Goal: Task Accomplishment & Management: Manage account settings

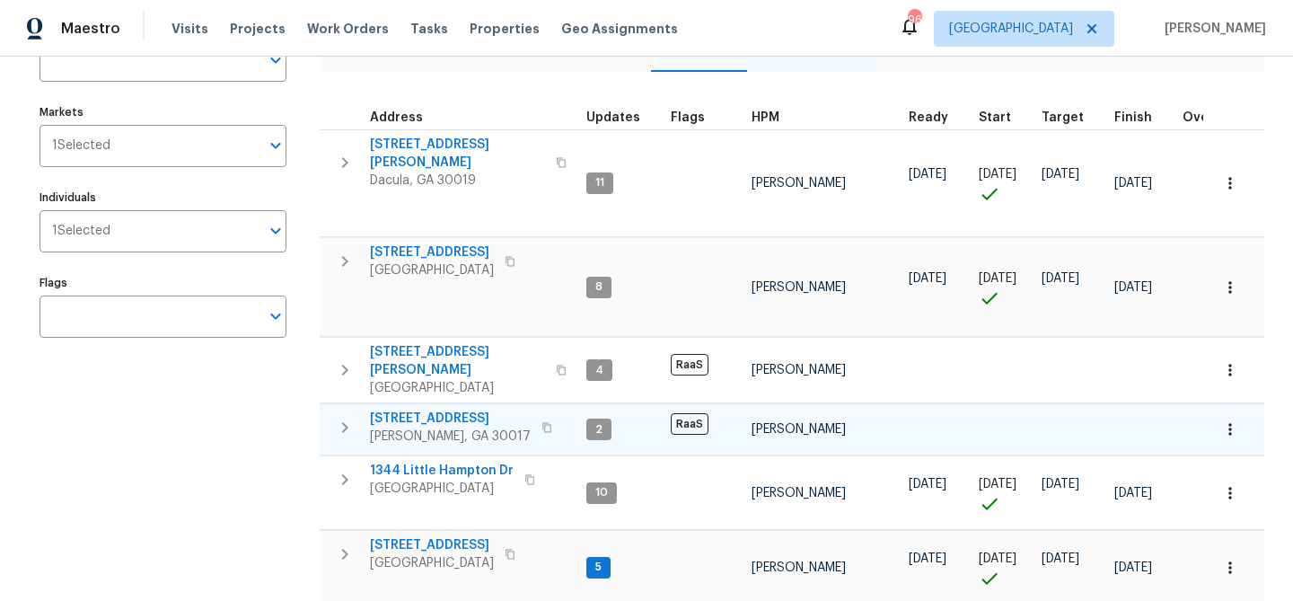
scroll to position [215, 0]
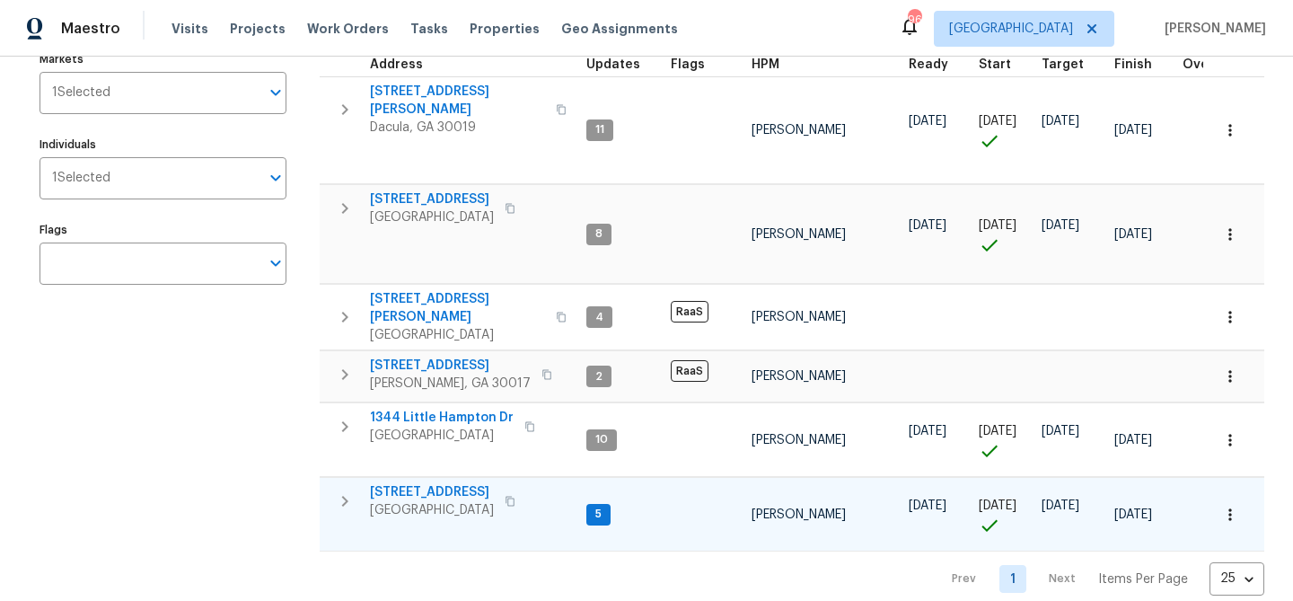
click at [452, 483] on span "[STREET_ADDRESS]" at bounding box center [432, 492] width 124 height 18
click at [394, 483] on span "[STREET_ADDRESS]" at bounding box center [432, 492] width 124 height 18
click at [431, 483] on span "[STREET_ADDRESS]" at bounding box center [432, 492] width 124 height 18
click at [397, 483] on span "[STREET_ADDRESS]" at bounding box center [432, 492] width 124 height 18
click at [420, 483] on span "[STREET_ADDRESS]" at bounding box center [432, 492] width 124 height 18
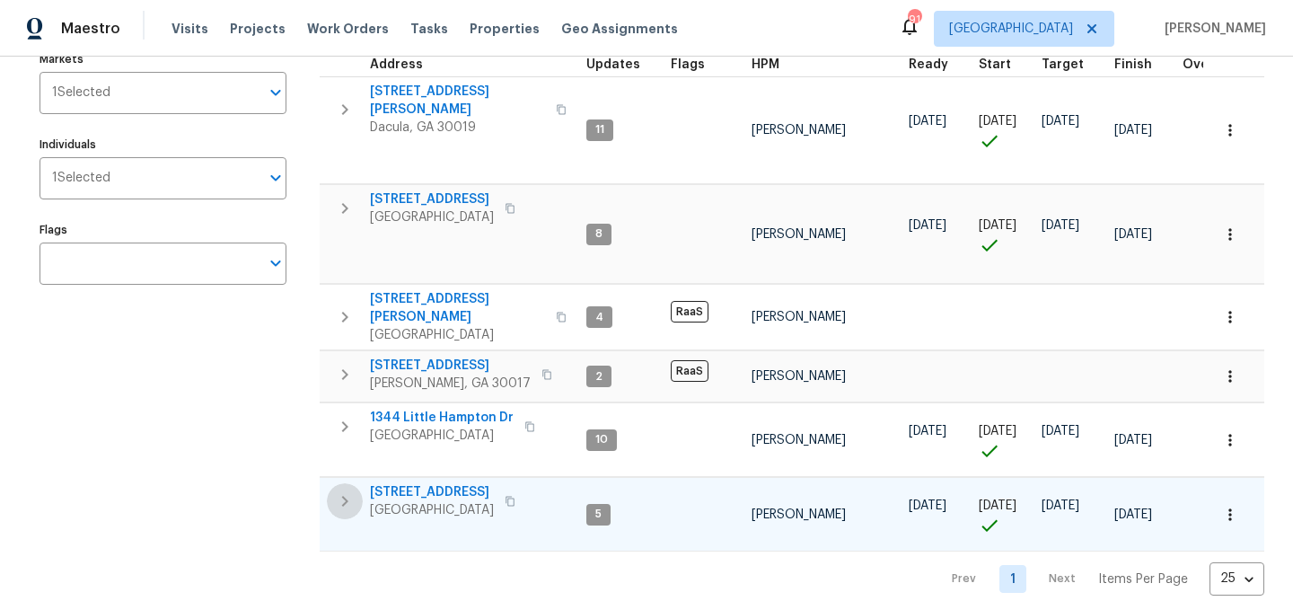
click at [340, 490] on icon "button" at bounding box center [345, 501] width 22 height 22
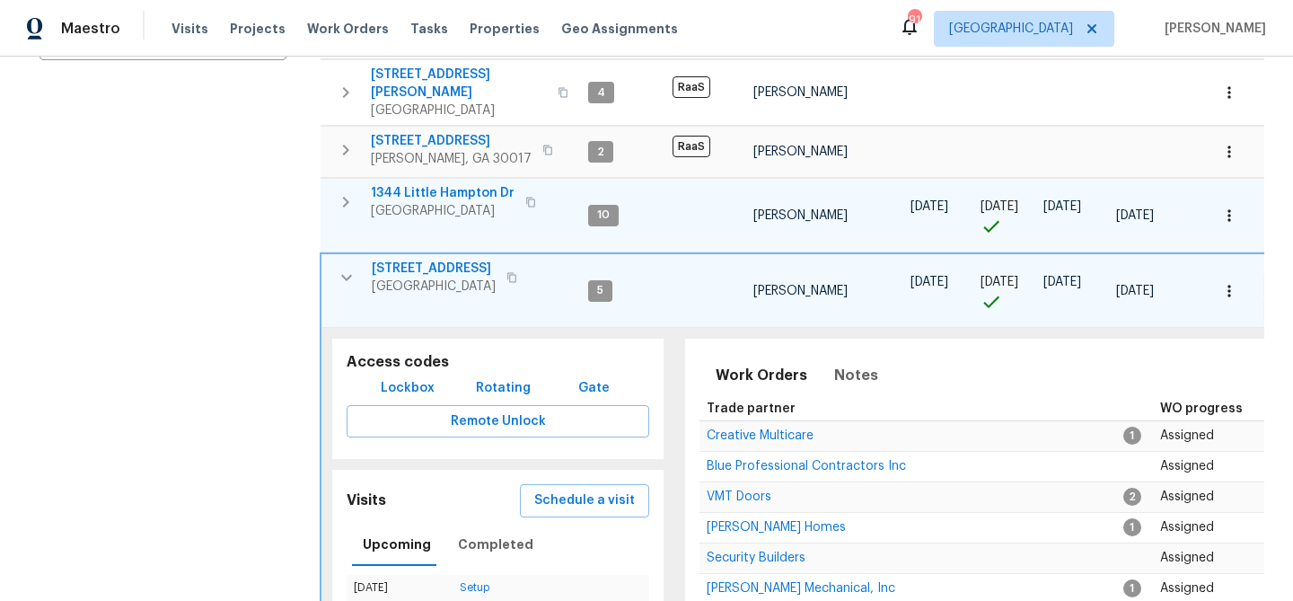
scroll to position [614, 0]
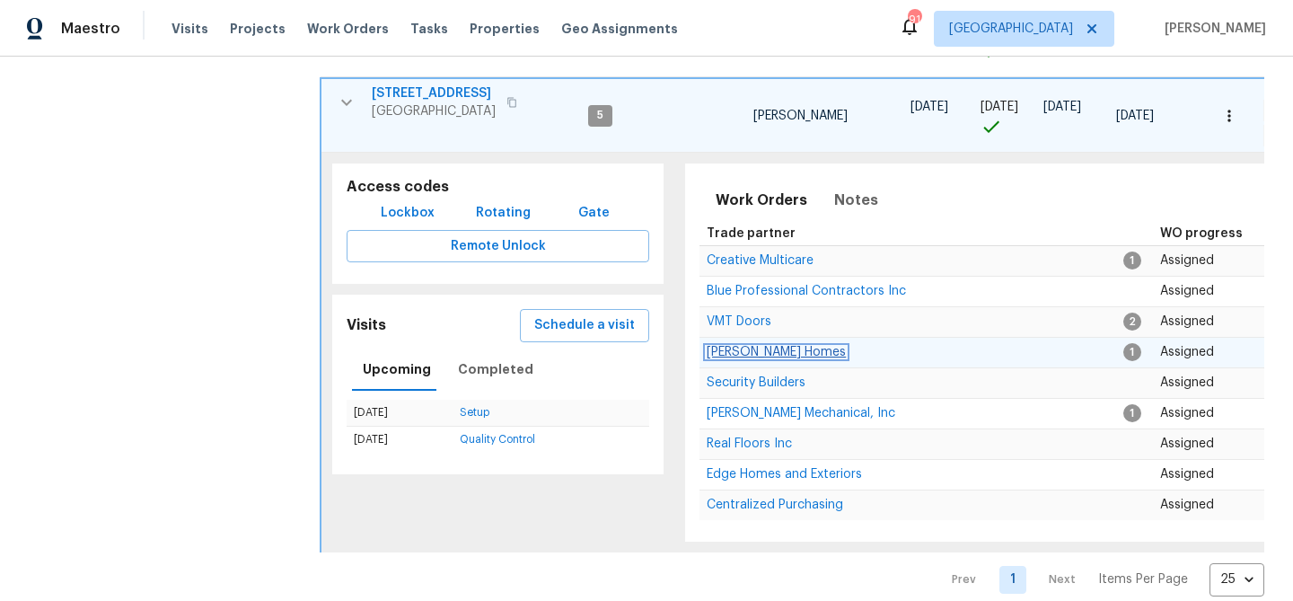
click at [735, 346] on span "Therrien Homes" at bounding box center [776, 352] width 139 height 13
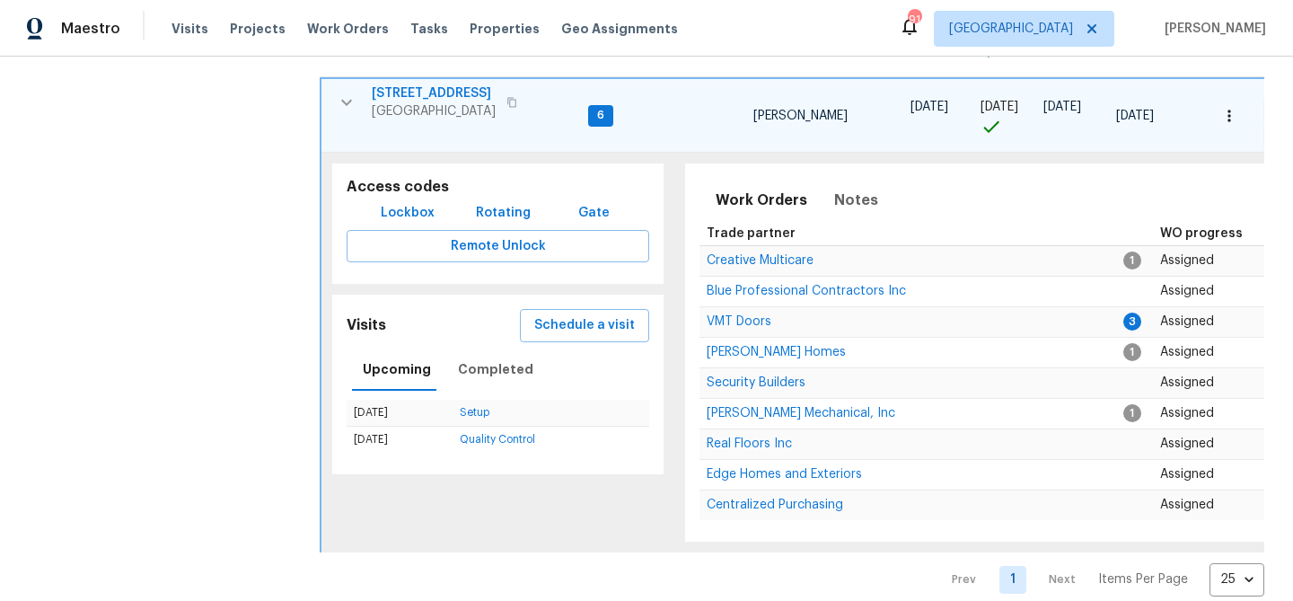
click at [350, 92] on icon "button" at bounding box center [347, 103] width 22 height 22
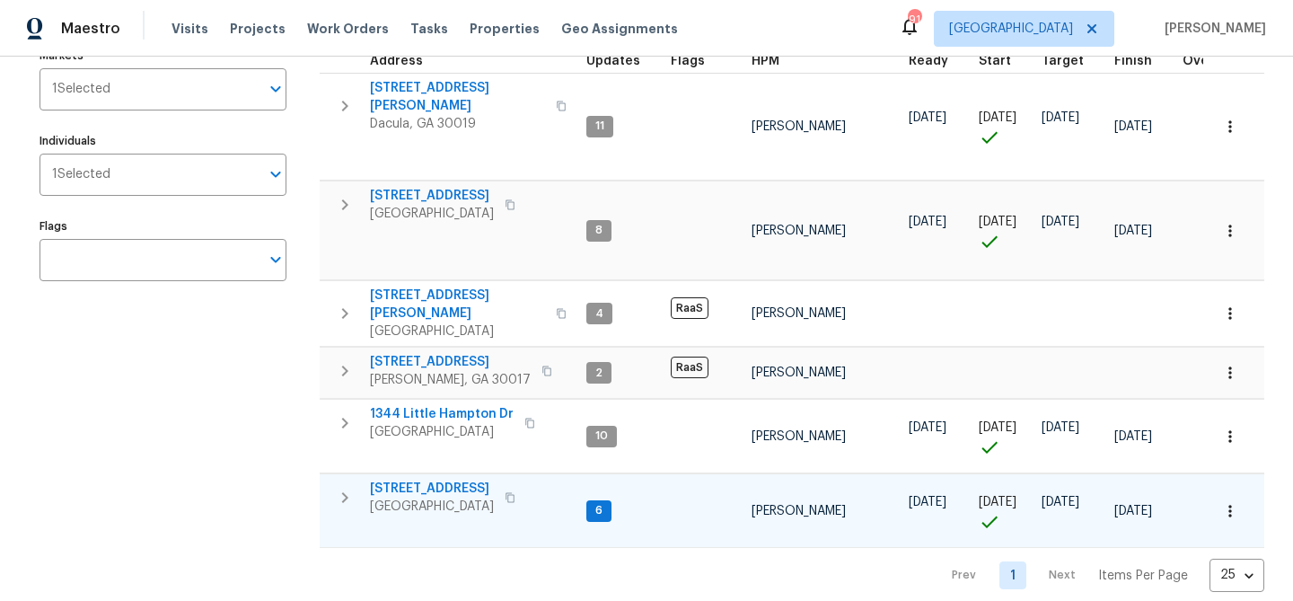
scroll to position [215, 0]
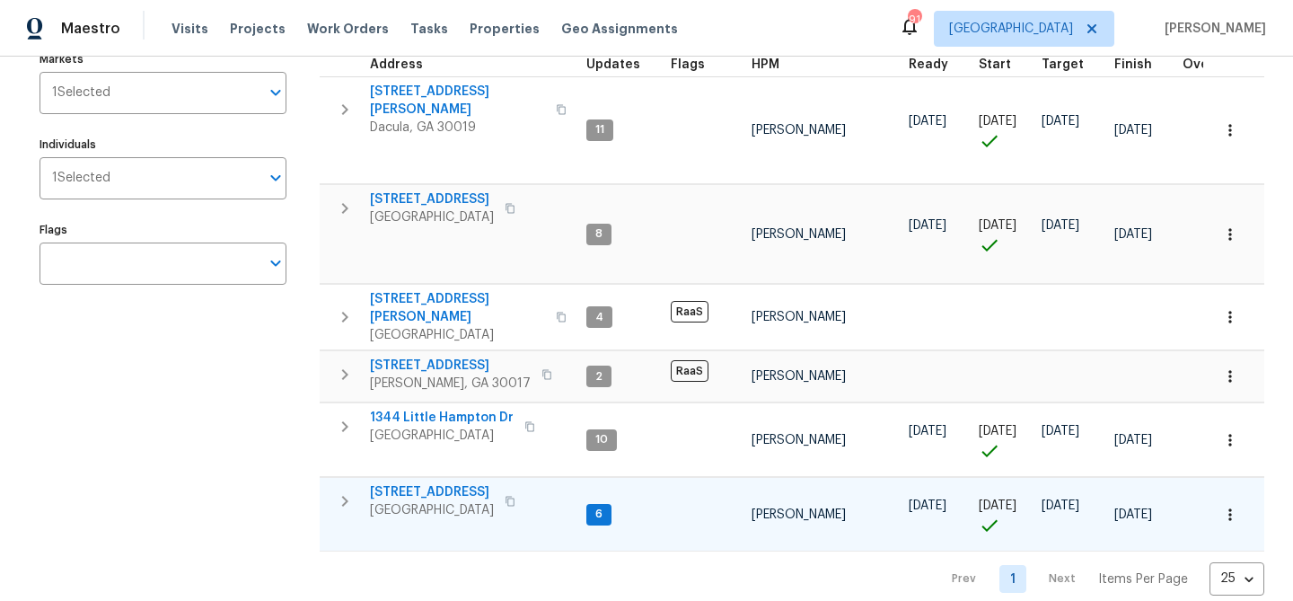
click at [430, 483] on span "[STREET_ADDRESS]" at bounding box center [432, 492] width 124 height 18
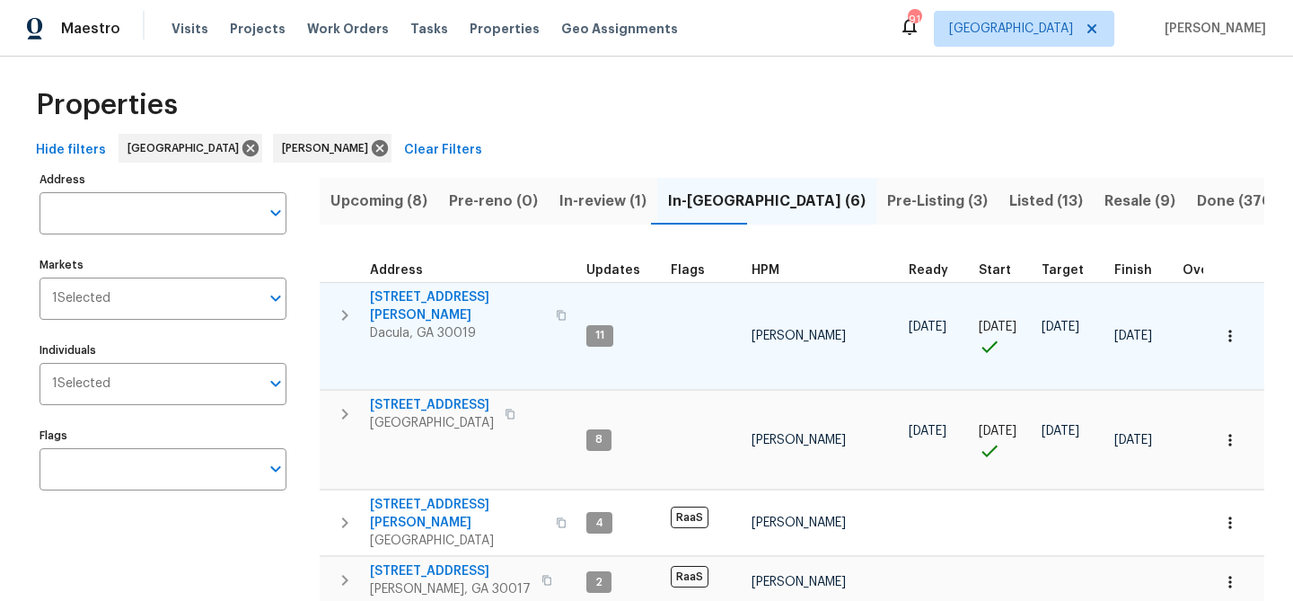
scroll to position [0, 0]
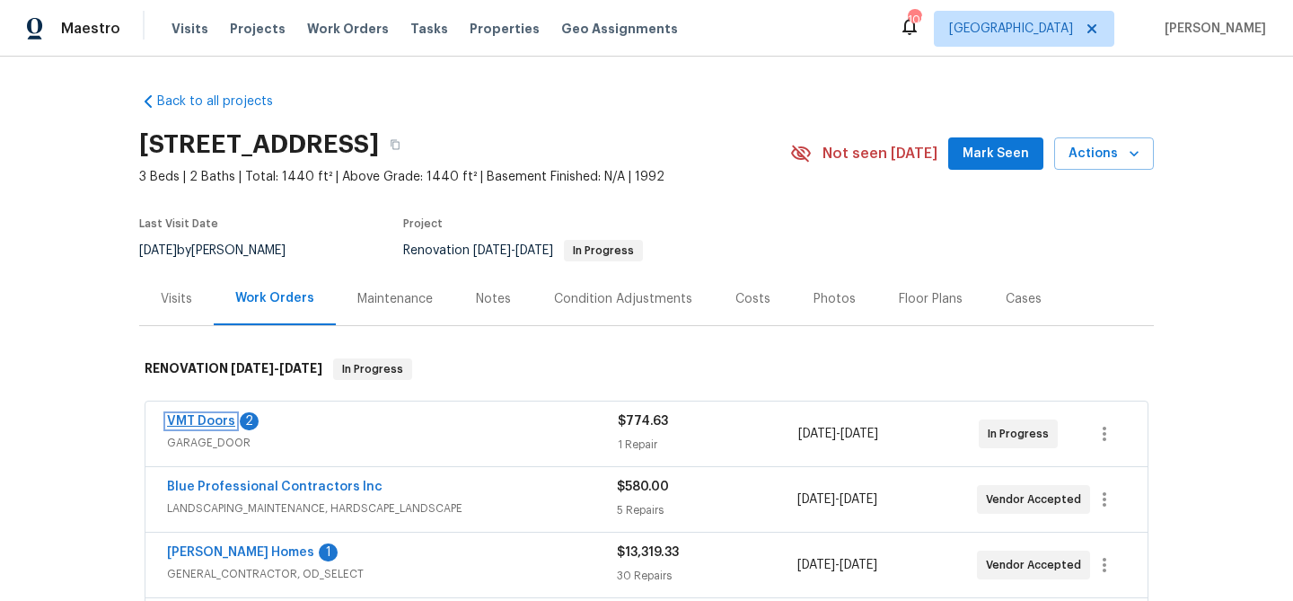
click at [201, 421] on link "VMT Doors" at bounding box center [201, 421] width 68 height 13
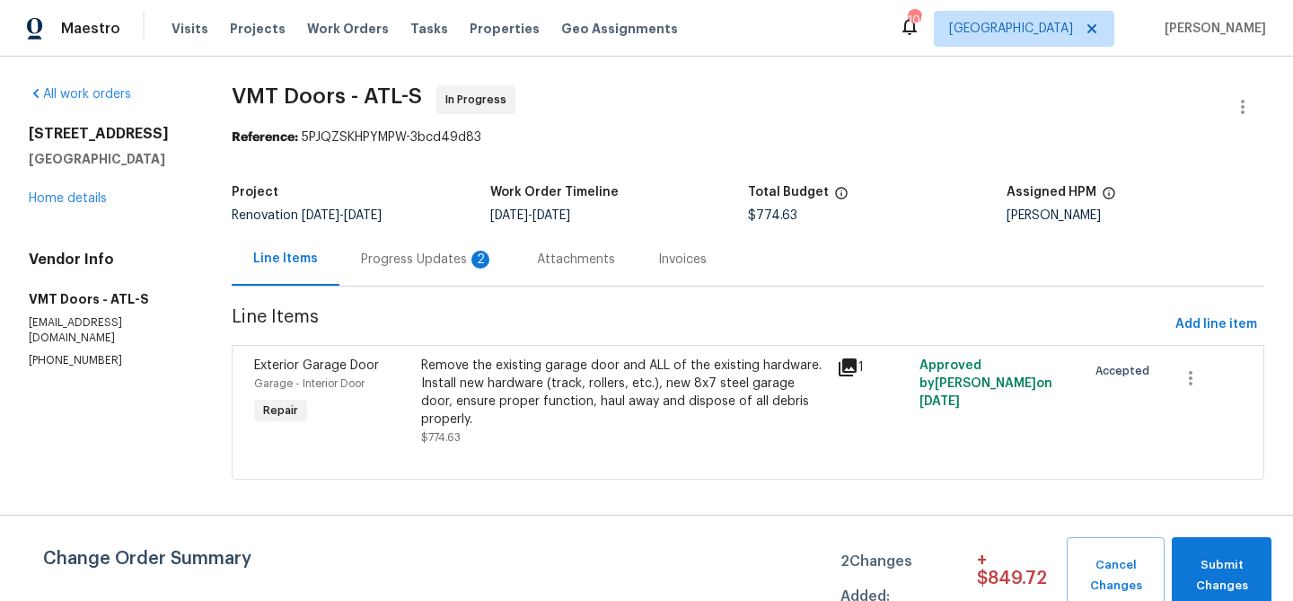
click at [422, 257] on div "Progress Updates 2" at bounding box center [427, 260] width 133 height 18
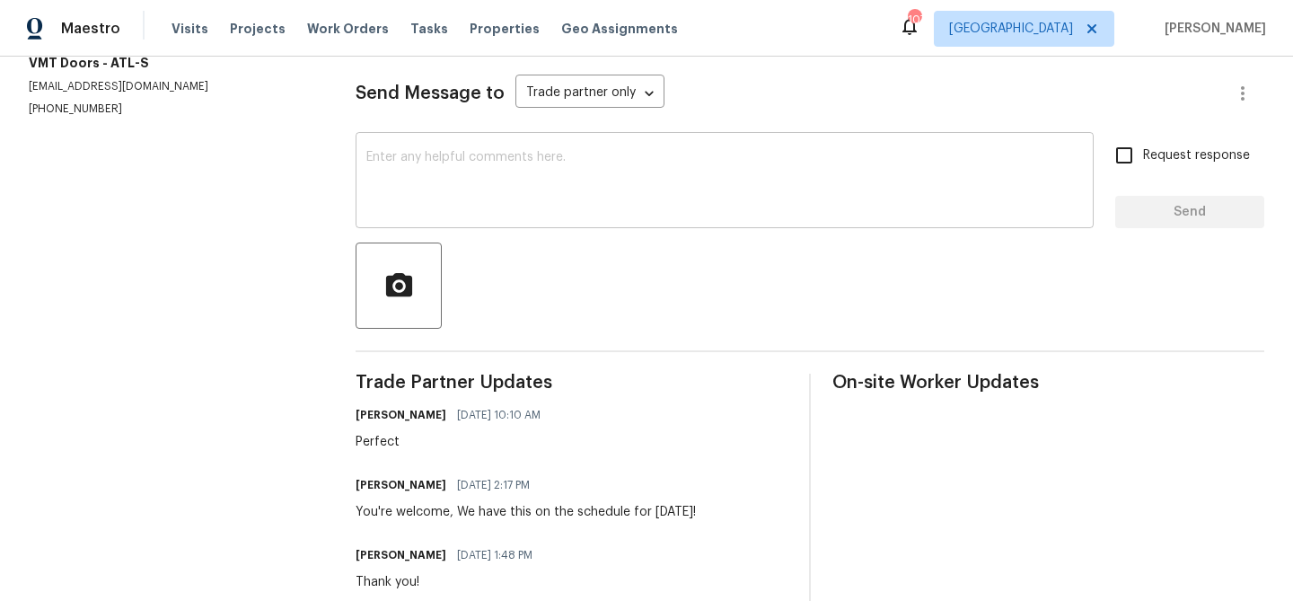
scroll to position [238, 0]
click at [423, 169] on textarea at bounding box center [724, 180] width 717 height 63
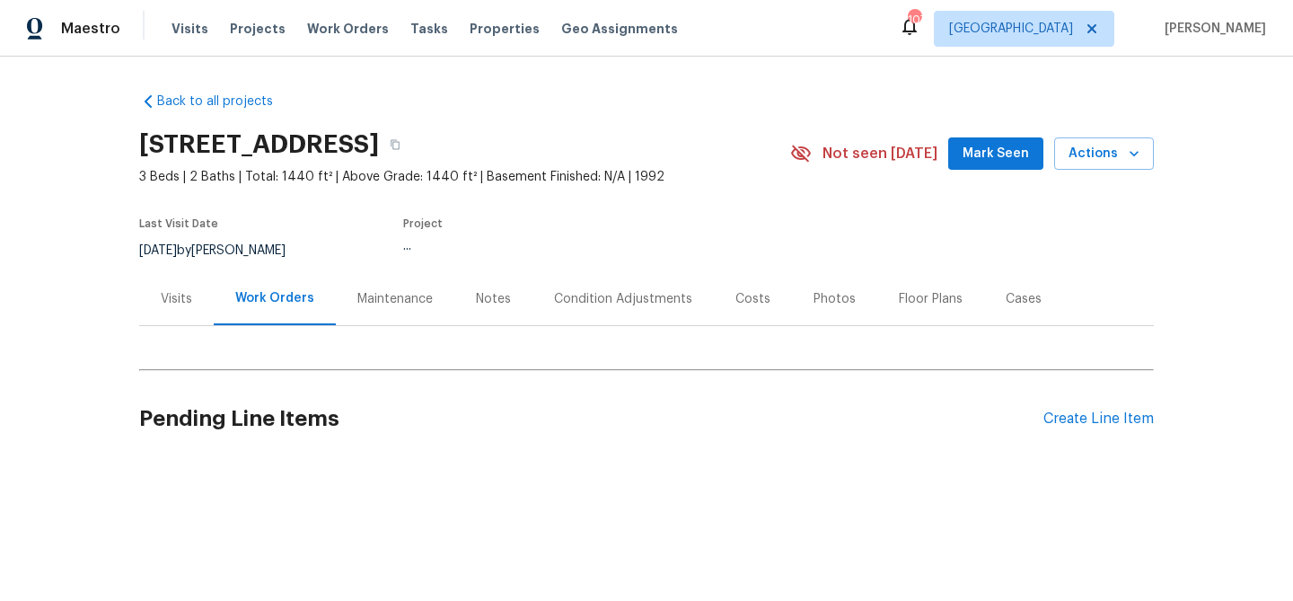
drag, startPoint x: 489, startPoint y: 295, endPoint x: 485, endPoint y: 315, distance: 20.3
click at [489, 296] on div "Notes" at bounding box center [493, 299] width 35 height 18
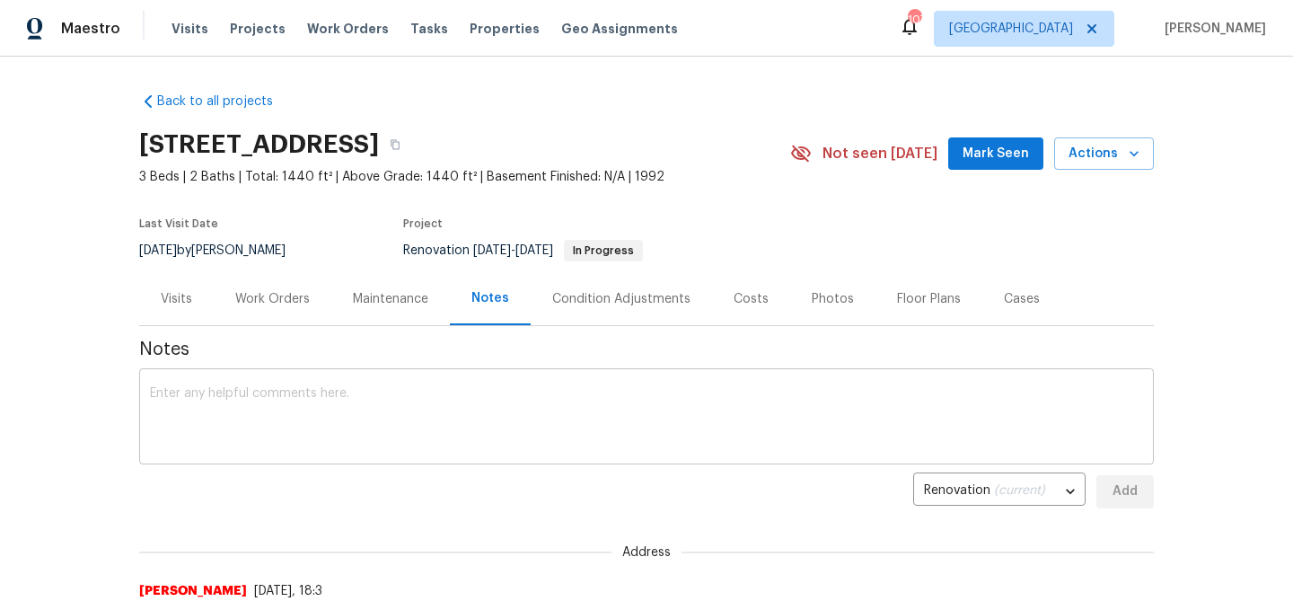
click at [485, 393] on textarea at bounding box center [646, 418] width 993 height 63
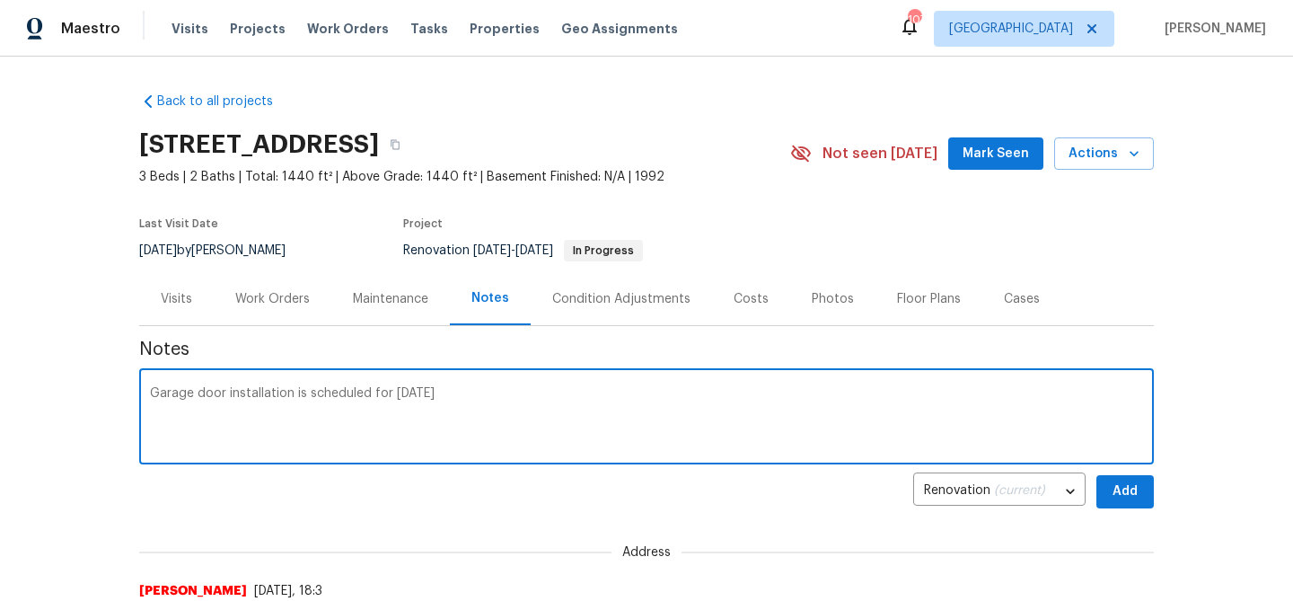
type textarea "Garage door installation is scheduled for today"
click at [1132, 493] on span "Add" at bounding box center [1125, 491] width 29 height 22
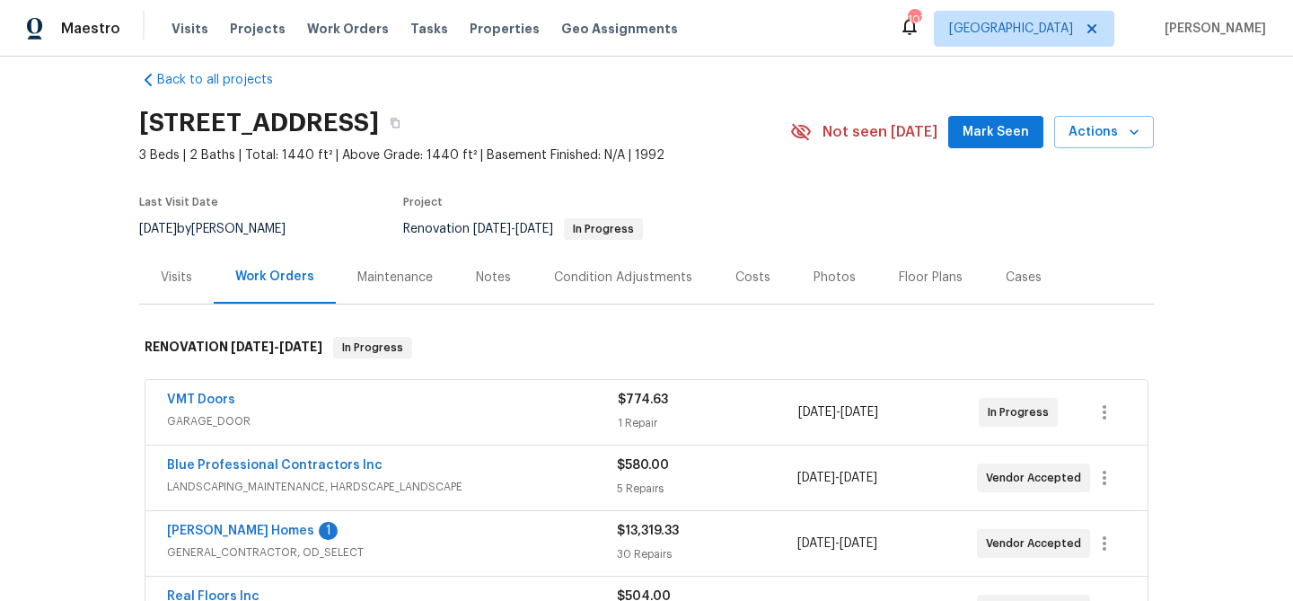
scroll to position [22, 0]
click at [228, 533] on link "Therrien Homes" at bounding box center [240, 530] width 147 height 13
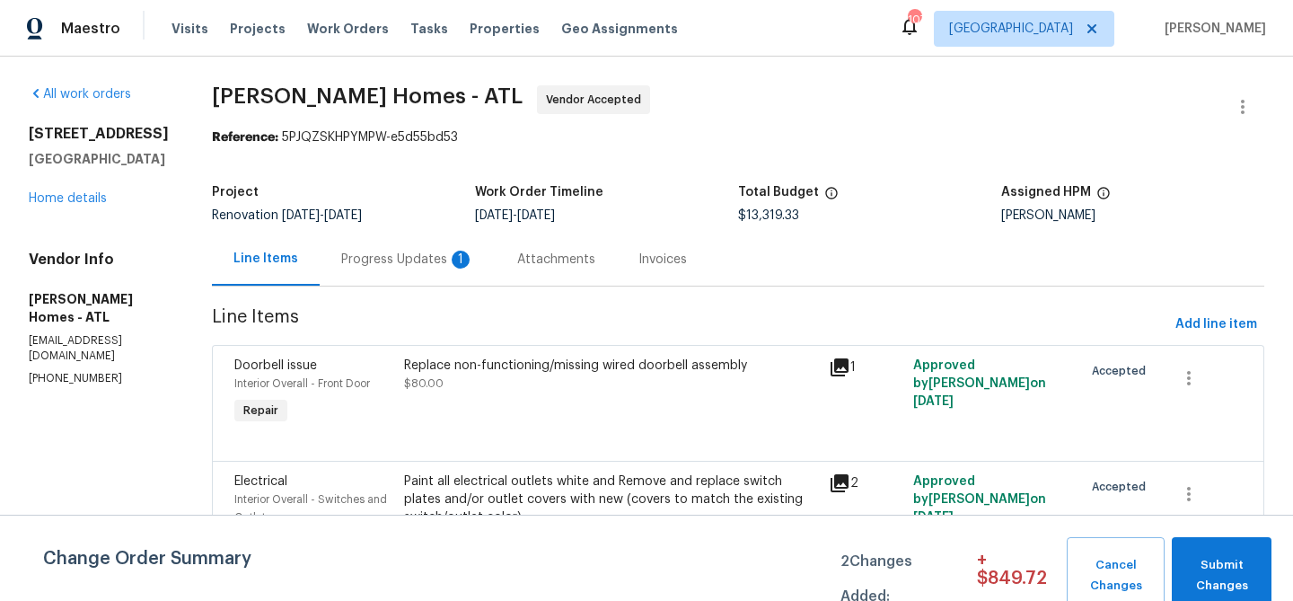
click at [359, 261] on div "Progress Updates 1" at bounding box center [407, 260] width 133 height 18
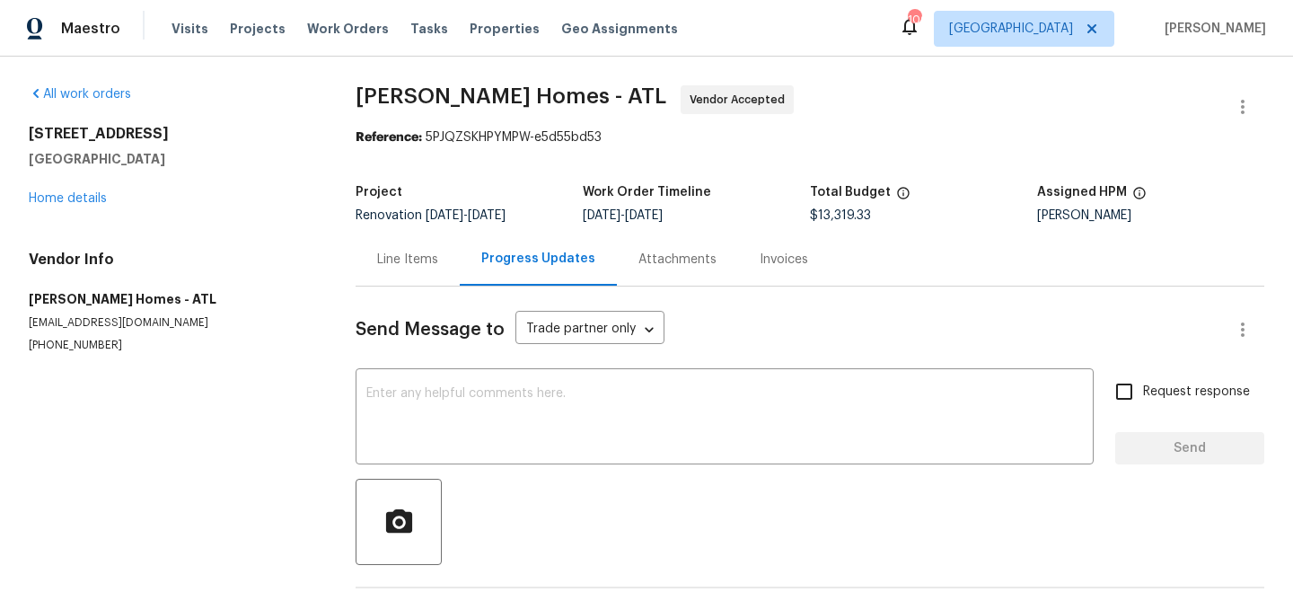
scroll to position [136, 0]
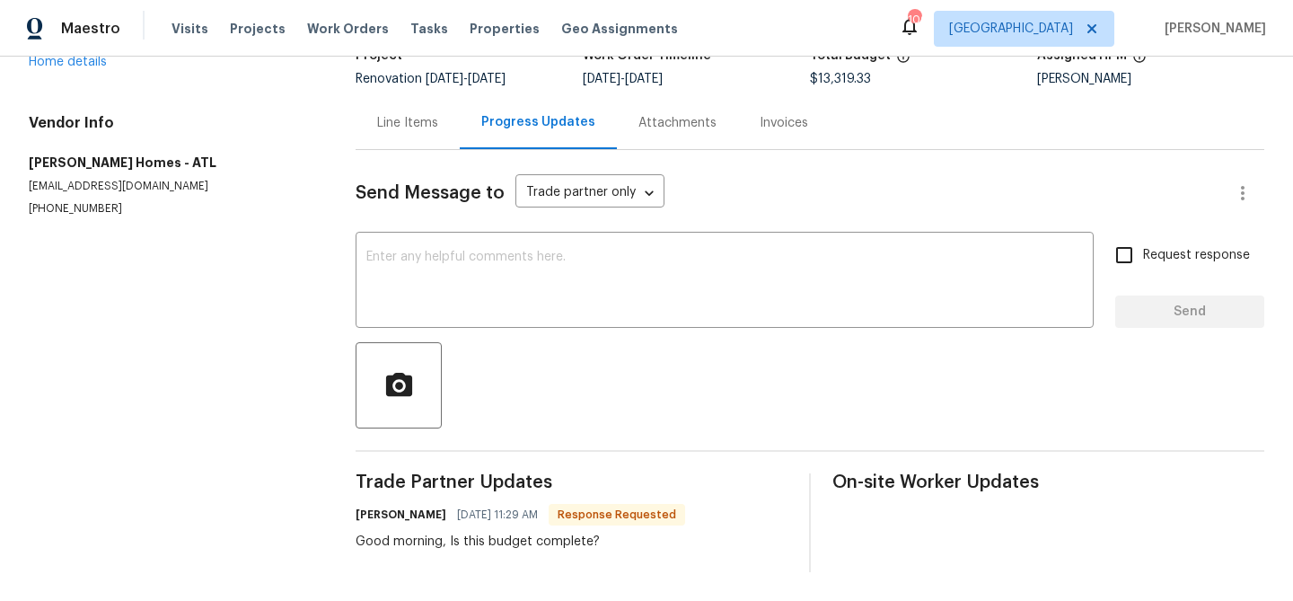
click at [396, 112] on div "Line Items" at bounding box center [408, 122] width 104 height 53
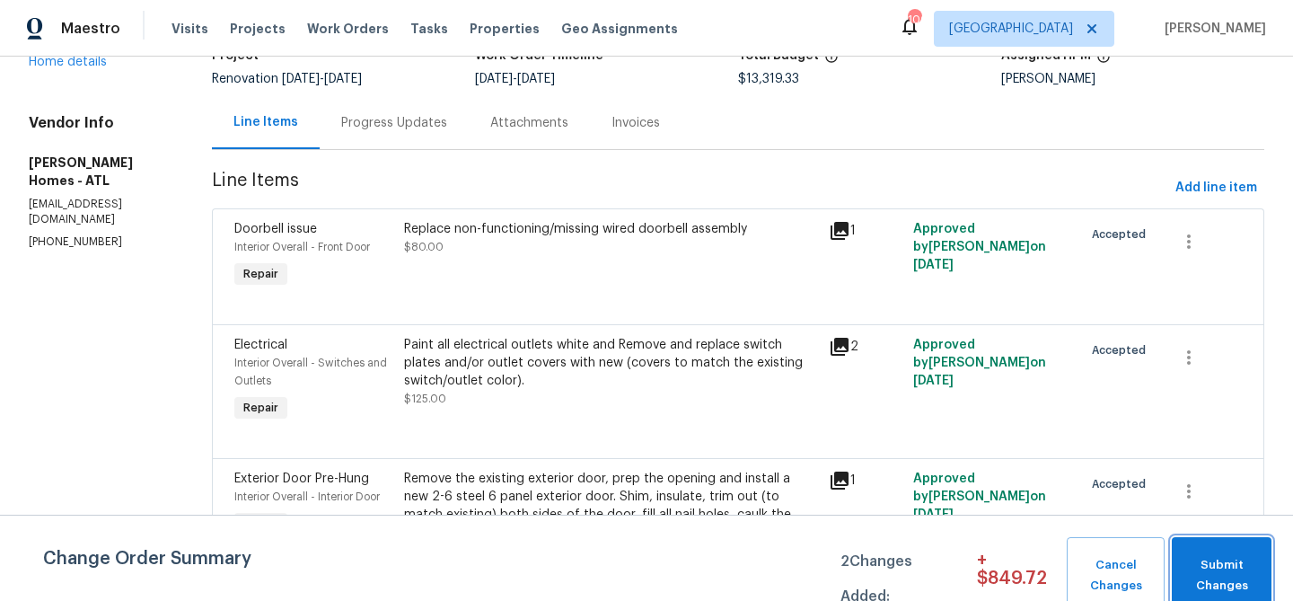
click at [1225, 566] on span "Submit Changes" at bounding box center [1222, 575] width 82 height 41
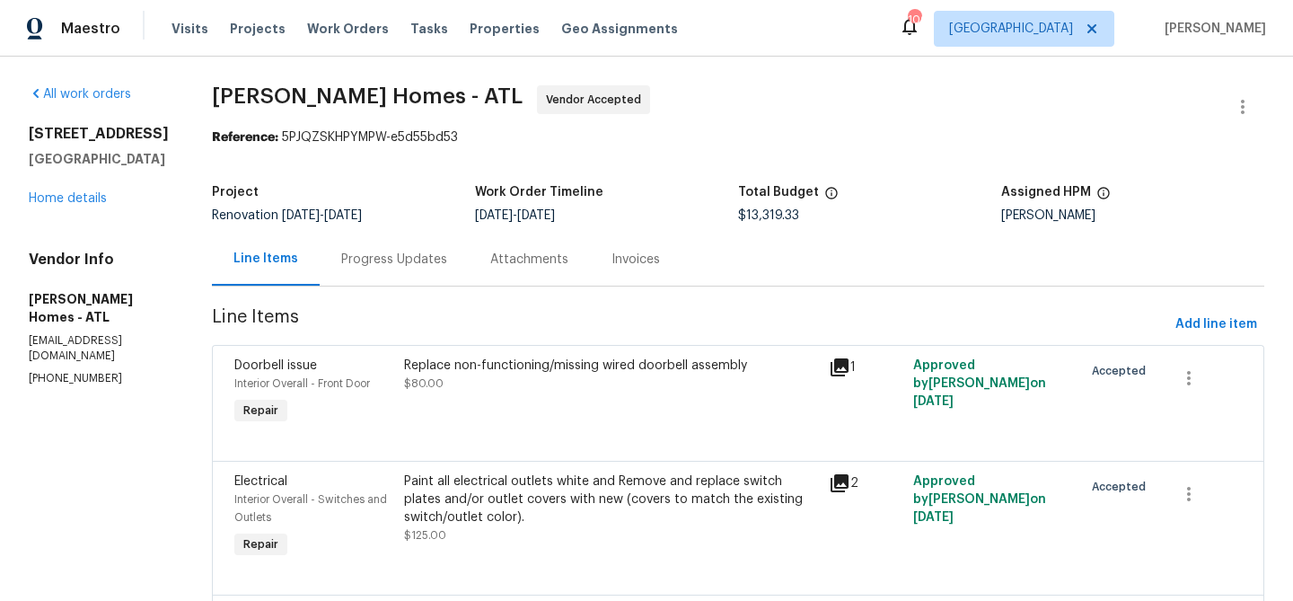
click at [380, 266] on div "Progress Updates" at bounding box center [394, 260] width 106 height 18
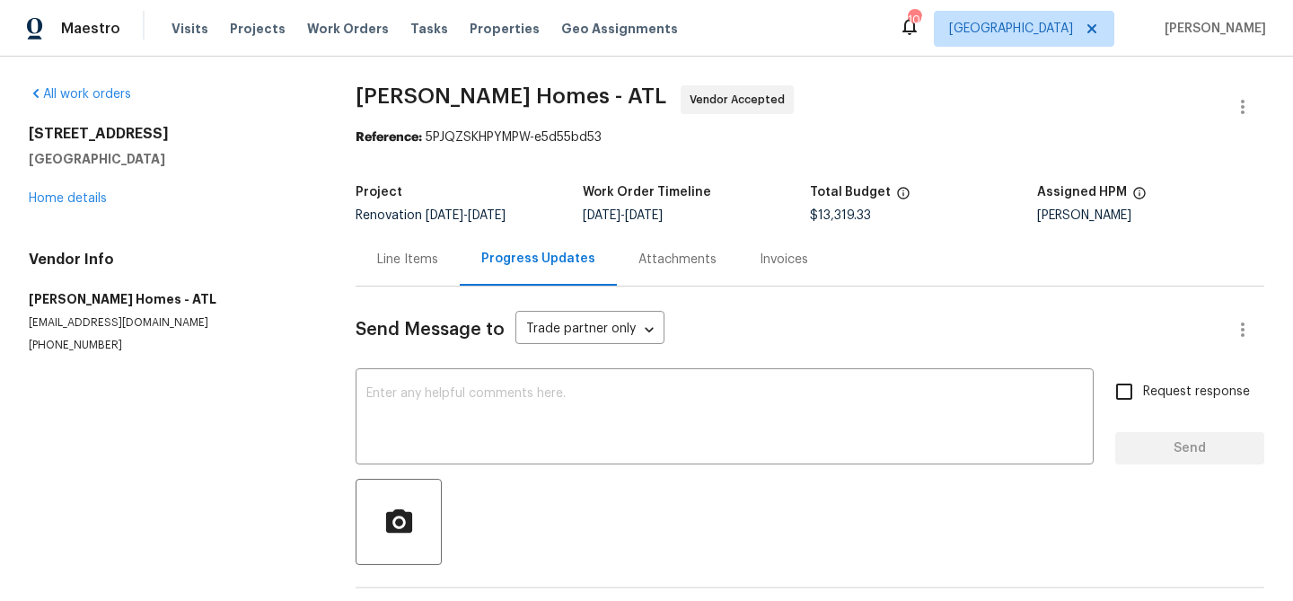
scroll to position [136, 0]
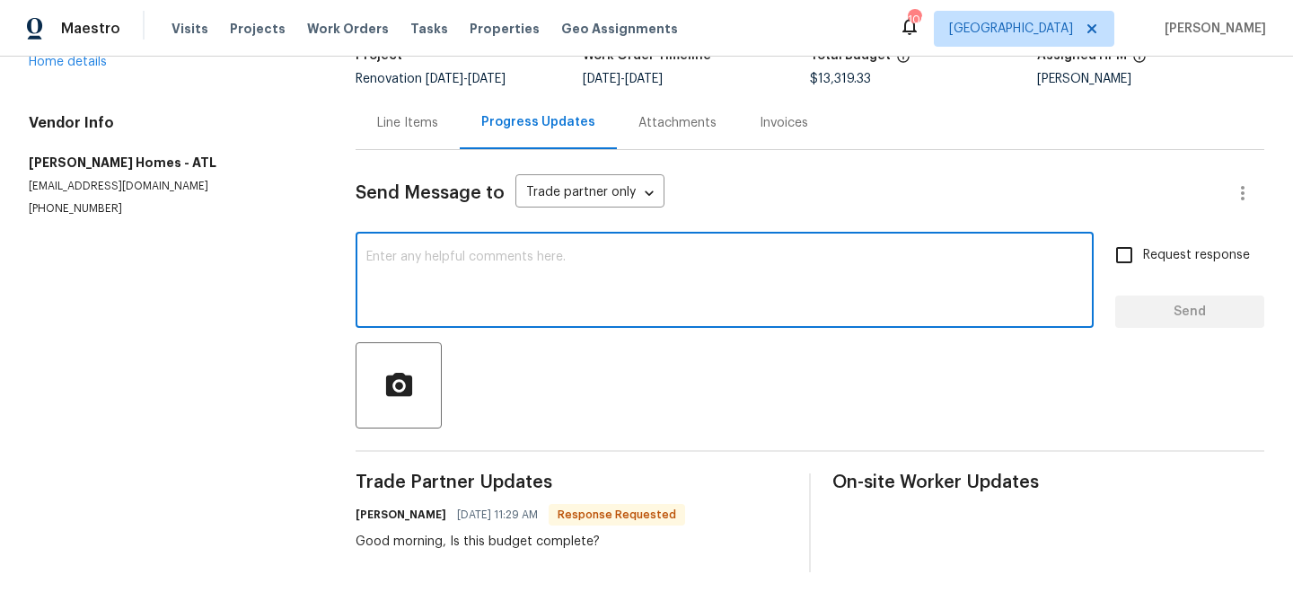
click at [455, 273] on textarea at bounding box center [724, 282] width 717 height 63
type textarea "Yes"
click at [1164, 313] on span "Send" at bounding box center [1190, 312] width 120 height 22
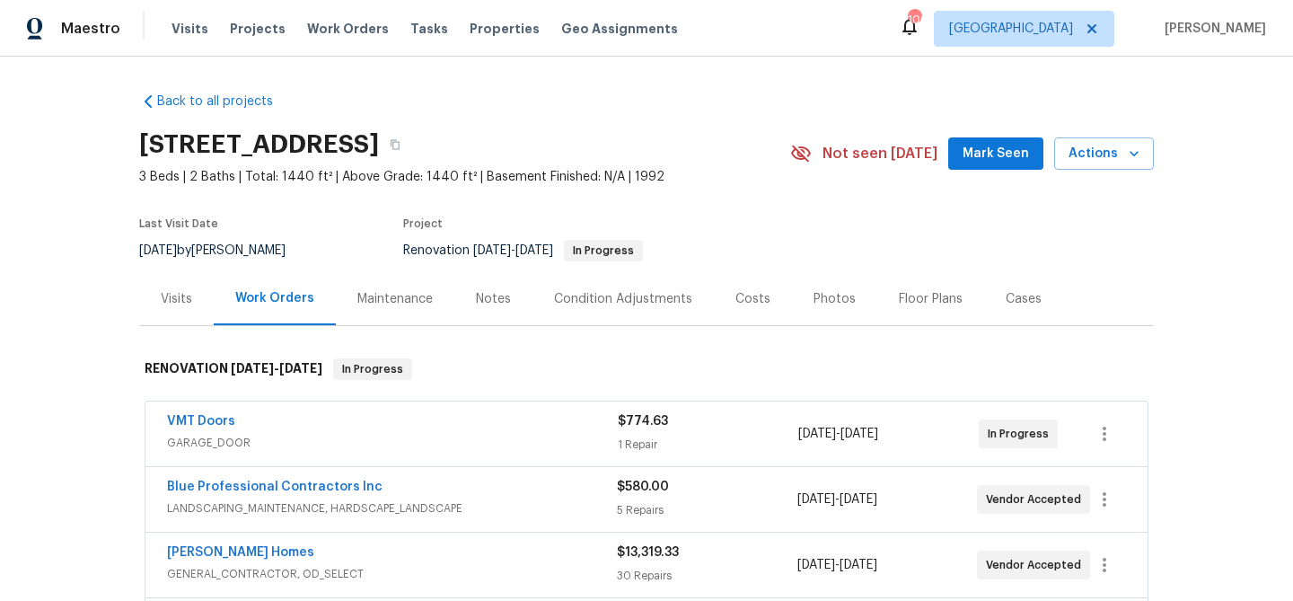
click at [1002, 165] on button "Mark Seen" at bounding box center [995, 153] width 95 height 33
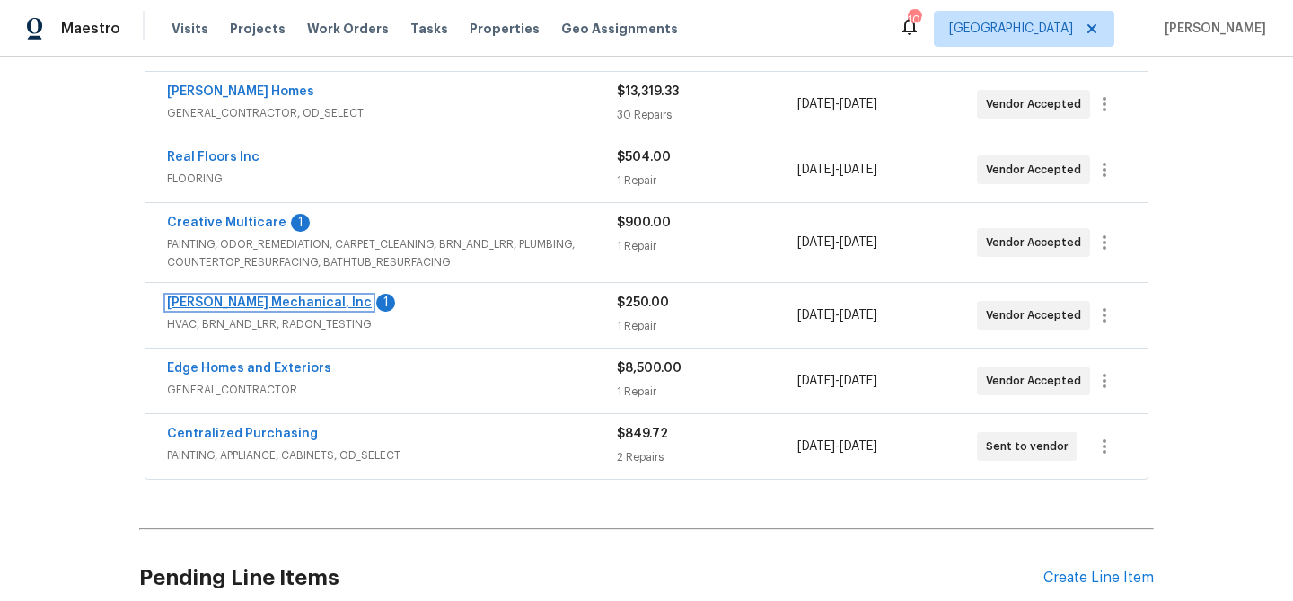
click at [261, 308] on link "[PERSON_NAME] Mechanical, Inc" at bounding box center [269, 302] width 205 height 13
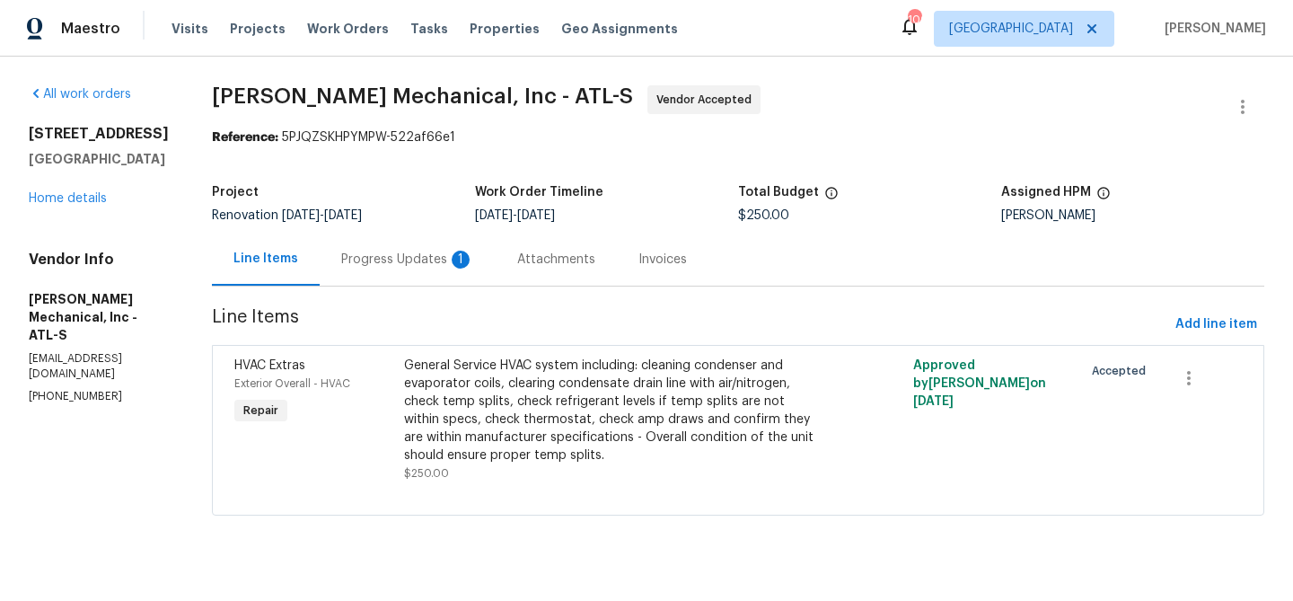
click at [432, 260] on div "Progress Updates 1" at bounding box center [407, 260] width 133 height 18
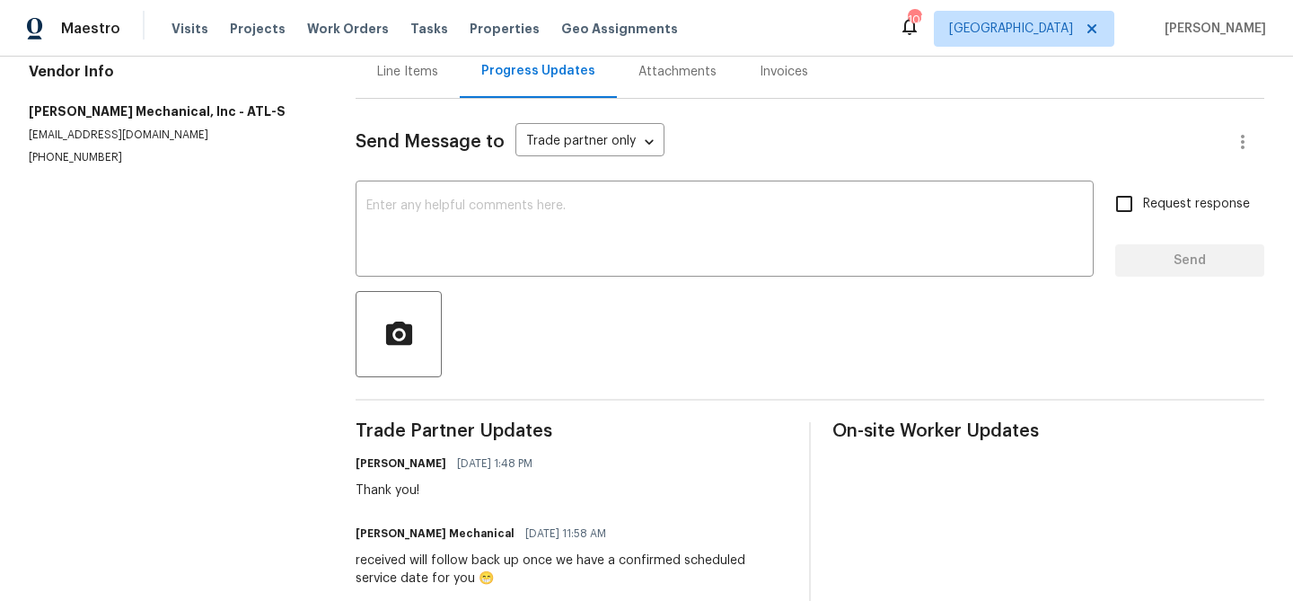
scroll to position [225, 0]
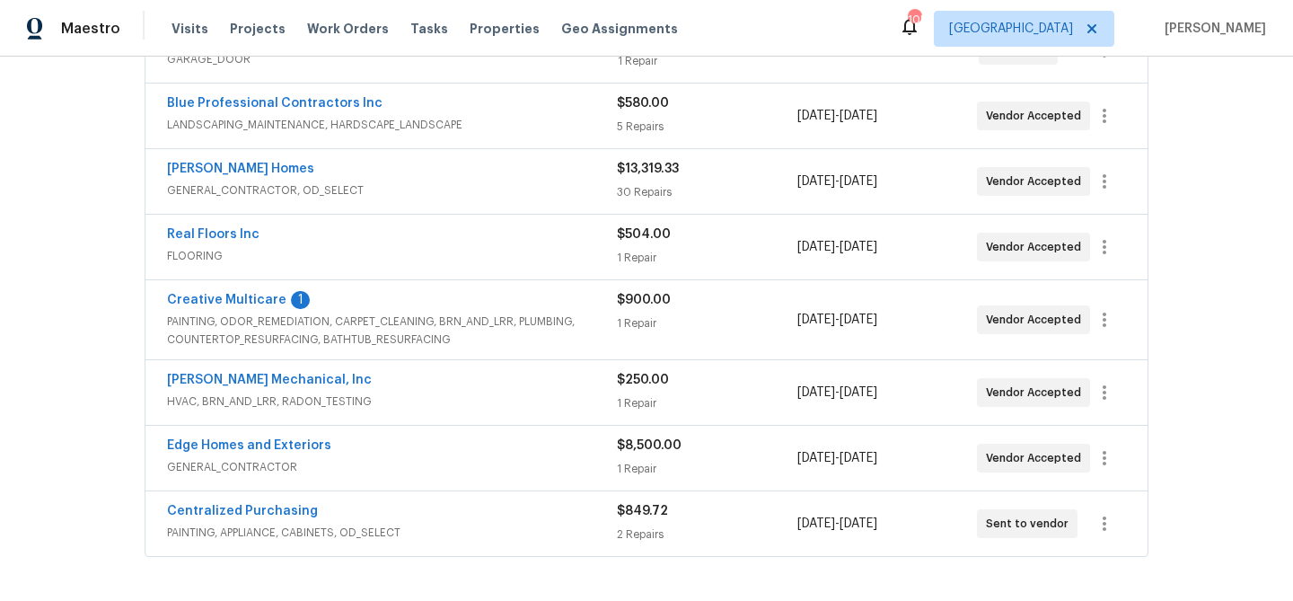
scroll to position [428, 0]
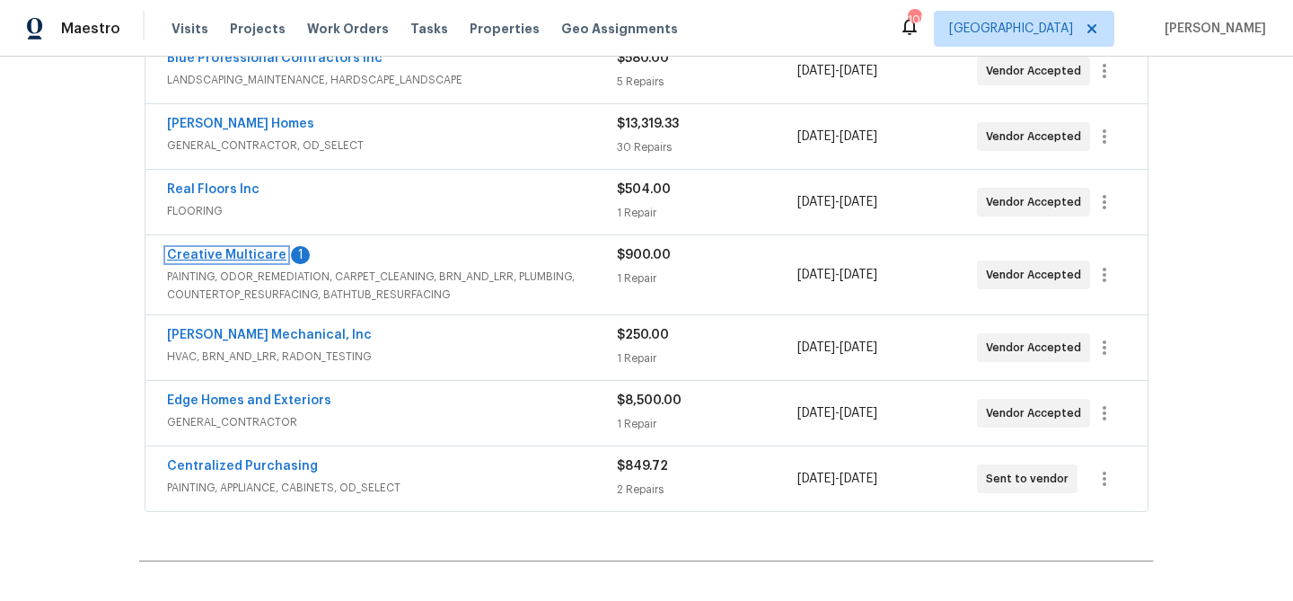
click at [240, 259] on link "Creative Multicare" at bounding box center [226, 255] width 119 height 13
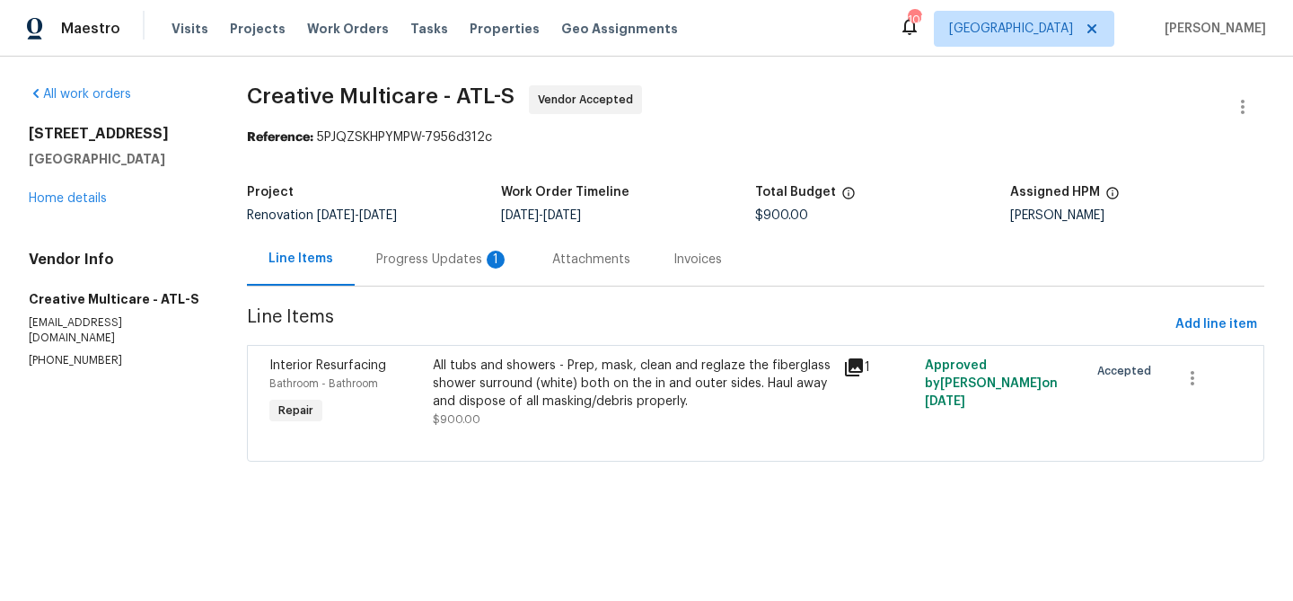
click at [418, 251] on div "Progress Updates 1" at bounding box center [442, 260] width 133 height 18
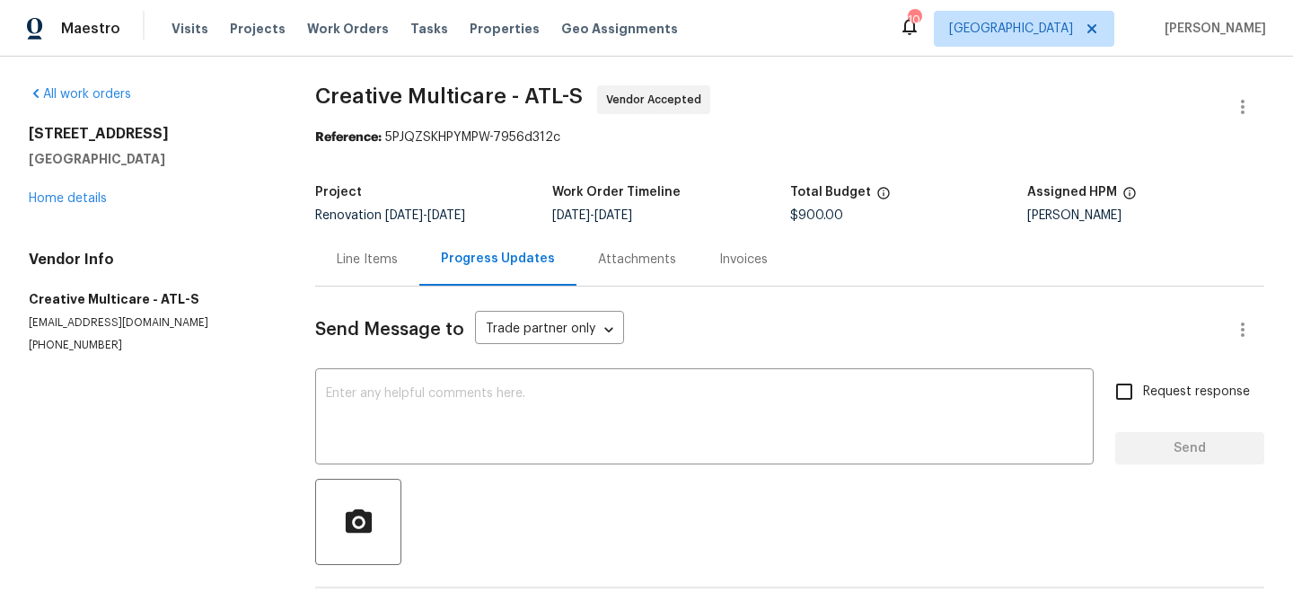
scroll to position [154, 0]
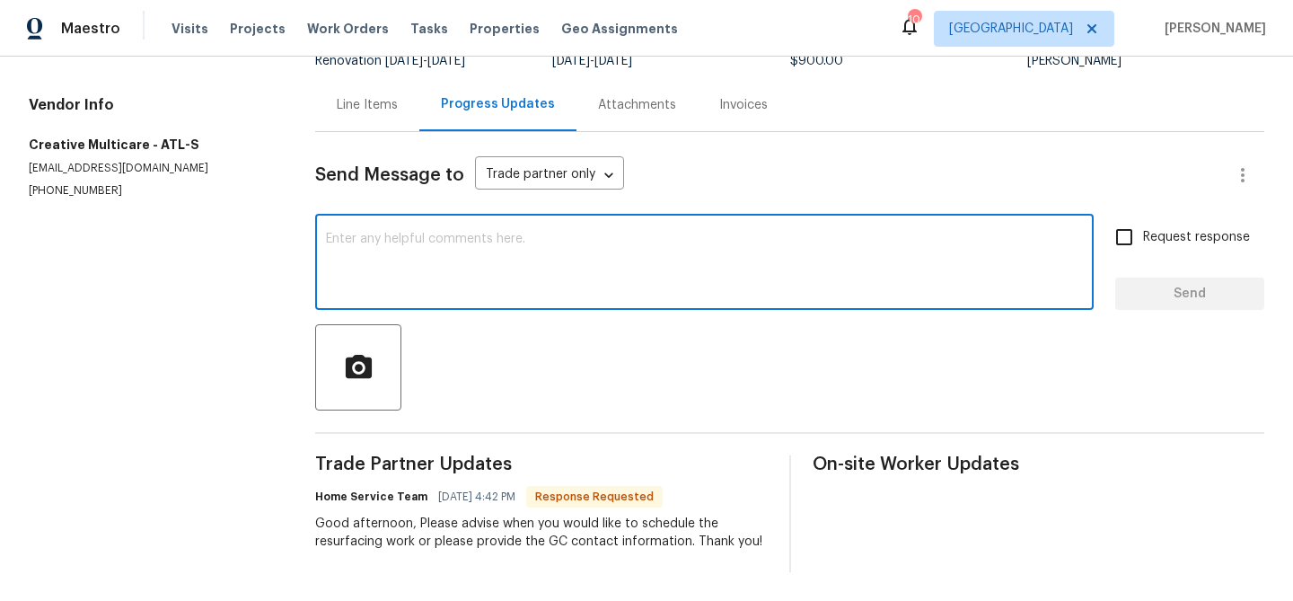
click at [436, 260] on textarea at bounding box center [704, 264] width 757 height 63
click at [441, 251] on textarea at bounding box center [704, 264] width 757 height 63
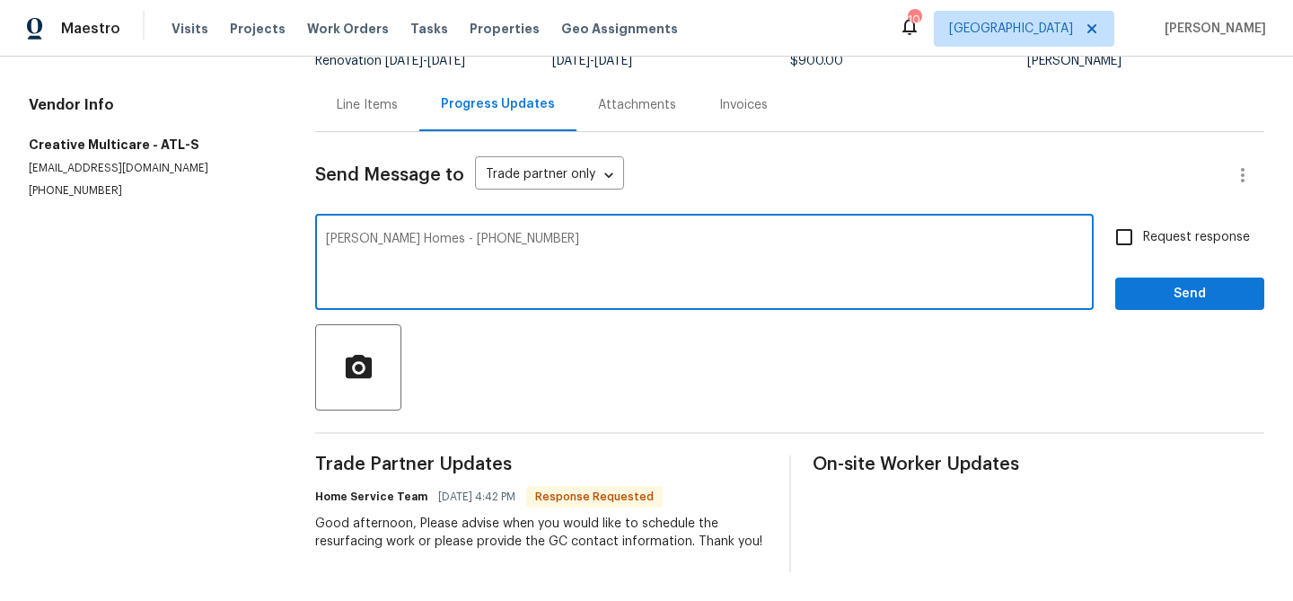
click at [444, 238] on textarea "[PERSON_NAME] Homes - [PHONE_NUMBER]" at bounding box center [704, 264] width 757 height 63
click at [444, 238] on textarea "Therien Homes - 770-554-6400" at bounding box center [704, 264] width 757 height 63
paste textarea "rien Homes - ATL therrienhomes@att.net (770)"
type textarea "Therrien Homes - ATL therrienhomes@att.net (770) 554-6400"
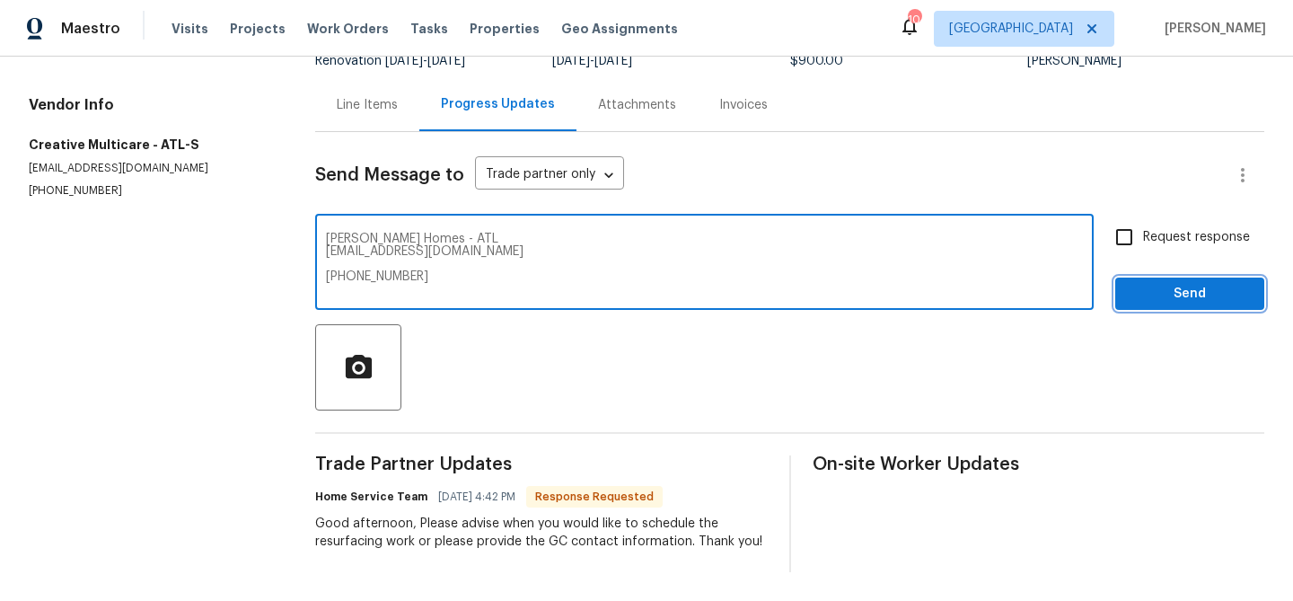
click at [1170, 291] on span "Send" at bounding box center [1190, 294] width 120 height 22
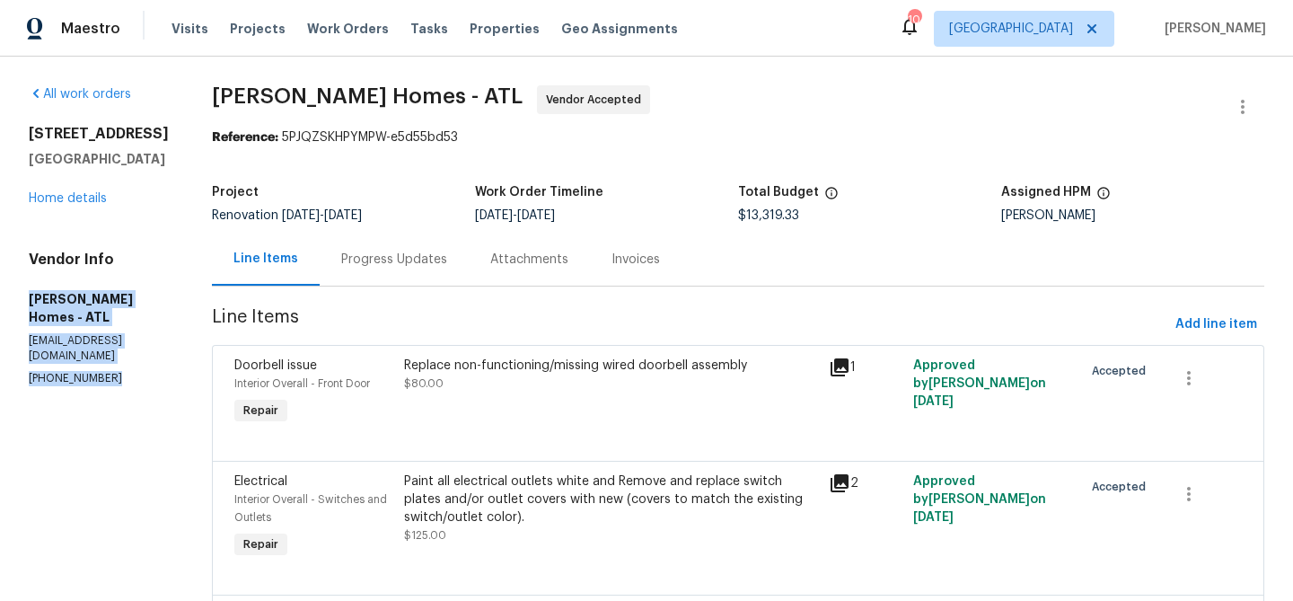
drag, startPoint x: 28, startPoint y: 293, endPoint x: 136, endPoint y: 357, distance: 125.2
click at [136, 357] on div "Vendor Info [PERSON_NAME] Homes - ATL [EMAIL_ADDRESS][DOMAIN_NAME] [PHONE_NUMBE…" at bounding box center [99, 319] width 140 height 136
copy div "[PERSON_NAME] Homes - ATL [EMAIL_ADDRESS][DOMAIN_NAME] [PHONE_NUMBER]"
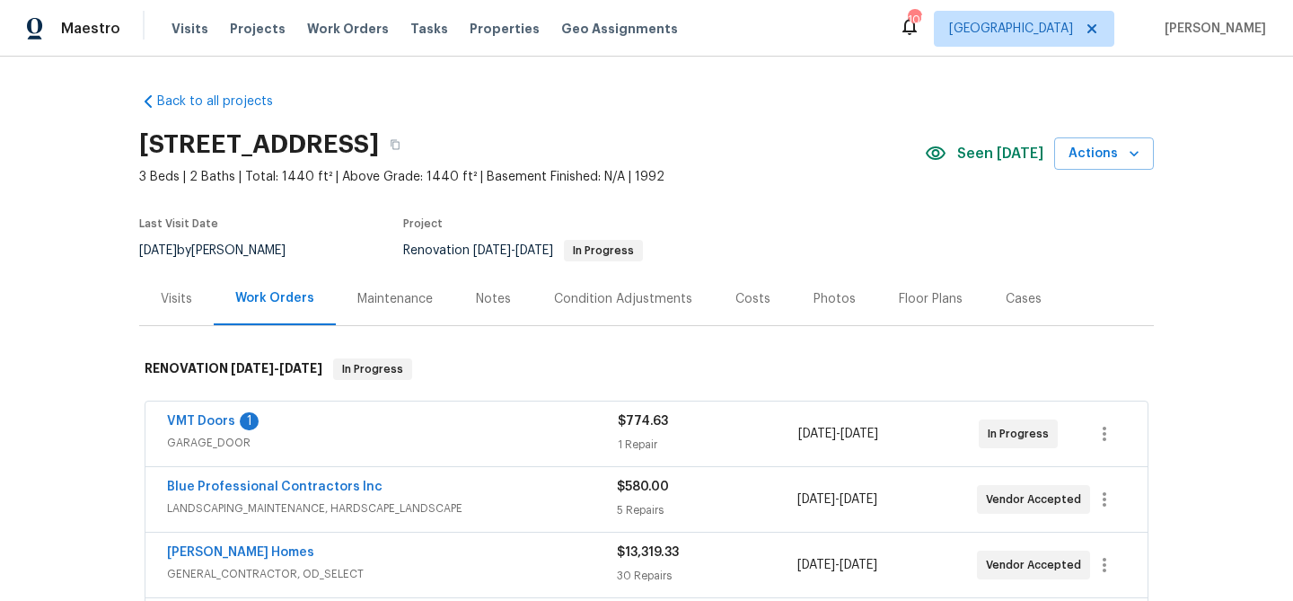
click at [210, 413] on span "VMT Doors" at bounding box center [201, 421] width 68 height 18
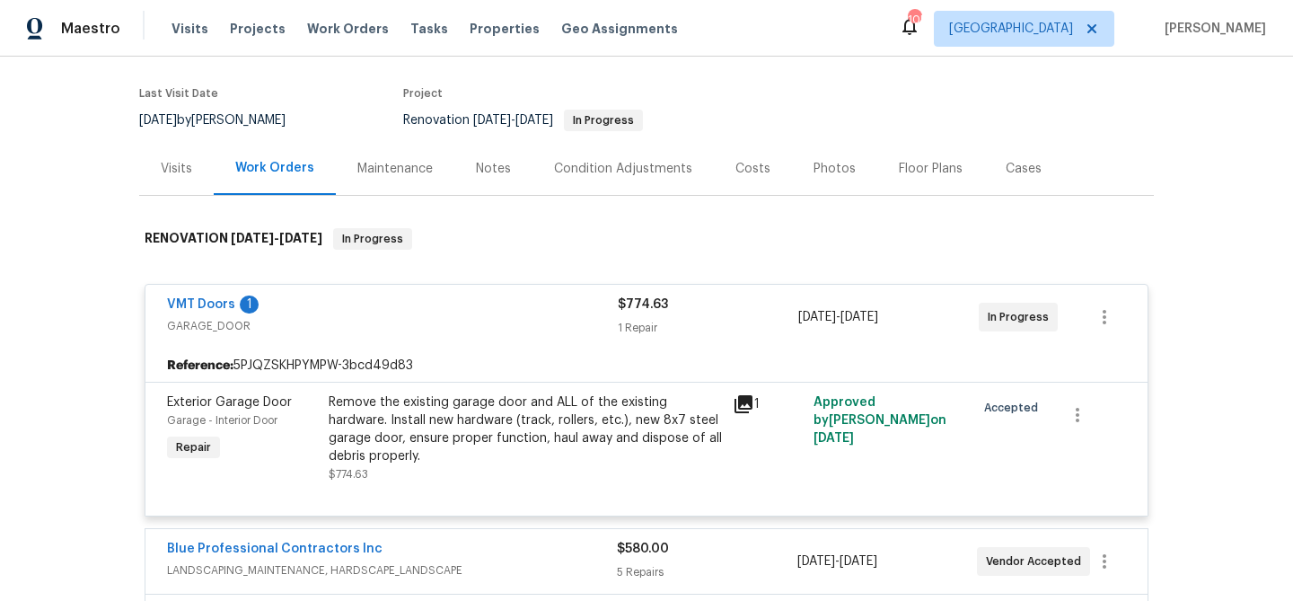
scroll to position [131, 0]
click at [203, 306] on link "VMT Doors" at bounding box center [201, 303] width 68 height 13
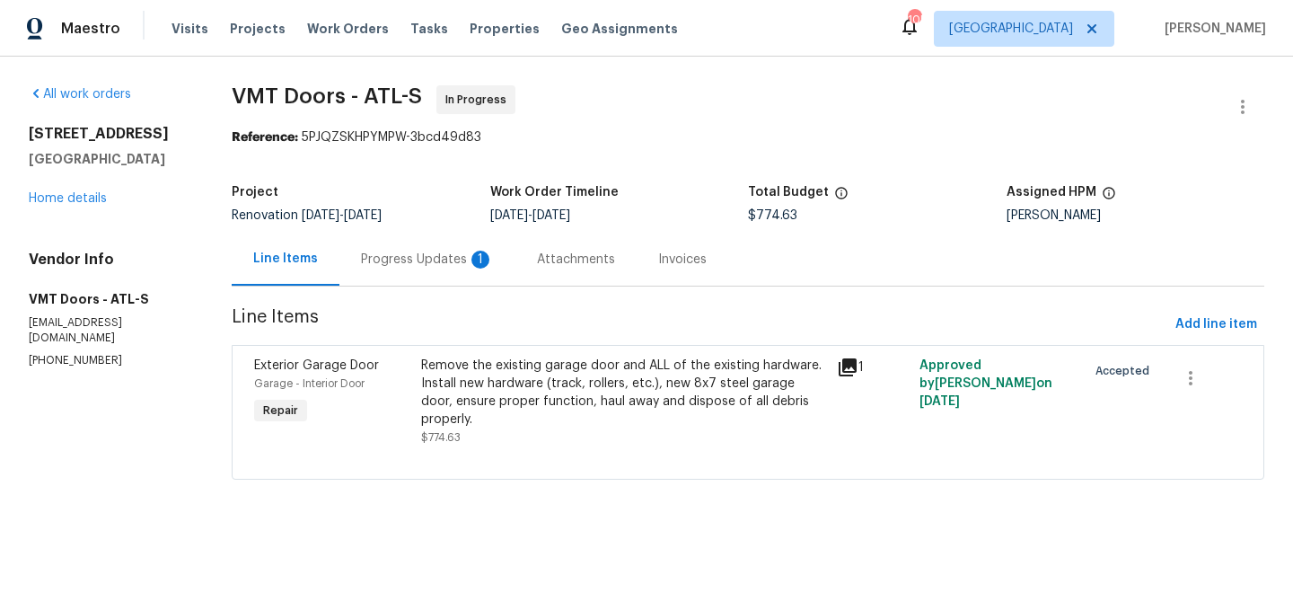
click at [383, 260] on div "Progress Updates 1" at bounding box center [427, 260] width 133 height 18
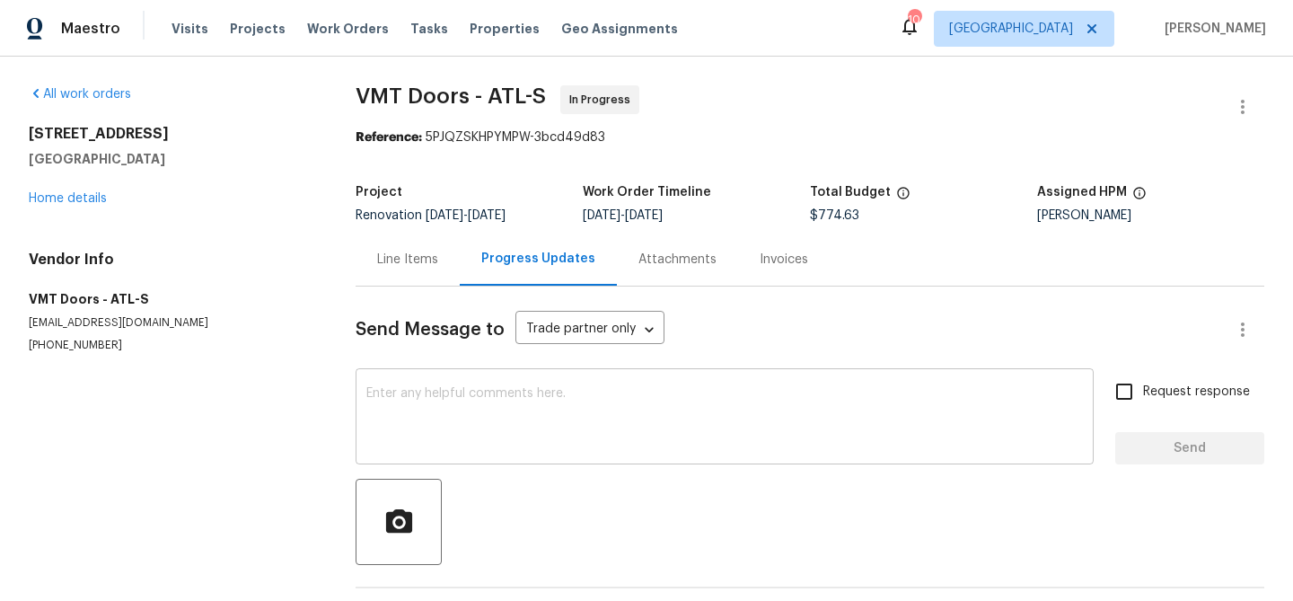
click at [515, 377] on div "x ​" at bounding box center [725, 419] width 738 height 92
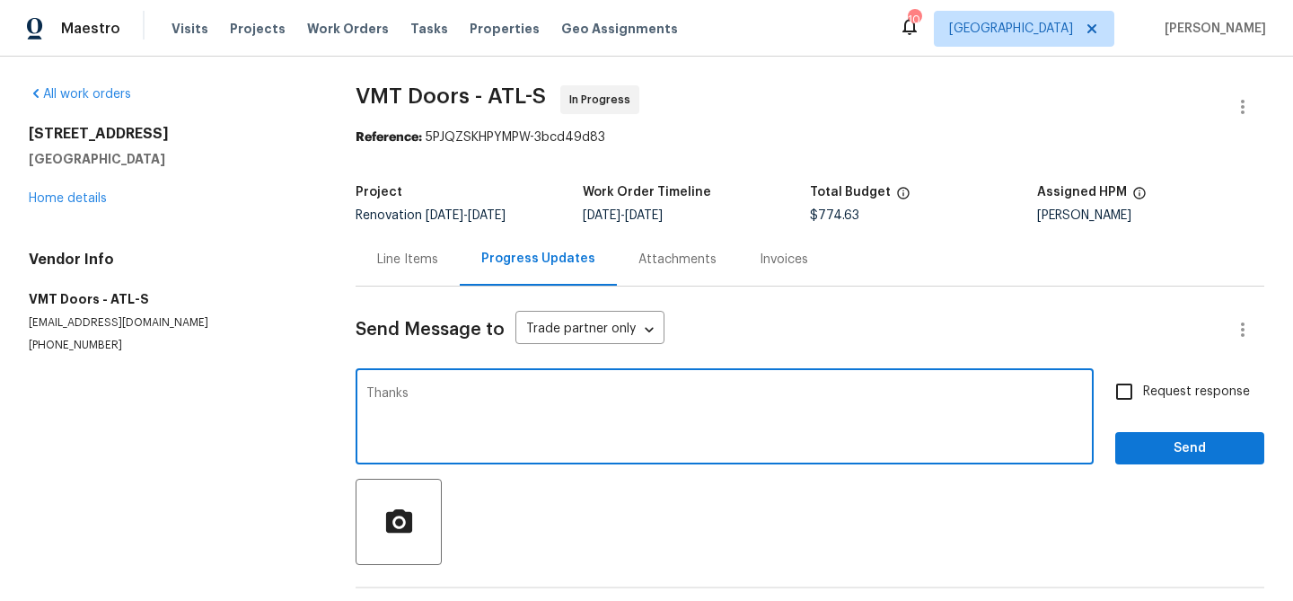
type textarea "Thanks"
click at [1173, 446] on span "Send" at bounding box center [1190, 448] width 120 height 22
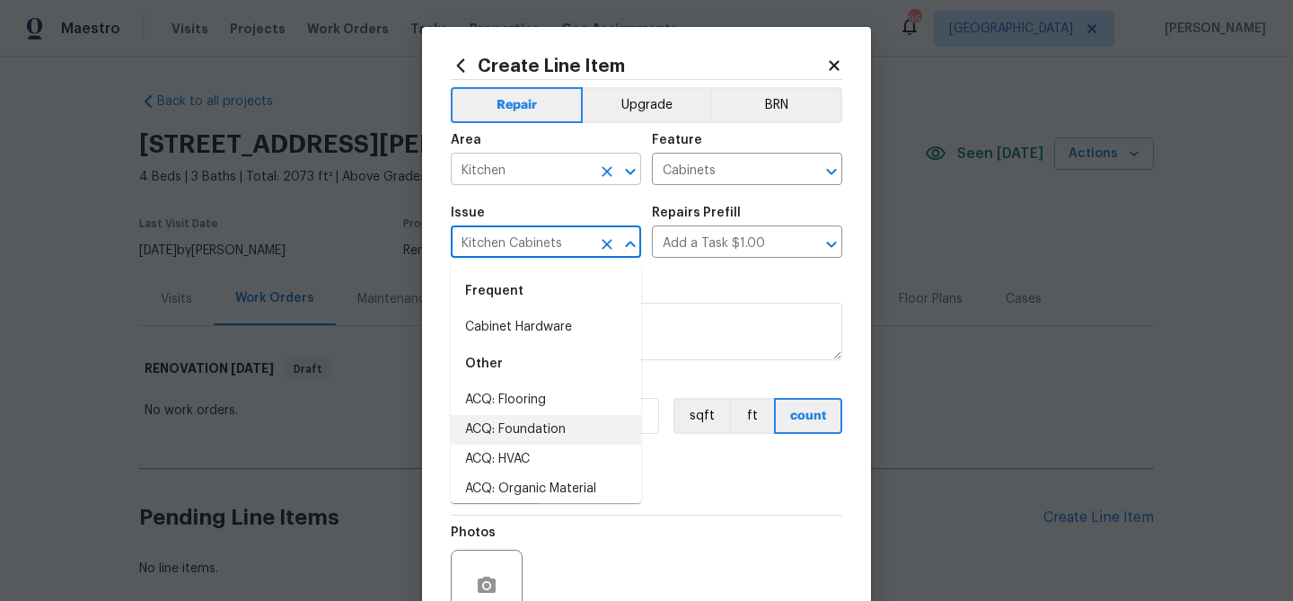
click at [500, 177] on input "Kitchen" at bounding box center [521, 171] width 140 height 28
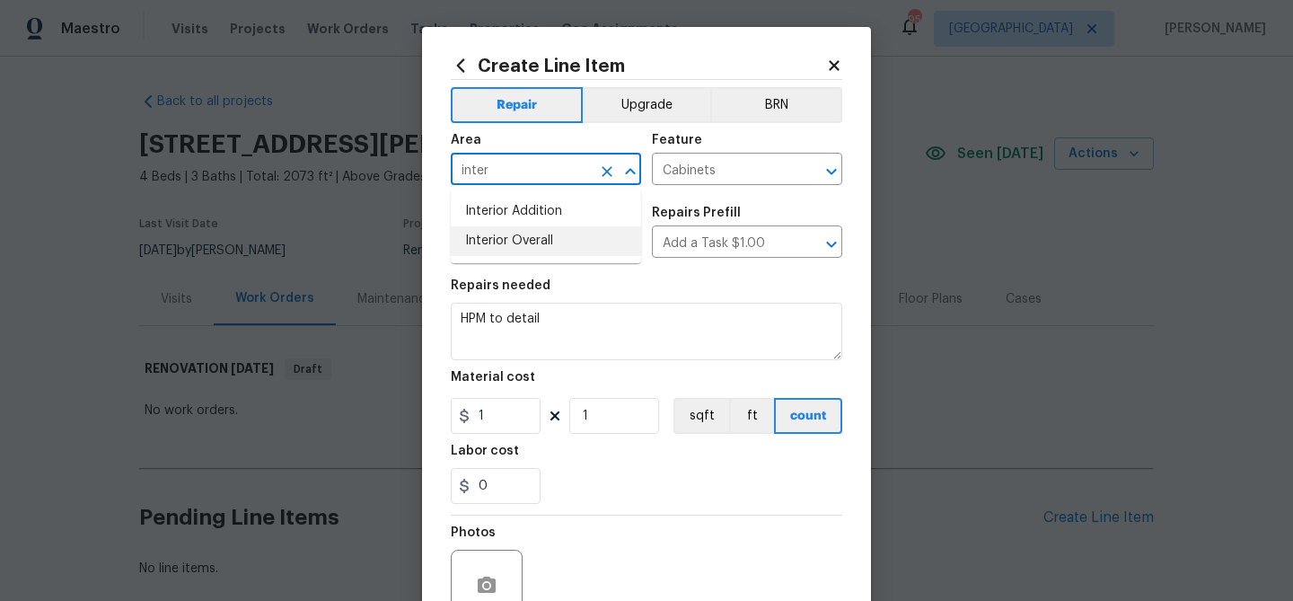
drag, startPoint x: 522, startPoint y: 238, endPoint x: 691, endPoint y: 192, distance: 174.9
click at [522, 238] on li "Interior Overall" at bounding box center [546, 241] width 190 height 30
type input "Interior Overall"
click at [700, 170] on input "Cabinets" at bounding box center [722, 171] width 140 height 28
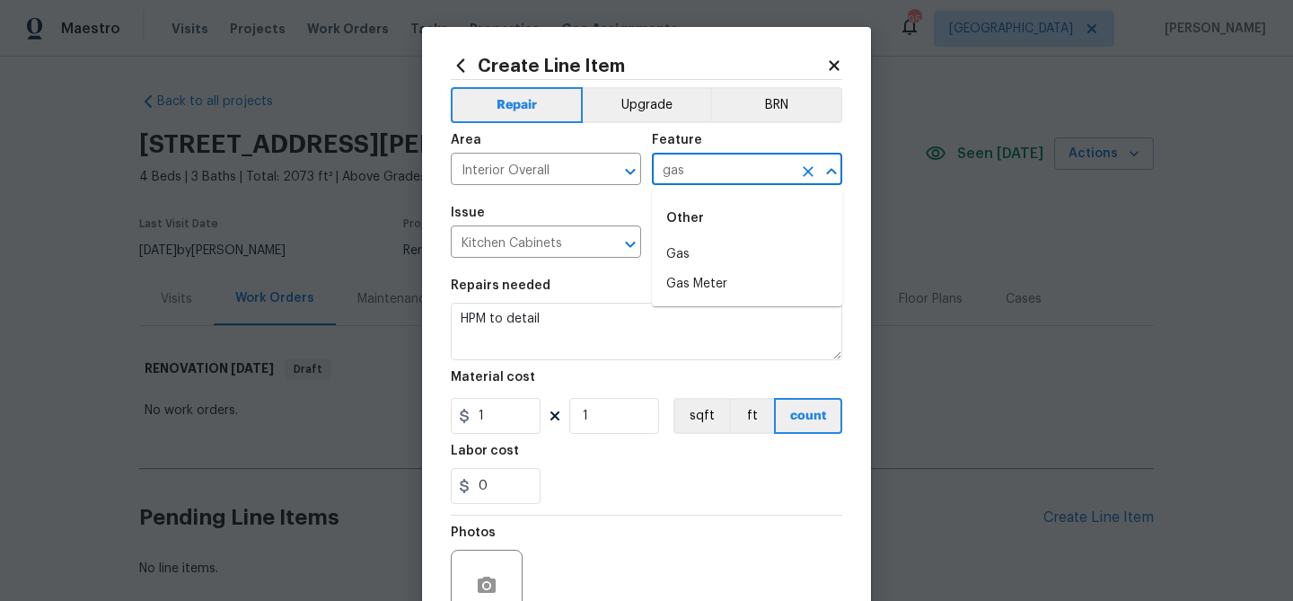
drag, startPoint x: 699, startPoint y: 251, endPoint x: 550, endPoint y: 257, distance: 149.2
click at [698, 251] on li "Gas" at bounding box center [747, 255] width 190 height 30
type input "Gas"
click at [517, 256] on input "Kitchen Cabinets" at bounding box center [521, 244] width 140 height 28
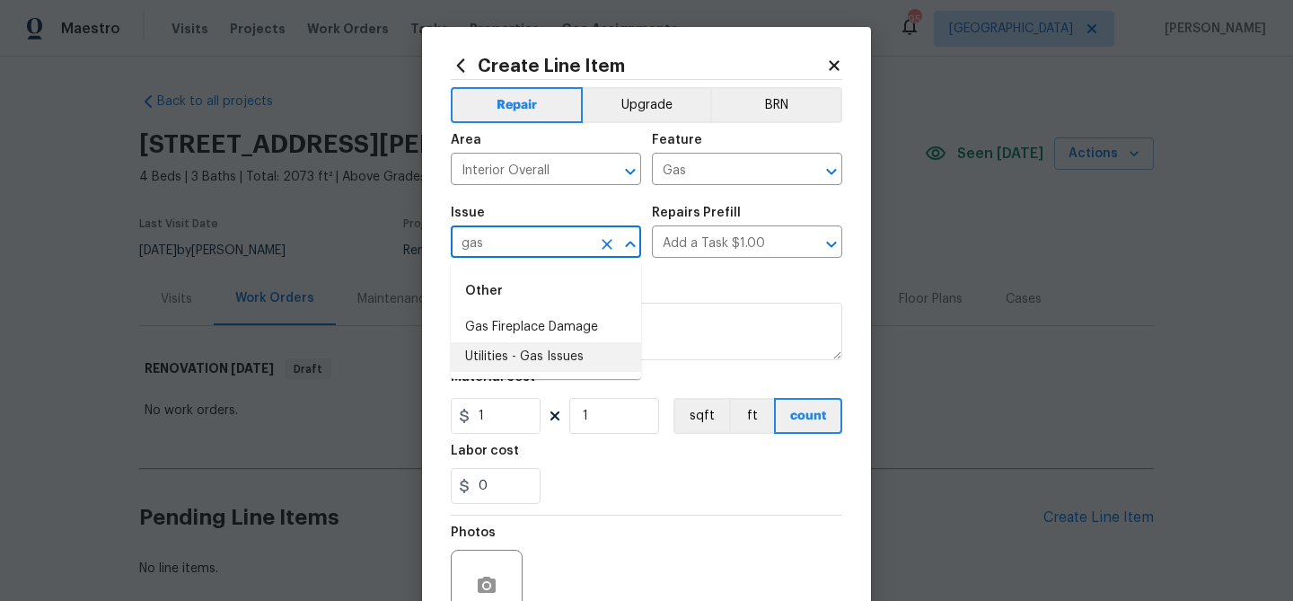
click at [529, 354] on li "Utilities - Gas Issues" at bounding box center [546, 357] width 190 height 30
type input "Utilities - Gas Issues"
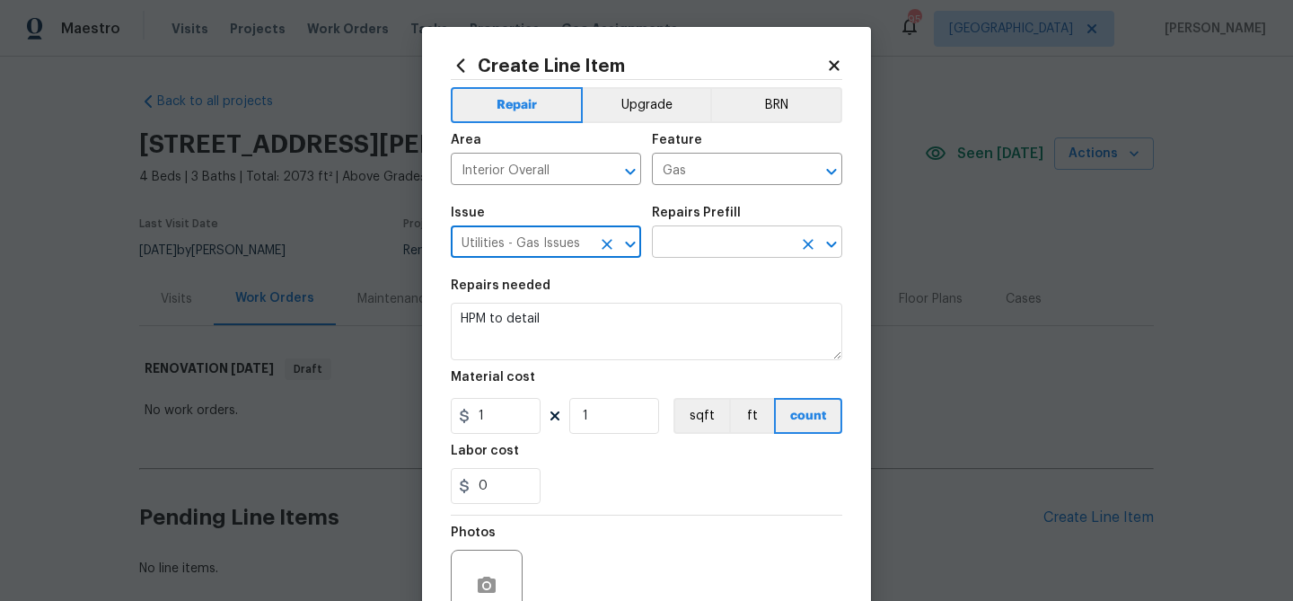
click at [707, 239] on input "text" at bounding box center [722, 244] width 140 height 28
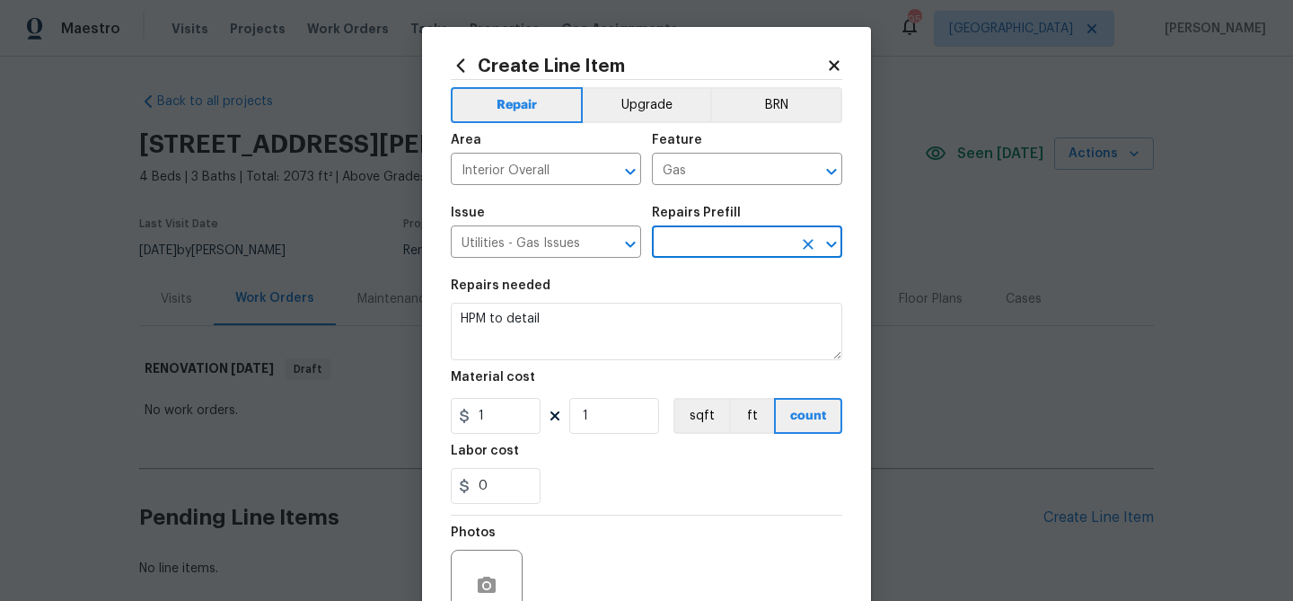
click at [707, 243] on input "text" at bounding box center [722, 244] width 140 height 28
click at [554, 232] on input "Utilities - Gas Issues" at bounding box center [521, 244] width 140 height 28
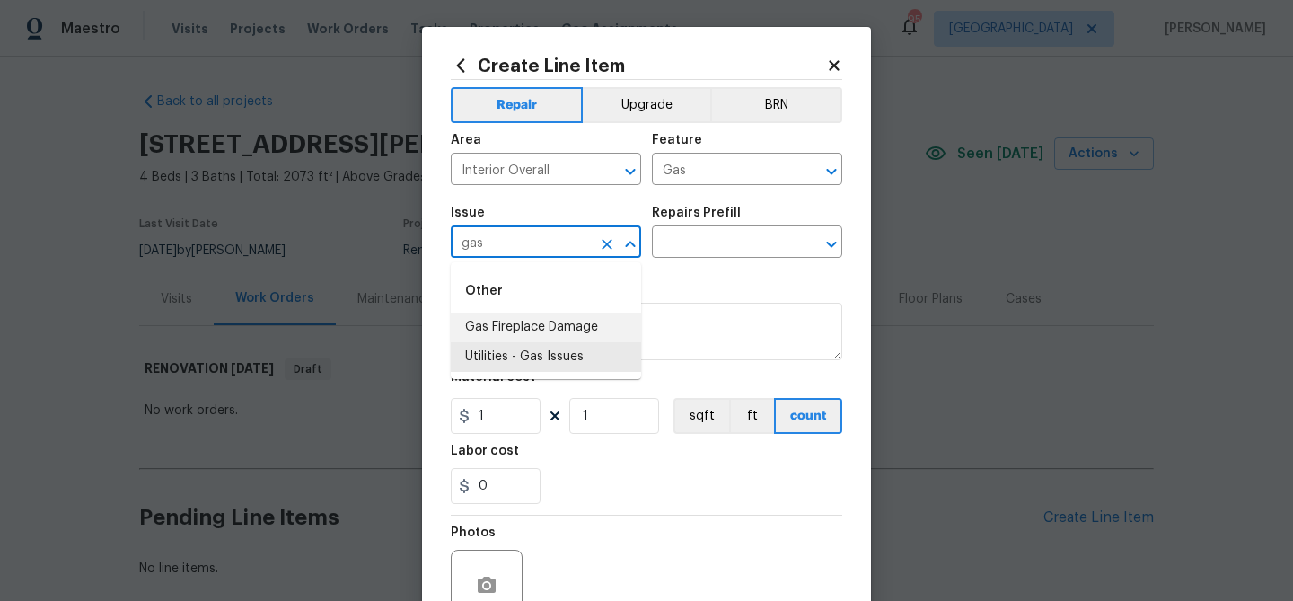
click at [521, 244] on input "gas" at bounding box center [521, 244] width 140 height 28
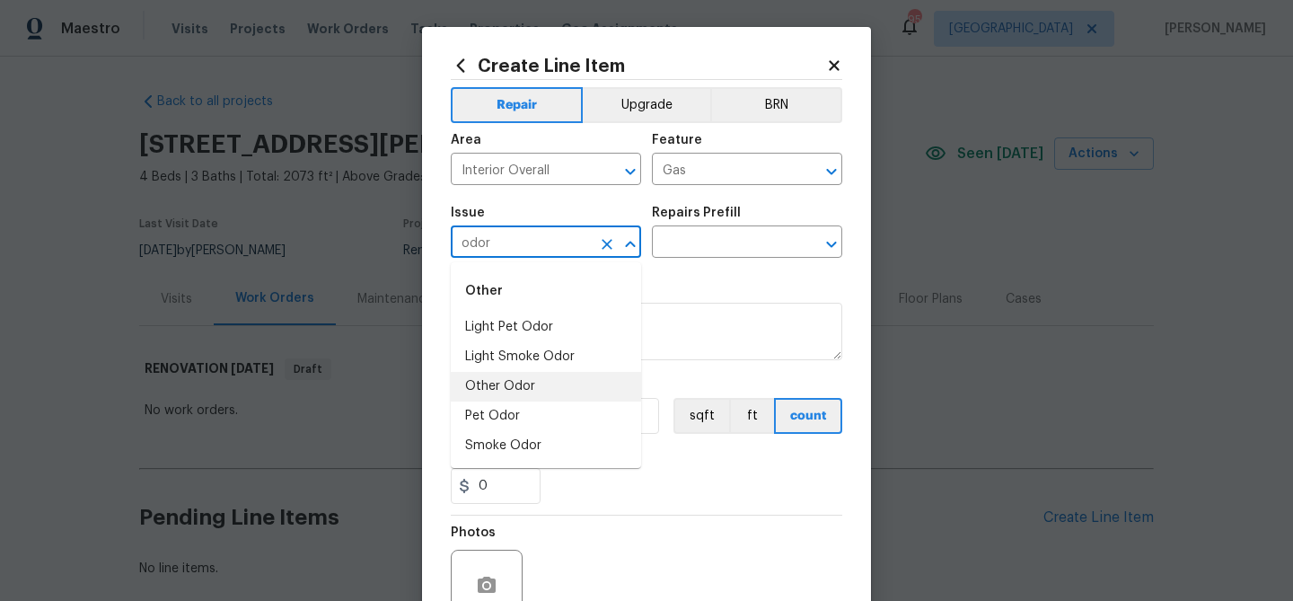
drag, startPoint x: 539, startPoint y: 392, endPoint x: 657, endPoint y: 291, distance: 155.5
click at [539, 392] on li "Other Odor" at bounding box center [546, 387] width 190 height 30
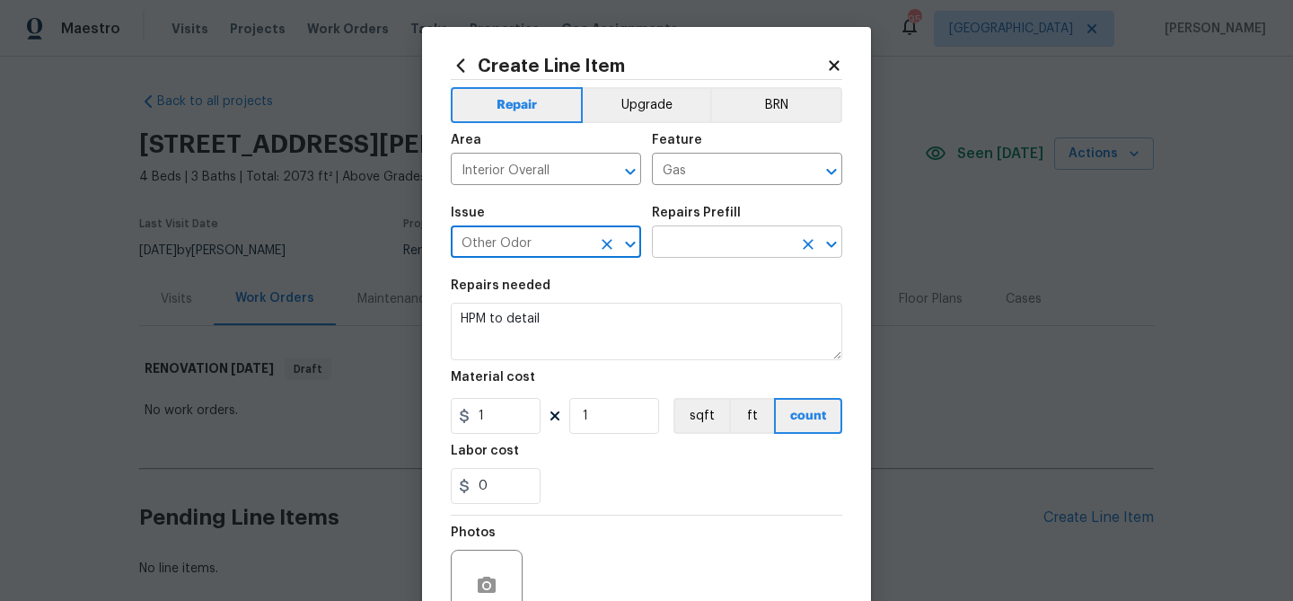
type input "Other Odor"
click at [694, 247] on input "text" at bounding box center [722, 244] width 140 height 28
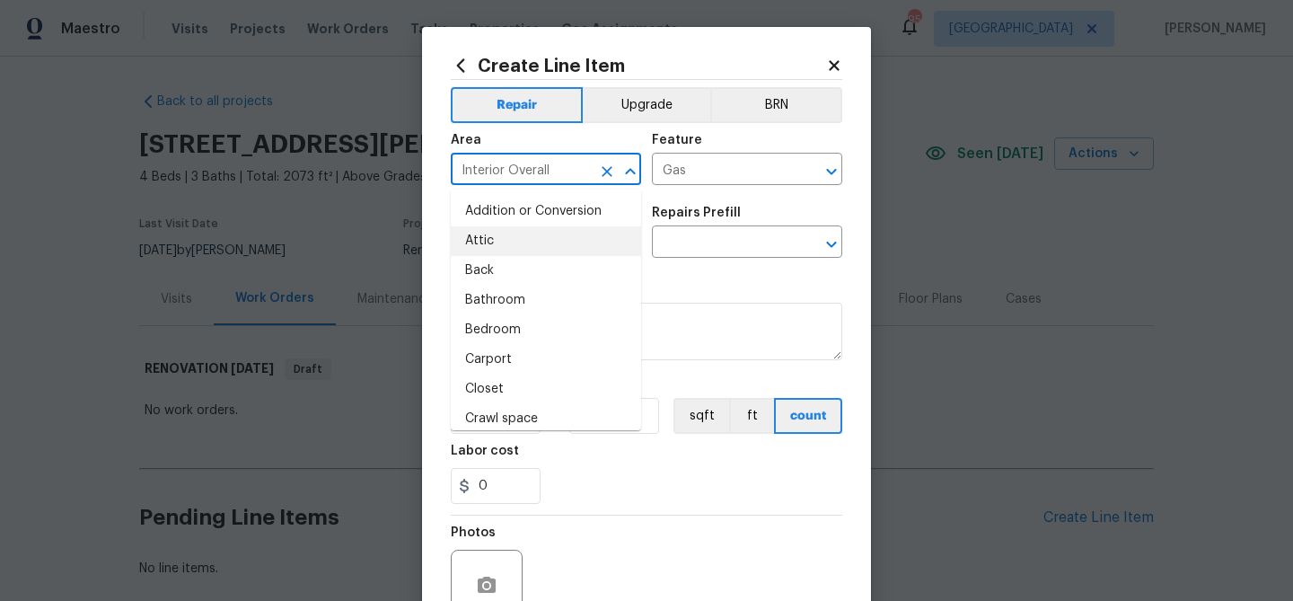
click at [558, 167] on input "Interior Overall" at bounding box center [521, 171] width 140 height 28
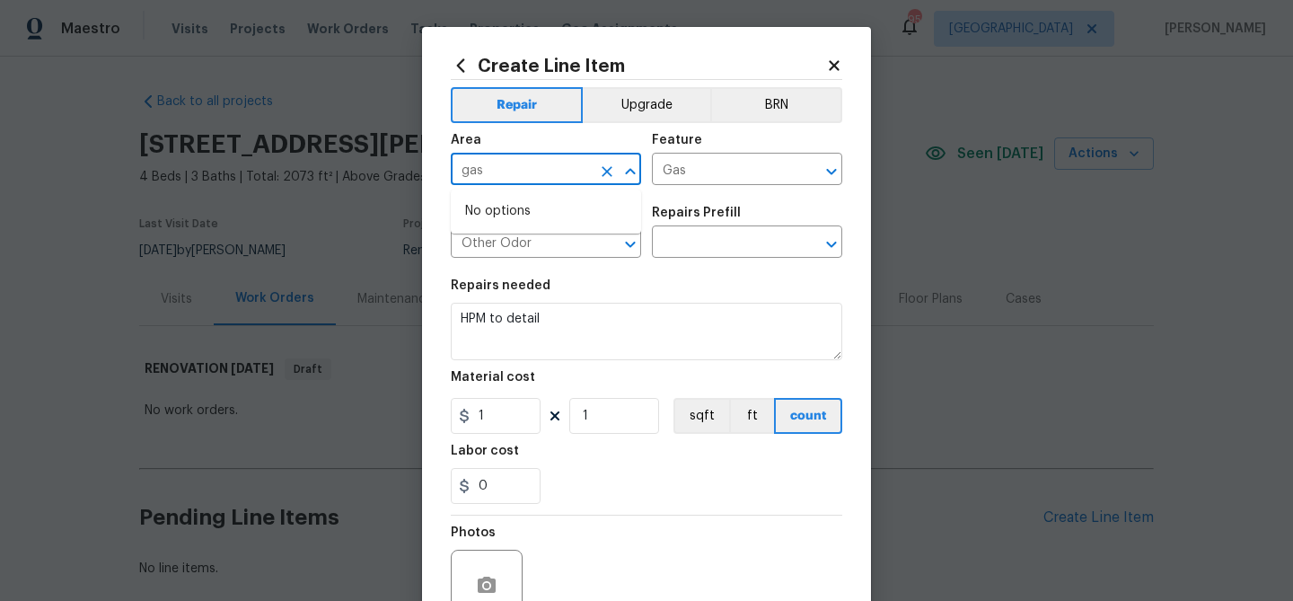
click at [558, 167] on input "gas" at bounding box center [521, 171] width 140 height 28
click at [542, 233] on li "Interior Overall" at bounding box center [546, 241] width 190 height 30
type input "Interior Overall"
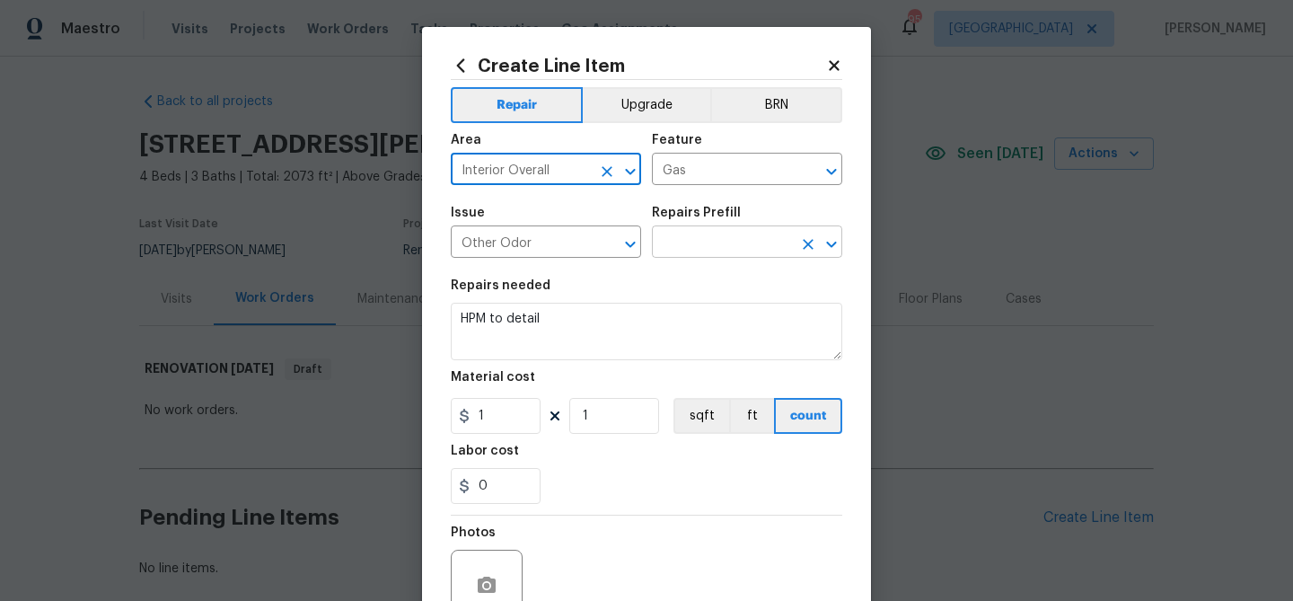
click at [682, 239] on input "text" at bounding box center [722, 244] width 140 height 28
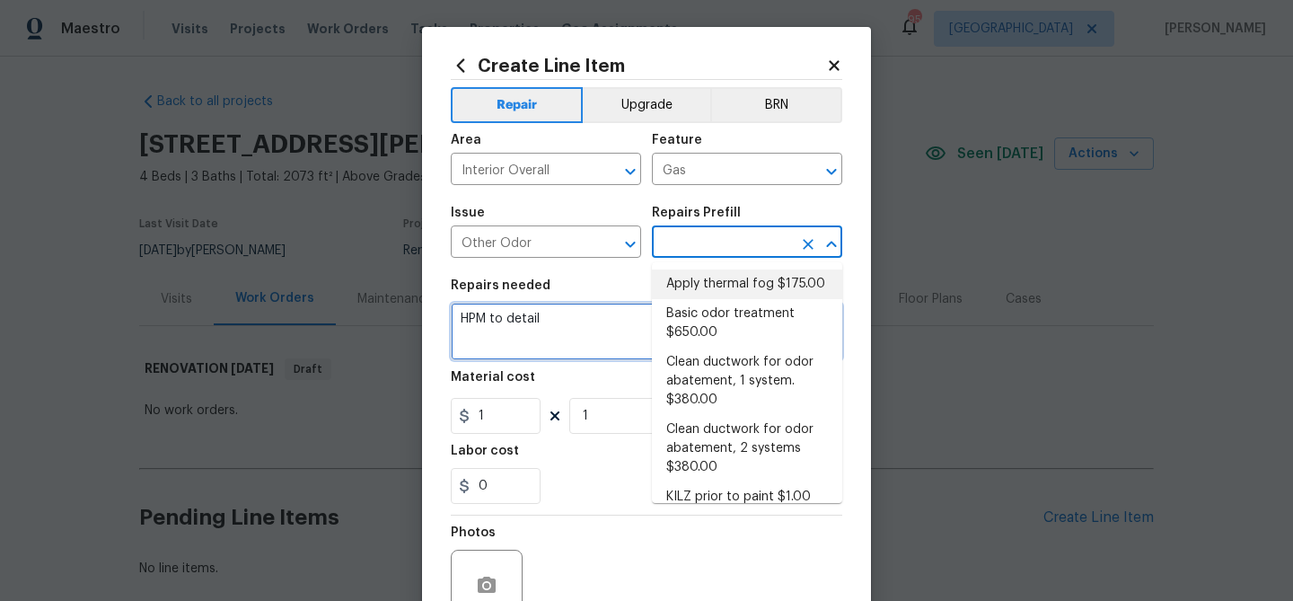
click at [600, 317] on textarea "HPM to detail" at bounding box center [647, 331] width 392 height 57
click at [676, 251] on input "text" at bounding box center [722, 244] width 140 height 28
click at [525, 239] on input "Other Odor" at bounding box center [521, 244] width 140 height 28
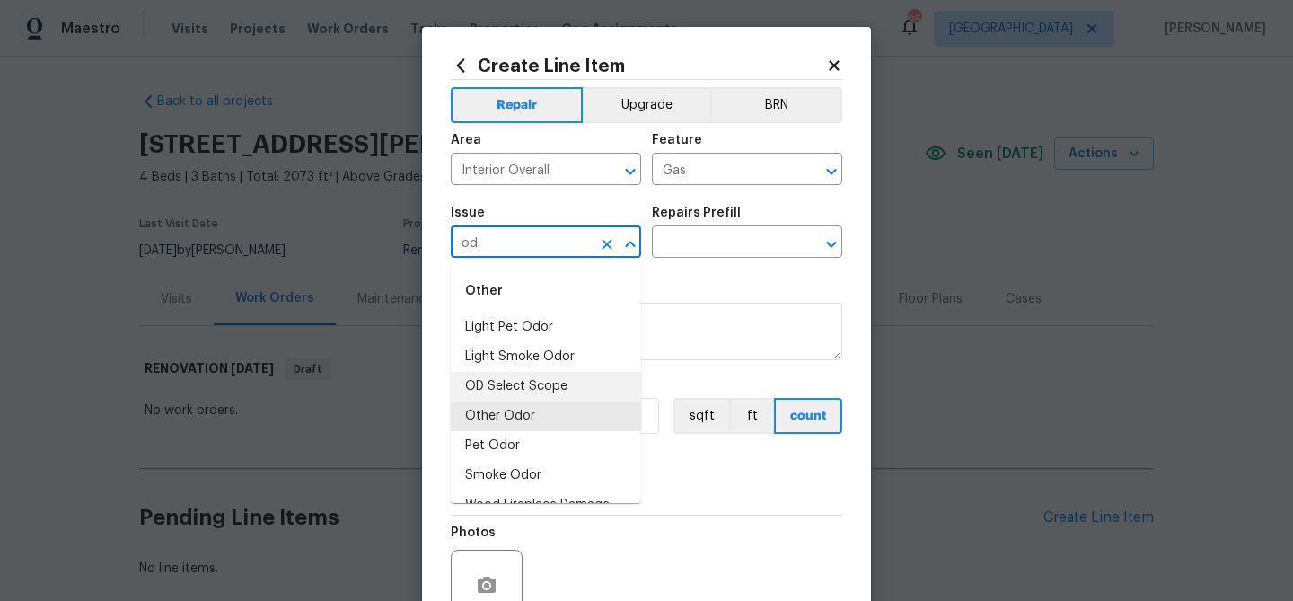
scroll to position [24, 0]
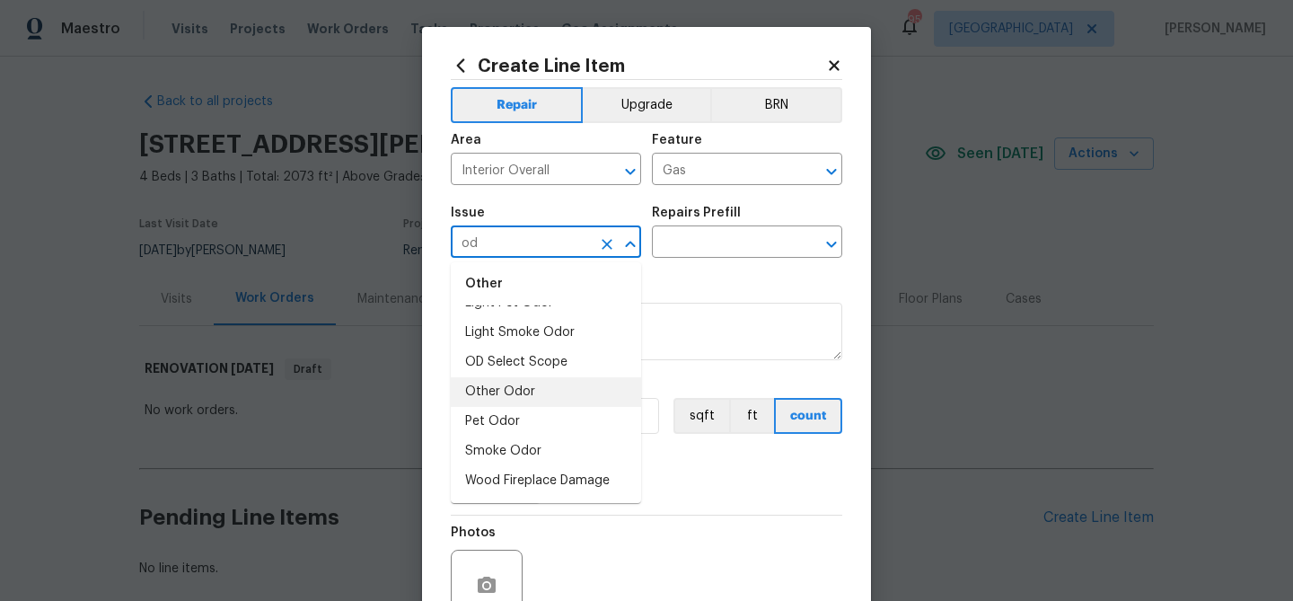
click at [514, 386] on li "Other Odor" at bounding box center [546, 392] width 190 height 30
type input "Other Odor"
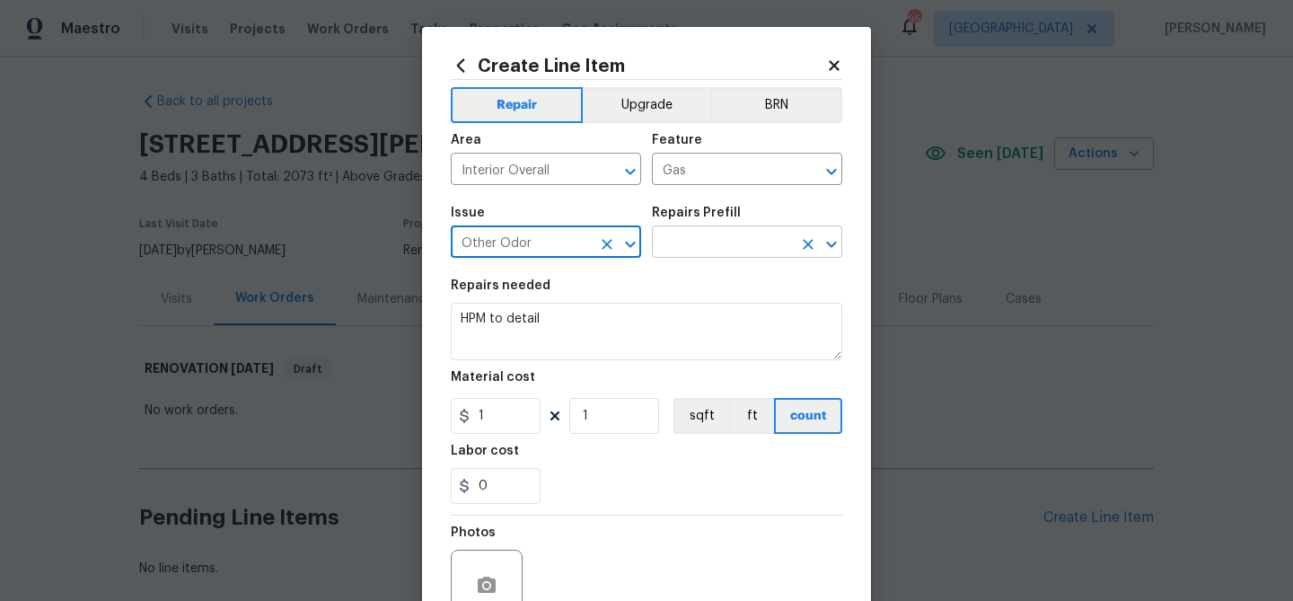
click at [723, 236] on input "text" at bounding box center [722, 244] width 140 height 28
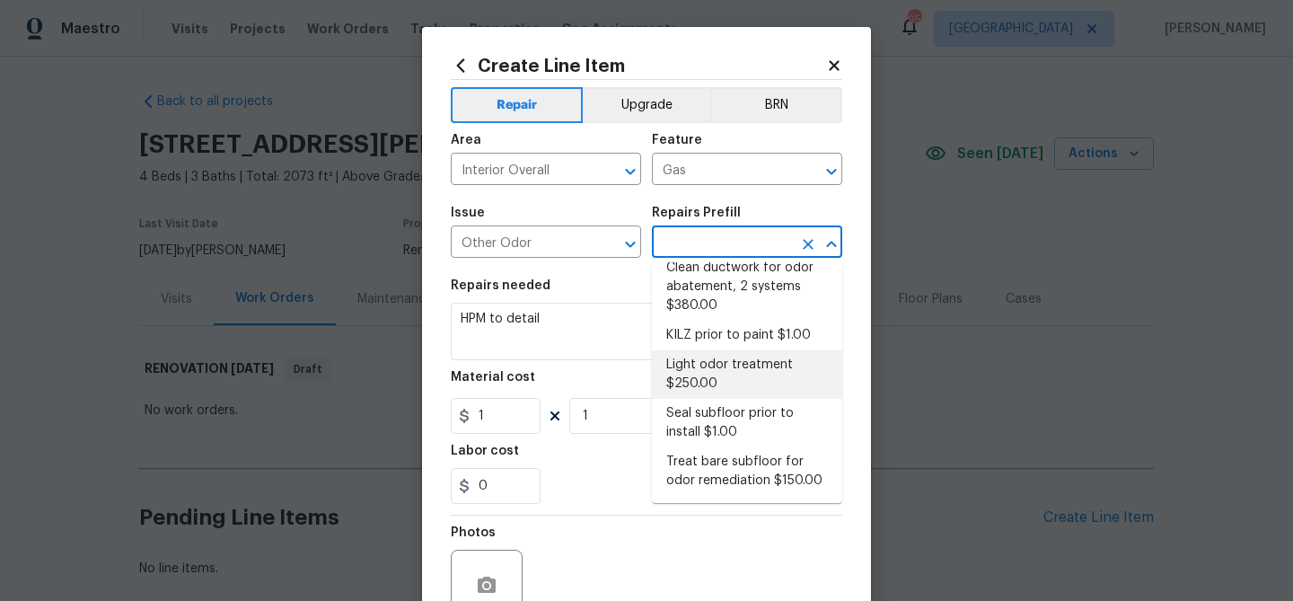
scroll to position [0, 0]
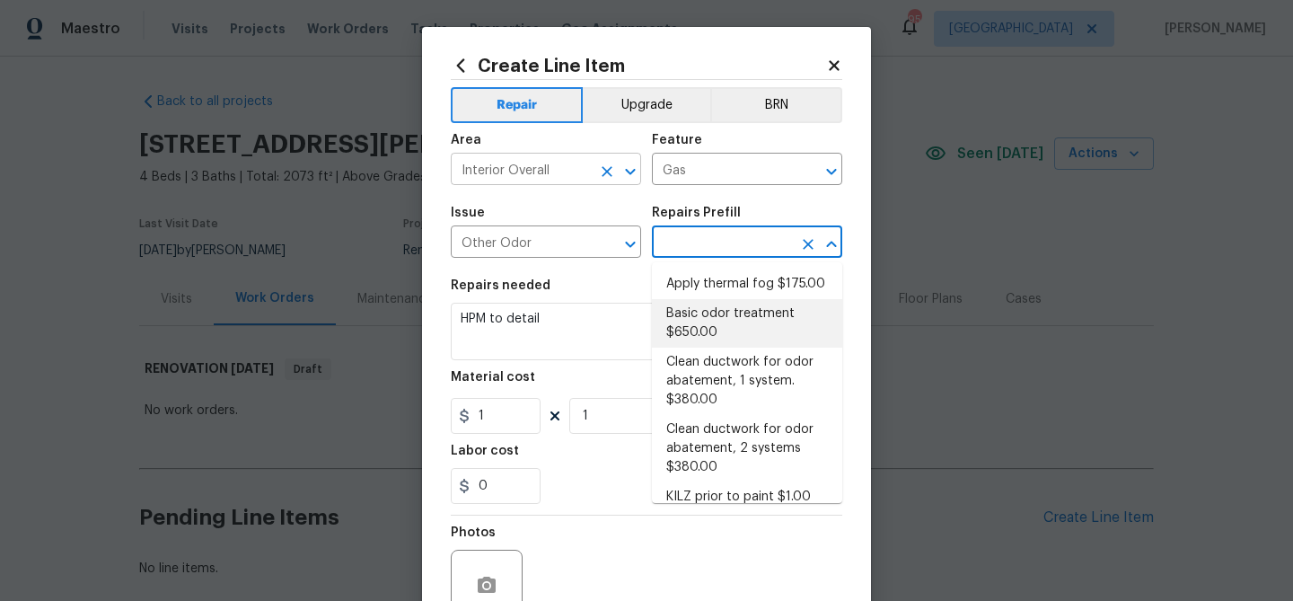
click at [550, 167] on input "Interior Overall" at bounding box center [521, 171] width 140 height 28
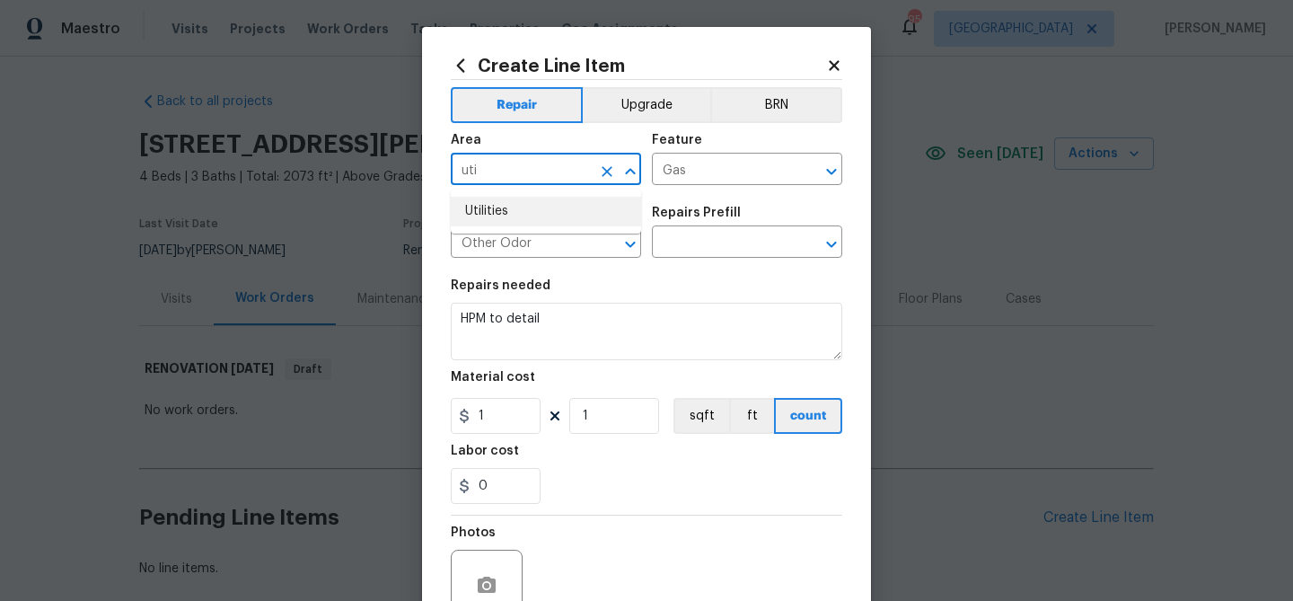
click at [555, 209] on li "Utilities" at bounding box center [546, 212] width 190 height 30
type input "Utilities"
click at [681, 174] on input "Gas" at bounding box center [722, 171] width 140 height 28
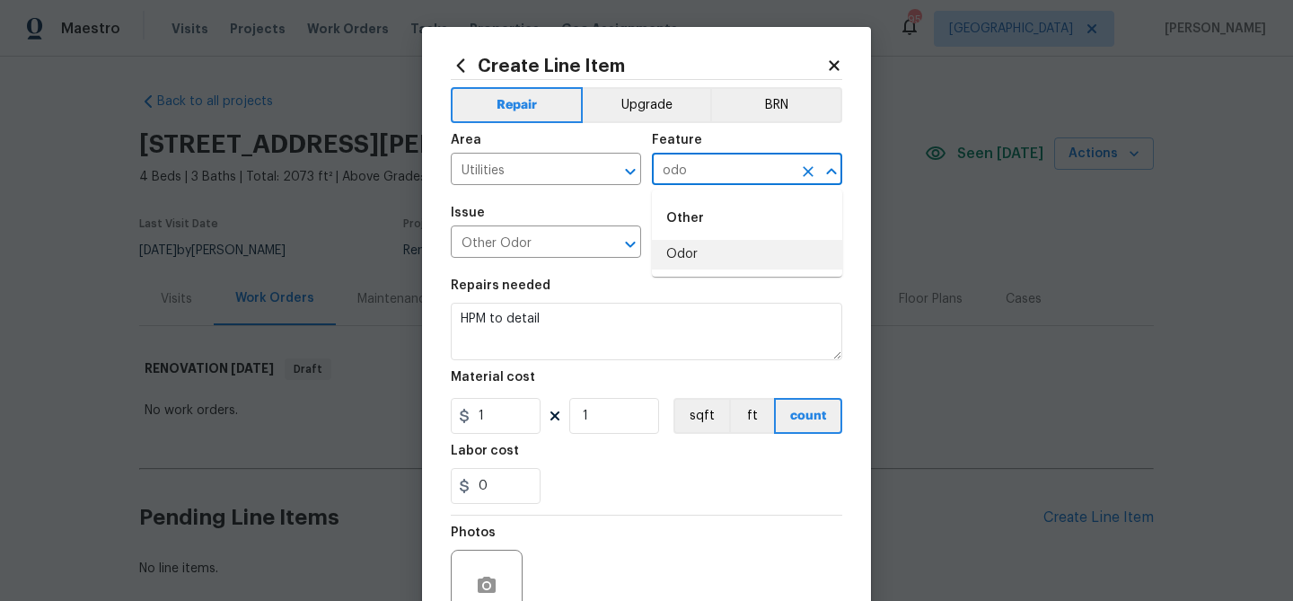
drag, startPoint x: 667, startPoint y: 256, endPoint x: 558, endPoint y: 268, distance: 110.2
click at [666, 256] on li "Odor" at bounding box center [747, 255] width 190 height 30
type input "Odor"
click at [518, 248] on input "Other Odor" at bounding box center [521, 244] width 140 height 28
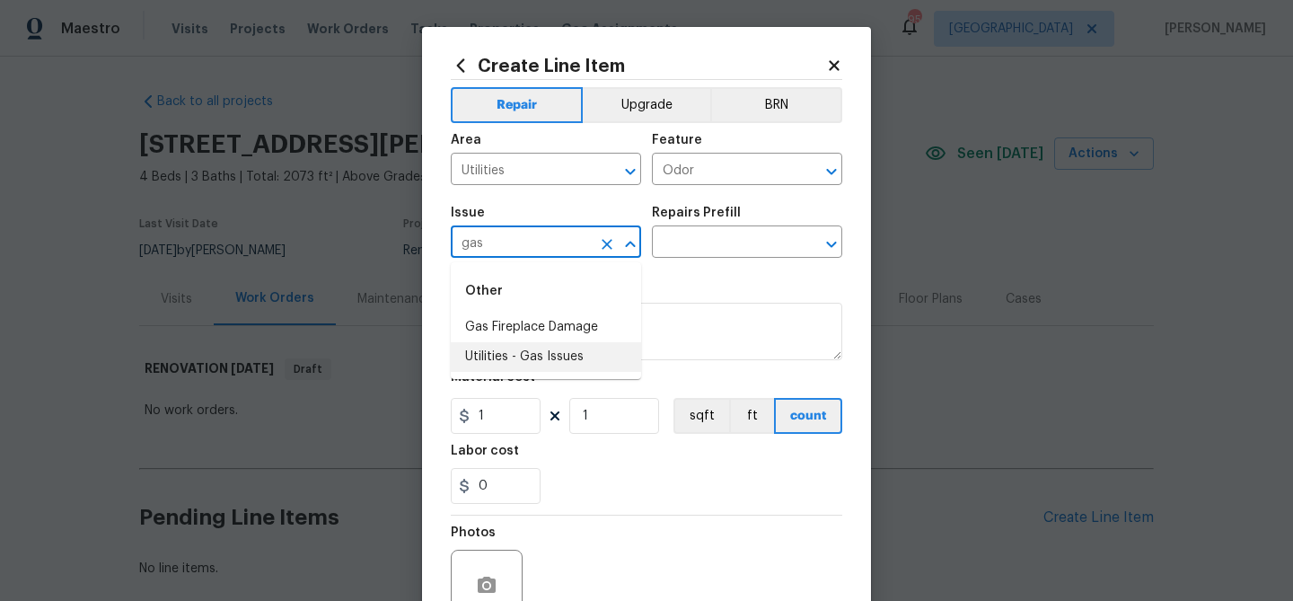
click at [523, 352] on li "Utilities - Gas Issues" at bounding box center [546, 357] width 190 height 30
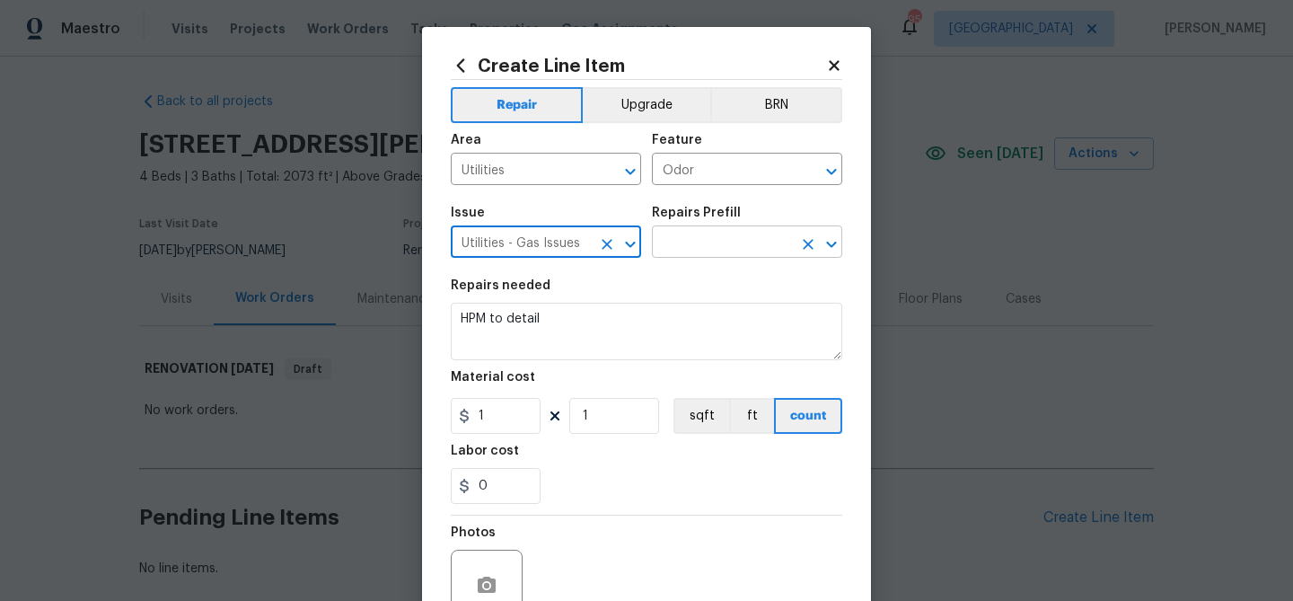
click at [705, 246] on input "text" at bounding box center [722, 244] width 140 height 28
click at [630, 278] on section "Repairs needed HPM to detail Material cost 1 1 sqft ft count Labor cost 0" at bounding box center [647, 392] width 392 height 246
click at [559, 240] on input "Utilities - Gas Issues" at bounding box center [521, 244] width 140 height 28
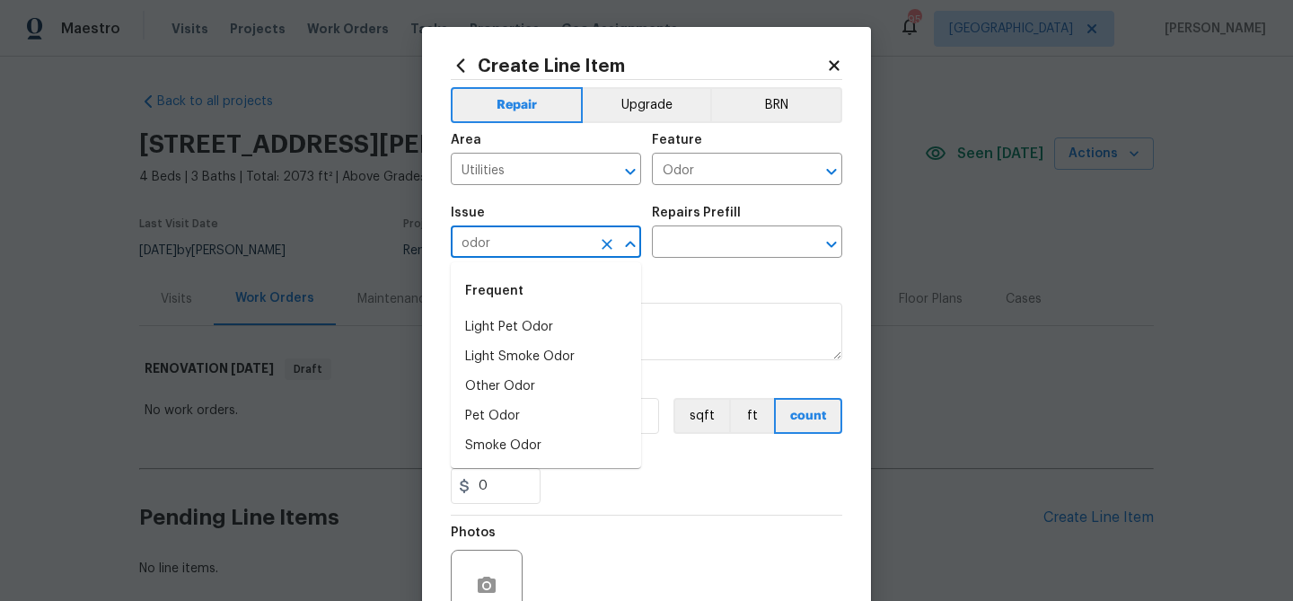
click at [519, 249] on input "odor" at bounding box center [521, 244] width 140 height 28
type input "Utilities - Gas Issues"
click at [678, 176] on input "Odor" at bounding box center [722, 171] width 140 height 28
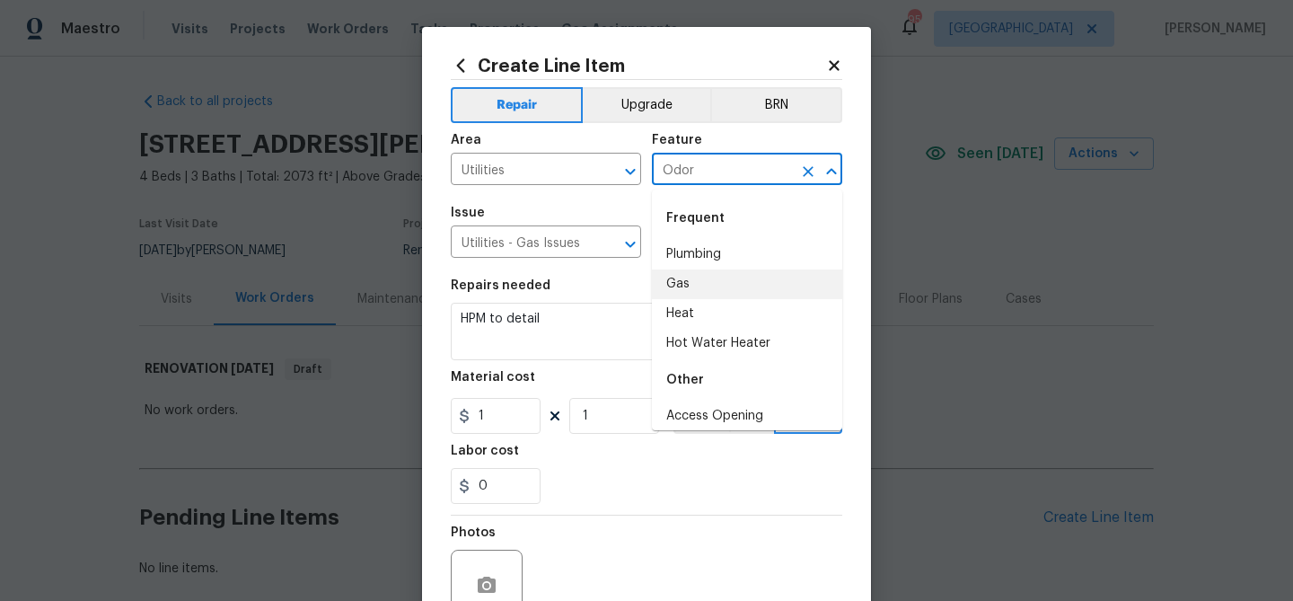
click at [686, 280] on li "Gas" at bounding box center [747, 284] width 190 height 30
type input "Gas"
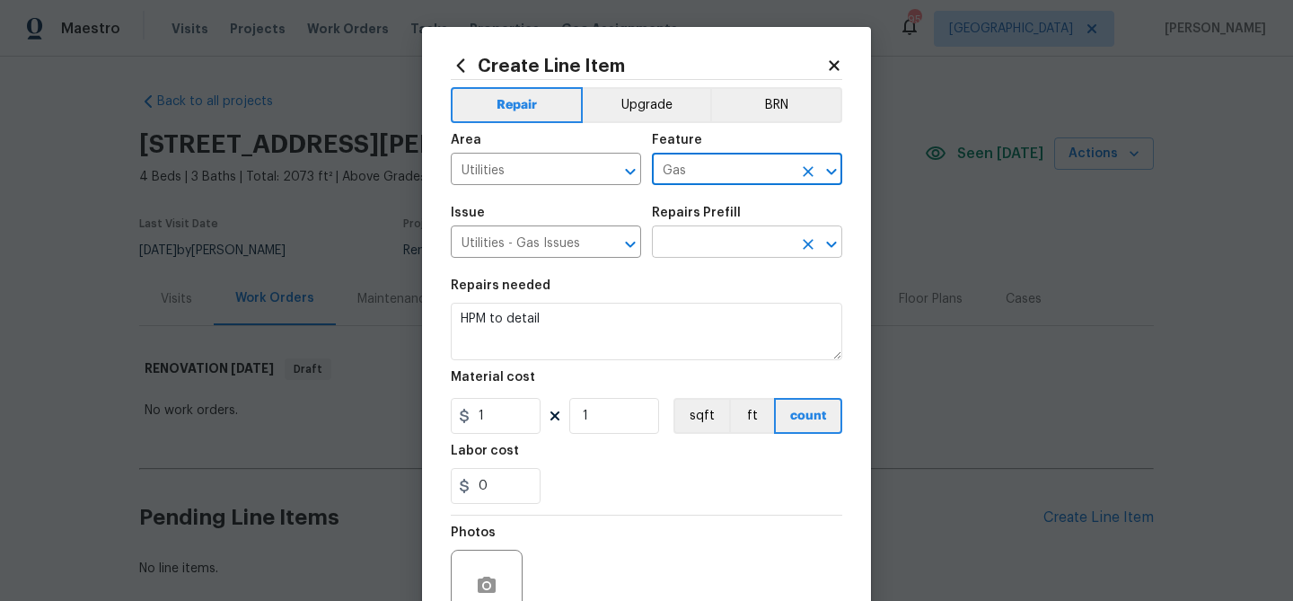
click at [687, 235] on input "text" at bounding box center [722, 244] width 140 height 28
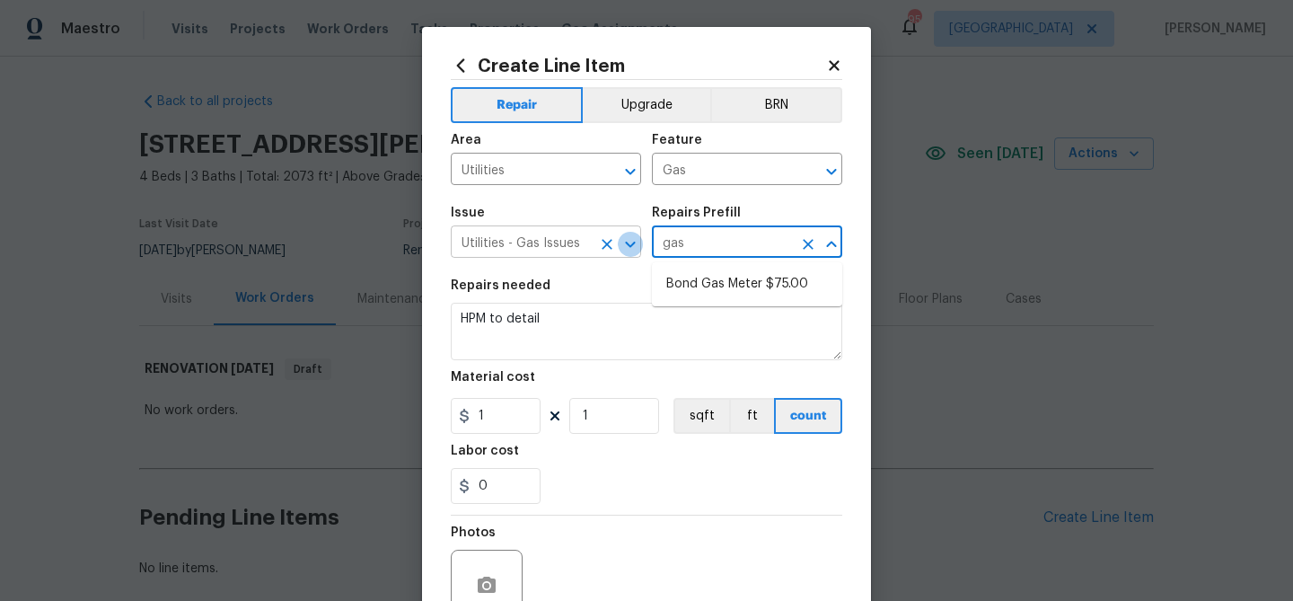
click at [623, 245] on icon "Open" at bounding box center [631, 244] width 22 height 22
type input "gas"
click at [701, 245] on input "text" at bounding box center [722, 244] width 140 height 28
click at [703, 279] on li "Bond Gas Meter $75.00" at bounding box center [747, 284] width 190 height 30
type input "Bond Gas Meter $75.00"
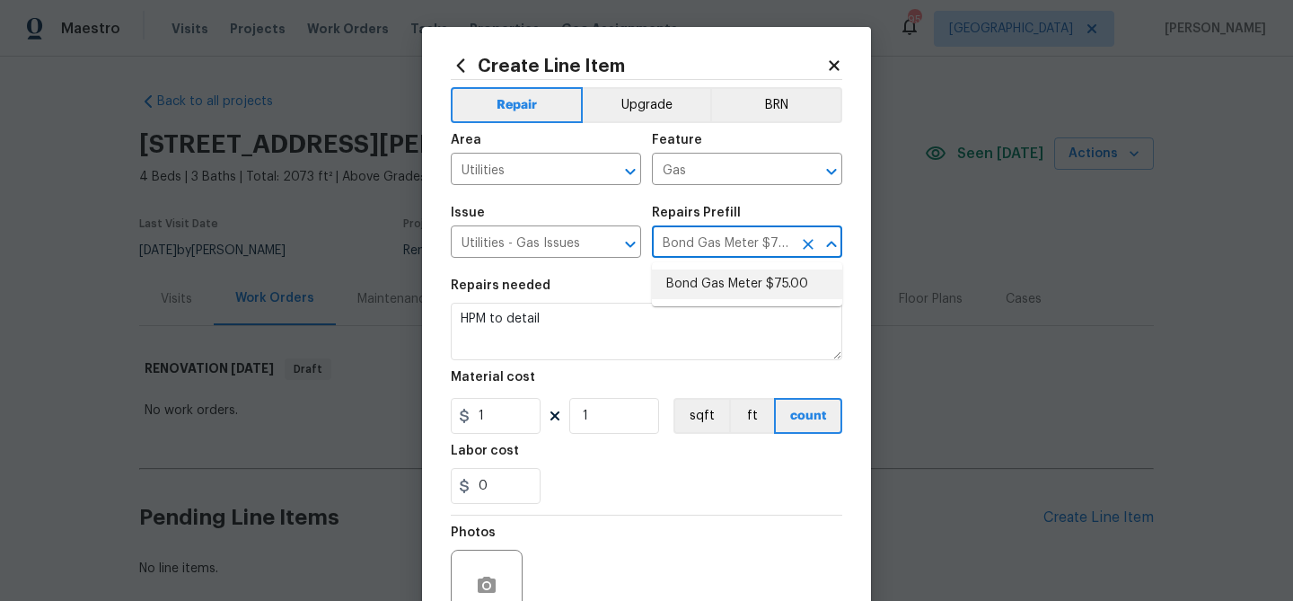
type input "75"
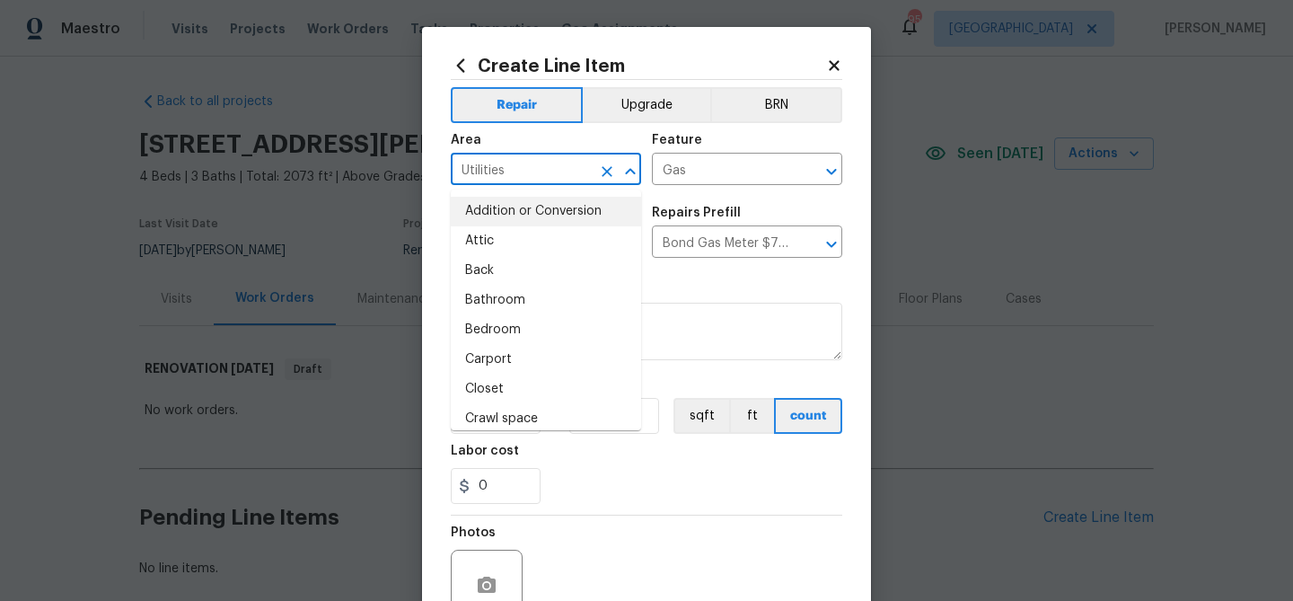
click at [491, 166] on input "Utilities" at bounding box center [521, 171] width 140 height 28
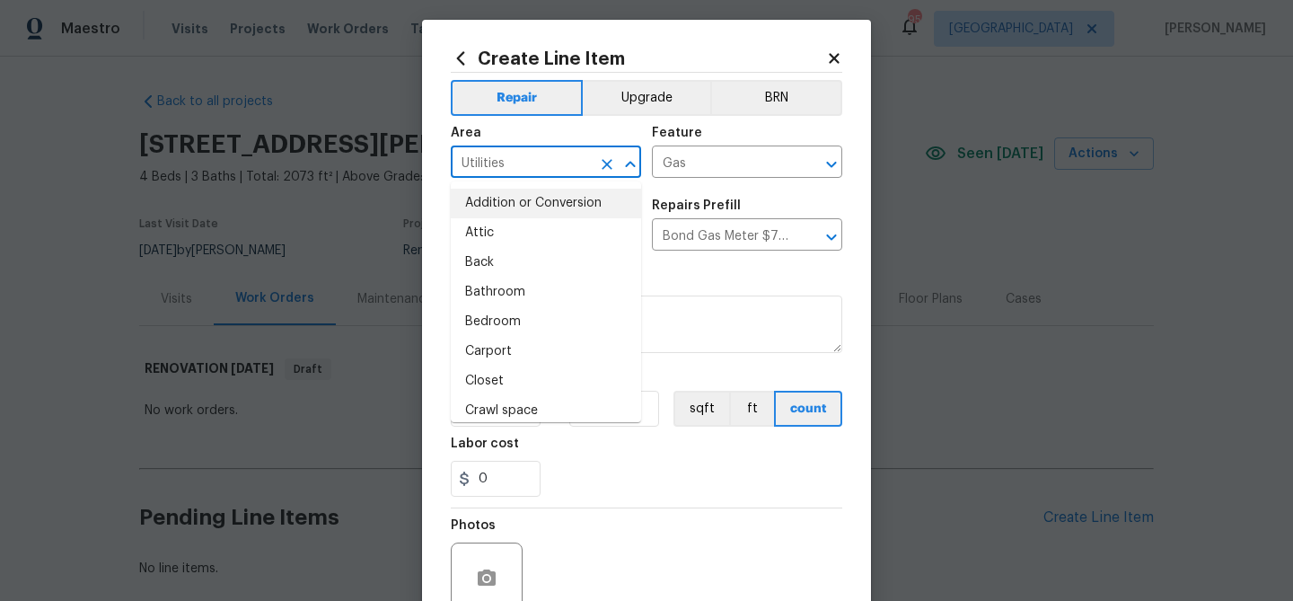
scroll to position [10, 0]
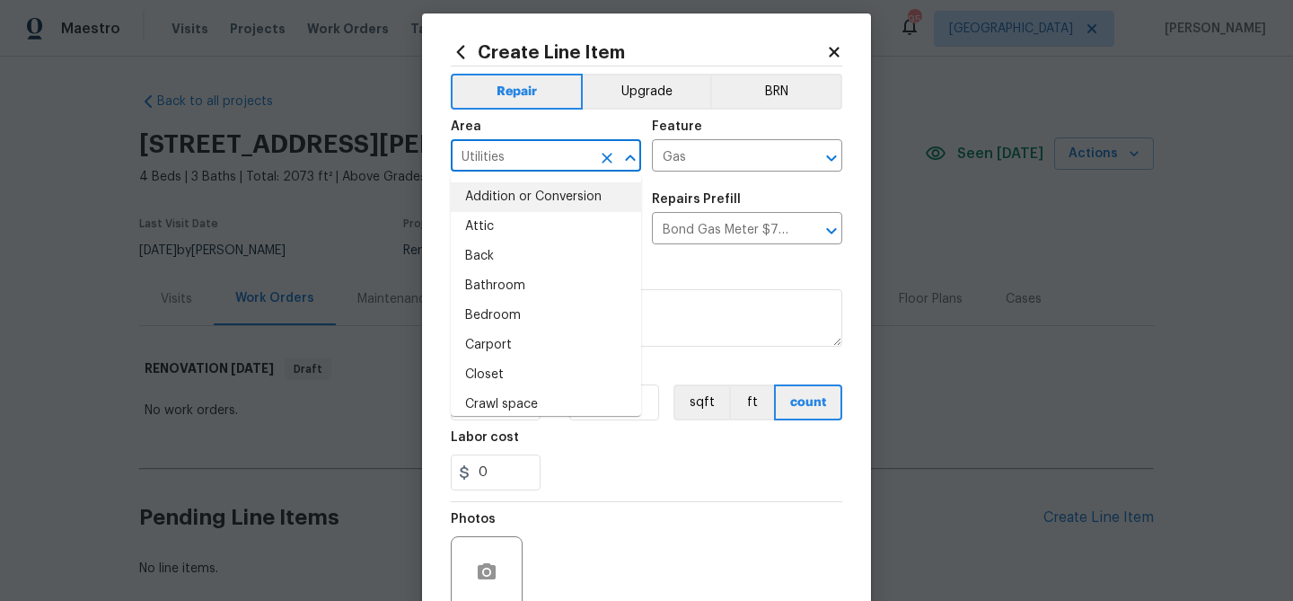
click at [523, 156] on input "Utilities" at bounding box center [521, 158] width 140 height 28
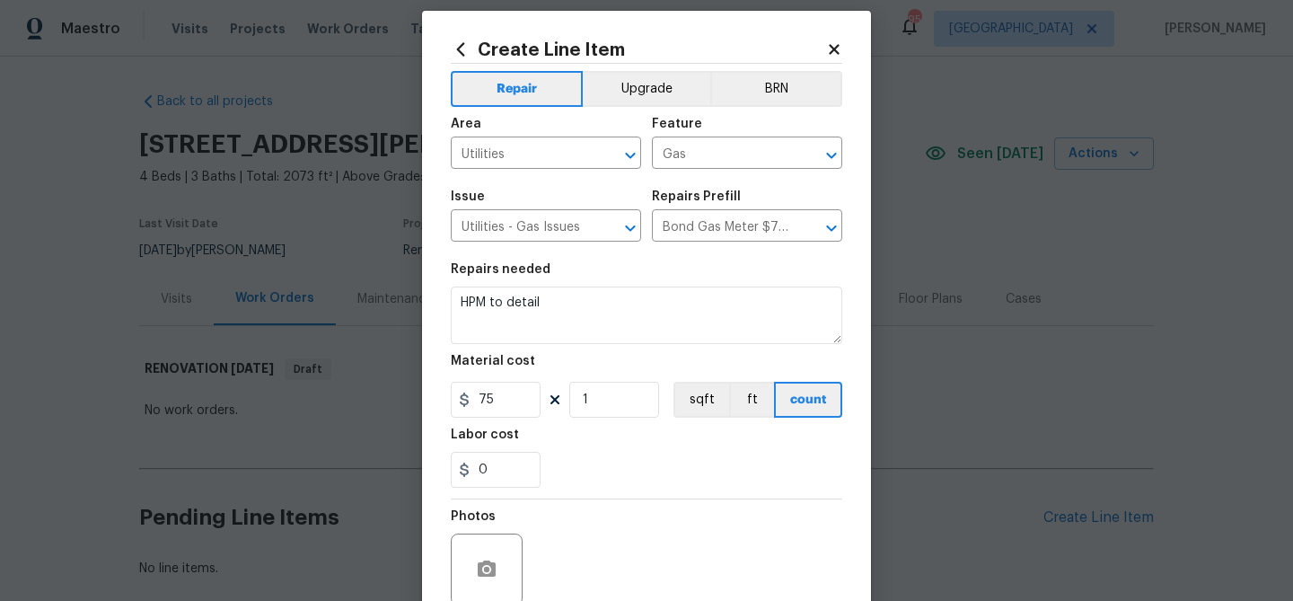
click at [540, 119] on div "Area" at bounding box center [546, 129] width 190 height 23
click at [533, 225] on input "Utilities - Gas Issues" at bounding box center [521, 228] width 140 height 28
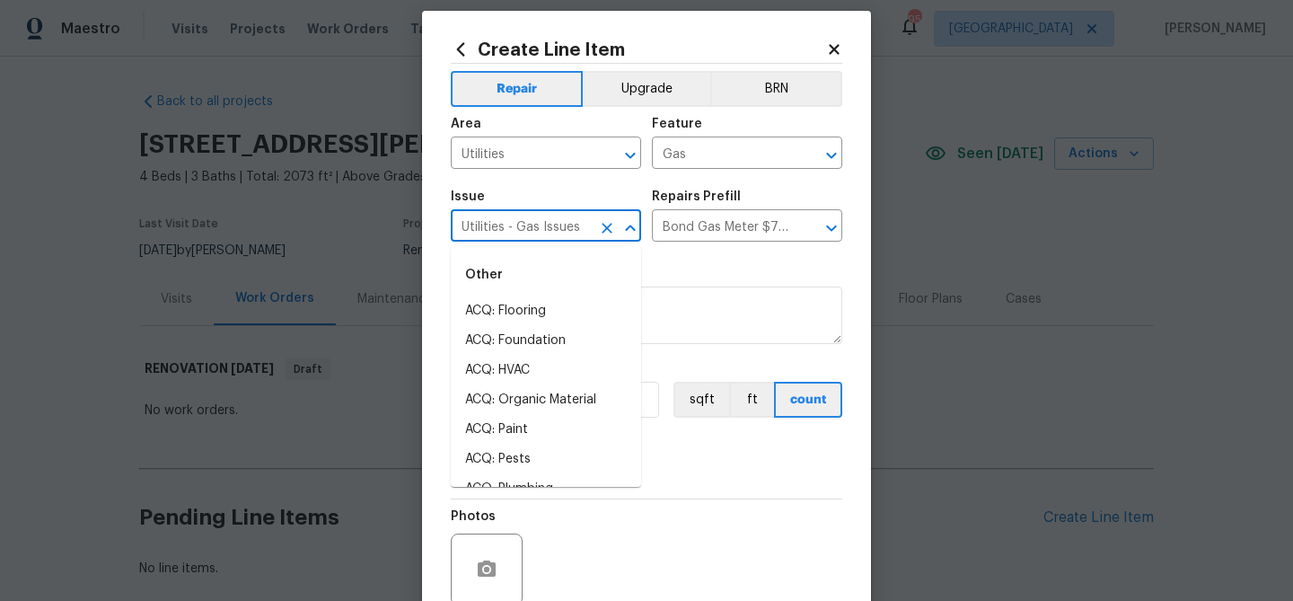
click at [533, 225] on input "Utilities - Gas Issues" at bounding box center [521, 228] width 140 height 28
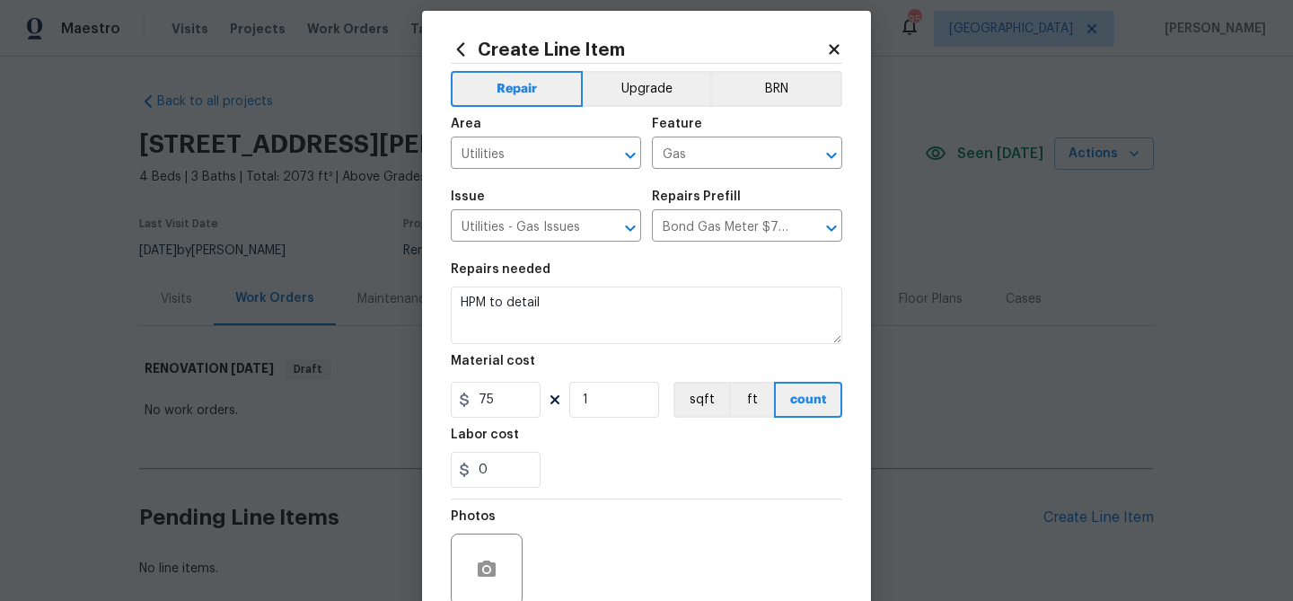
click at [809, 359] on div "Material cost" at bounding box center [647, 366] width 392 height 23
click at [685, 229] on input "Bond Gas Meter $75.00" at bounding box center [722, 228] width 140 height 28
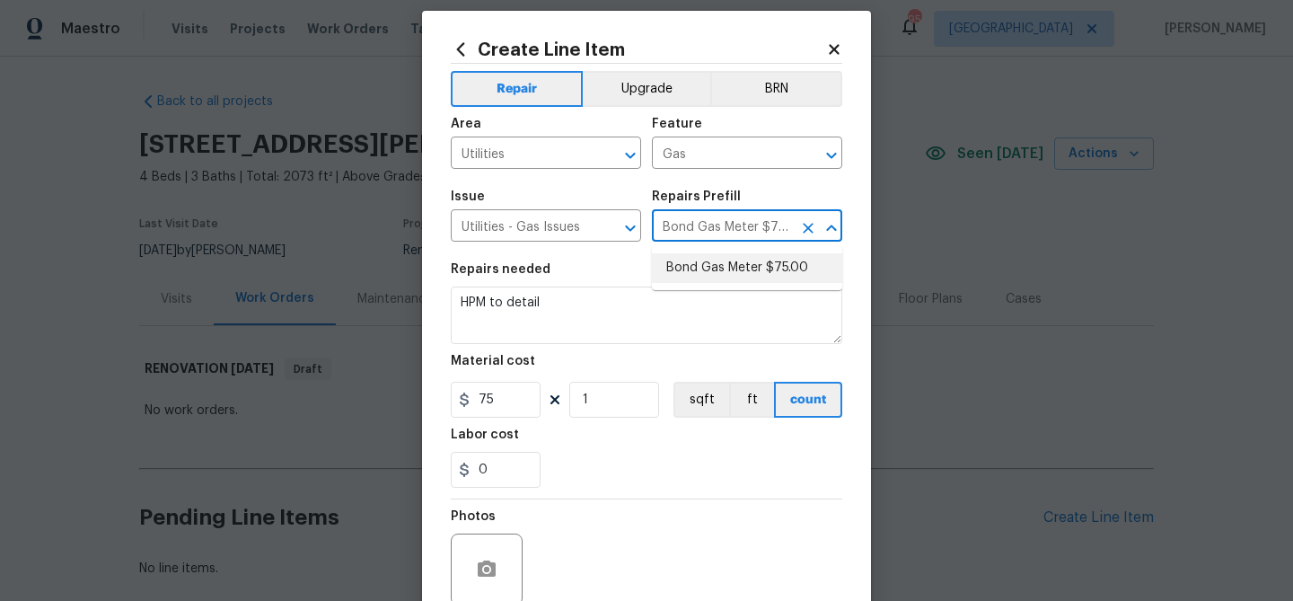
click at [685, 229] on input "Bond Gas Meter $75.00" at bounding box center [722, 228] width 140 height 28
paste input "Utilities - Gas Issues"
click at [686, 227] on input "Utilities - Gas Issues" at bounding box center [722, 228] width 140 height 28
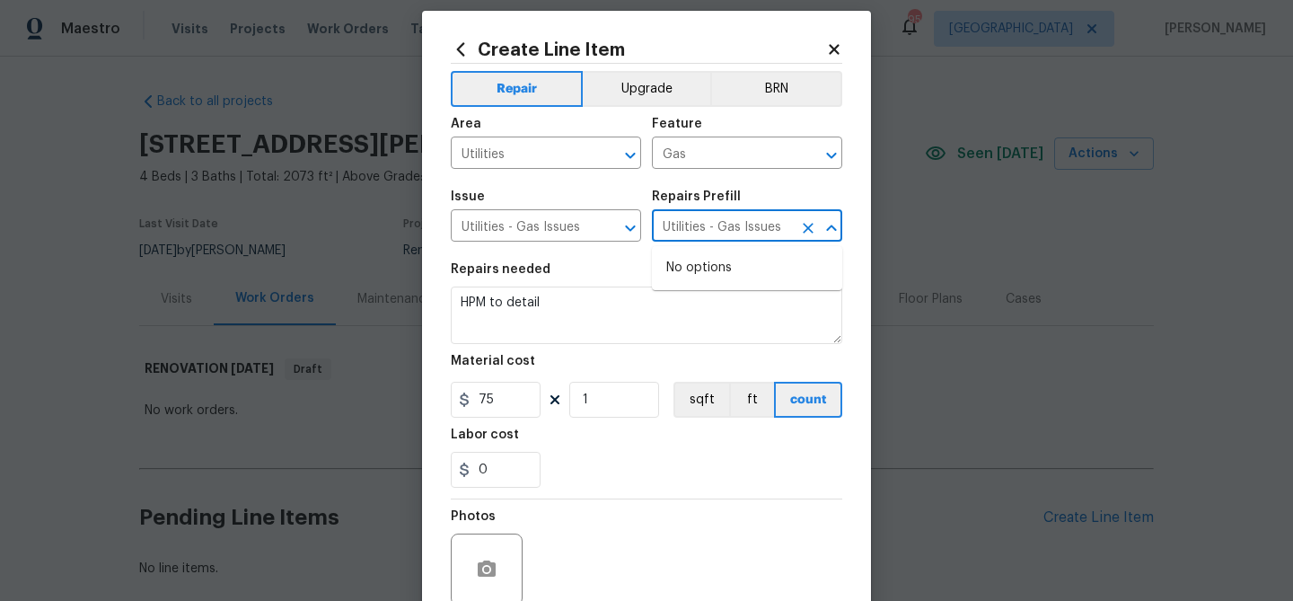
type input "Bond Gas Meter $75.00"
click at [712, 159] on input "Gas" at bounding box center [722, 155] width 140 height 28
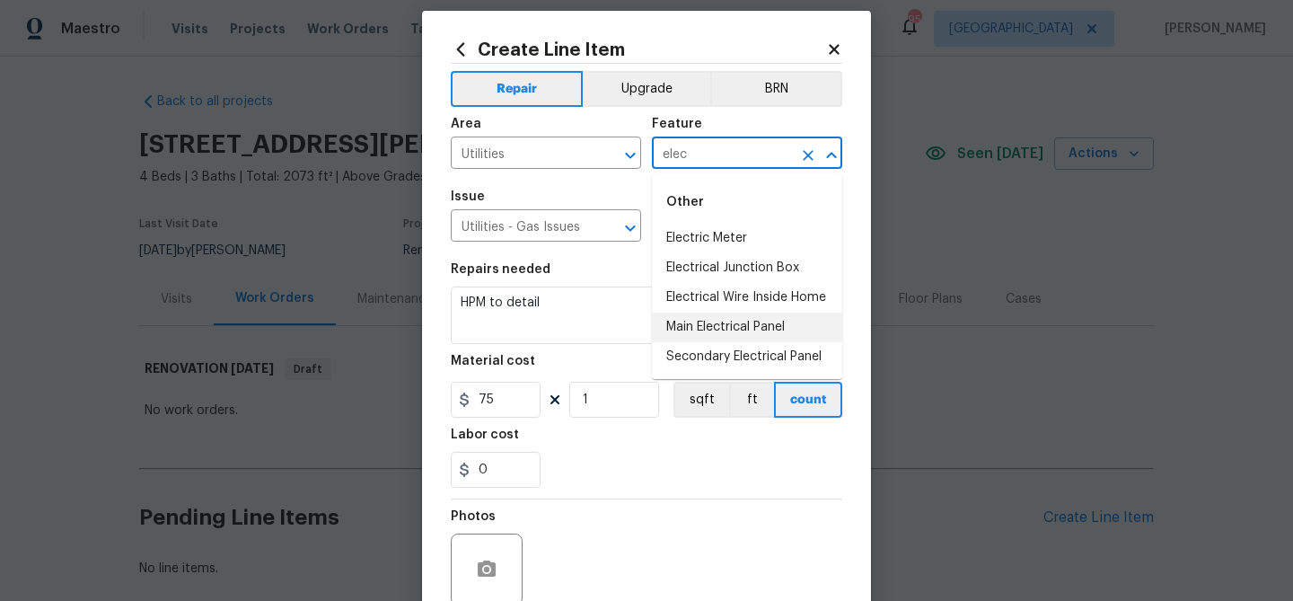
click at [721, 321] on li "Main Electrical Panel" at bounding box center [747, 328] width 190 height 30
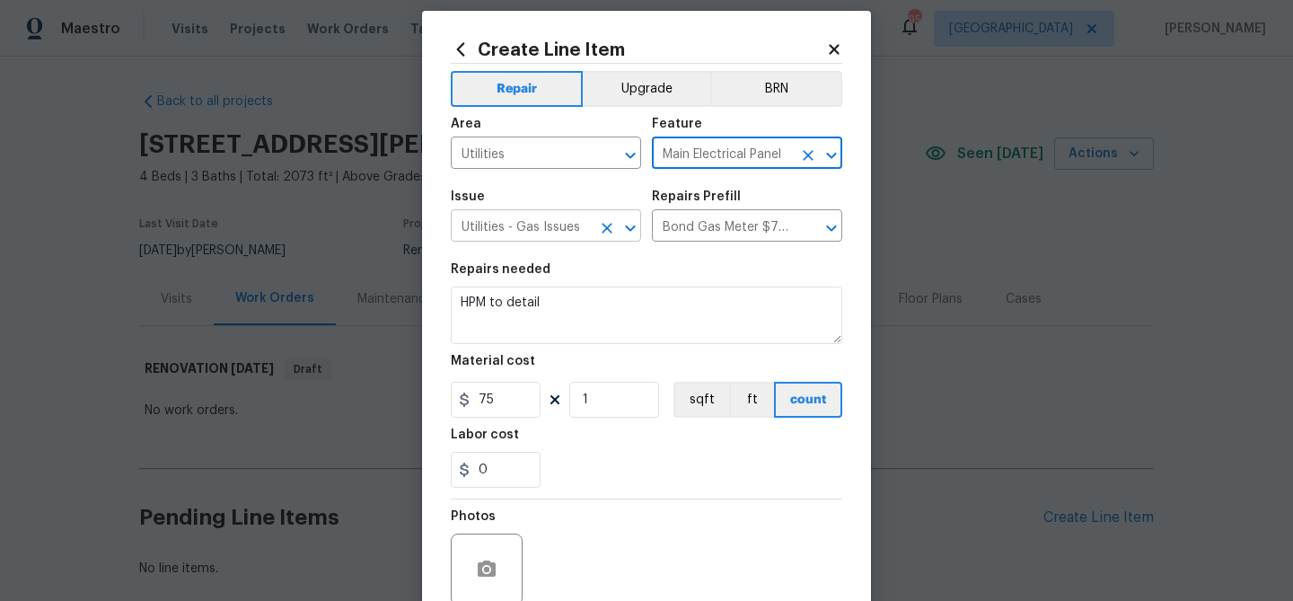
type input "Main Electrical Panel"
click at [575, 233] on input "Utilities - Gas Issues" at bounding box center [521, 228] width 140 height 28
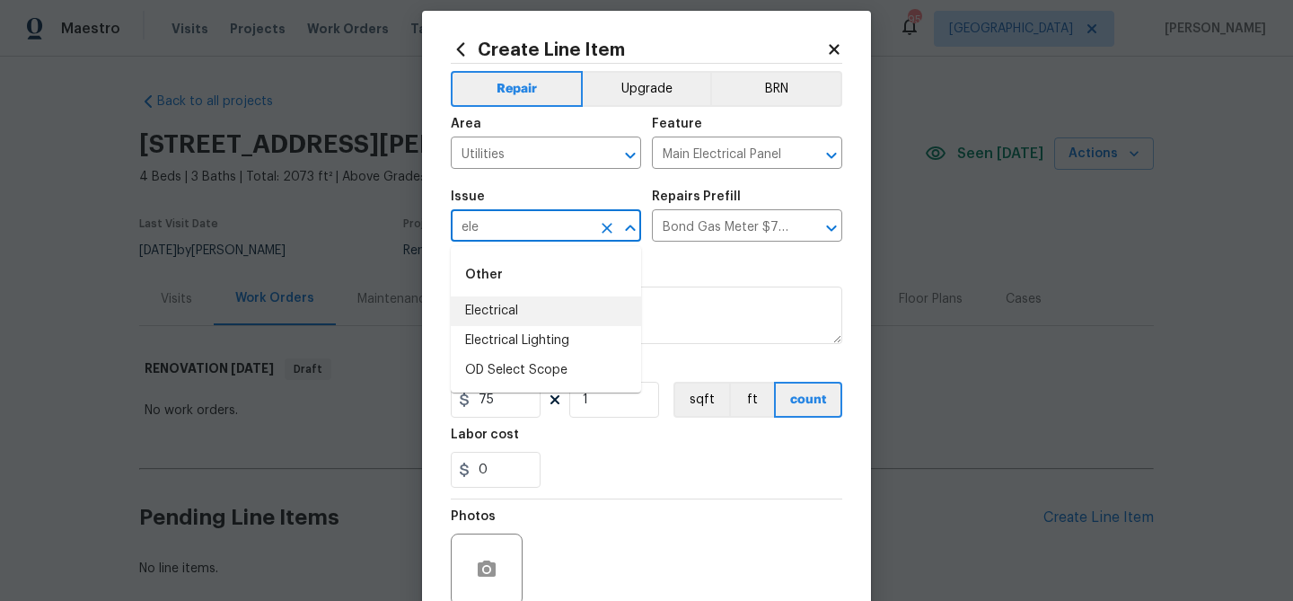
click at [566, 313] on li "Electrical" at bounding box center [546, 311] width 190 height 30
type input "Electrical"
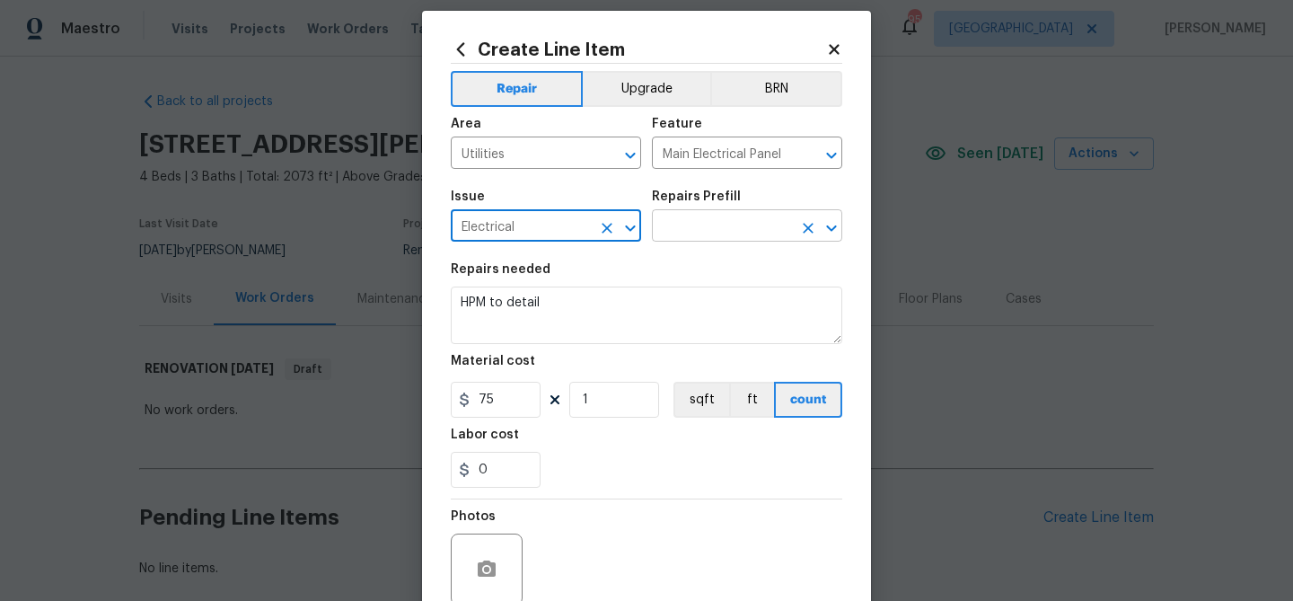
type input "Electrical"
click at [699, 238] on input "text" at bounding box center [722, 228] width 140 height 28
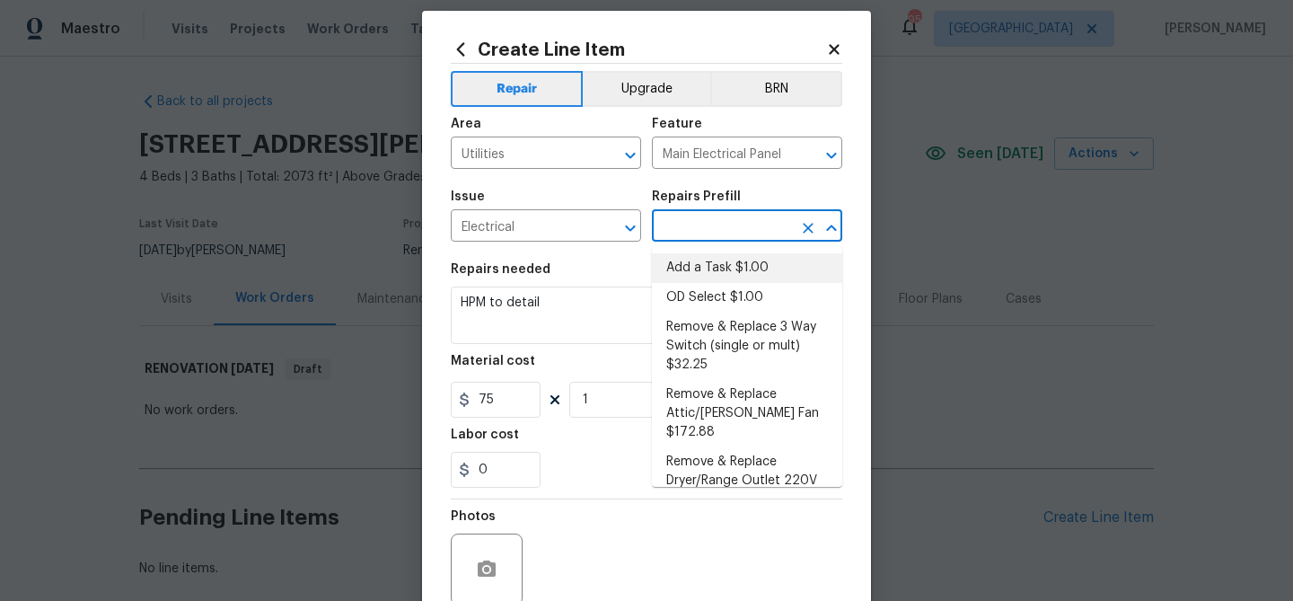
click at [698, 265] on li "Add a Task $1.00" at bounding box center [747, 268] width 190 height 30
type input "Add a Task $1.00"
type input "1"
click at [496, 157] on input "Utilities" at bounding box center [521, 155] width 140 height 28
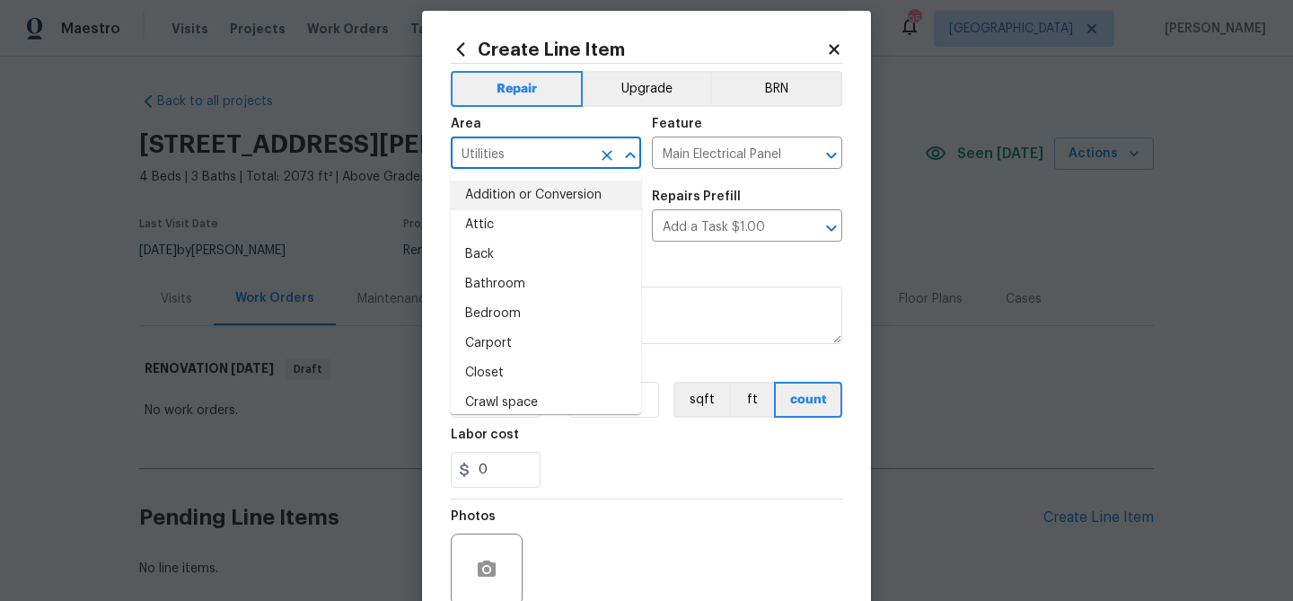
click at [496, 157] on input "Utilities" at bounding box center [521, 155] width 140 height 28
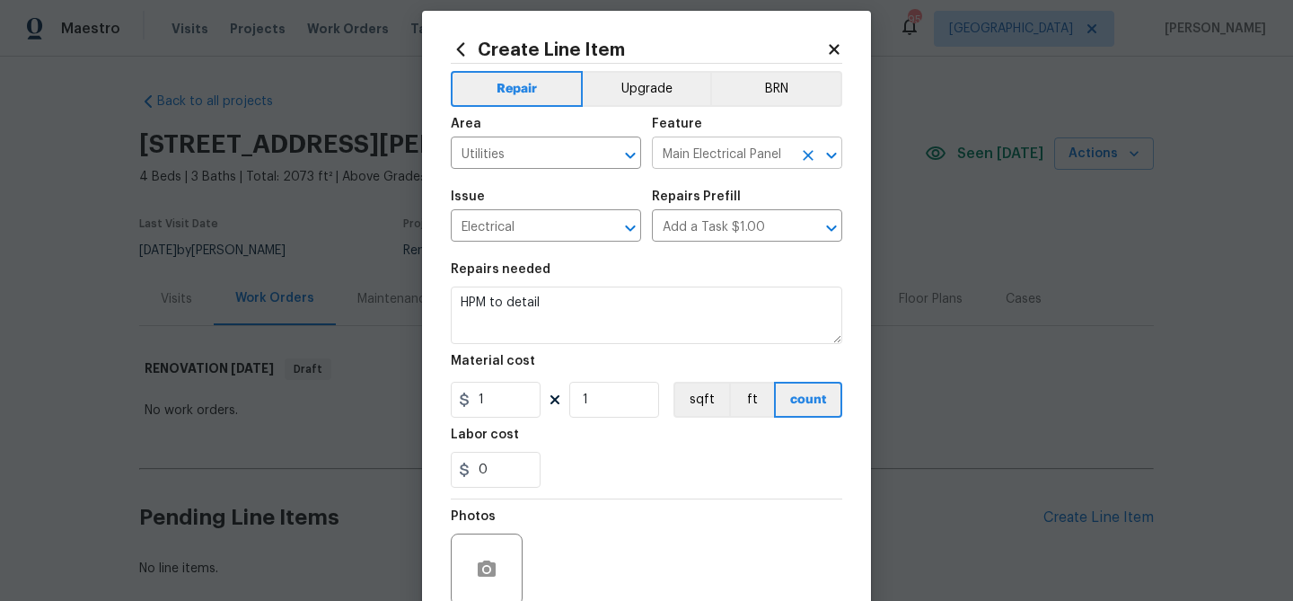
click at [704, 153] on input "Main Electrical Panel" at bounding box center [722, 155] width 140 height 28
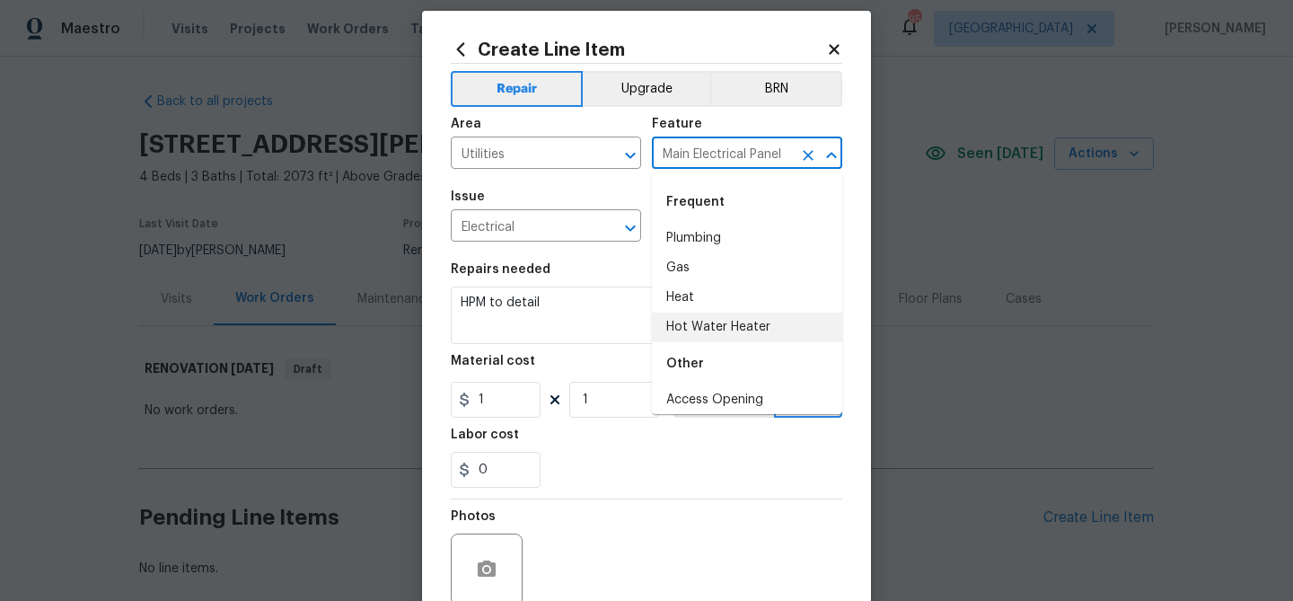
click at [704, 153] on input "Main Electrical Panel" at bounding box center [722, 155] width 140 height 28
paste input "Utilities"
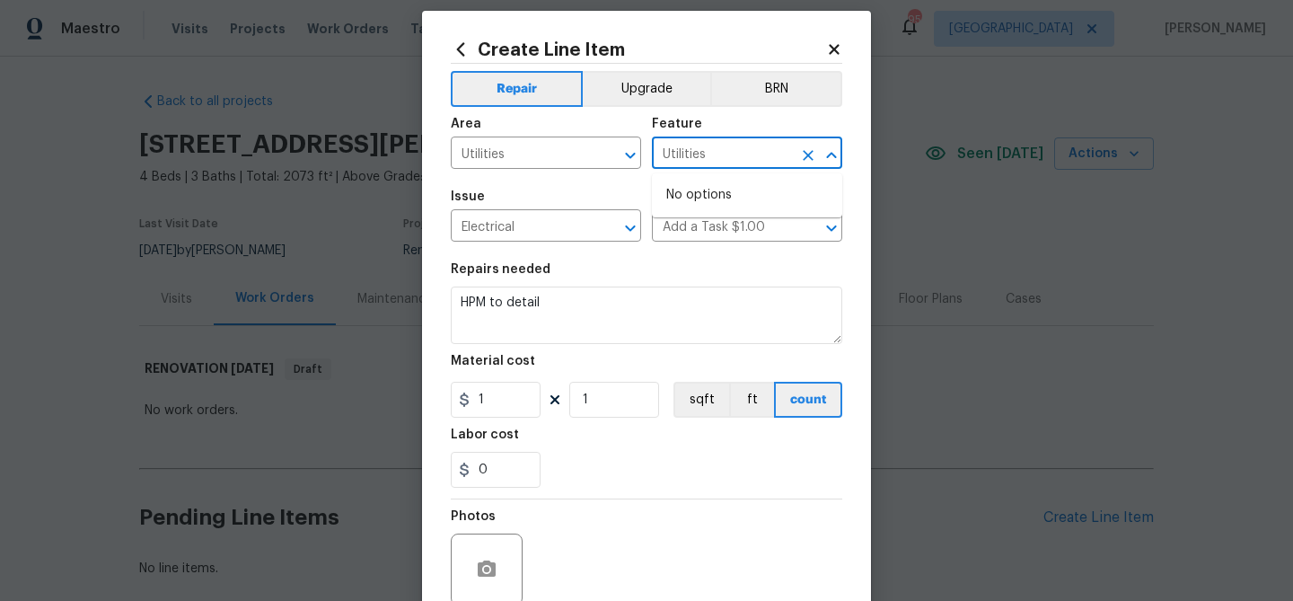
type input "Main Electrical Panel"
click at [708, 130] on div "Feature" at bounding box center [747, 129] width 190 height 23
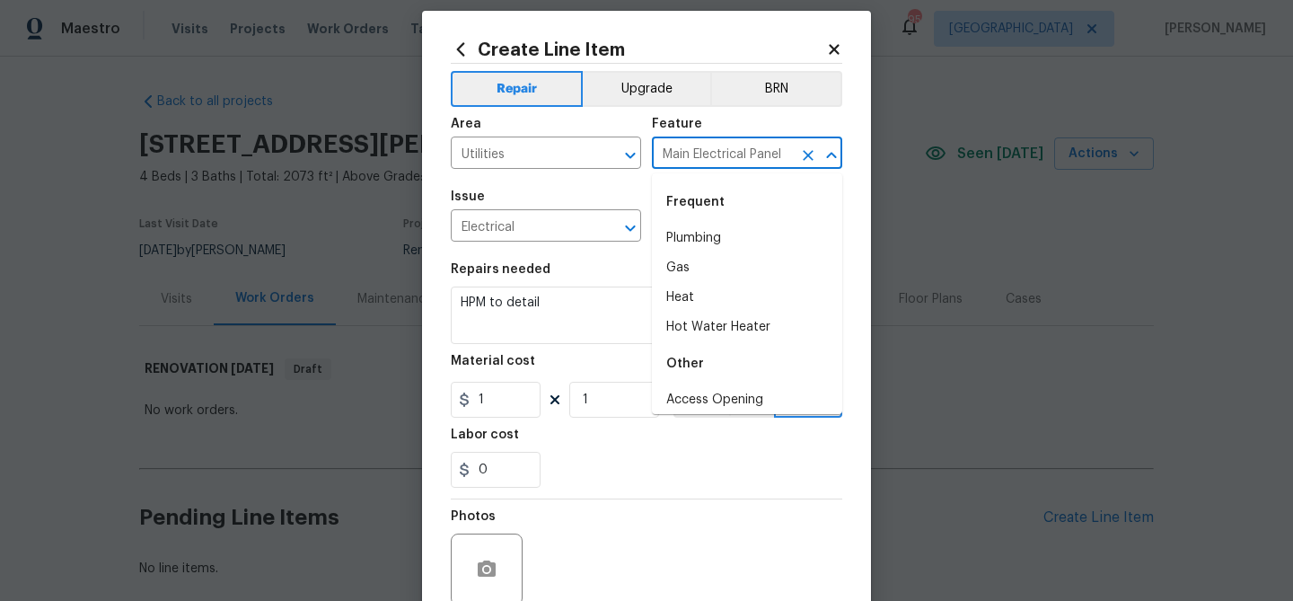
click at [740, 150] on input "Main Electrical Panel" at bounding box center [722, 155] width 140 height 28
click at [481, 227] on input "Electrical" at bounding box center [521, 228] width 140 height 28
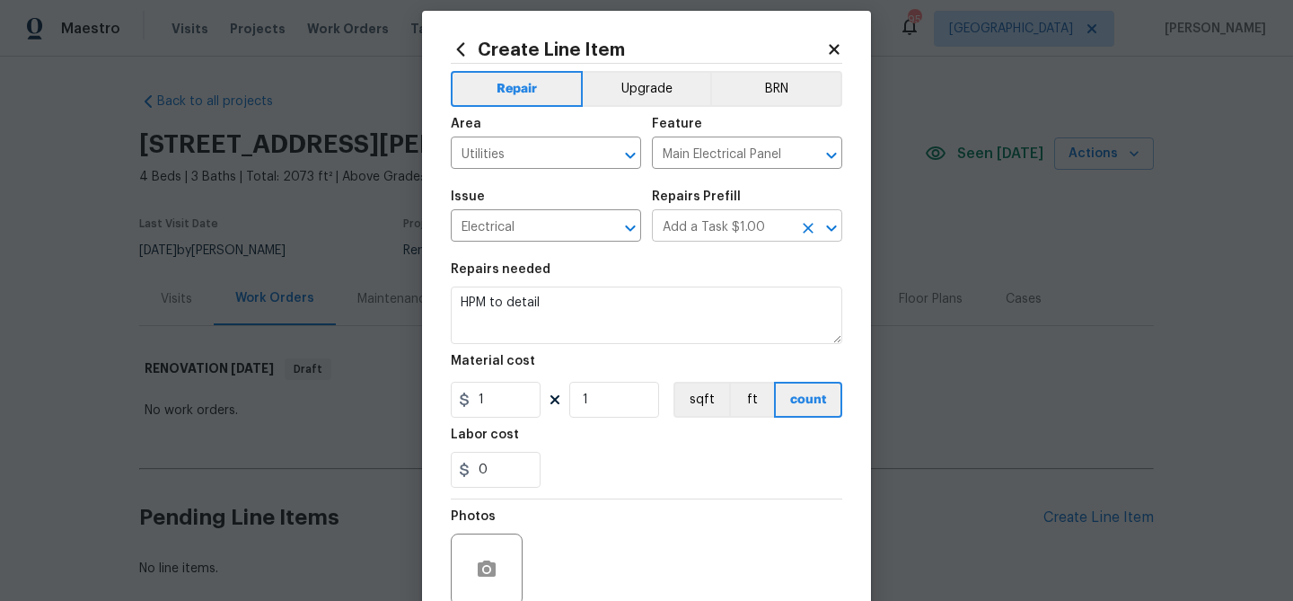
click at [708, 225] on input "Add a Task $1.00" at bounding box center [722, 228] width 140 height 28
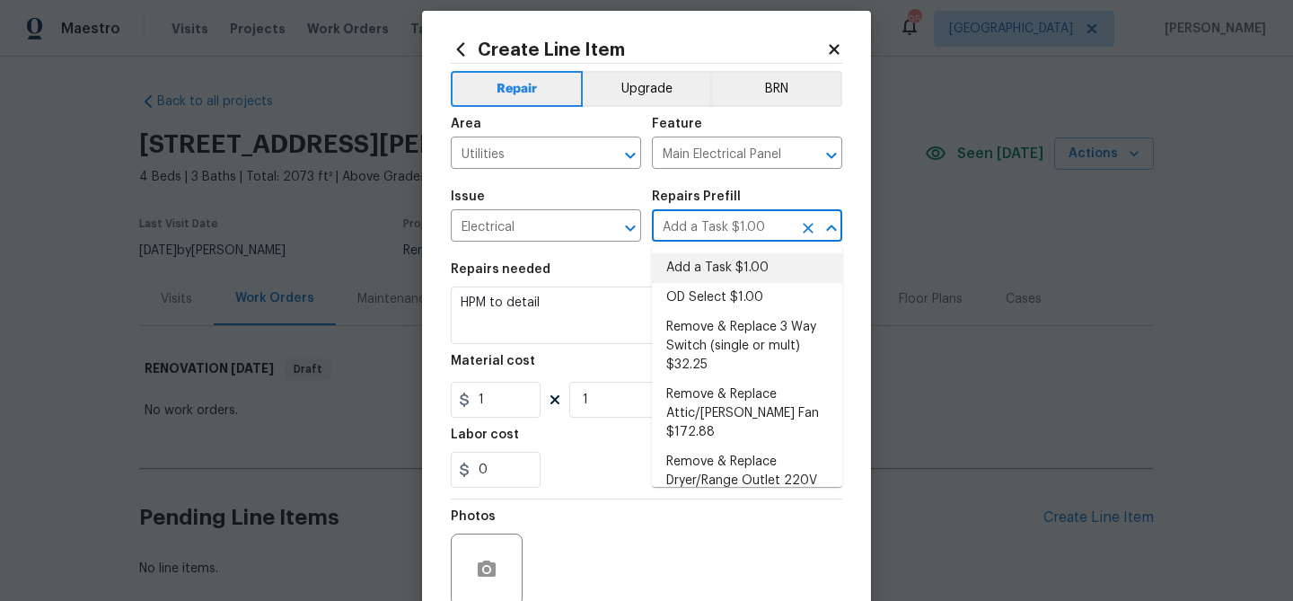
click at [708, 225] on input "Add a Task $1.00" at bounding box center [722, 228] width 140 height 28
click at [506, 154] on input "Utilities" at bounding box center [521, 155] width 140 height 28
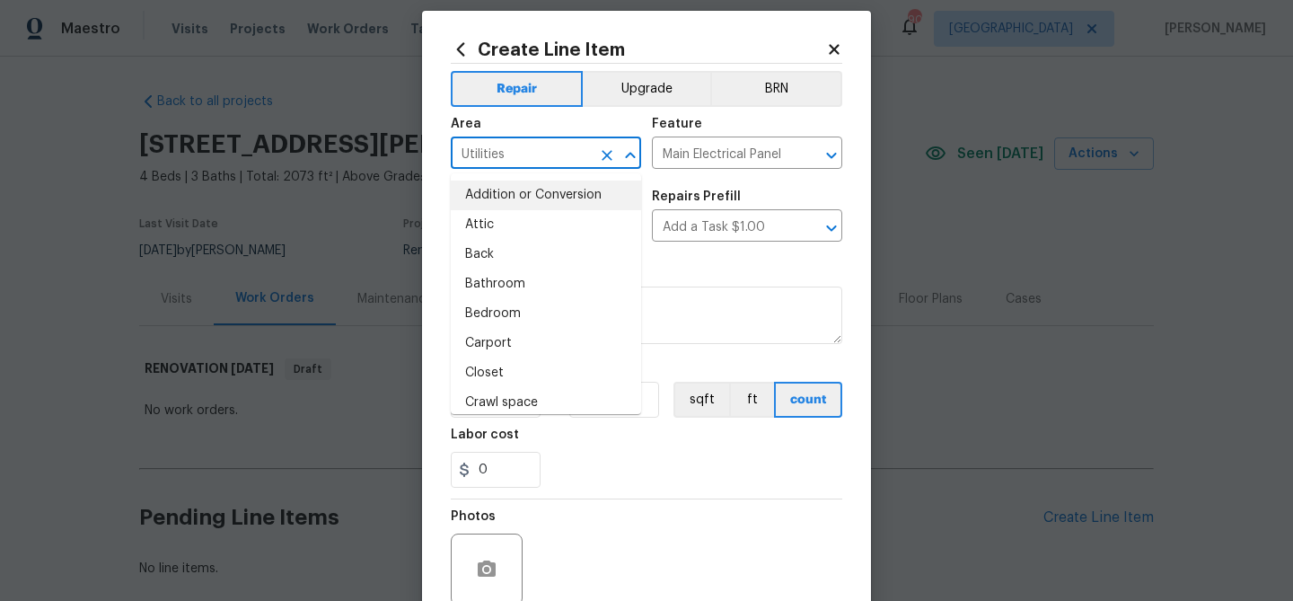
click at [506, 154] on input "Utilities" at bounding box center [521, 155] width 140 height 28
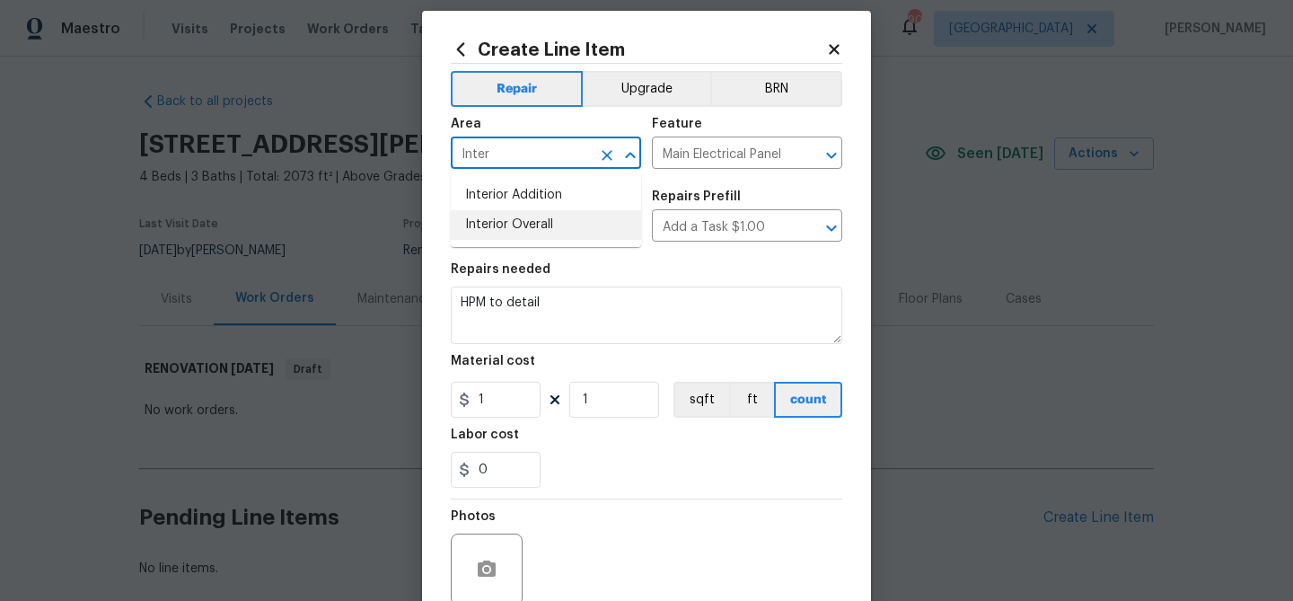
drag, startPoint x: 522, startPoint y: 222, endPoint x: 532, endPoint y: 217, distance: 10.9
click at [527, 219] on li "Interior Overall" at bounding box center [546, 225] width 190 height 30
type input "Interior Overall"
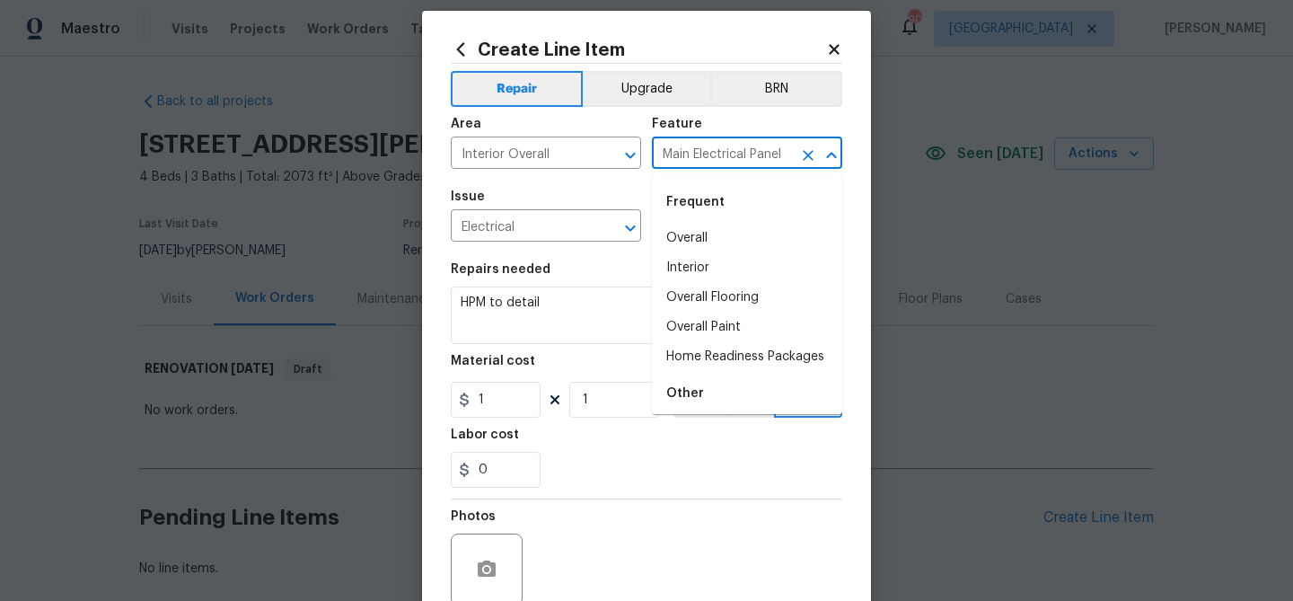
click at [730, 157] on input "Main Electrical Panel" at bounding box center [722, 155] width 140 height 28
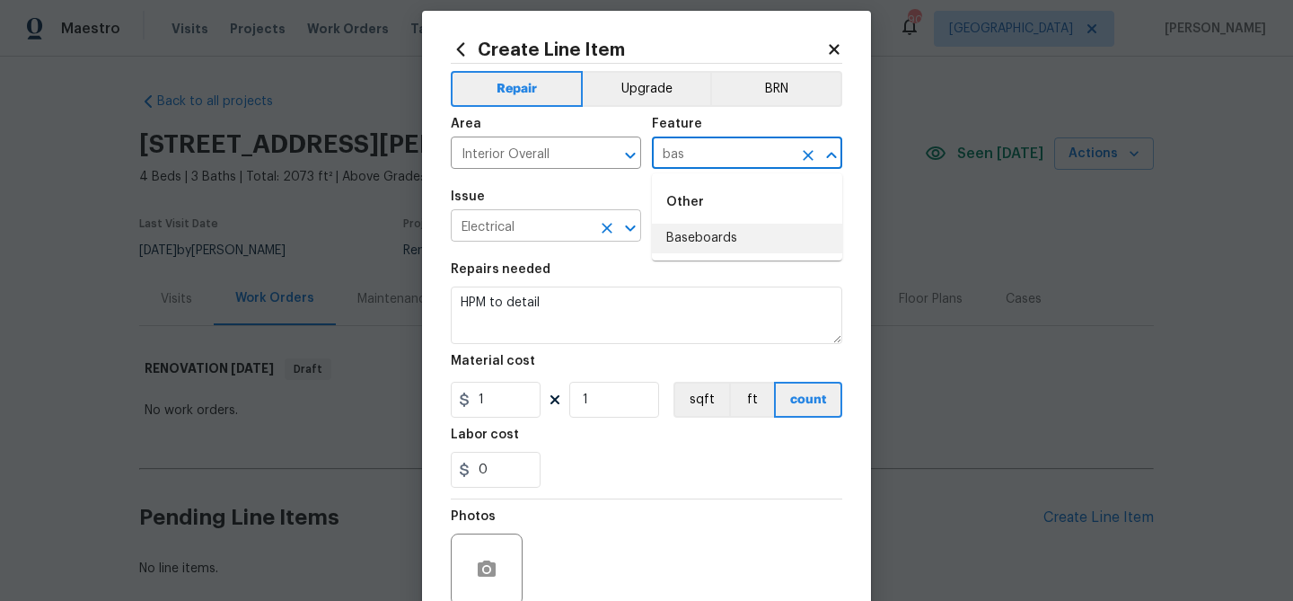
drag, startPoint x: 738, startPoint y: 244, endPoint x: 568, endPoint y: 219, distance: 172.5
click at [737, 243] on li "Baseboards" at bounding box center [747, 239] width 190 height 30
type input "Baseboards"
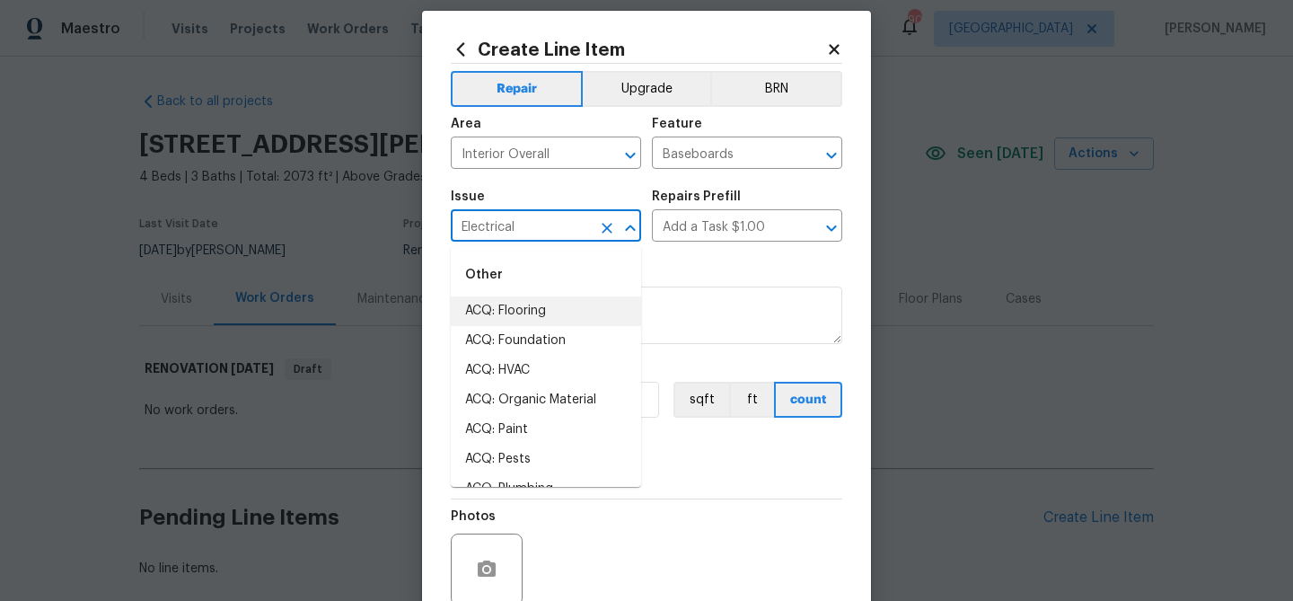
click at [568, 219] on input "Electrical" at bounding box center [521, 228] width 140 height 28
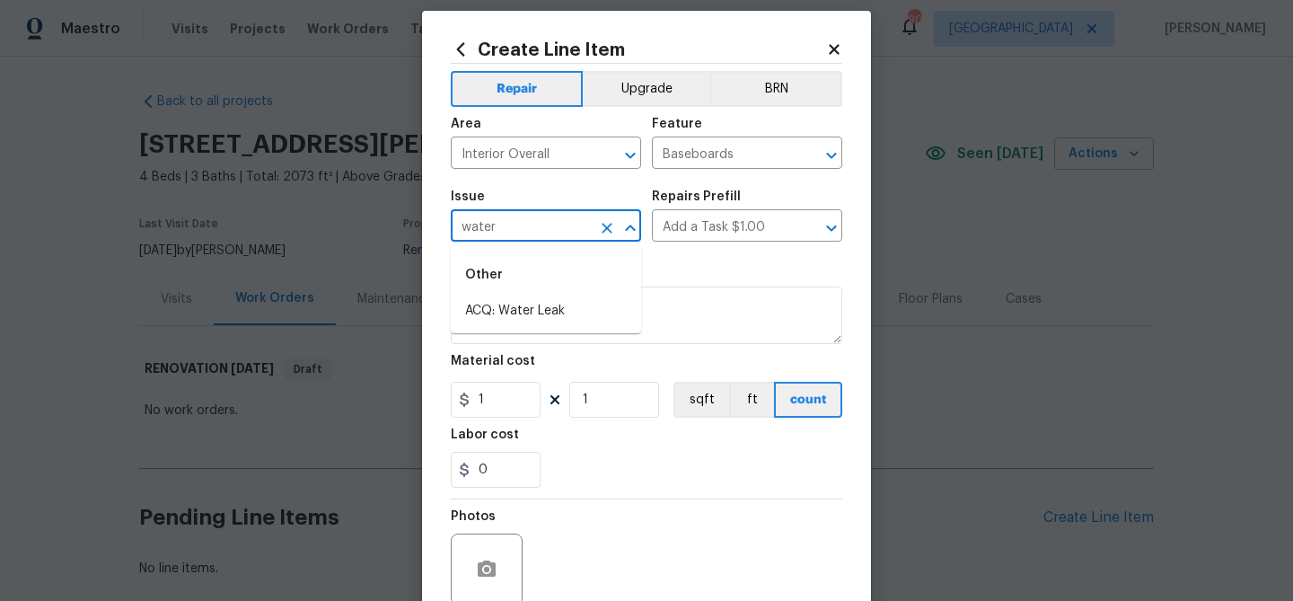
click at [565, 224] on input "water" at bounding box center [521, 228] width 140 height 28
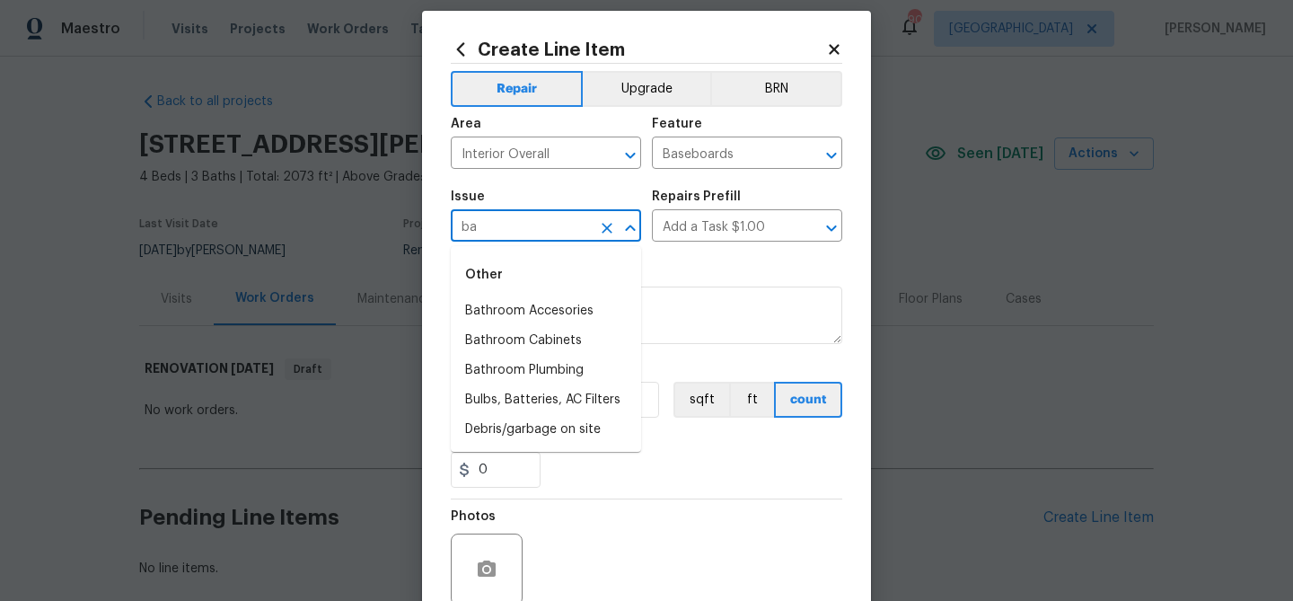
type input "b"
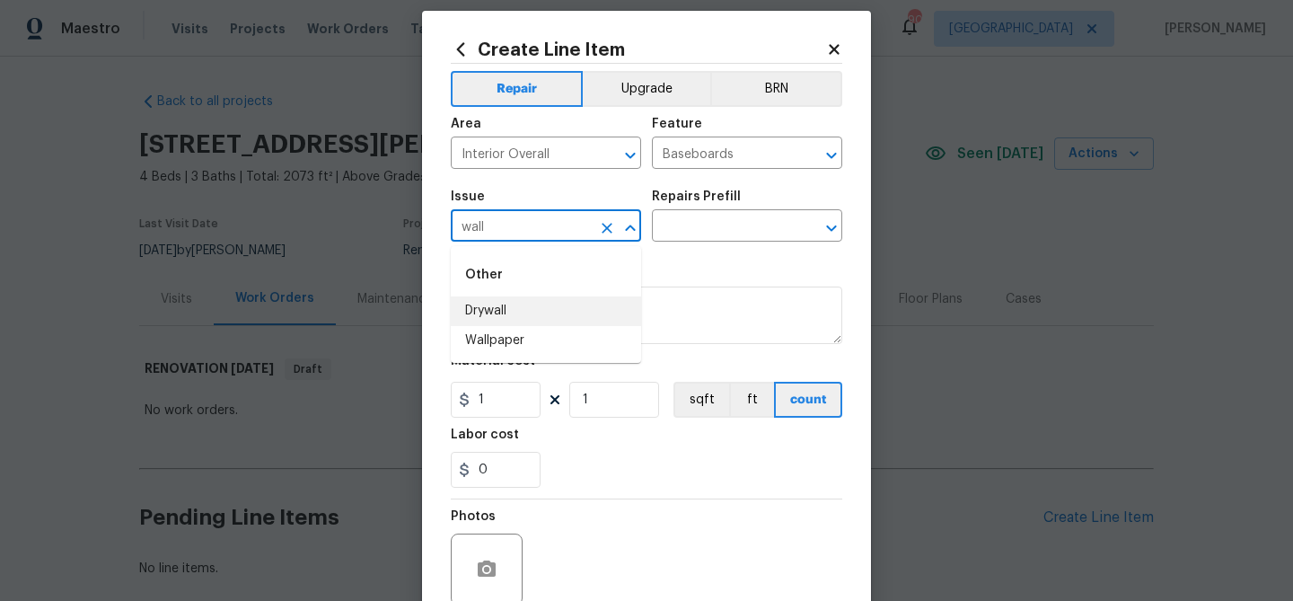
click at [497, 227] on input "wall" at bounding box center [521, 228] width 140 height 28
click at [497, 227] on input "lea" at bounding box center [521, 228] width 140 height 28
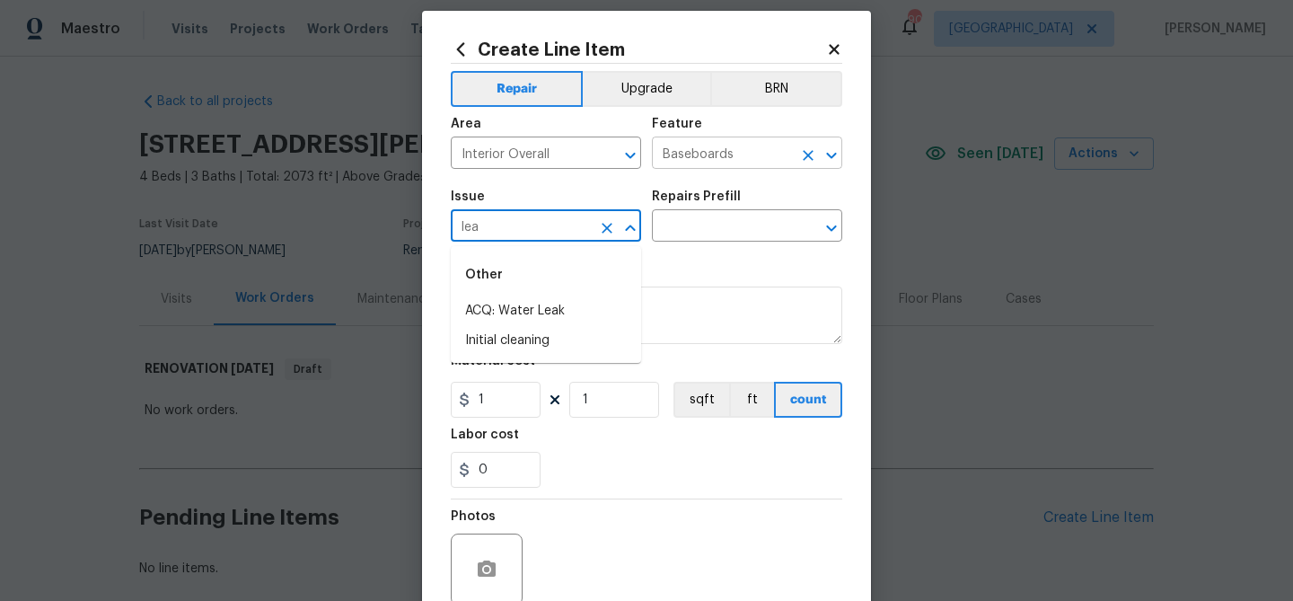
type input "lea"
click at [681, 150] on input "Baseboards" at bounding box center [722, 155] width 140 height 28
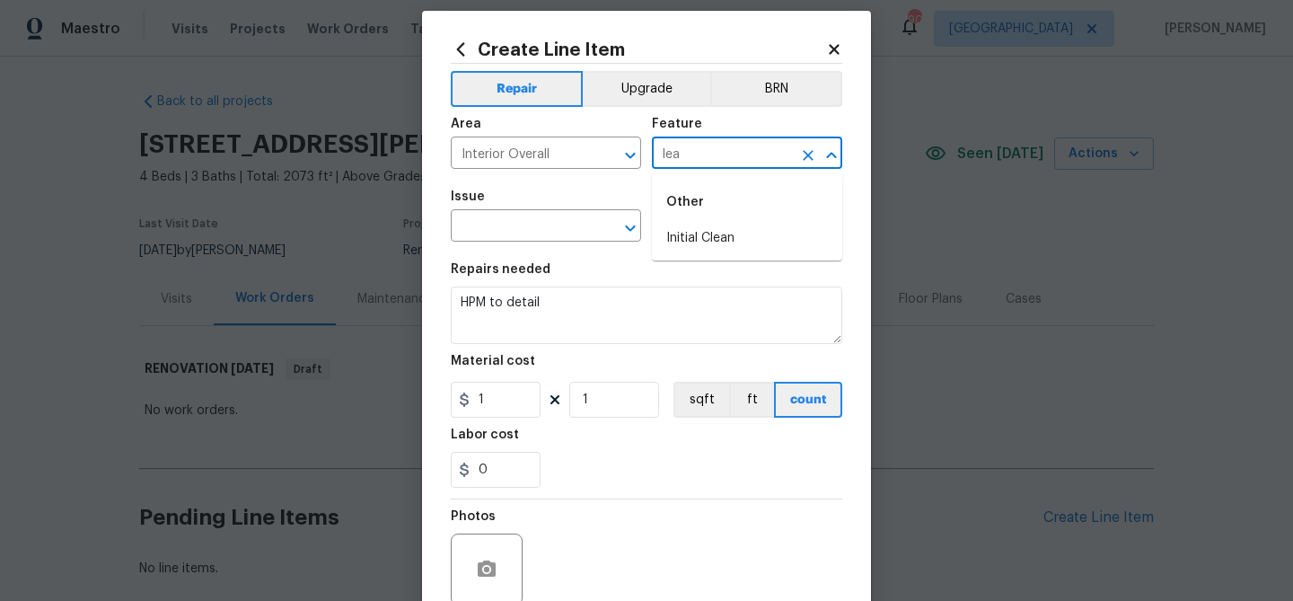
click at [681, 150] on input "lea" at bounding box center [722, 155] width 140 height 28
click at [681, 150] on input "water" at bounding box center [722, 155] width 140 height 28
drag, startPoint x: 709, startPoint y: 234, endPoint x: 561, endPoint y: 243, distance: 147.5
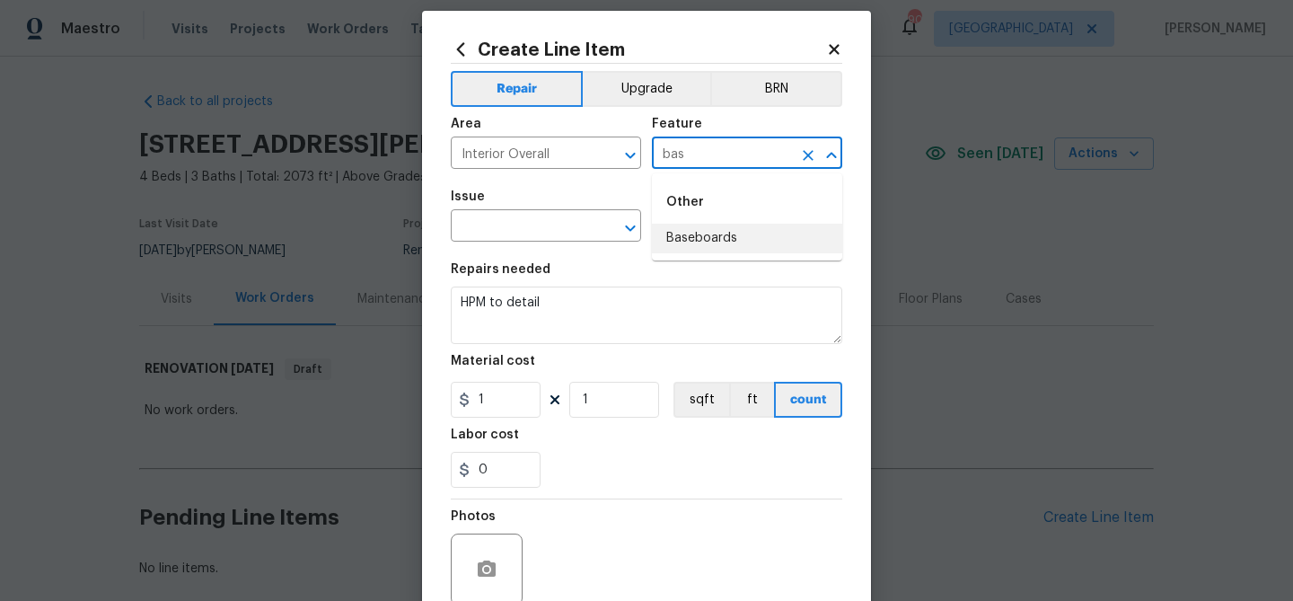
click at [708, 234] on li "Baseboards" at bounding box center [747, 239] width 190 height 30
type input "Baseboards"
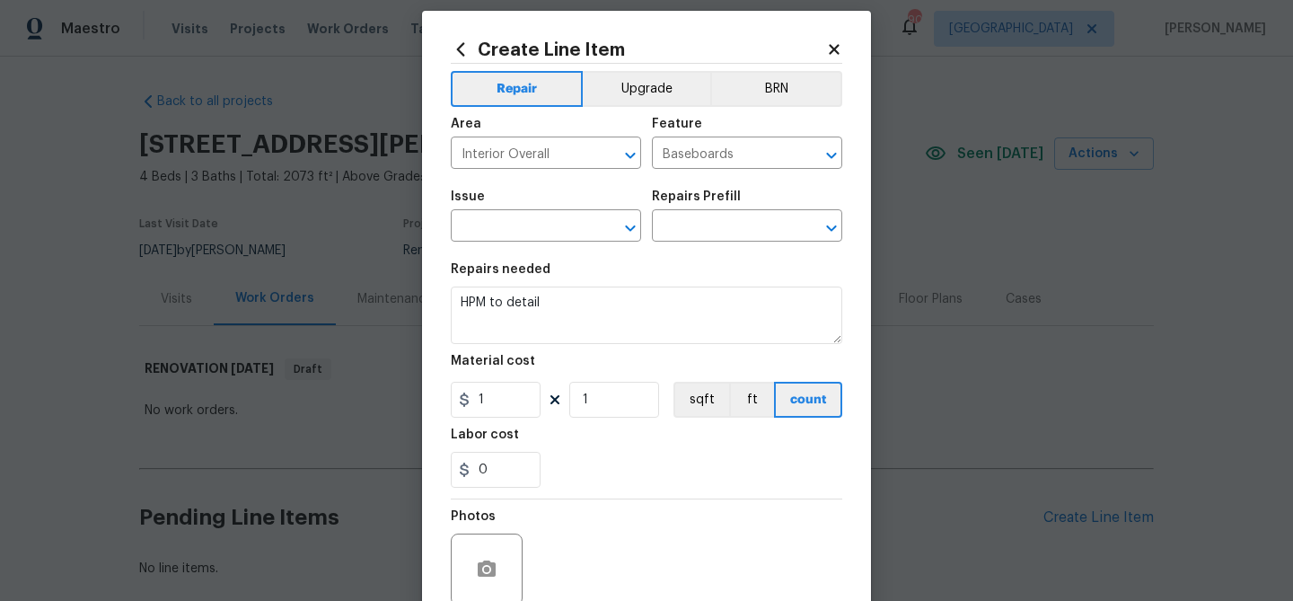
click at [552, 243] on span "Issue ​" at bounding box center [546, 216] width 190 height 73
click at [550, 233] on input "text" at bounding box center [521, 228] width 140 height 28
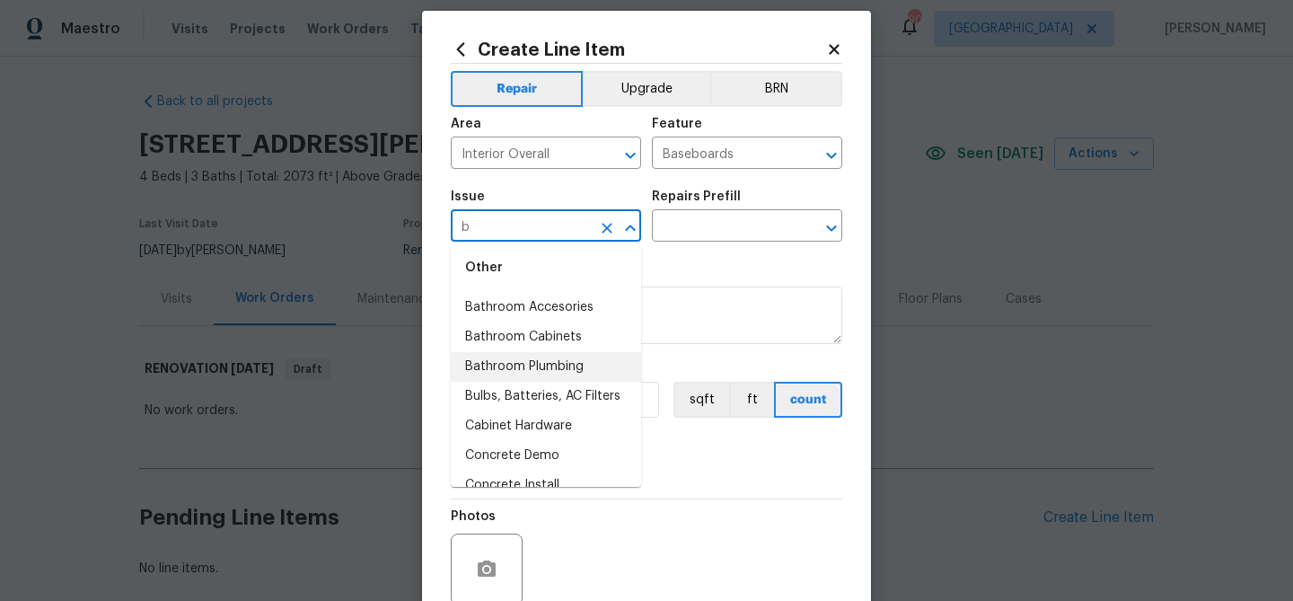
scroll to position [0, 0]
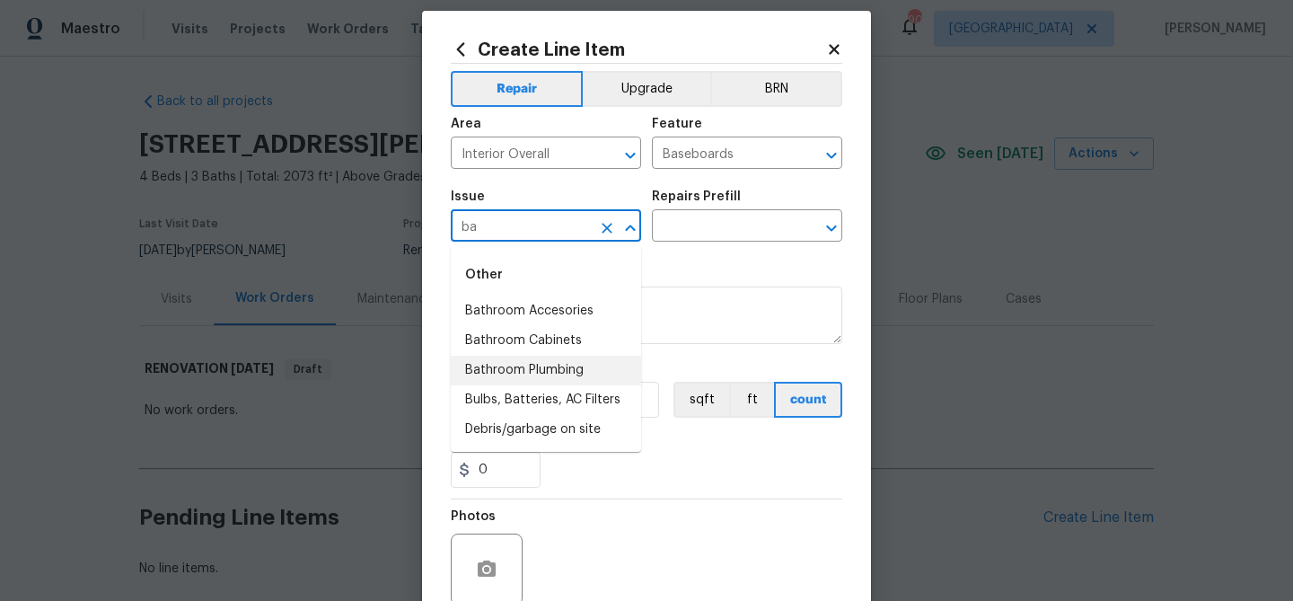
type input "b"
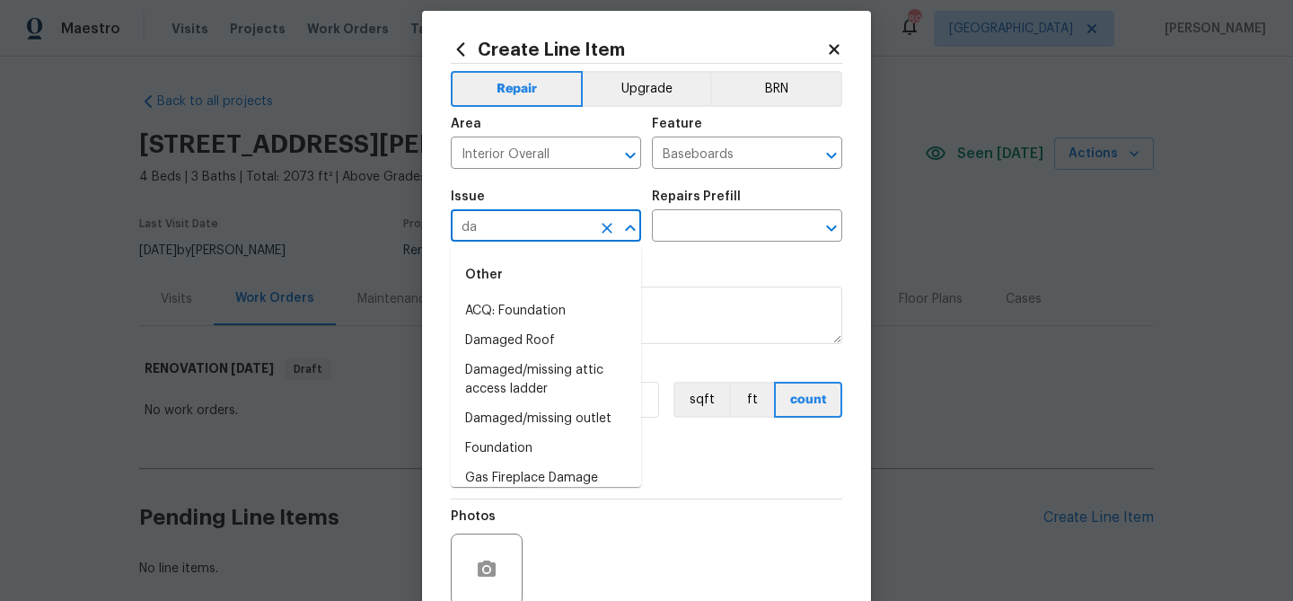
type input "d"
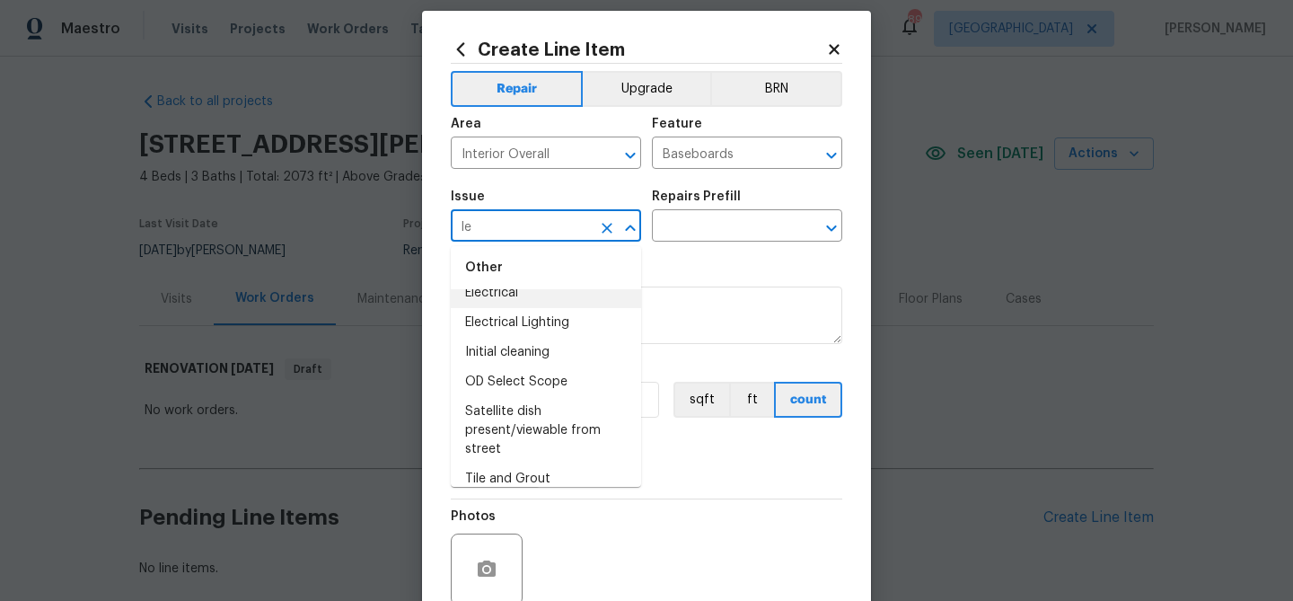
scroll to position [151, 0]
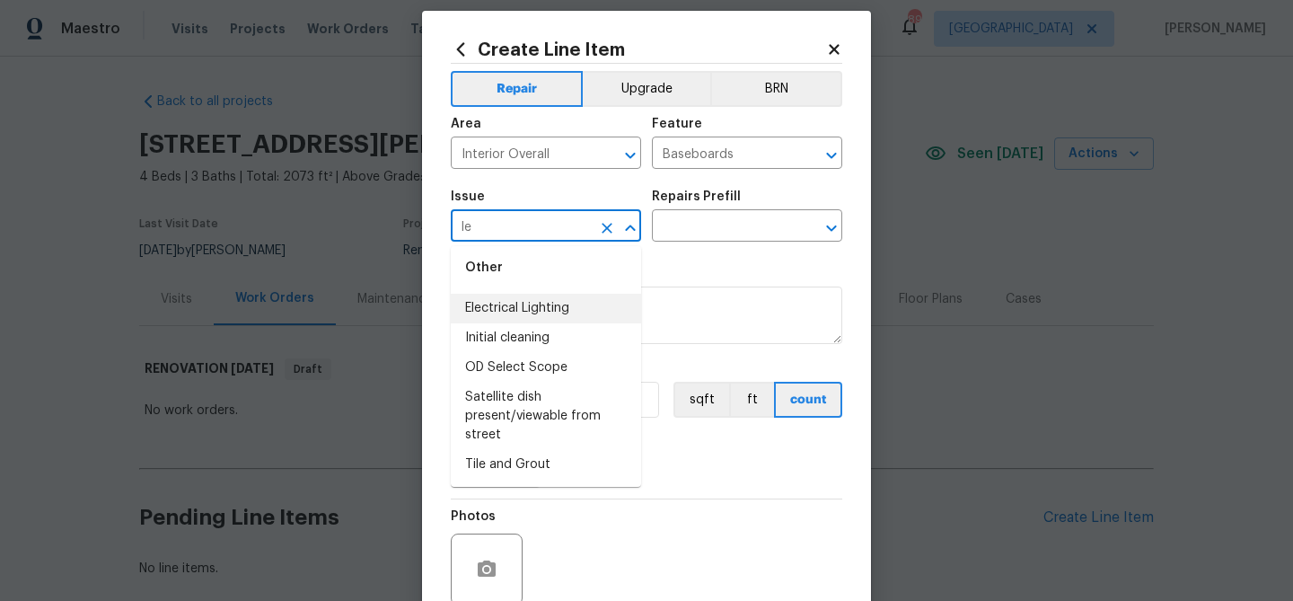
click at [497, 235] on input "le" at bounding box center [521, 228] width 140 height 28
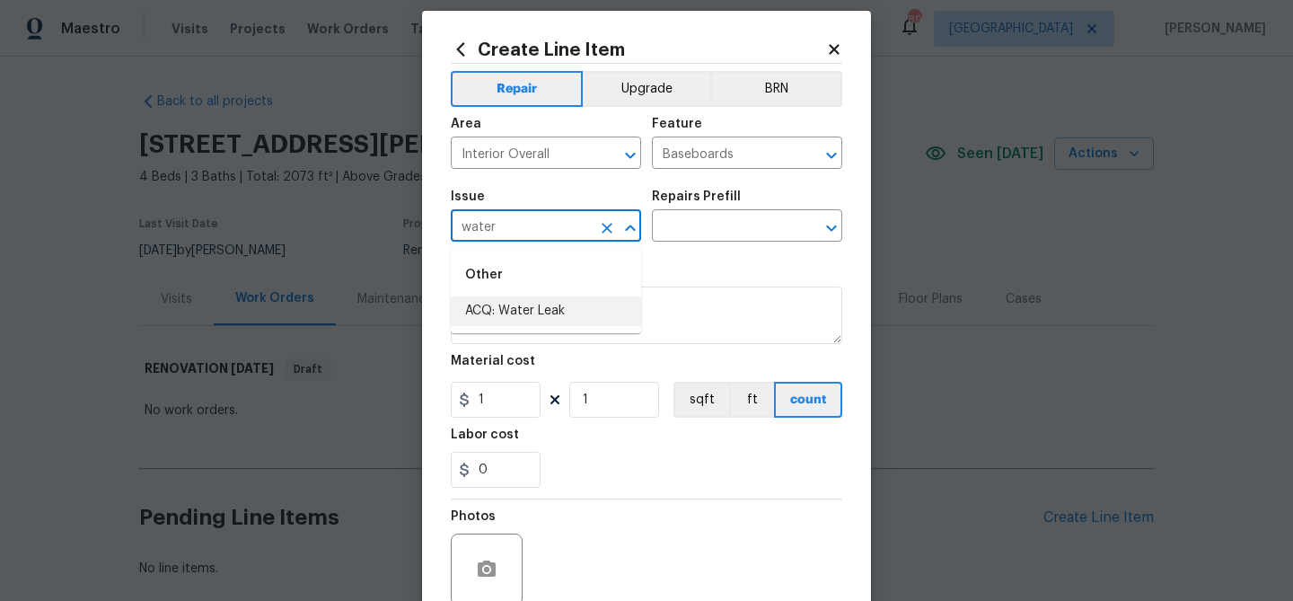
click at [504, 232] on input "water" at bounding box center [521, 228] width 140 height 28
click at [504, 226] on input "walls" at bounding box center [521, 228] width 140 height 28
click at [504, 226] on input "dry" at bounding box center [521, 228] width 140 height 28
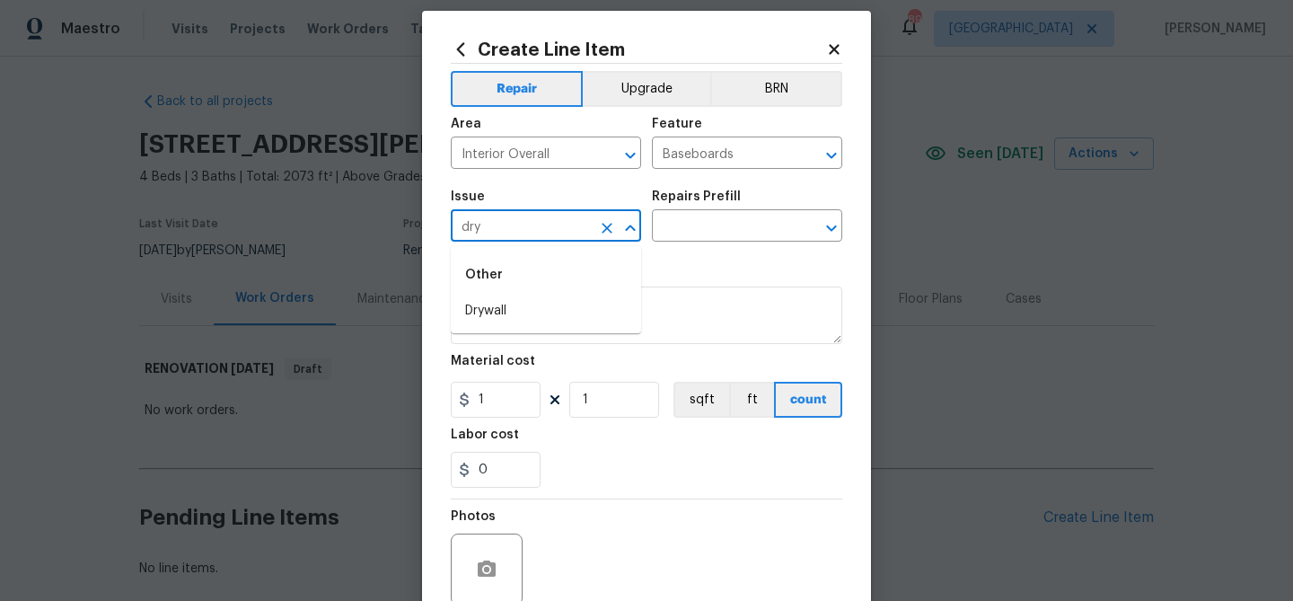
click at [504, 226] on input "dry" at bounding box center [521, 228] width 140 height 28
click at [510, 333] on li "Flooring Extras" at bounding box center [546, 341] width 190 height 30
type input "Flooring Extras"
click at [705, 233] on input "text" at bounding box center [722, 228] width 140 height 28
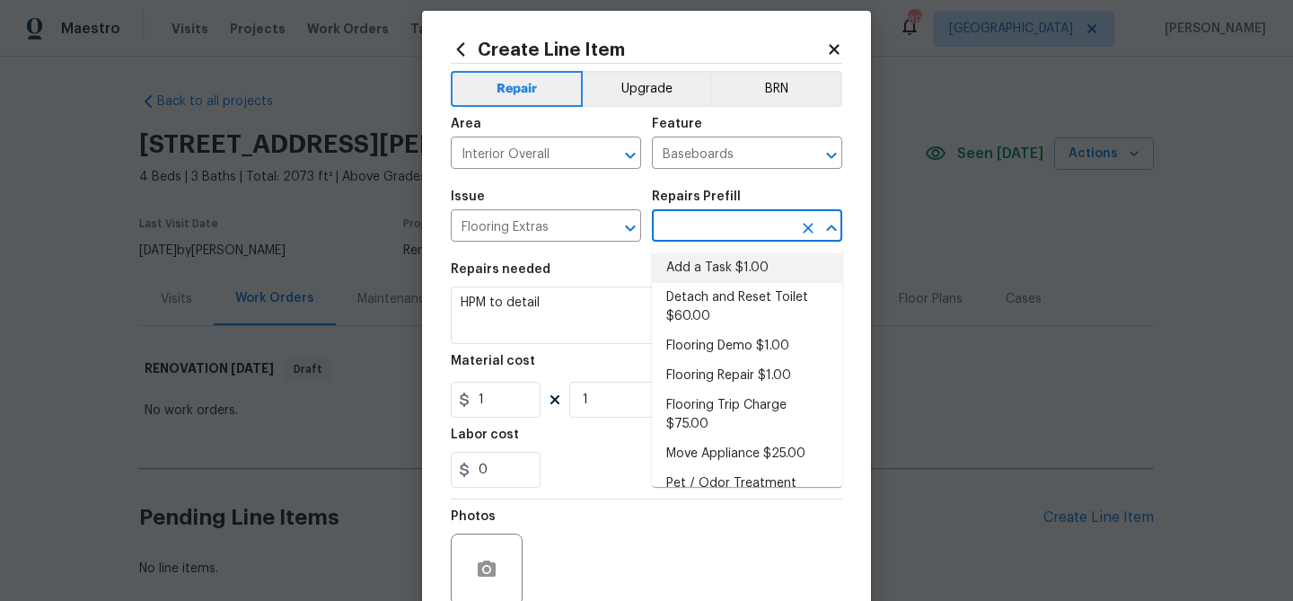
click at [700, 263] on li "Add a Task $1.00" at bounding box center [747, 268] width 190 height 30
type input "Overall Flooring"
type input "Add a Task $1.00"
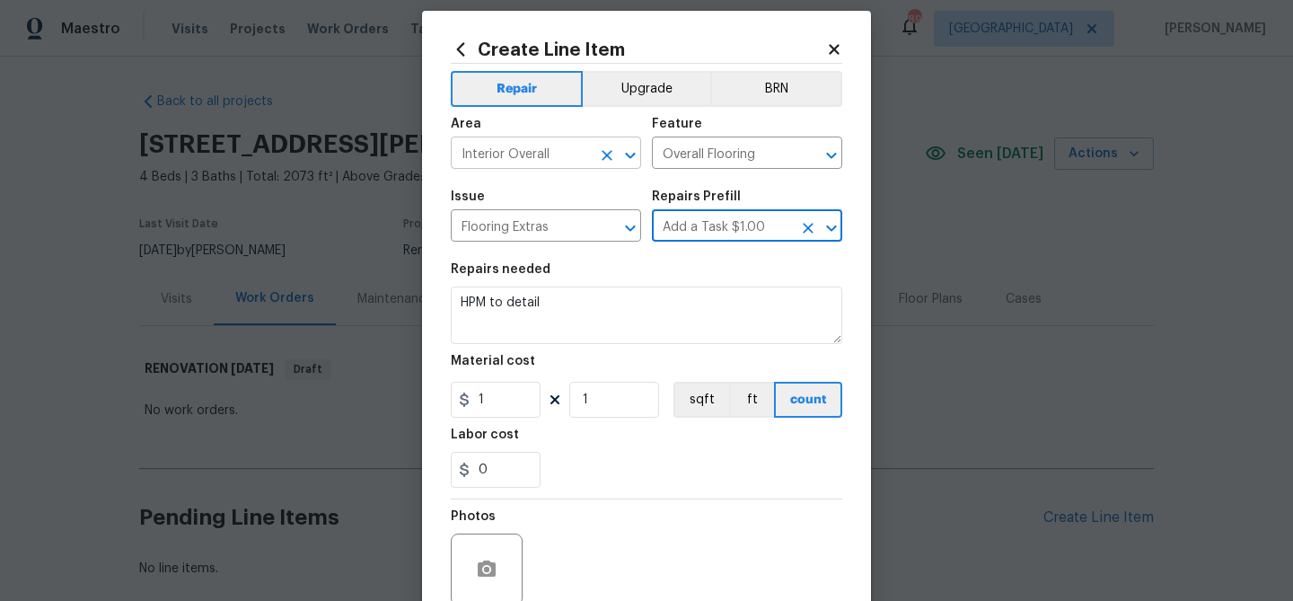
click at [527, 154] on input "Interior Overall" at bounding box center [521, 155] width 140 height 28
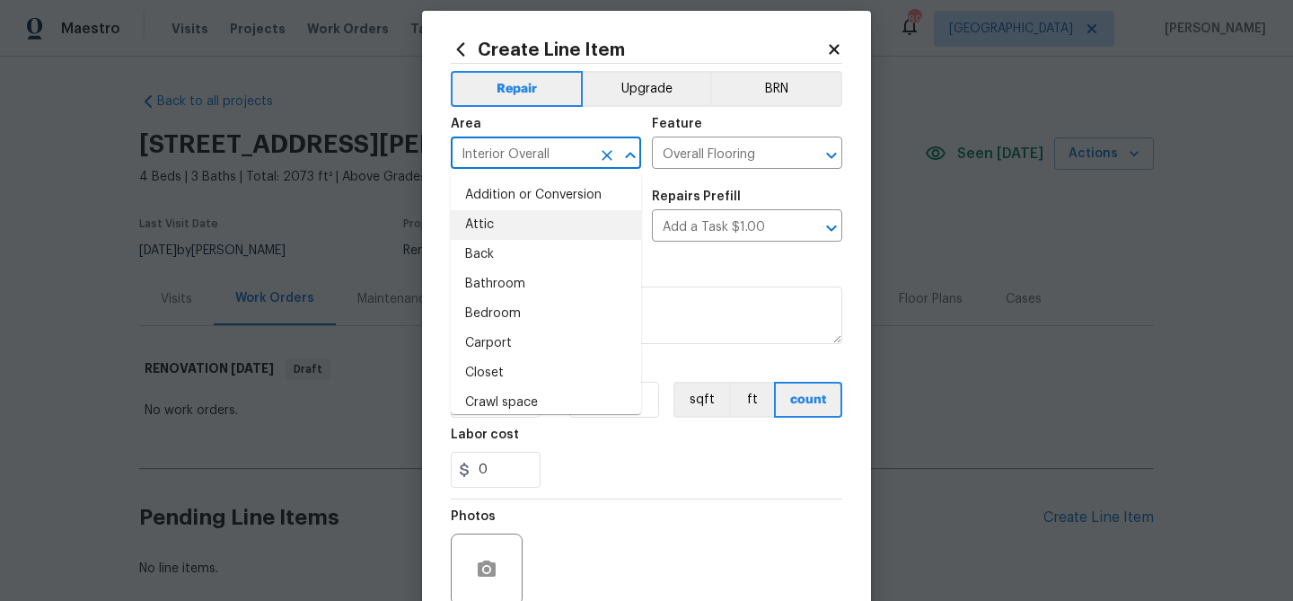
click at [527, 154] on input "Interior Overall" at bounding box center [521, 155] width 140 height 28
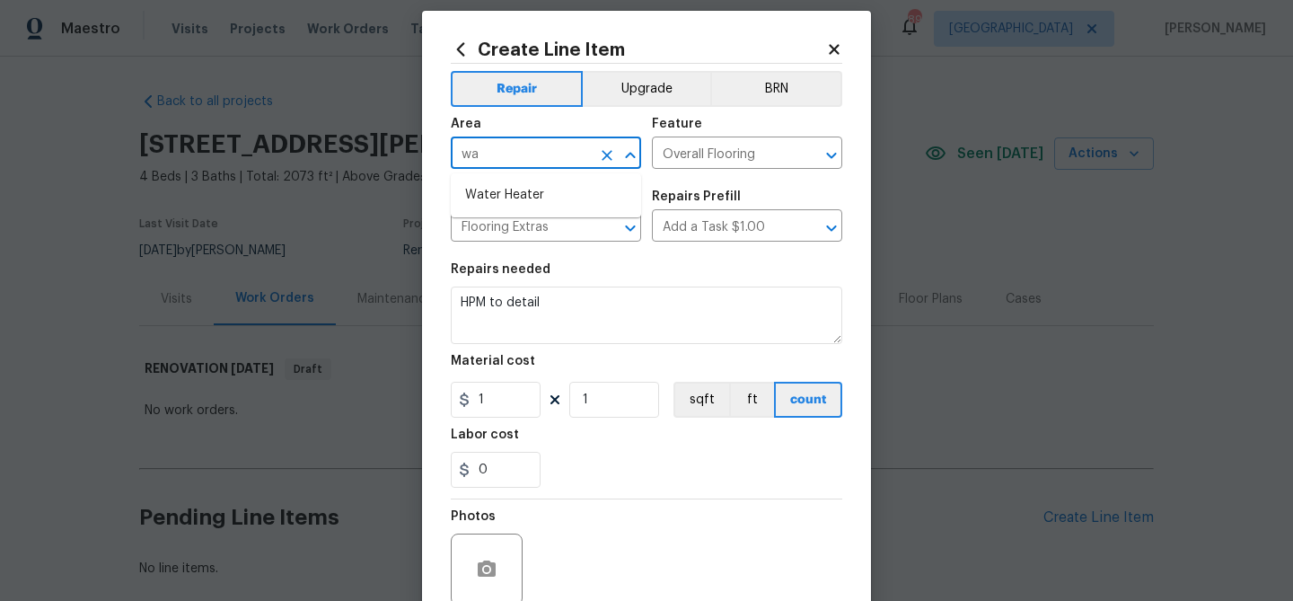
type input "w"
type input "l"
drag, startPoint x: 563, startPoint y: 216, endPoint x: 665, endPoint y: 144, distance: 124.9
click at [569, 211] on li "Interior Overall" at bounding box center [546, 225] width 190 height 30
type input "Interior Overall"
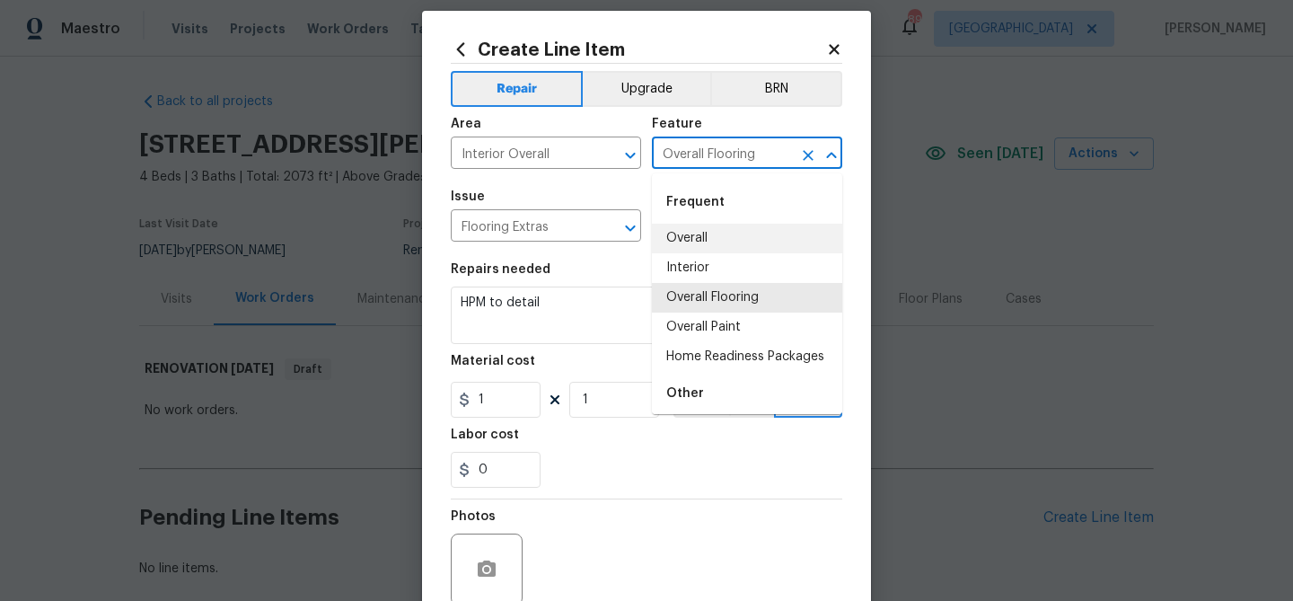
click at [673, 152] on input "Overall Flooring" at bounding box center [722, 155] width 140 height 28
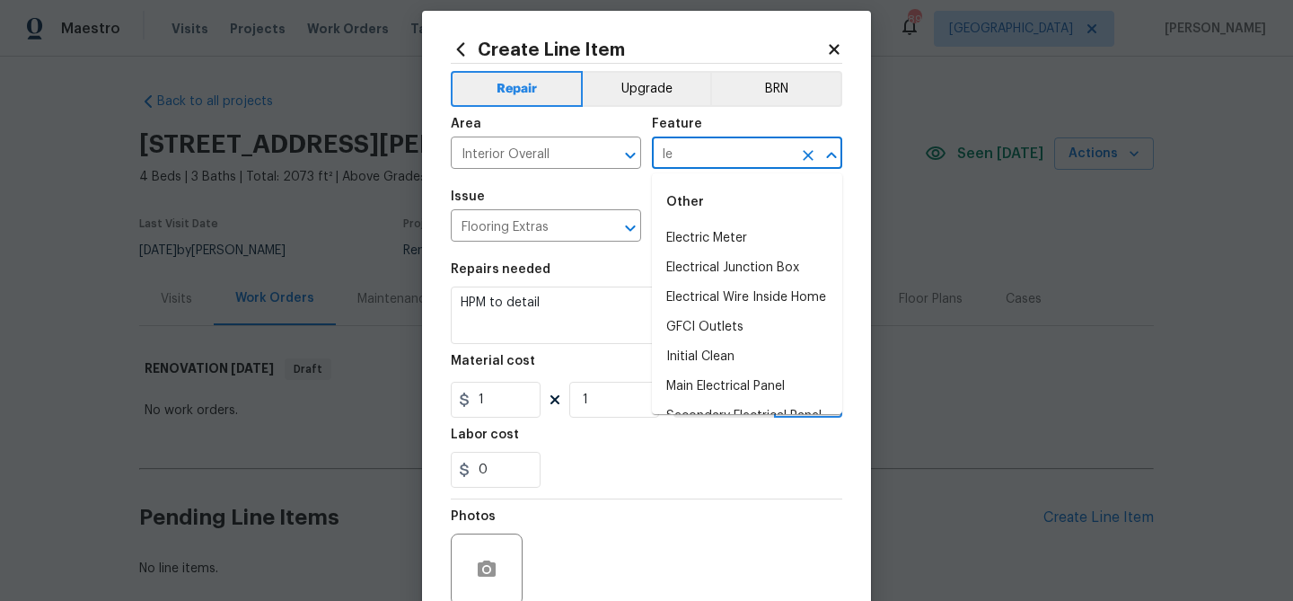
type input "l"
type input "w"
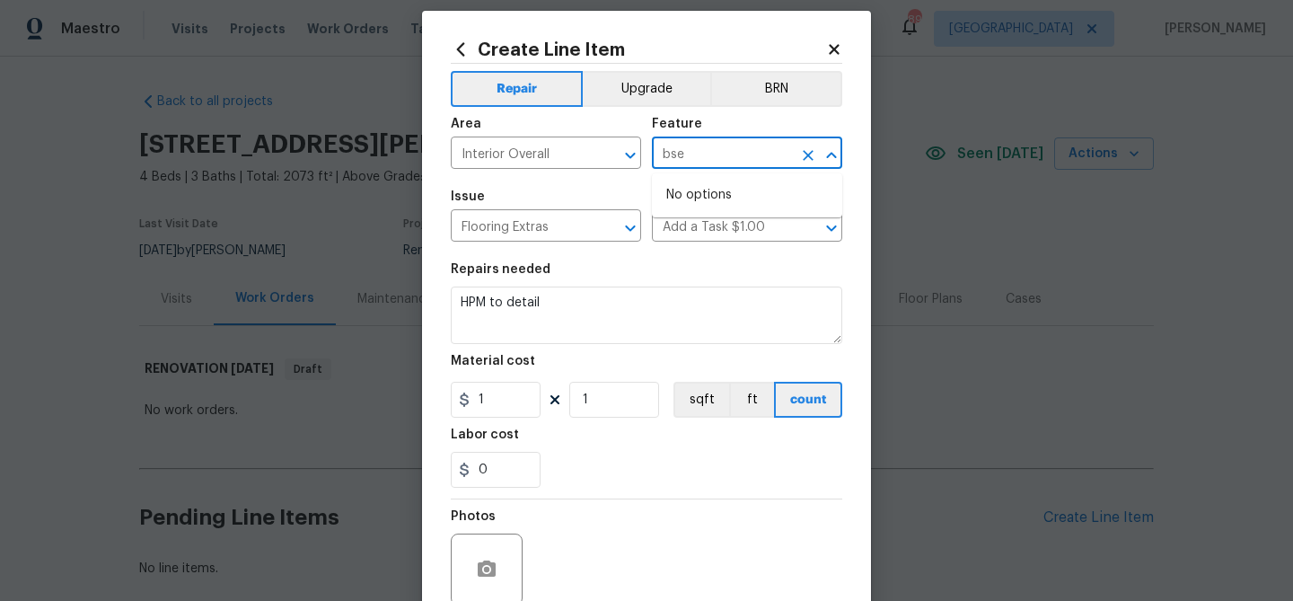
click at [674, 151] on input "bse" at bounding box center [722, 155] width 140 height 28
drag, startPoint x: 691, startPoint y: 236, endPoint x: 657, endPoint y: 237, distance: 33.2
click at [684, 236] on li "Baseboards" at bounding box center [747, 239] width 190 height 30
type input "Baseboards"
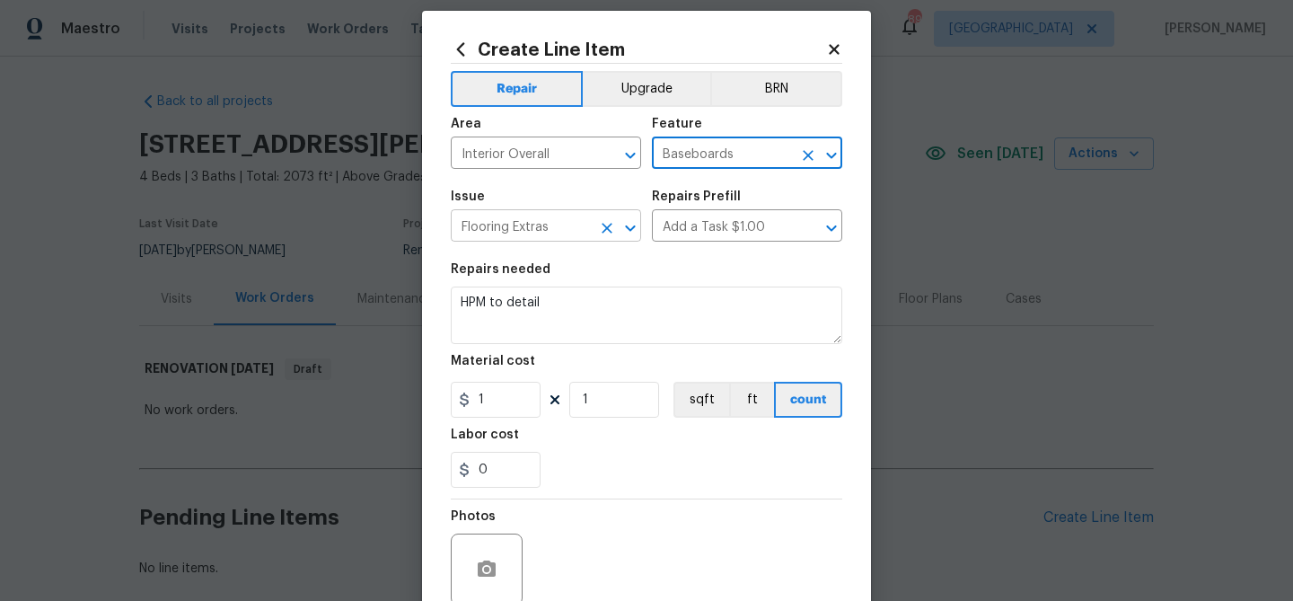
click at [534, 231] on input "Flooring Extras" at bounding box center [521, 228] width 140 height 28
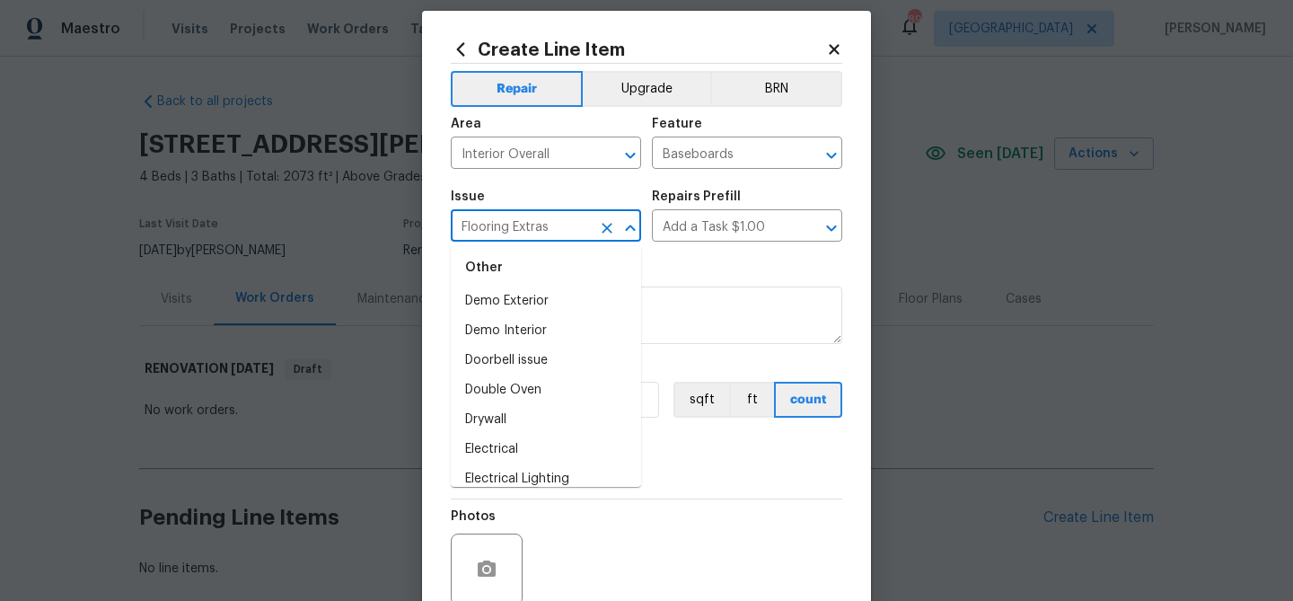
scroll to position [879, 0]
click at [533, 413] on li "Drywall" at bounding box center [546, 418] width 190 height 30
type input "Drywall"
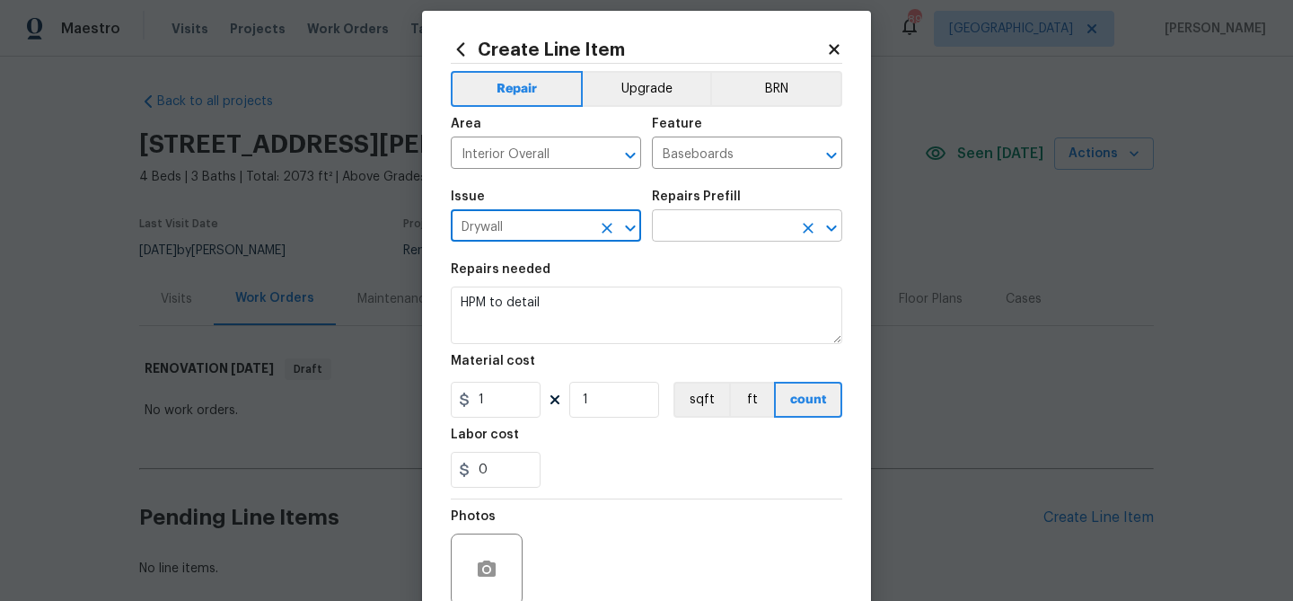
click at [753, 221] on input "text" at bounding box center [722, 228] width 140 height 28
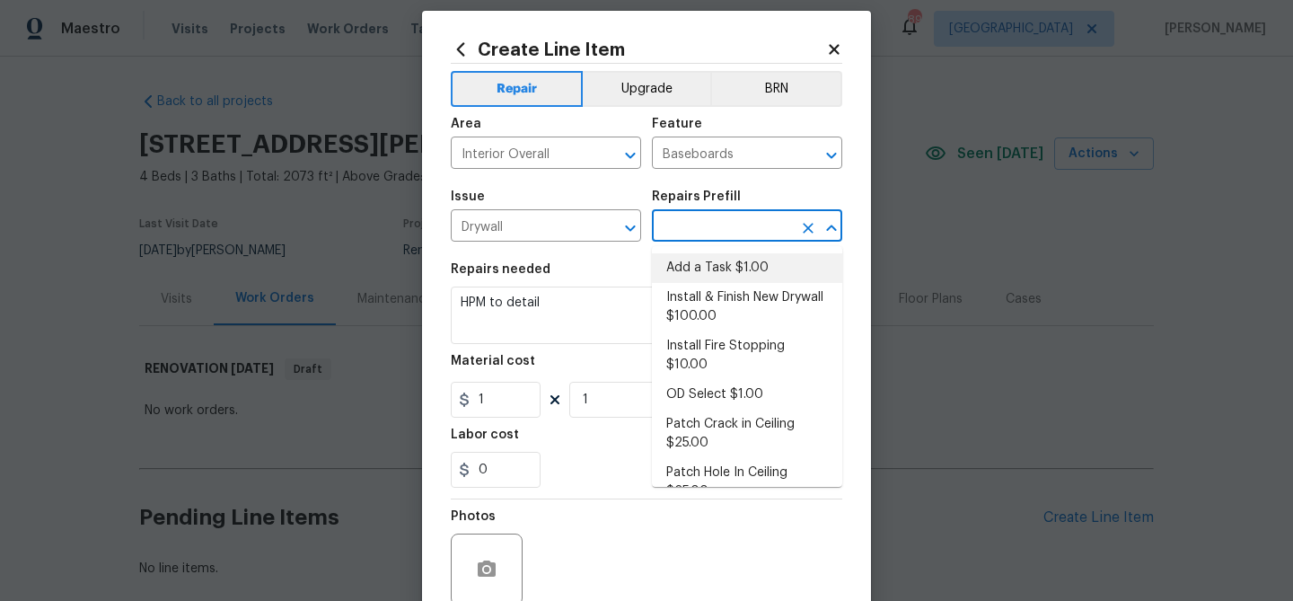
click at [711, 266] on li "Add a Task $1.00" at bounding box center [747, 268] width 190 height 30
type input "Walls and Ceiling"
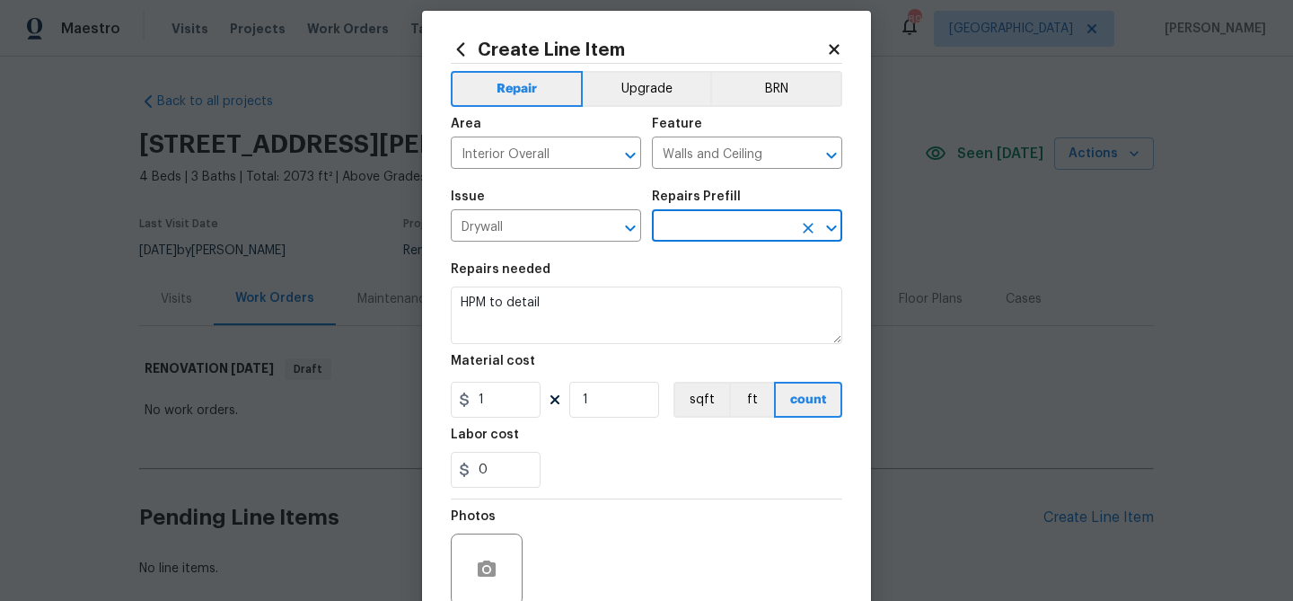
type input "Add a Task $1.00"
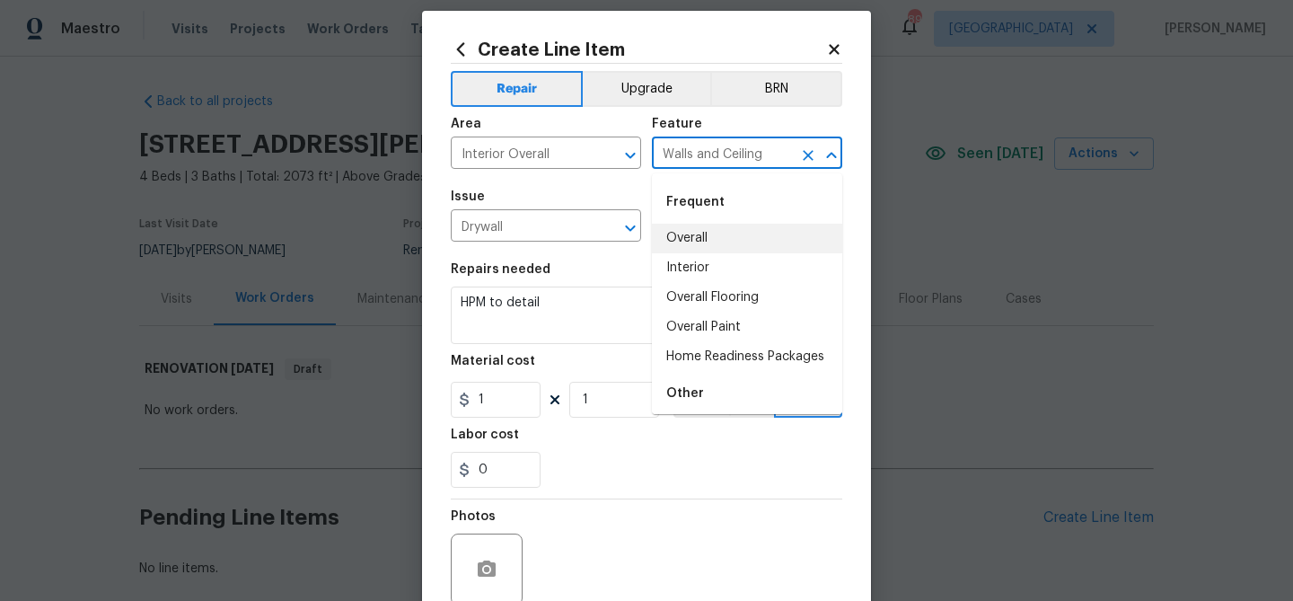
click at [694, 158] on input "Walls and Ceiling" at bounding box center [722, 155] width 140 height 28
click at [500, 224] on input "Drywall" at bounding box center [521, 228] width 140 height 28
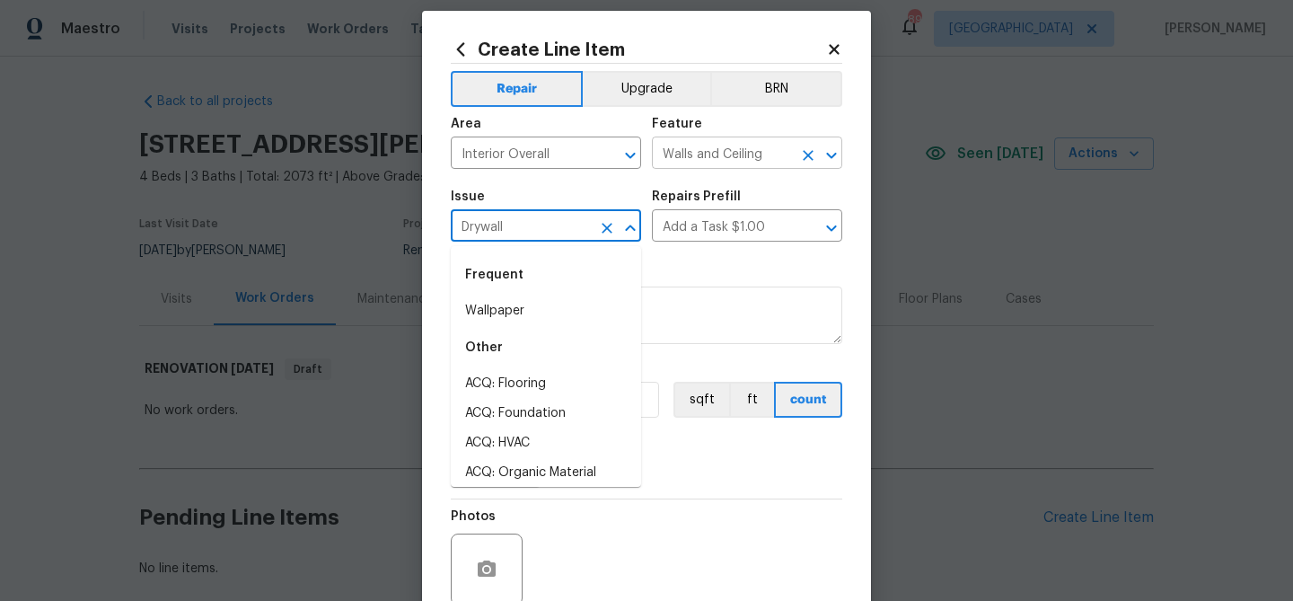
scroll to position [868, 0]
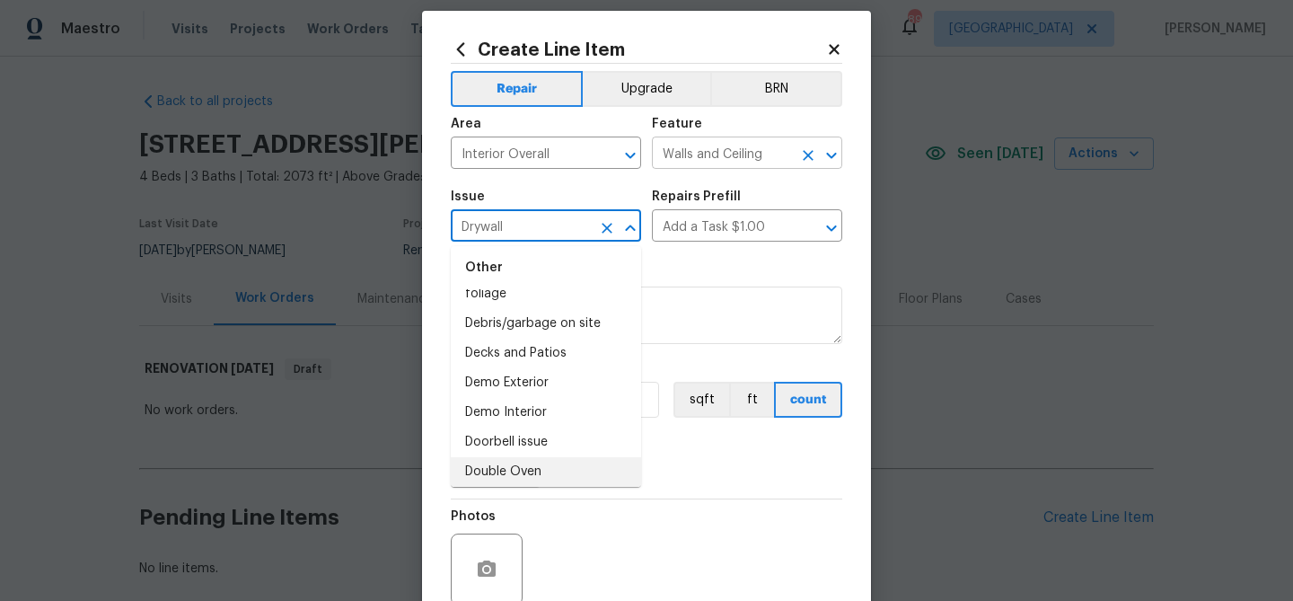
click at [713, 156] on input "Walls and Ceiling" at bounding box center [722, 155] width 140 height 28
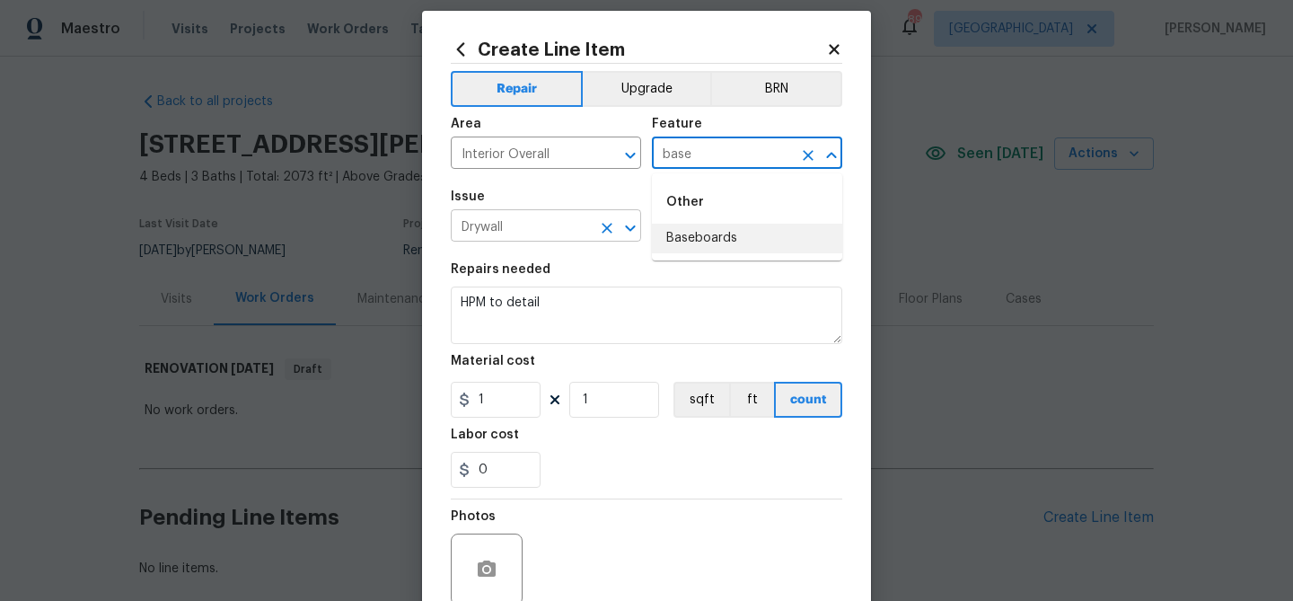
drag, startPoint x: 708, startPoint y: 239, endPoint x: 543, endPoint y: 240, distance: 164.3
click at [708, 239] on li "Baseboards" at bounding box center [747, 239] width 190 height 30
type input "Baseboards"
click at [516, 238] on input "Drywall" at bounding box center [521, 228] width 140 height 28
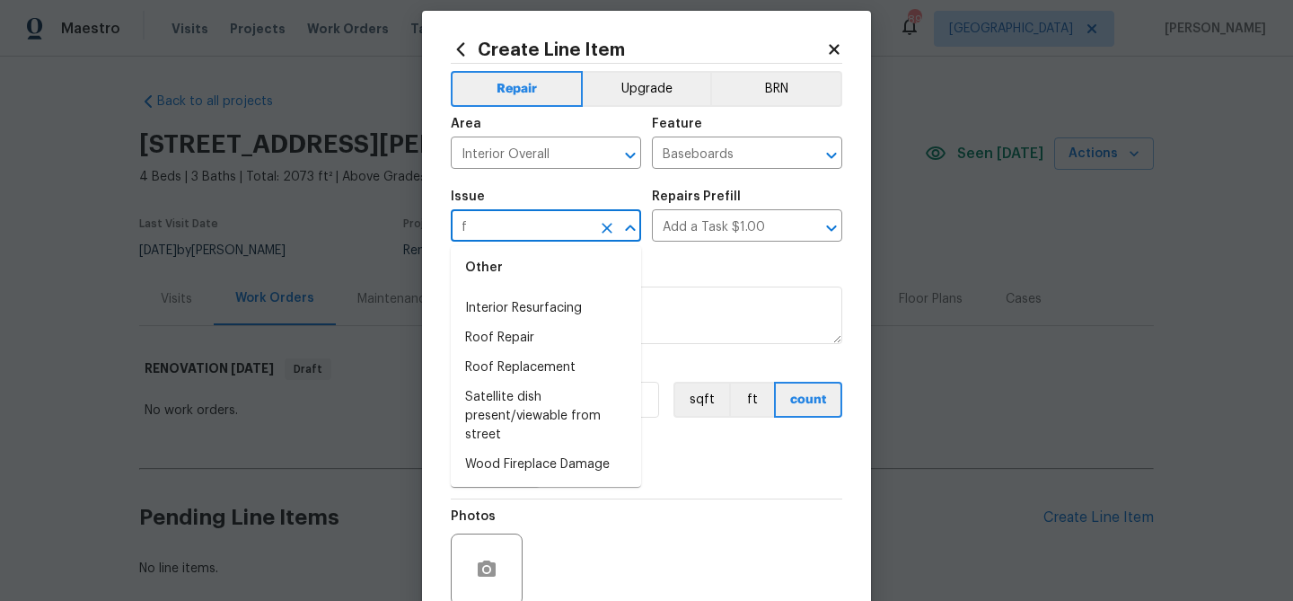
scroll to position [0, 0]
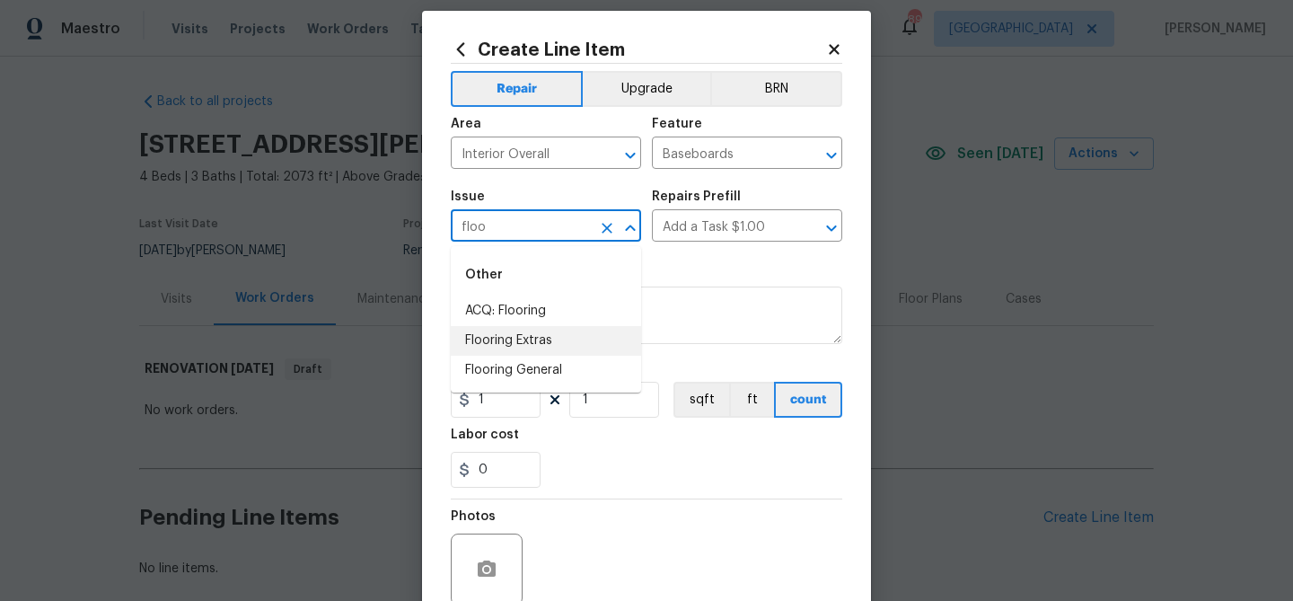
click at [515, 350] on li "Flooring Extras" at bounding box center [546, 341] width 190 height 30
type input "Flooring Extras"
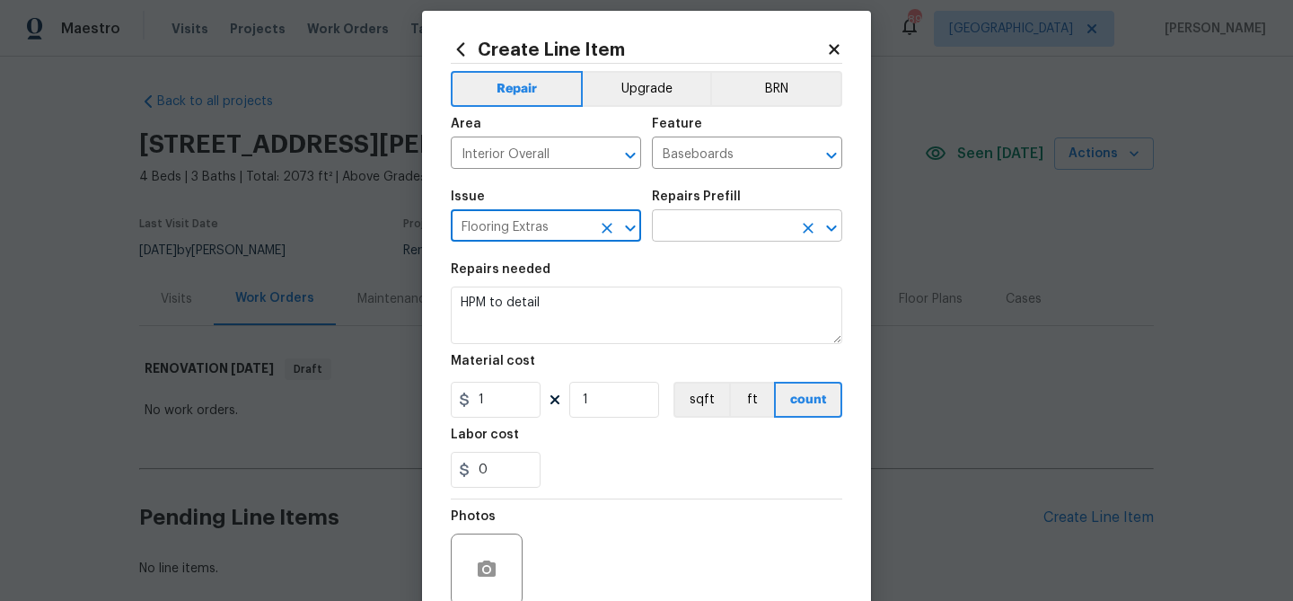
type input "Flooring Extras"
click at [704, 231] on input "text" at bounding box center [722, 228] width 140 height 28
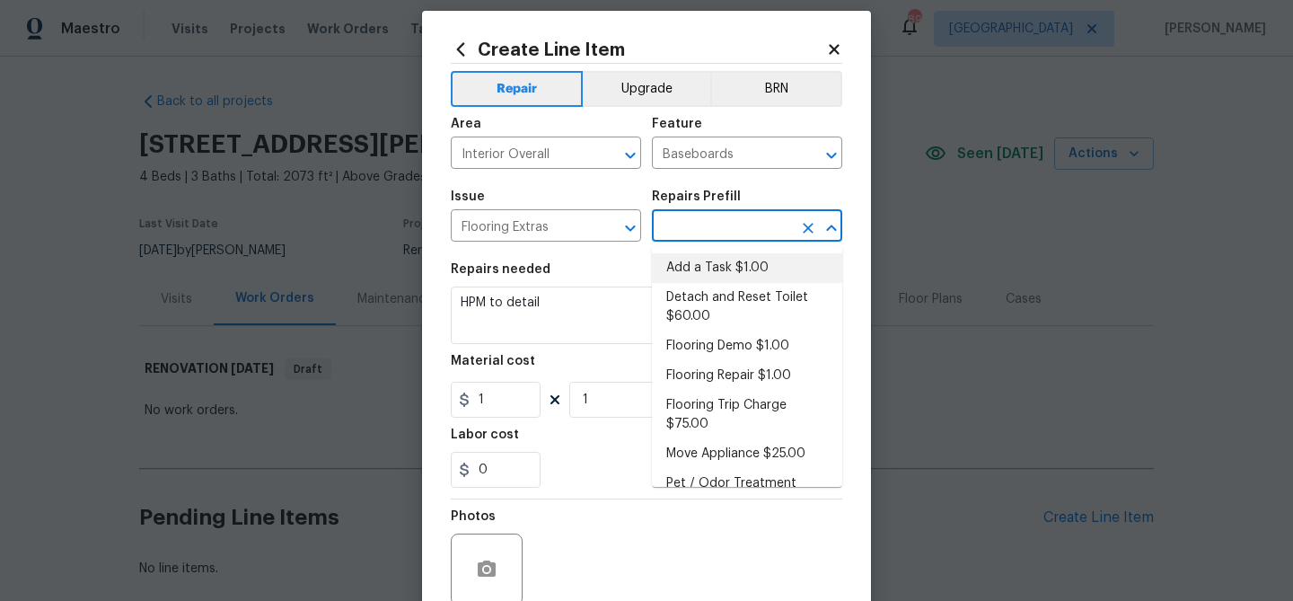
click at [707, 261] on li "Add a Task $1.00" at bounding box center [747, 268] width 190 height 30
type input "Overall Flooring"
type input "Add a Task $1.00"
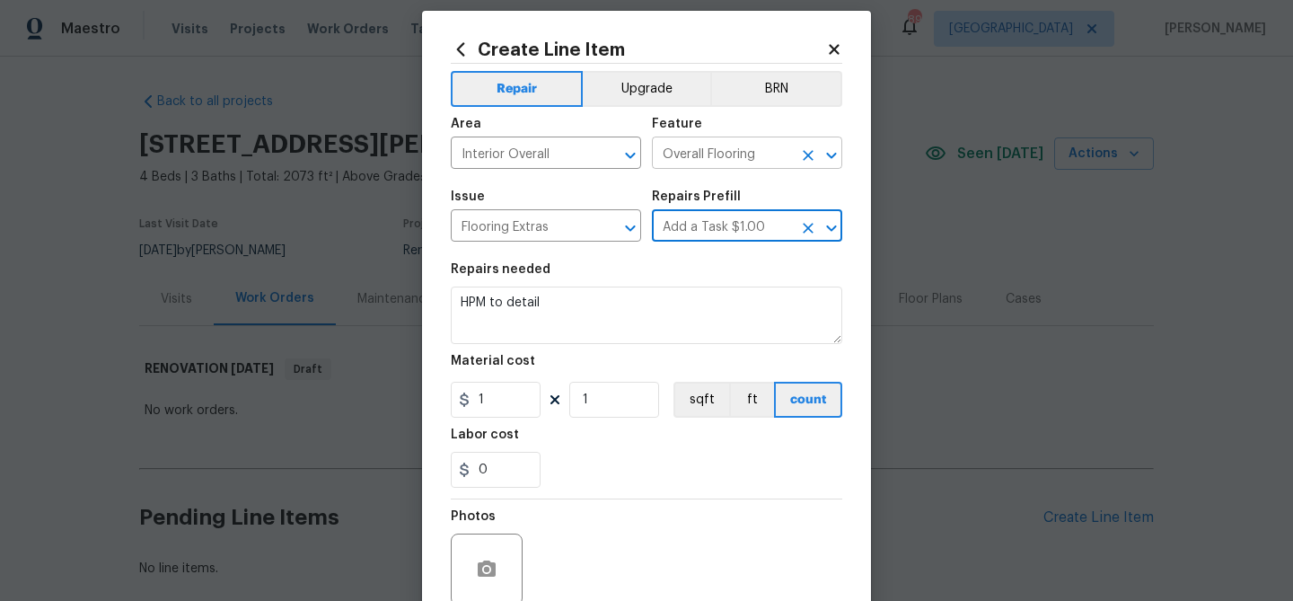
click at [700, 153] on input "Overall Flooring" at bounding box center [722, 155] width 140 height 28
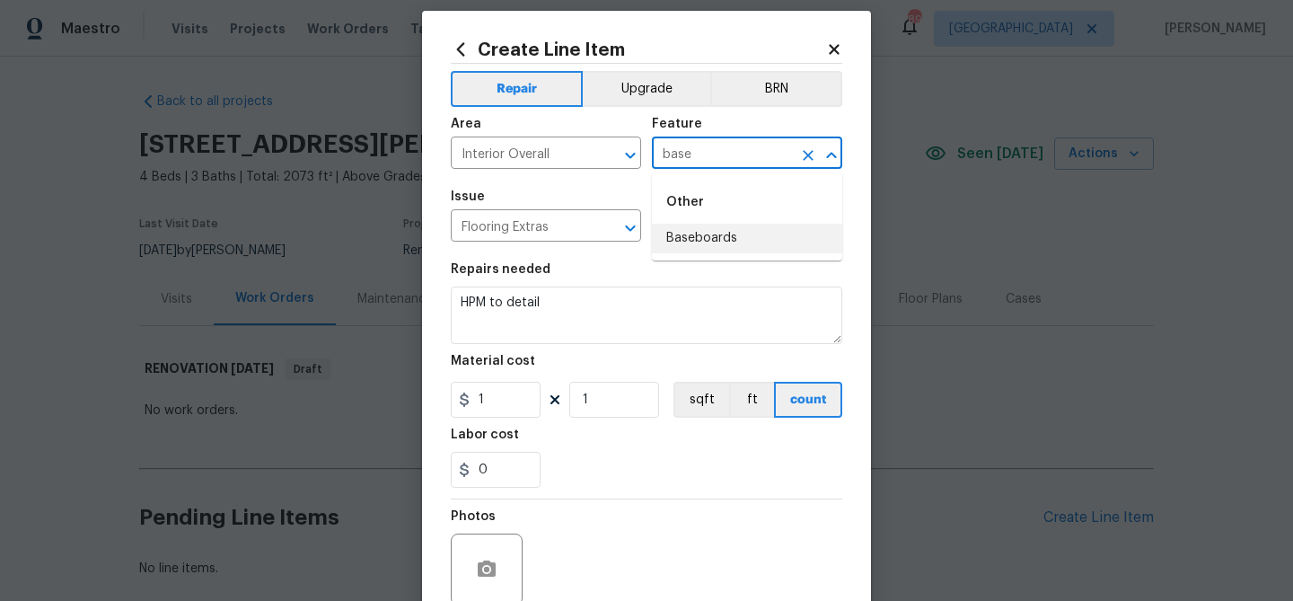
click at [683, 245] on li "Baseboards" at bounding box center [747, 239] width 190 height 30
click at [693, 270] on div "Repairs needed" at bounding box center [647, 274] width 392 height 23
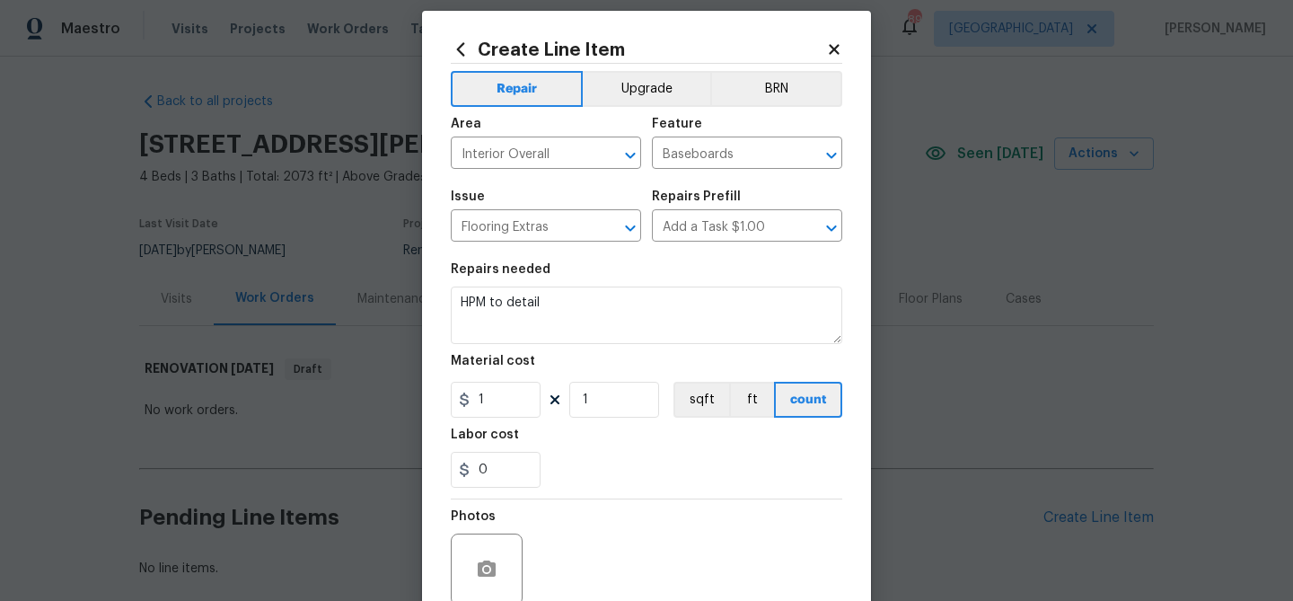
click at [692, 271] on div "Repairs needed" at bounding box center [647, 274] width 392 height 23
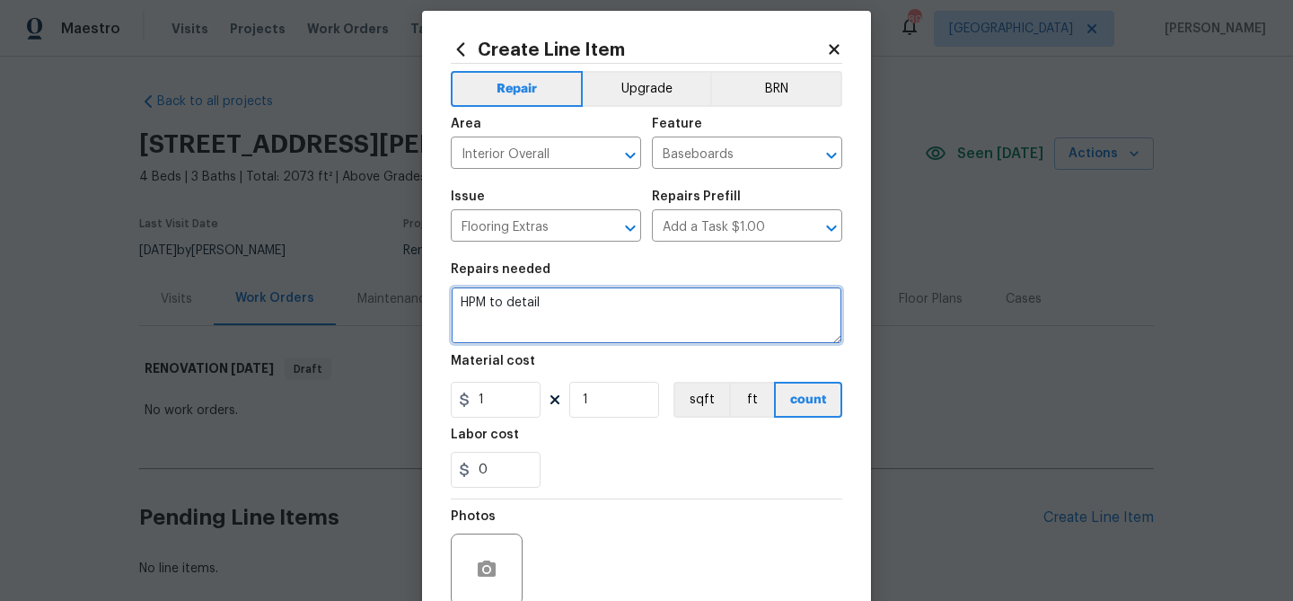
click at [646, 323] on textarea "HPM to detail" at bounding box center [647, 314] width 392 height 57
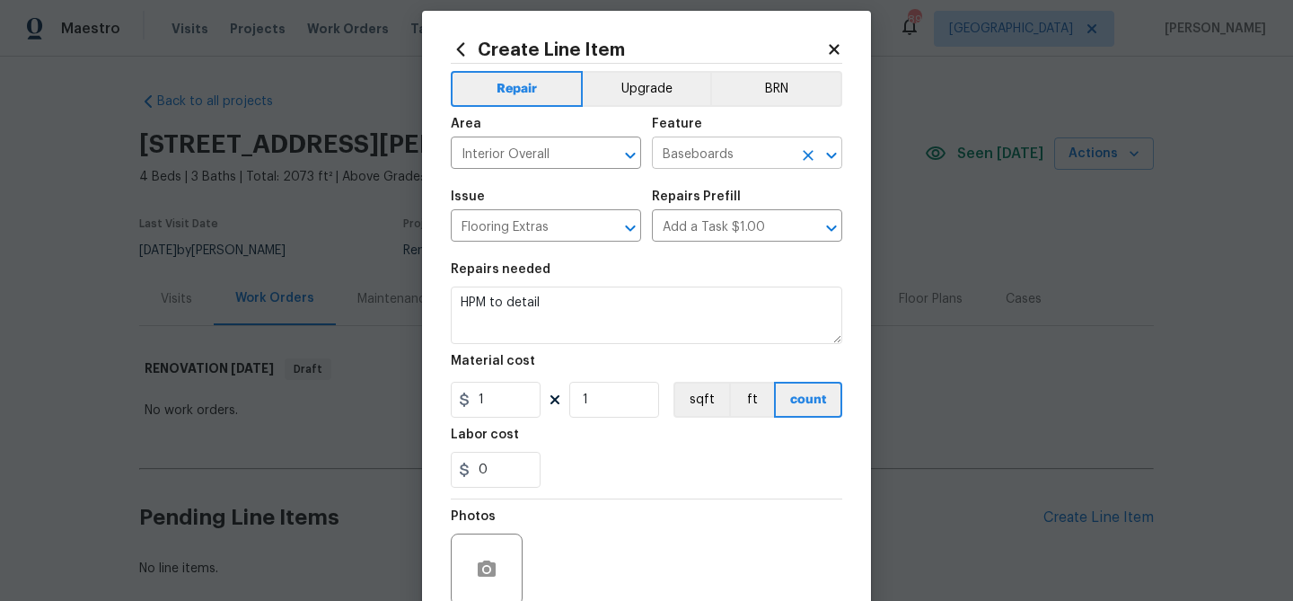
click at [685, 155] on input "Baseboards" at bounding box center [722, 155] width 140 height 28
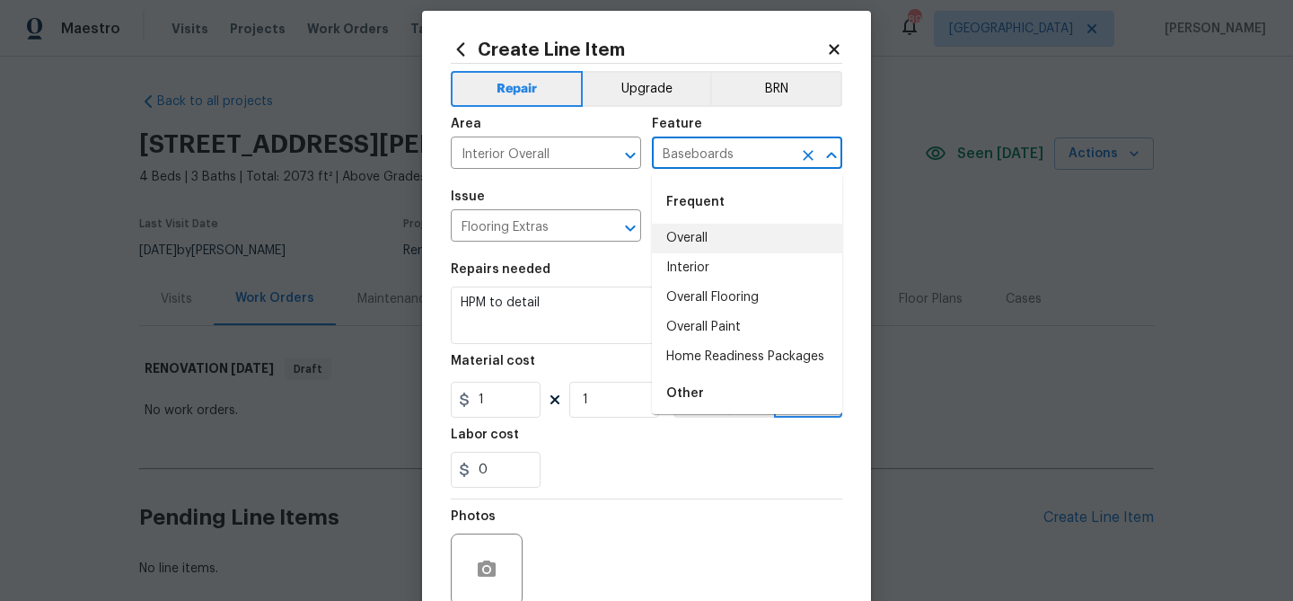
click at [685, 155] on input "Baseboards" at bounding box center [722, 155] width 140 height 28
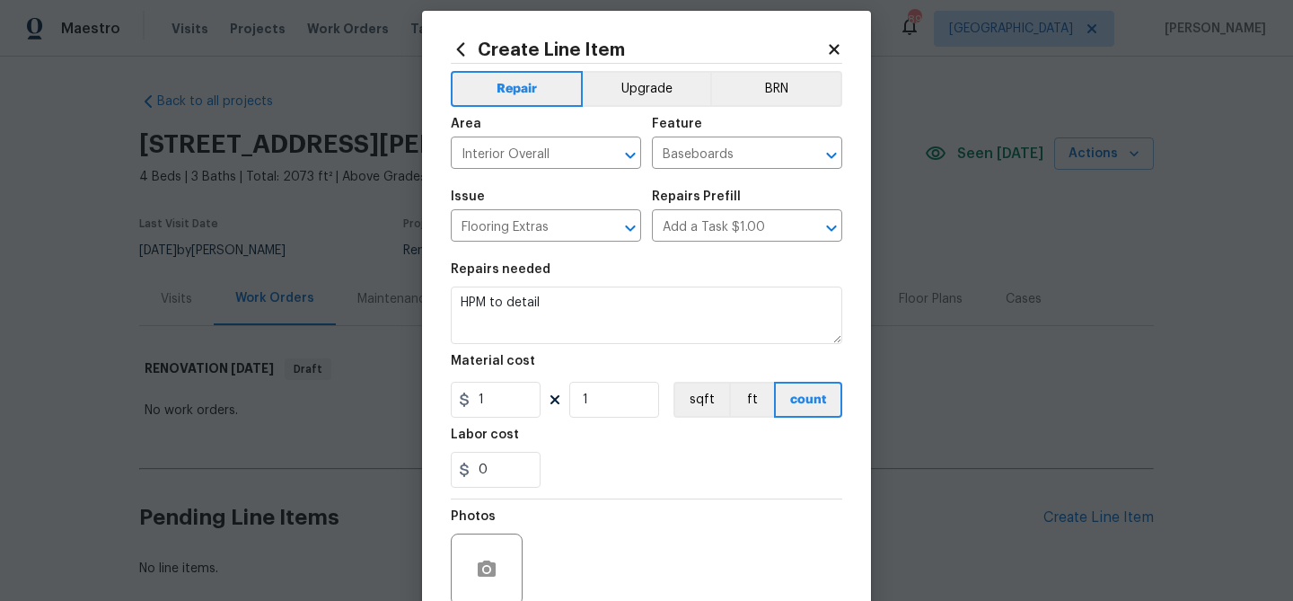
click at [553, 184] on span "Issue Flooring Extras ​" at bounding box center [546, 216] width 190 height 73
click at [591, 233] on div "Flooring Extras ​" at bounding box center [546, 228] width 190 height 28
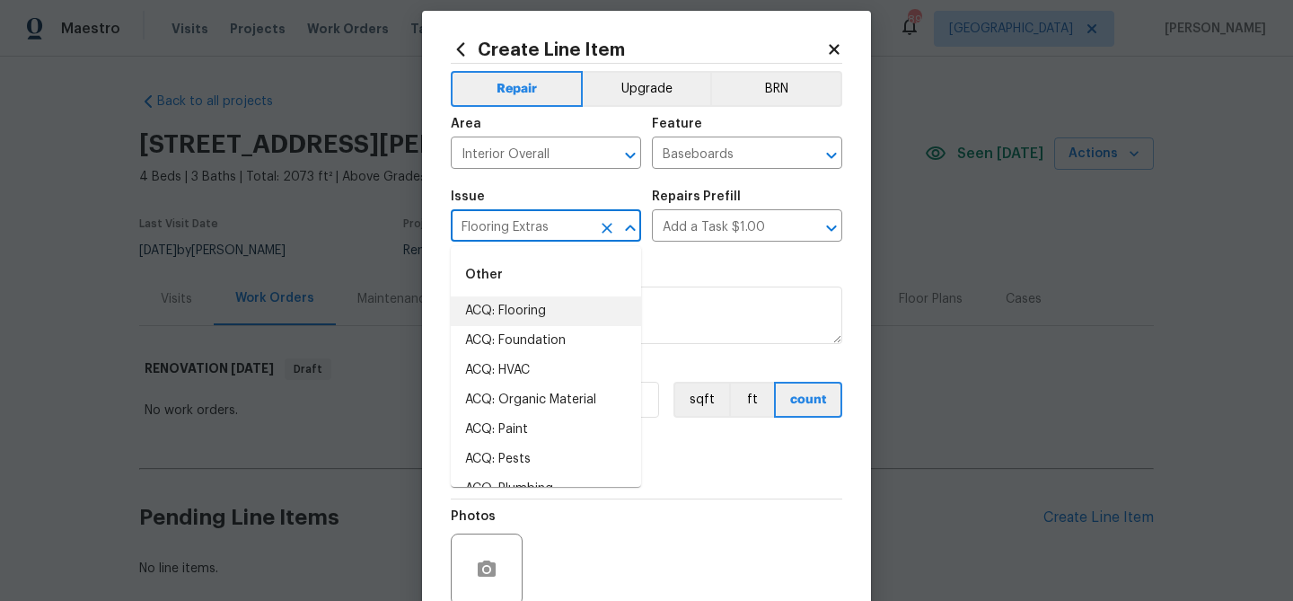
click at [560, 225] on input "Flooring Extras" at bounding box center [521, 228] width 140 height 28
drag, startPoint x: 713, startPoint y: 266, endPoint x: 706, endPoint y: 229, distance: 37.5
click at [713, 266] on div "Repairs needed" at bounding box center [647, 274] width 392 height 23
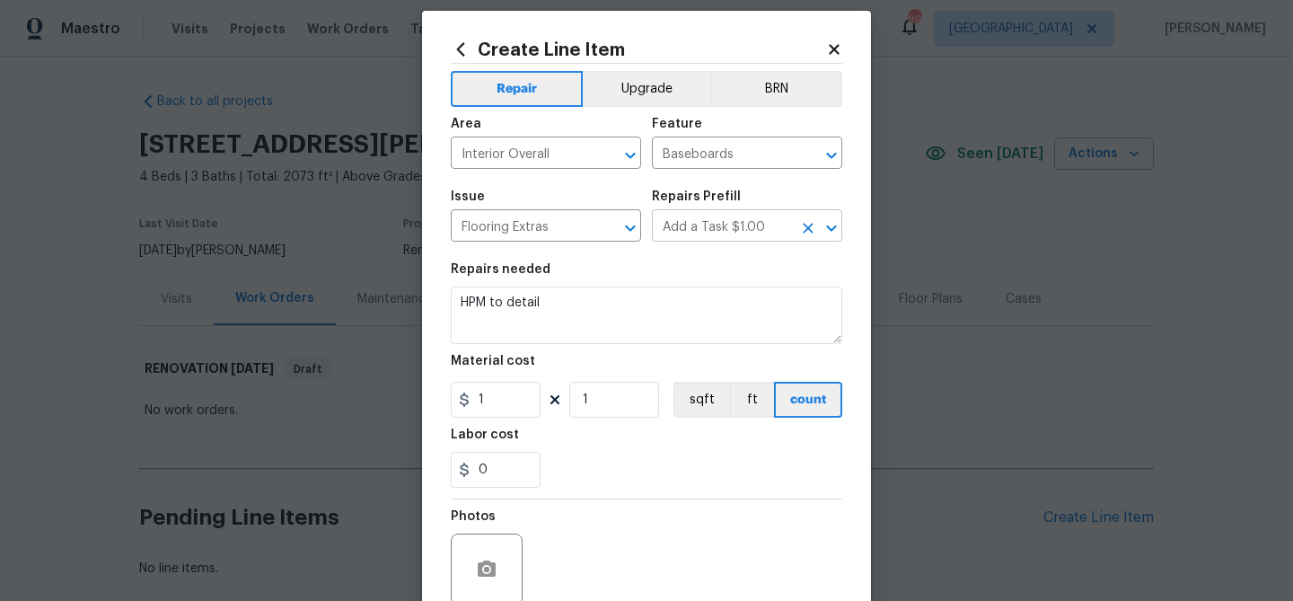
click at [704, 225] on input "Add a Task $1.00" at bounding box center [722, 228] width 140 height 28
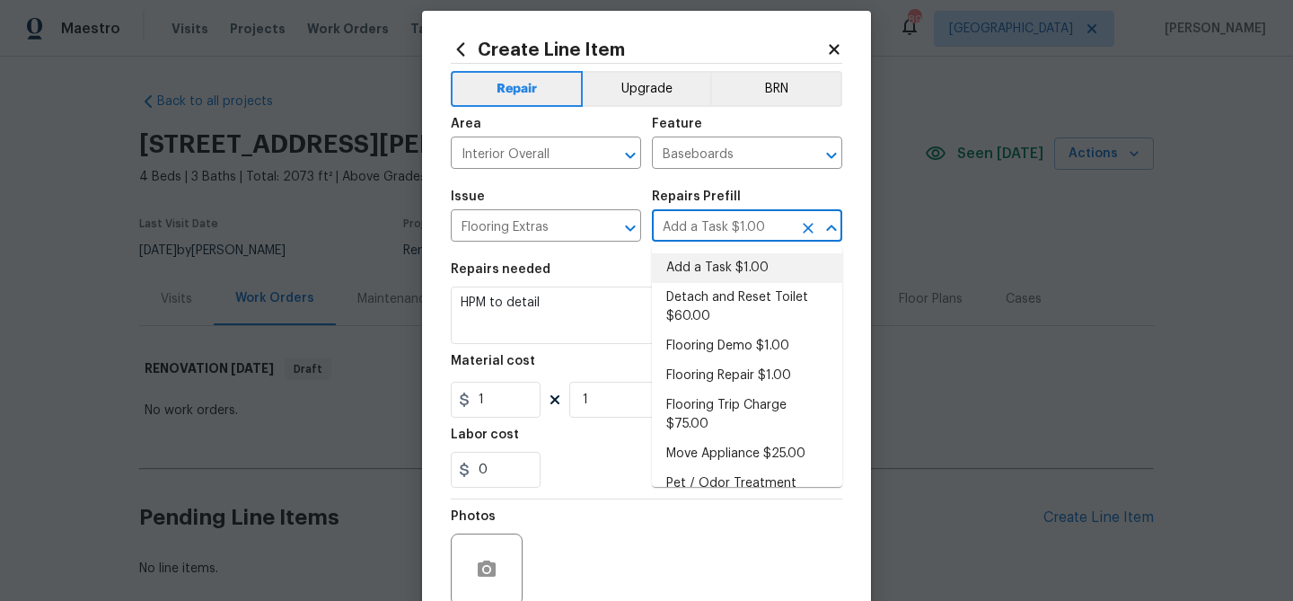
click at [703, 260] on li "Add a Task $1.00" at bounding box center [747, 268] width 190 height 30
type input "Overall Flooring"
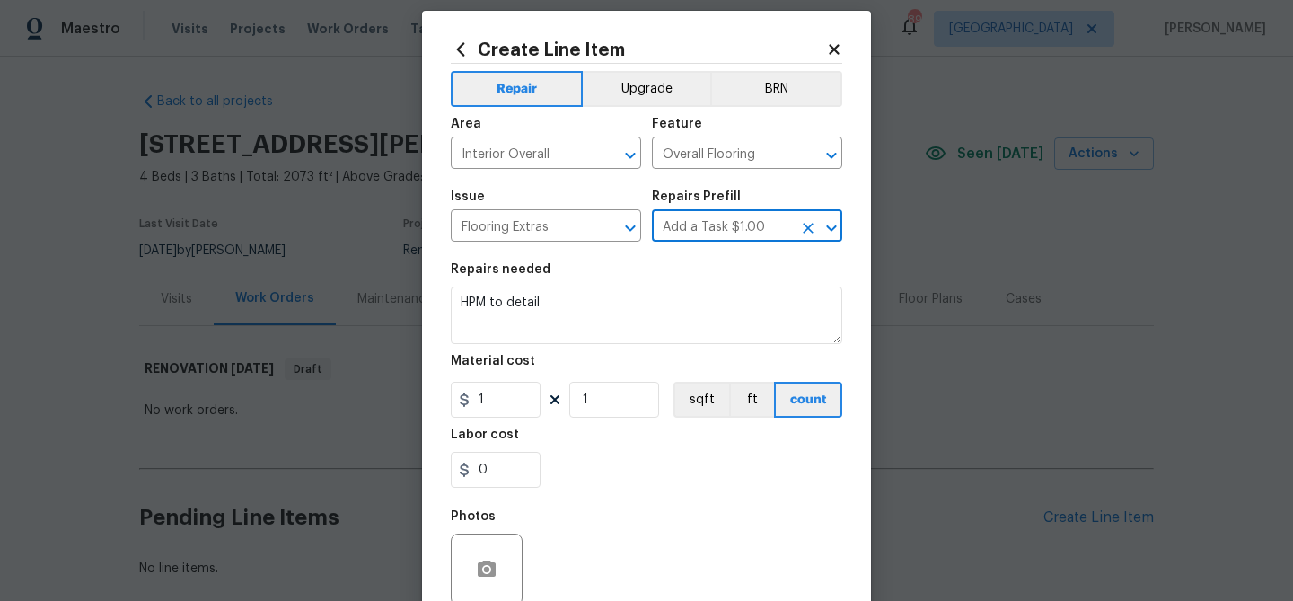
click at [709, 217] on input "Add a Task $1.00" at bounding box center [722, 228] width 140 height 28
click at [504, 230] on input "Flooring Extras" at bounding box center [521, 228] width 140 height 28
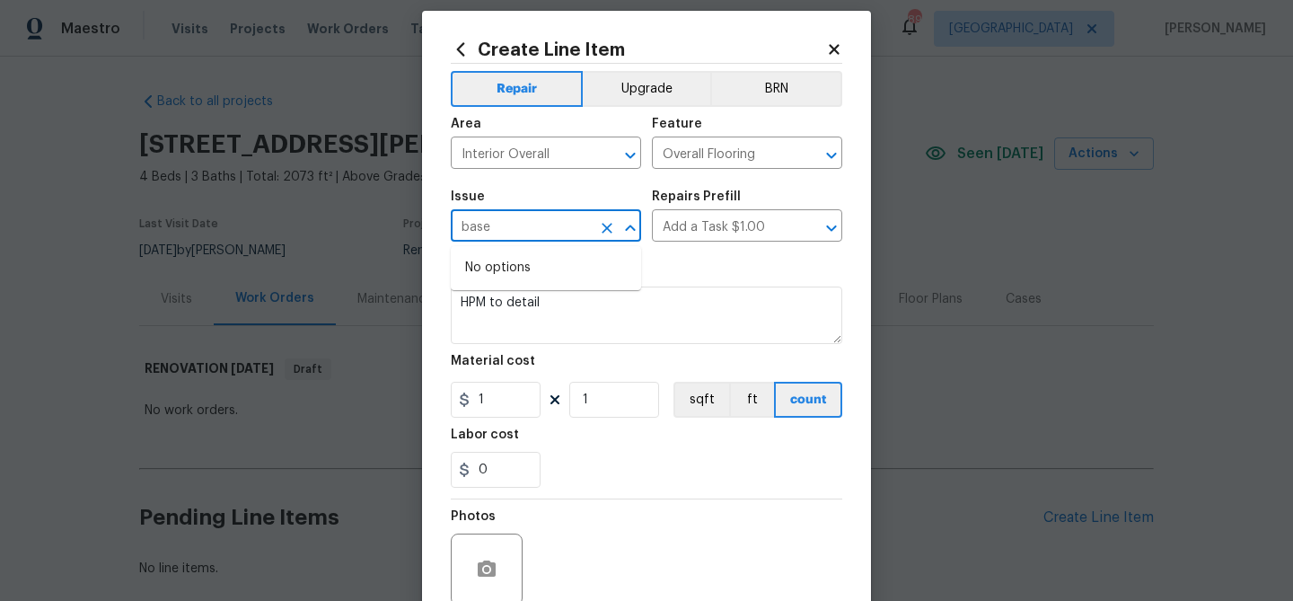
click at [505, 230] on input "base" at bounding box center [521, 228] width 140 height 28
click at [505, 229] on input "base" at bounding box center [521, 228] width 140 height 28
click at [505, 229] on input "was" at bounding box center [521, 228] width 140 height 28
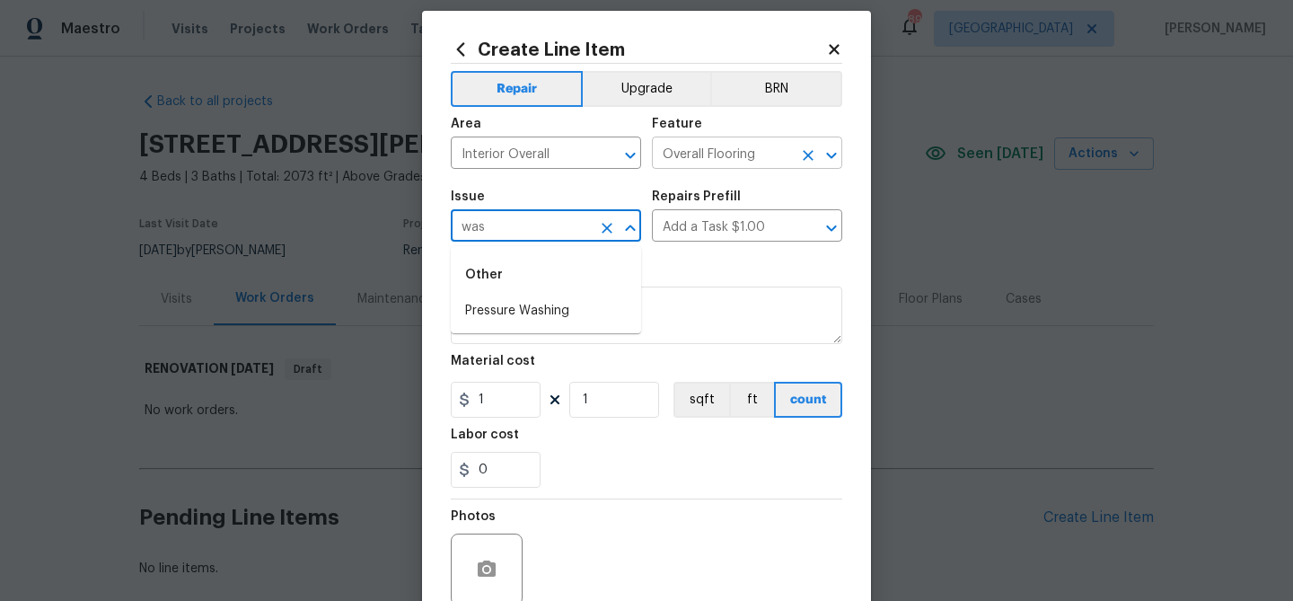
type input "Flooring Extras"
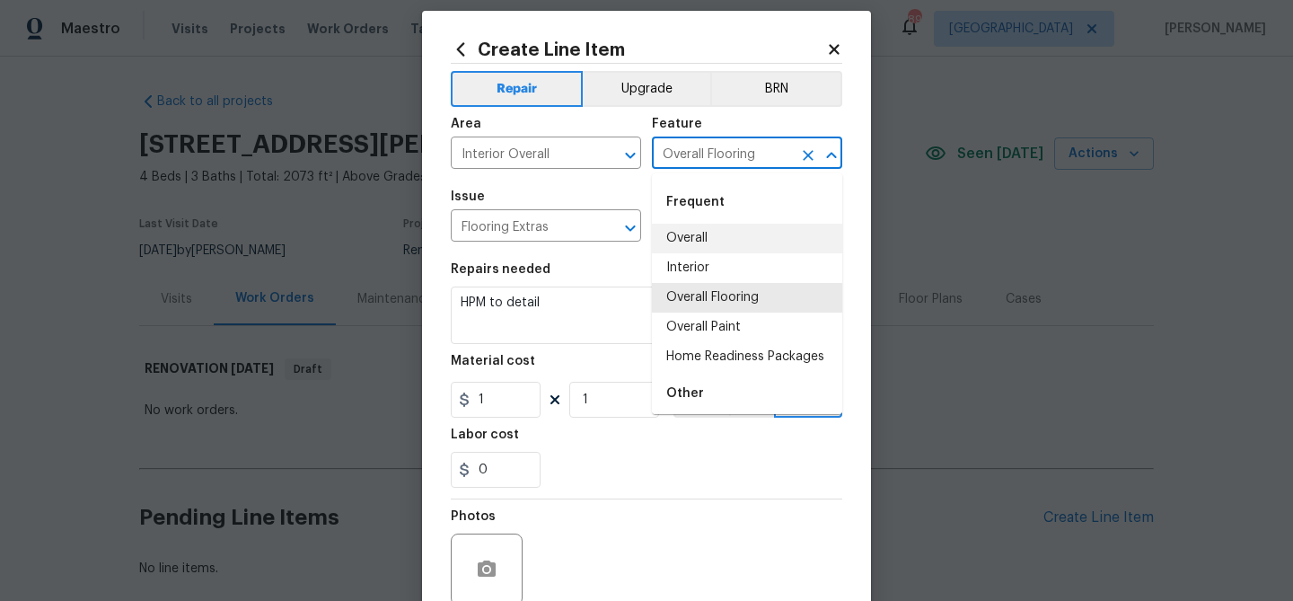
click at [692, 158] on input "Overall Flooring" at bounding box center [722, 155] width 140 height 28
click at [699, 269] on li "Interior" at bounding box center [747, 268] width 190 height 30
type input "Interior"
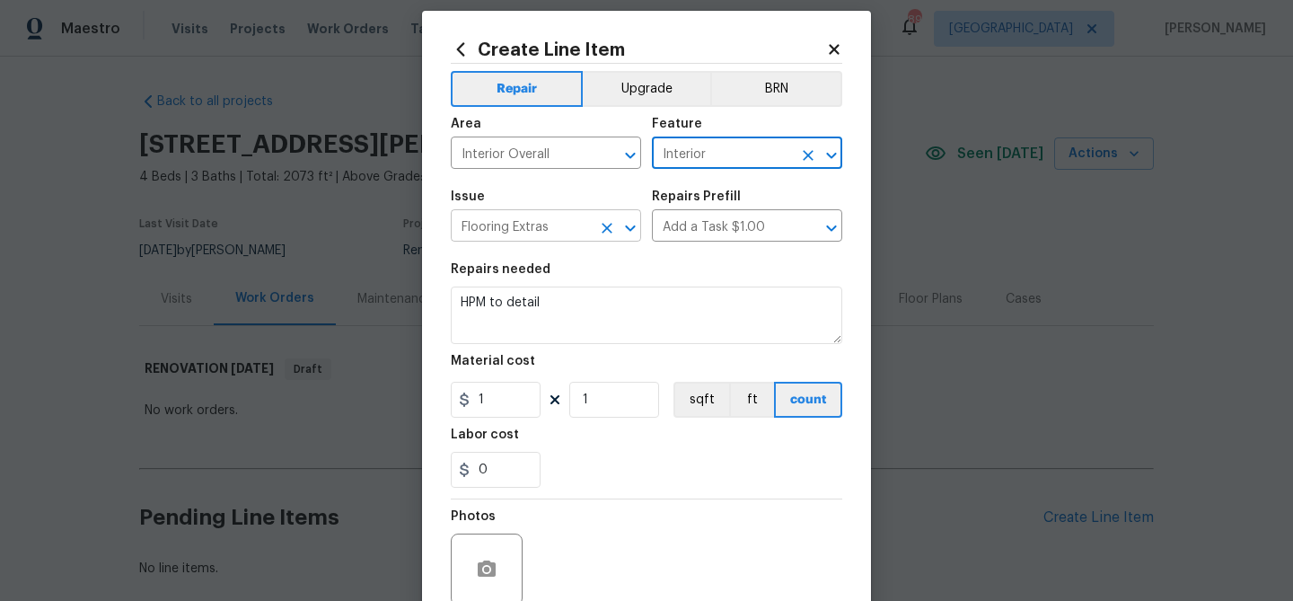
click at [524, 225] on input "Flooring Extras" at bounding box center [521, 228] width 140 height 28
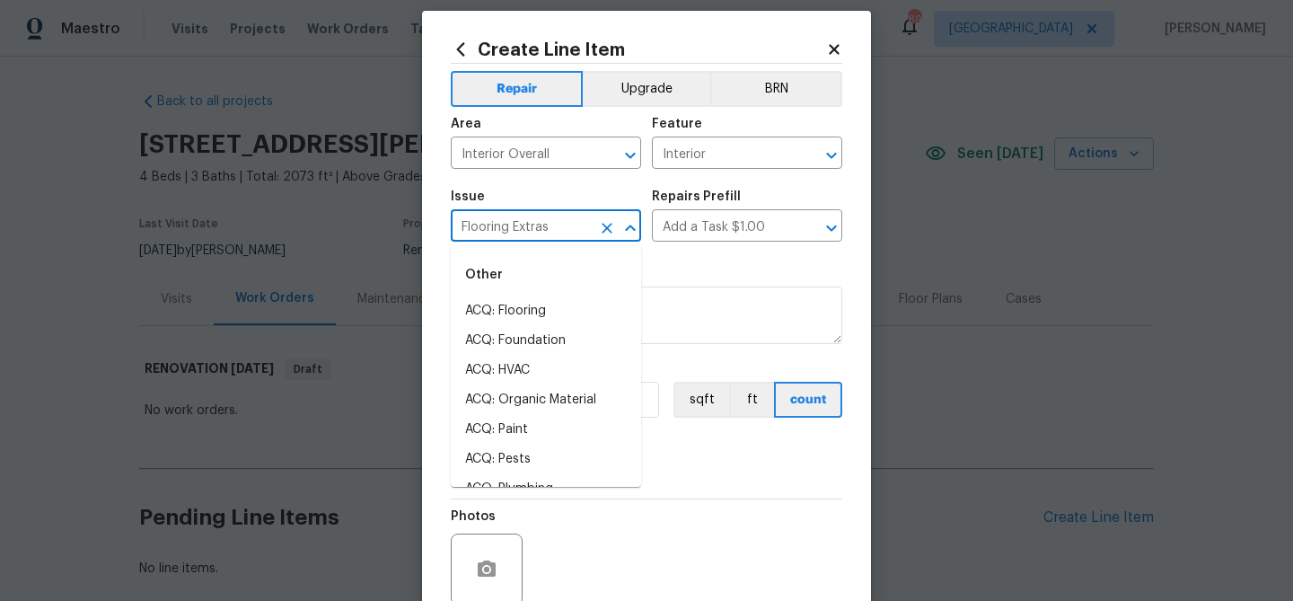
click at [524, 225] on input "Flooring Extras" at bounding box center [521, 228] width 140 height 28
type input "b"
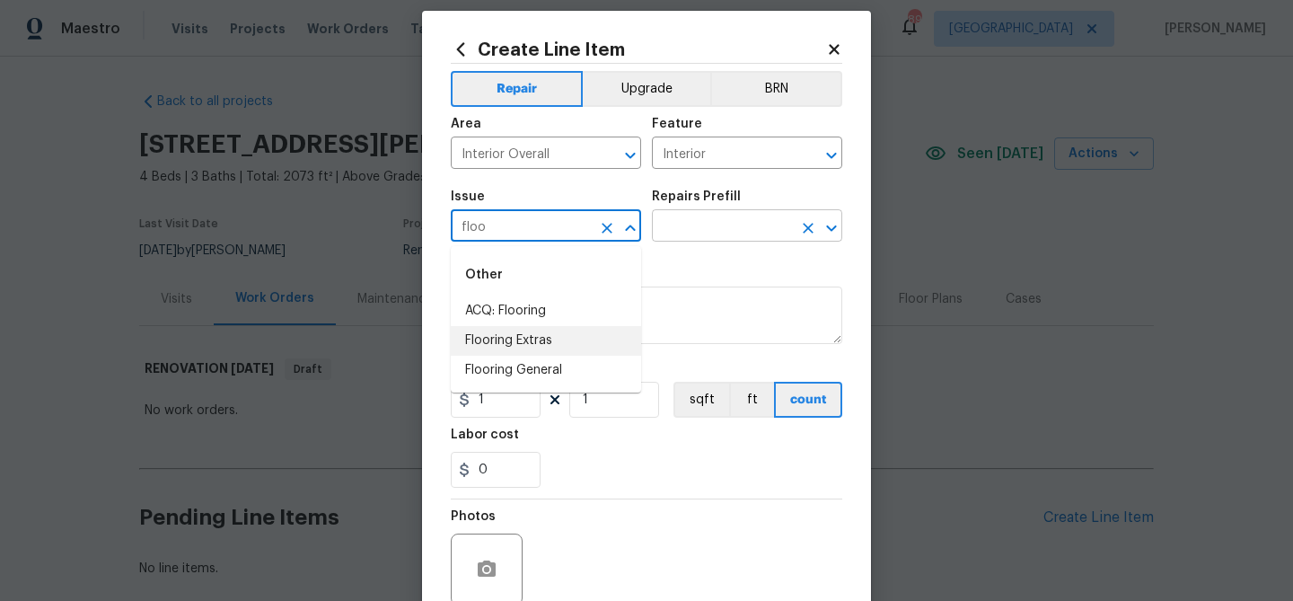
drag, startPoint x: 534, startPoint y: 335, endPoint x: 663, endPoint y: 238, distance: 160.9
click at [536, 334] on li "Flooring Extras" at bounding box center [546, 341] width 190 height 30
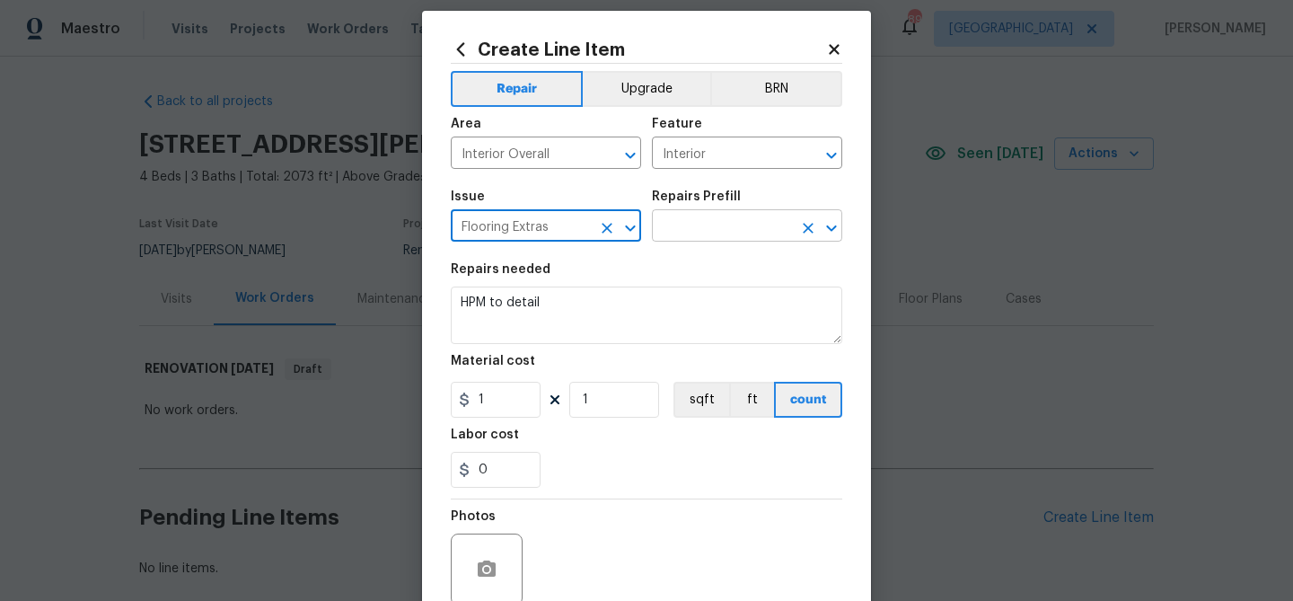
click at [679, 232] on input "text" at bounding box center [722, 228] width 140 height 28
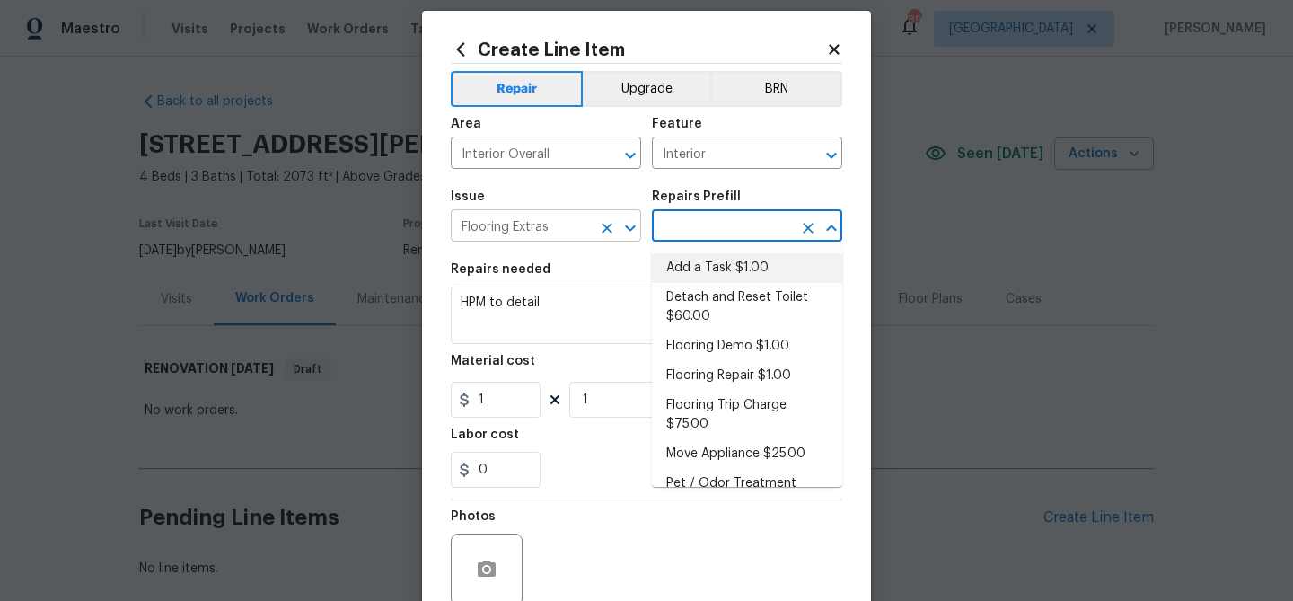
click at [532, 224] on input "Flooring Extras" at bounding box center [521, 228] width 140 height 28
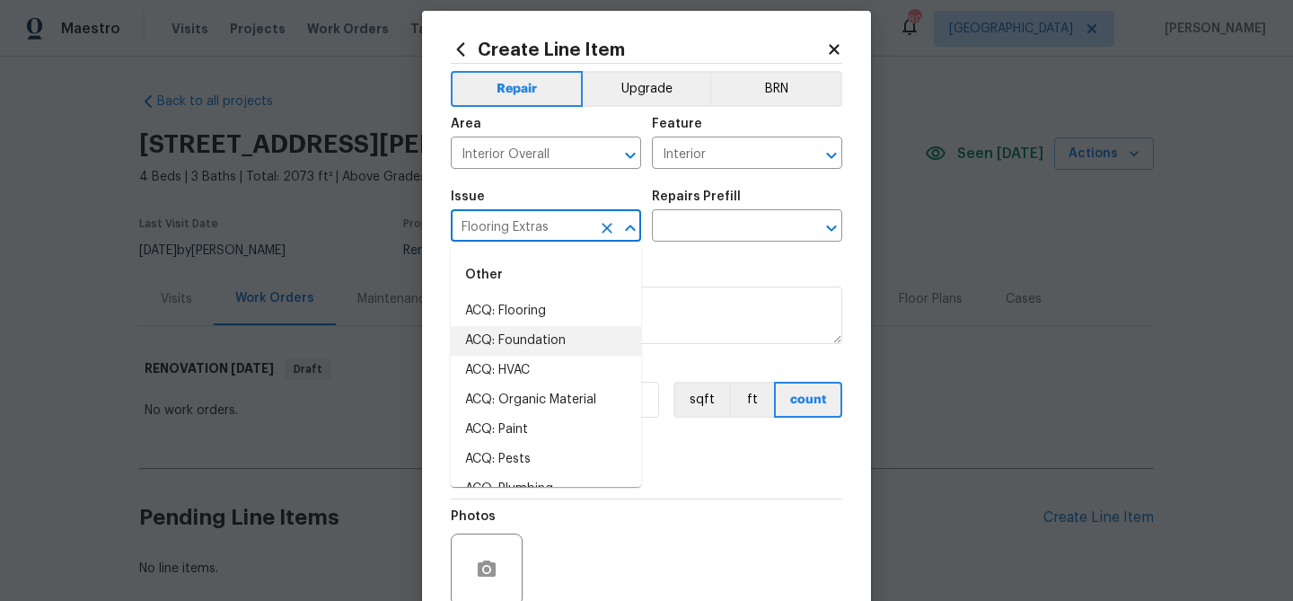
click at [532, 224] on input "Flooring Extras" at bounding box center [521, 228] width 140 height 28
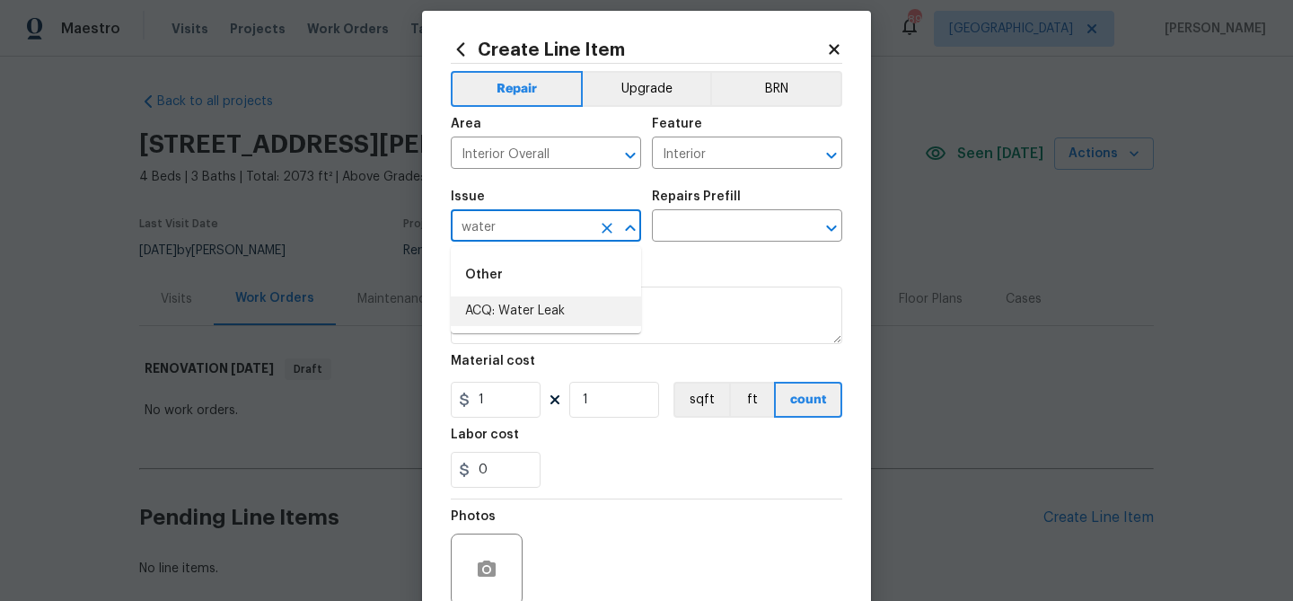
click at [529, 304] on li "ACQ: Water Leak" at bounding box center [546, 311] width 190 height 30
click at [667, 235] on input "text" at bounding box center [722, 228] width 140 height 28
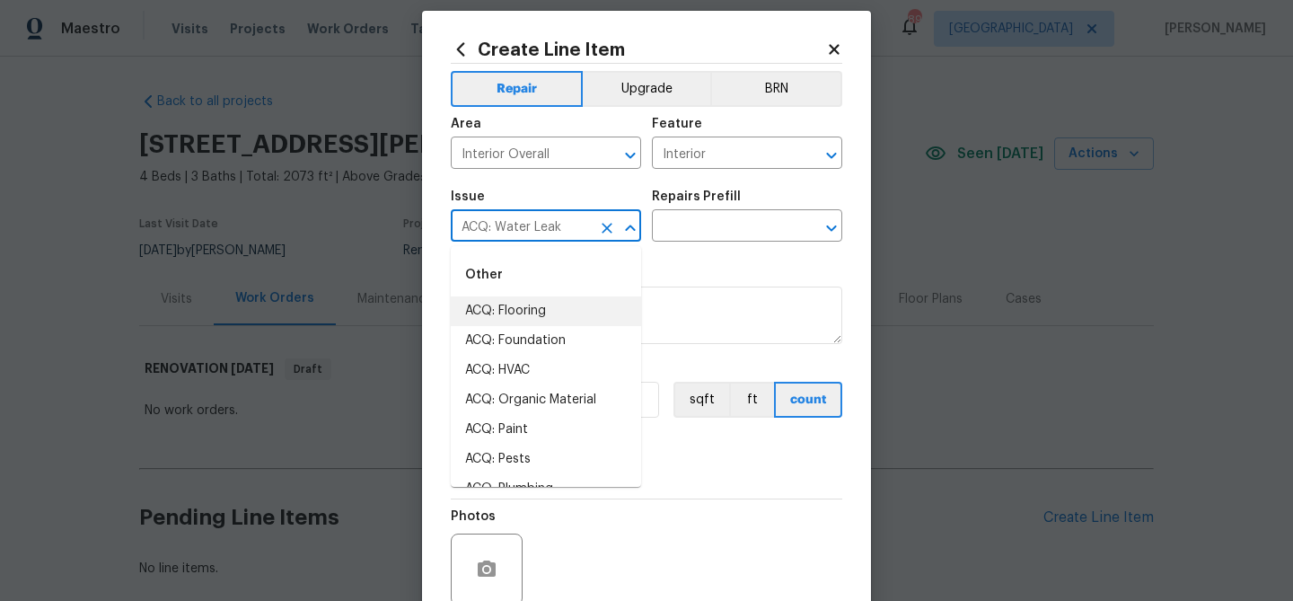
click at [568, 233] on input "ACQ: Water Leak" at bounding box center [521, 228] width 140 height 28
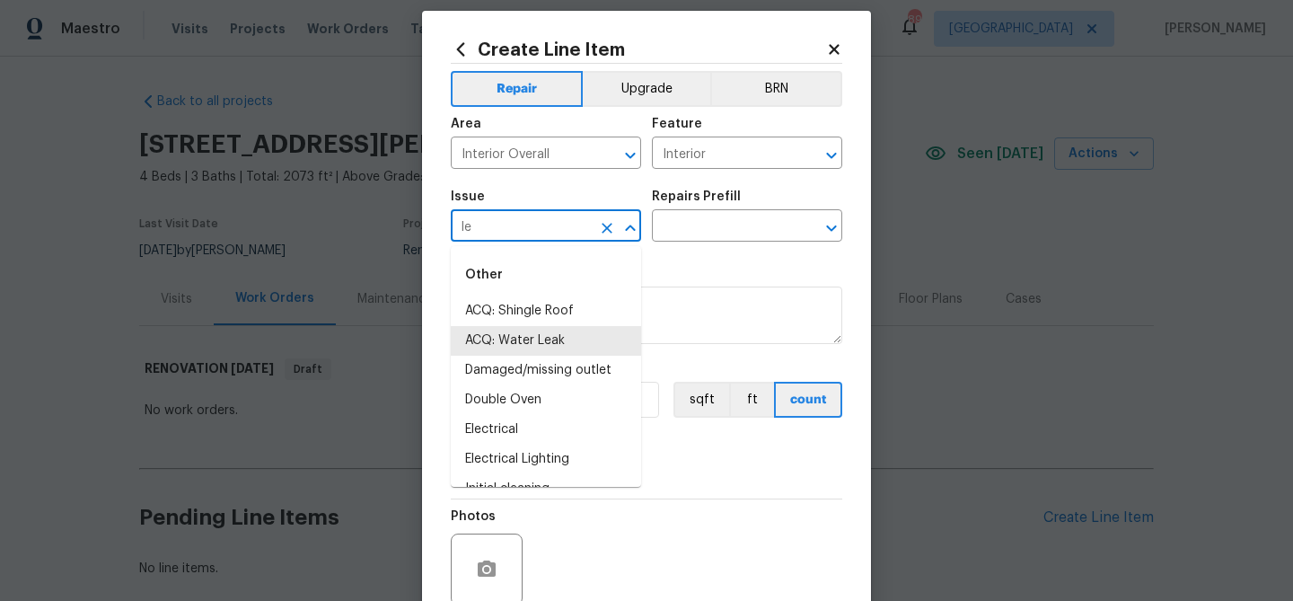
type input "l"
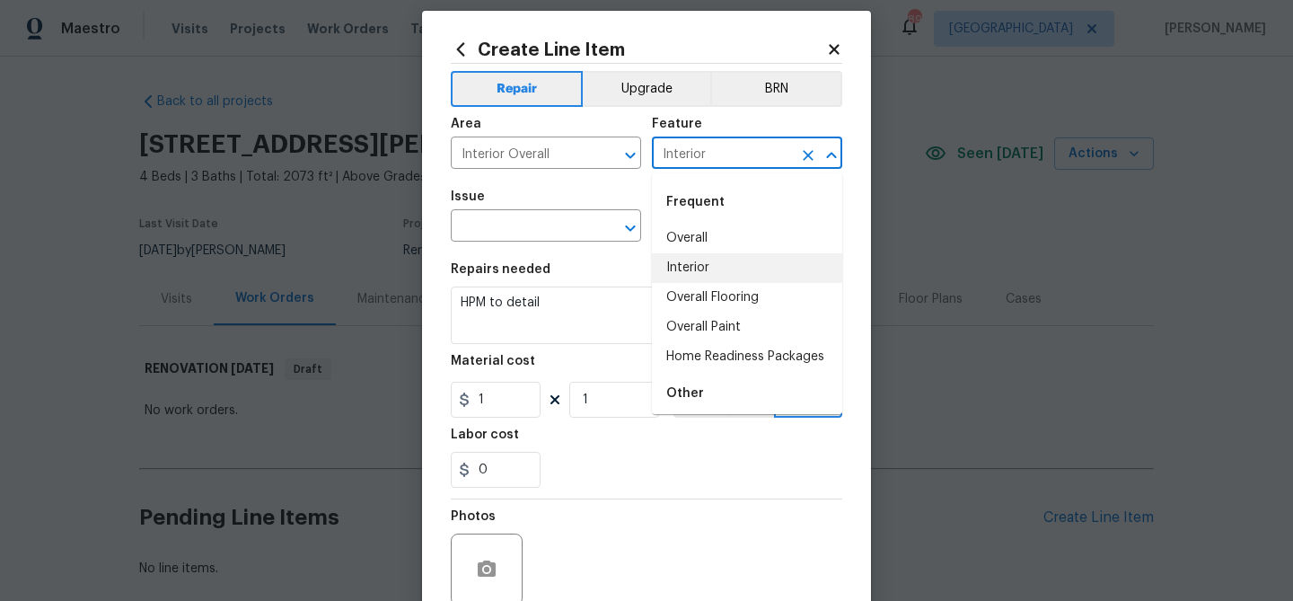
click at [721, 159] on input "Interior" at bounding box center [722, 155] width 140 height 28
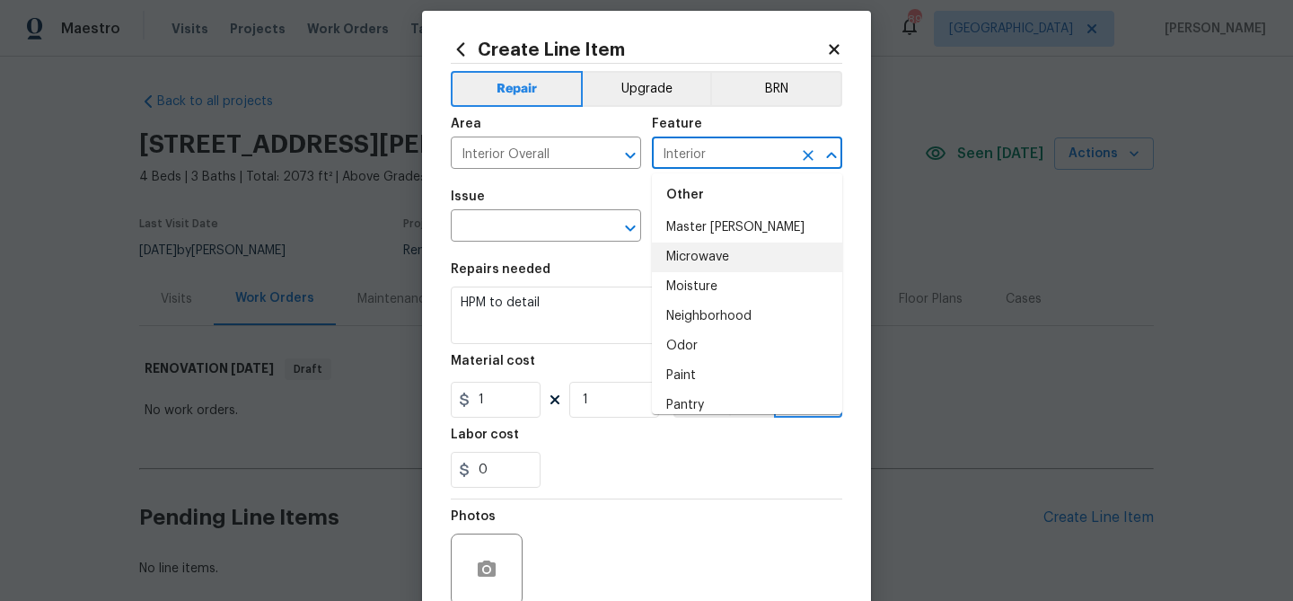
scroll to position [2919, 0]
click at [723, 289] on li "Moisture" at bounding box center [747, 285] width 190 height 30
type input "Moisture"
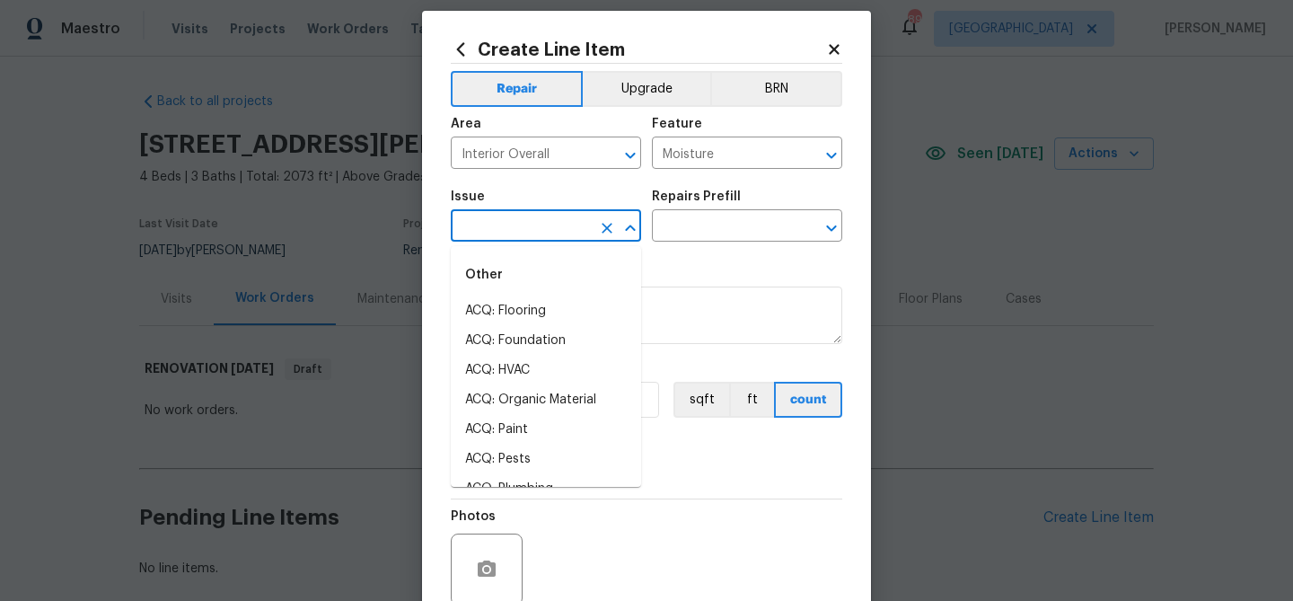
click at [518, 225] on input "text" at bounding box center [521, 228] width 140 height 28
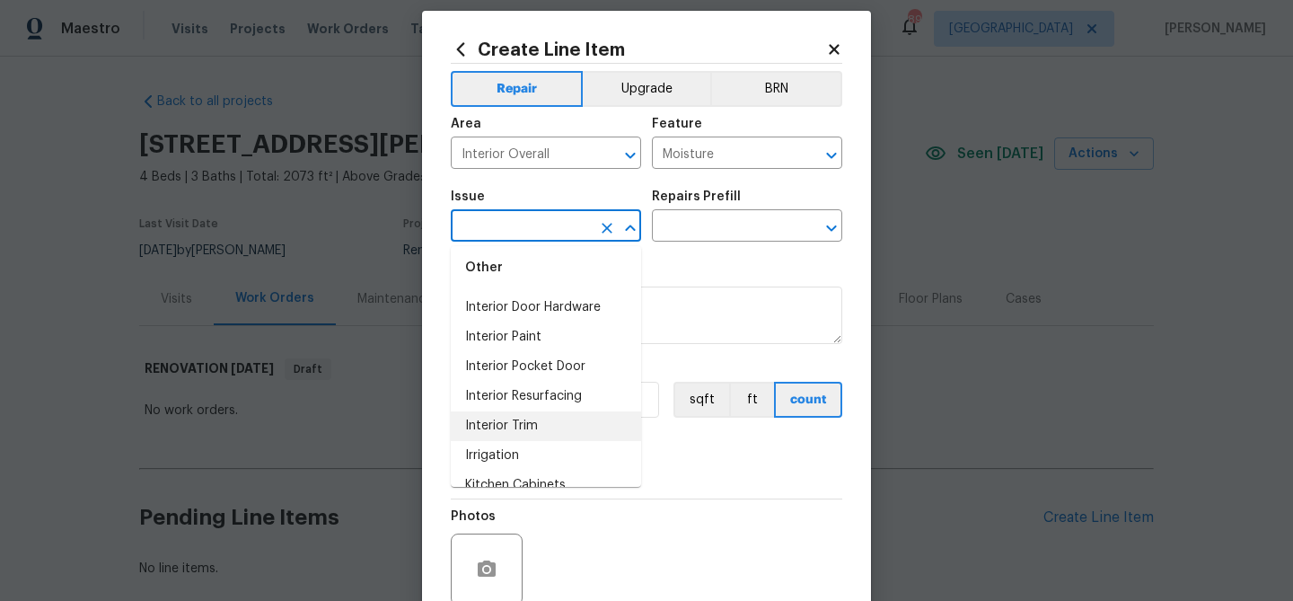
click at [529, 417] on li "Interior Trim" at bounding box center [546, 426] width 190 height 30
type input "Interior Trim"
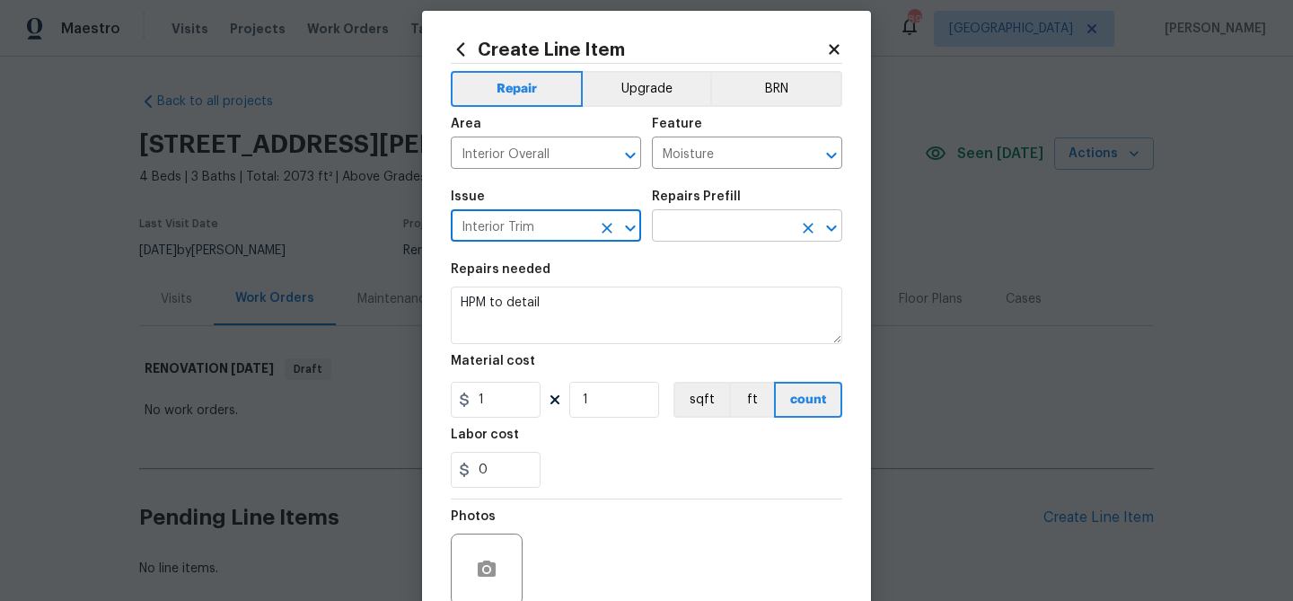
click at [682, 221] on input "text" at bounding box center [722, 228] width 140 height 28
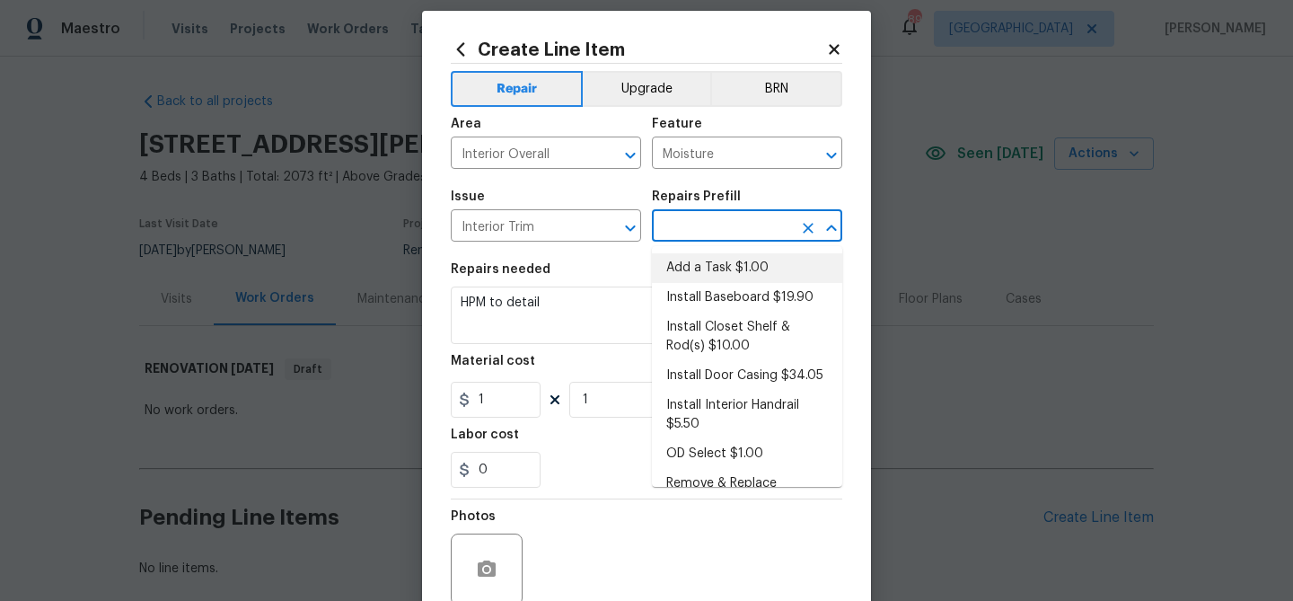
click at [705, 272] on li "Add a Task $1.00" at bounding box center [747, 268] width 190 height 30
type input "Interior Trim"
type input "Add a Task $1.00"
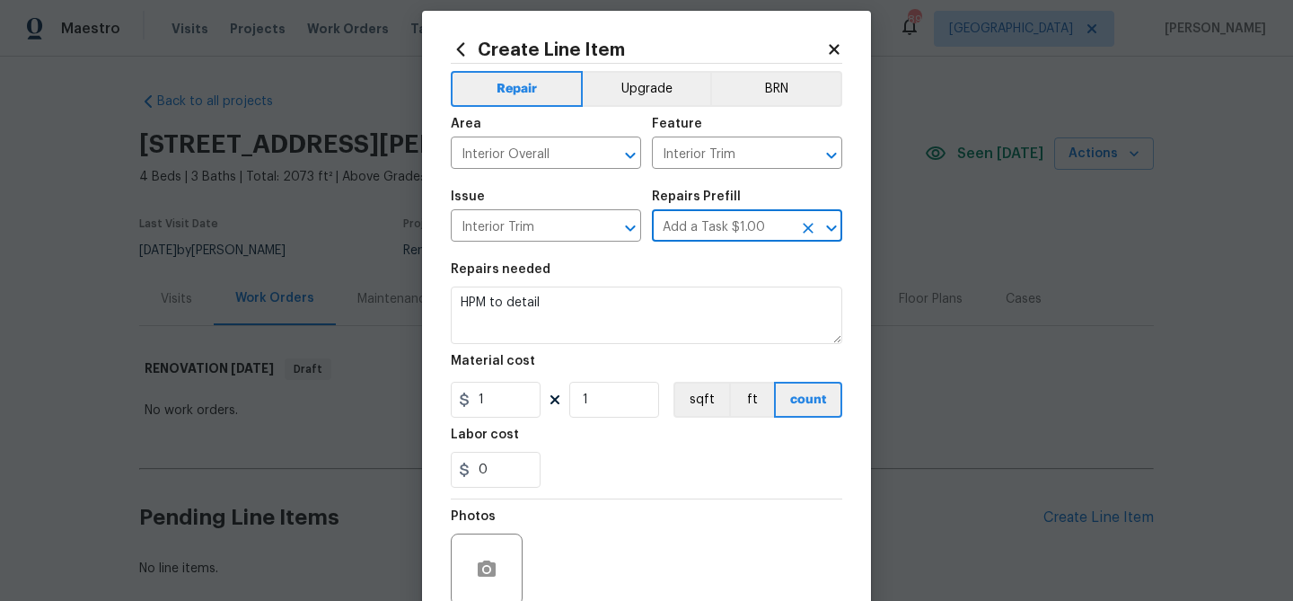
click at [705, 272] on div "Repairs needed" at bounding box center [647, 274] width 392 height 23
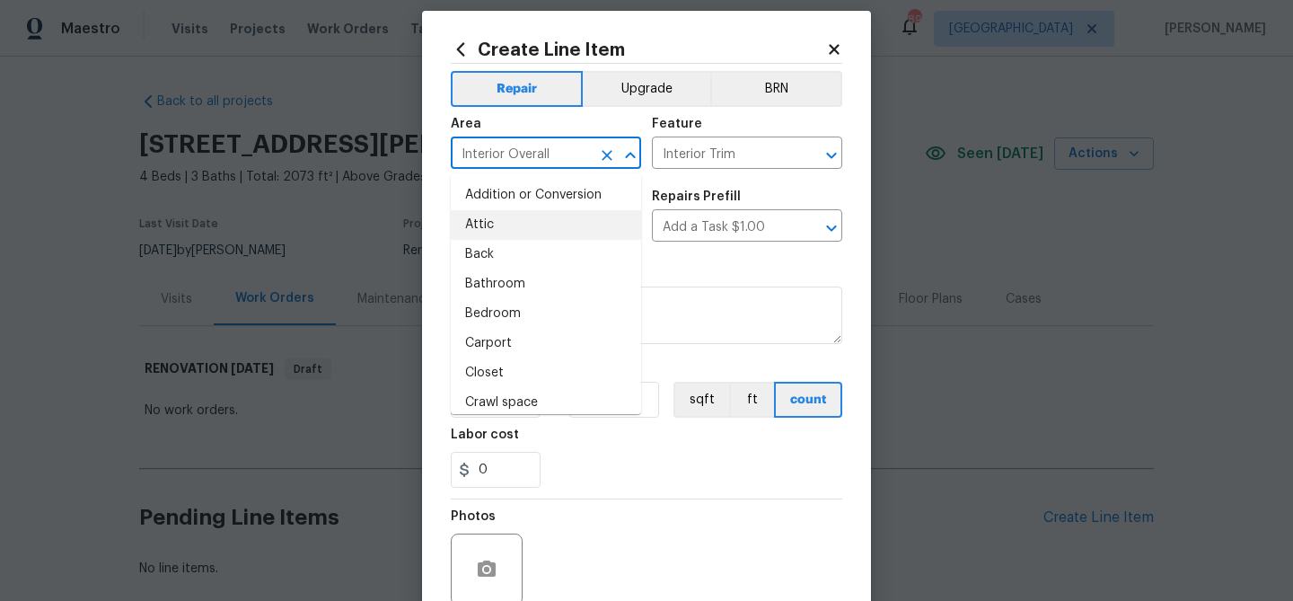
click at [529, 157] on input "Interior Overall" at bounding box center [521, 155] width 140 height 28
click at [687, 157] on input "Interior Trim" at bounding box center [722, 155] width 140 height 28
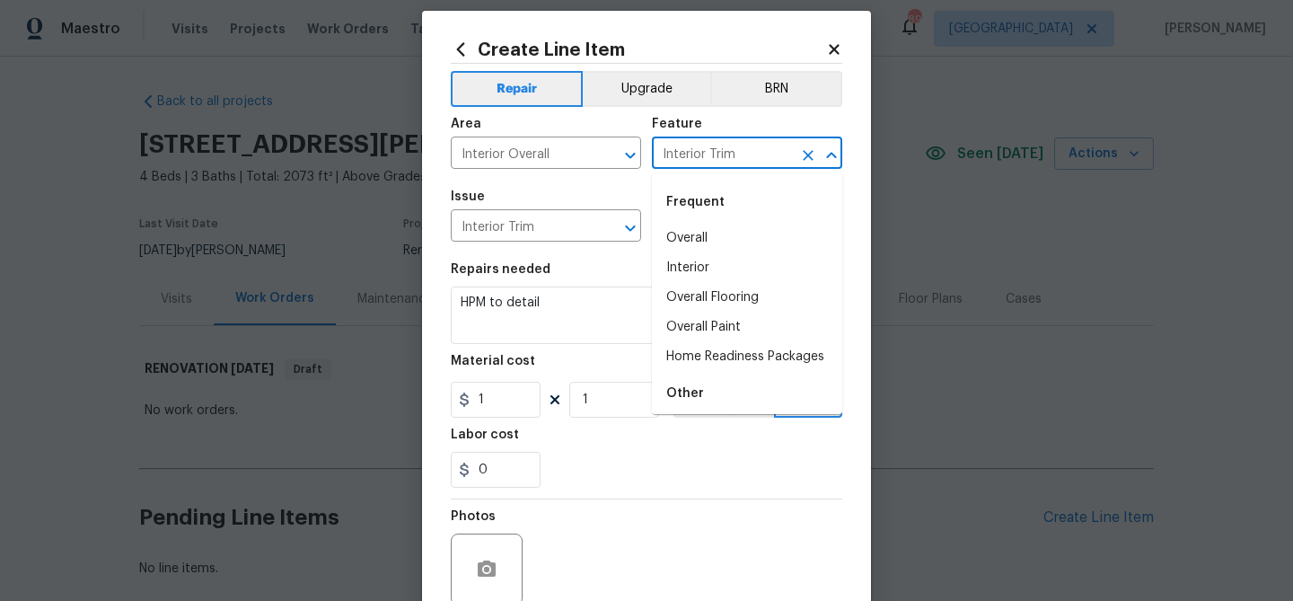
click at [687, 157] on input "Interior Trim" at bounding box center [722, 155] width 140 height 28
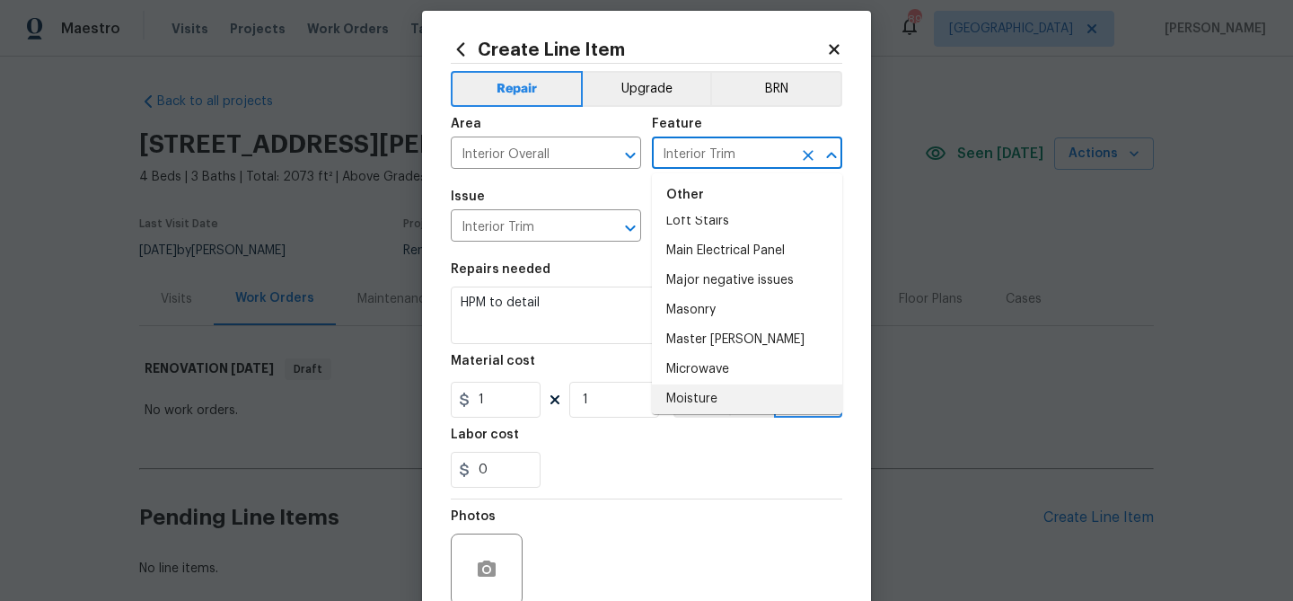
click at [687, 157] on input "Interior Trim" at bounding box center [722, 155] width 140 height 28
click at [507, 228] on input "Interior Trim" at bounding box center [521, 228] width 140 height 28
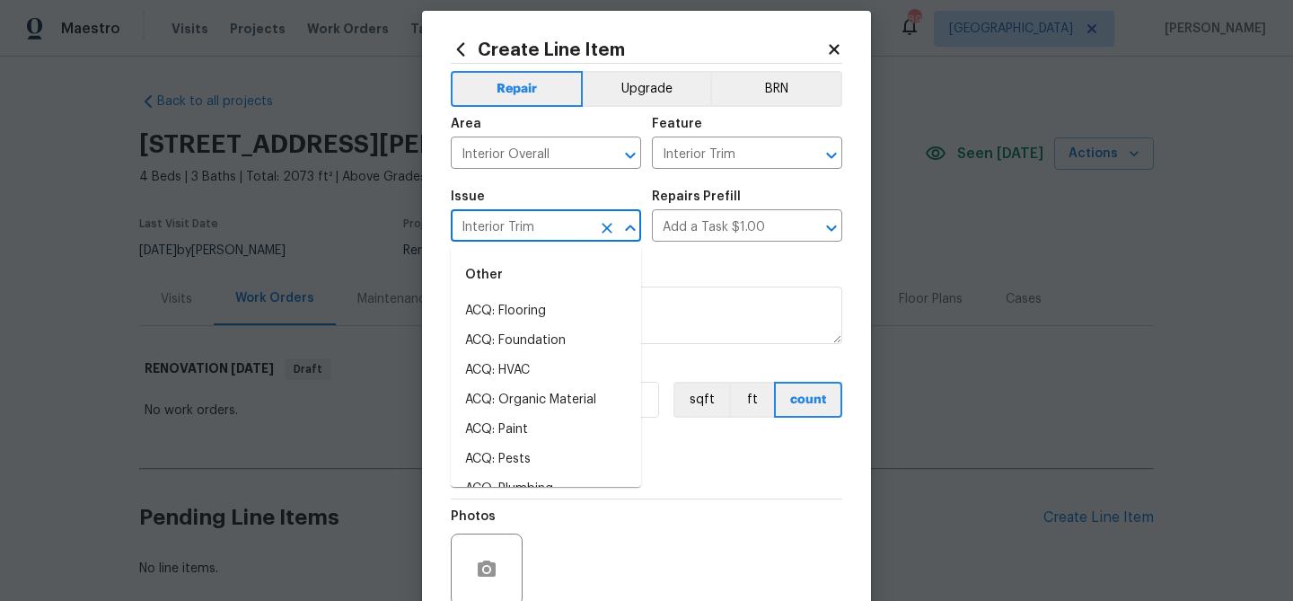
scroll to position [1763, 0]
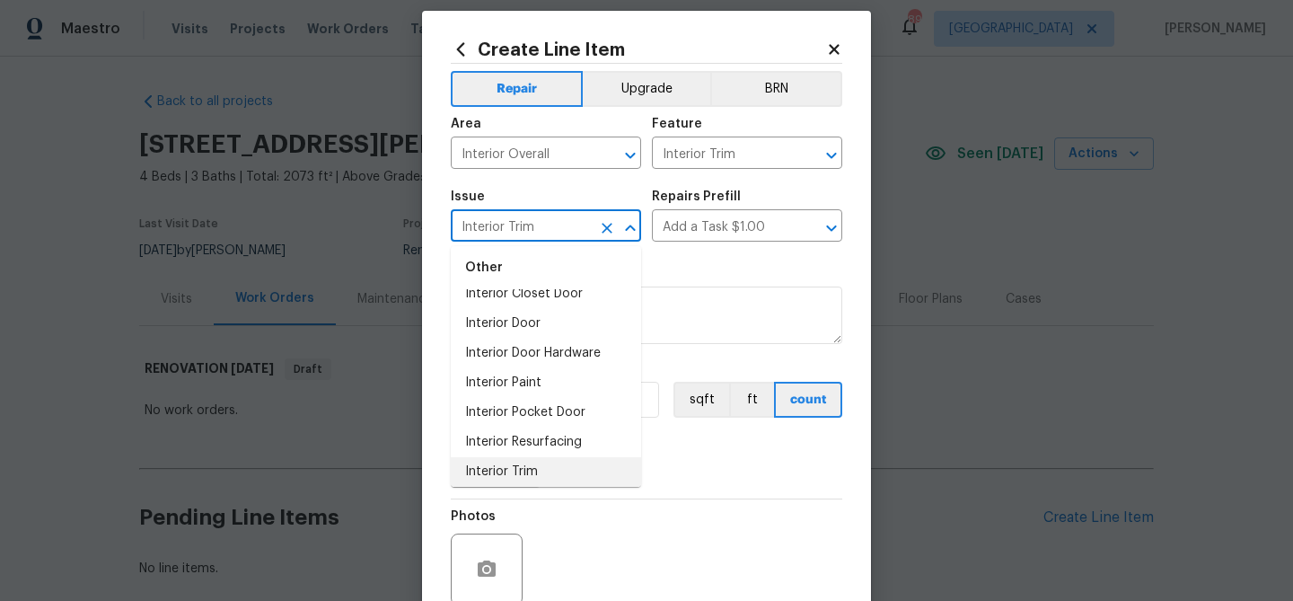
click at [507, 228] on input "Interior Trim" at bounding box center [521, 228] width 140 height 28
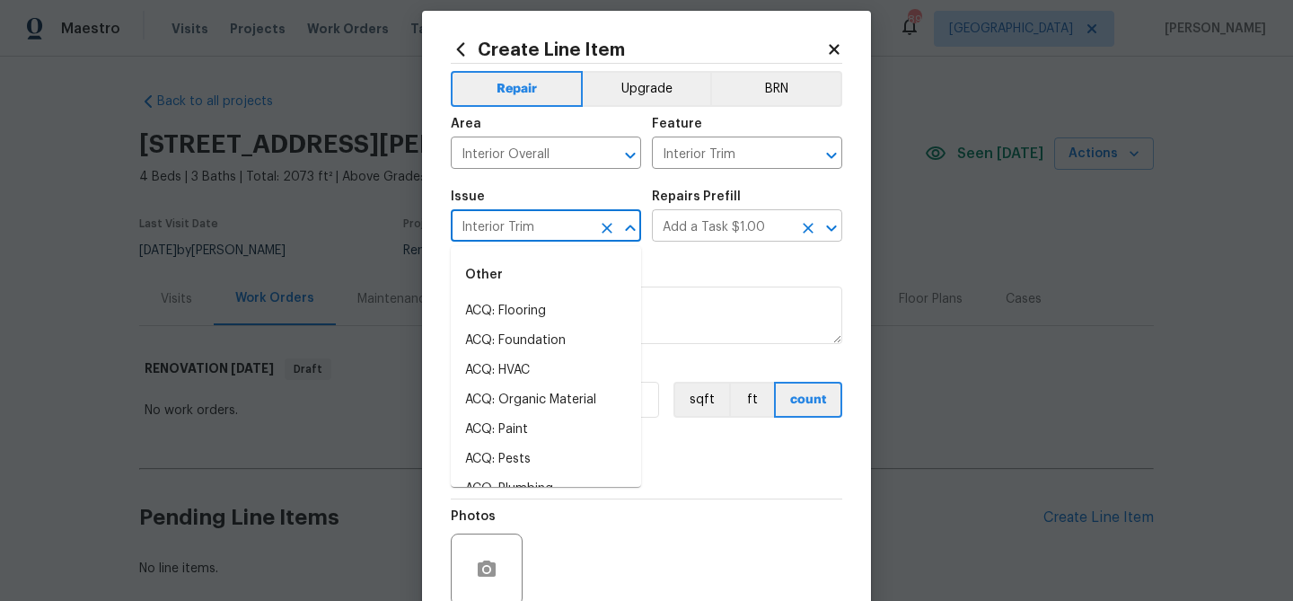
click at [698, 227] on input "Add a Task $1.00" at bounding box center [722, 228] width 140 height 28
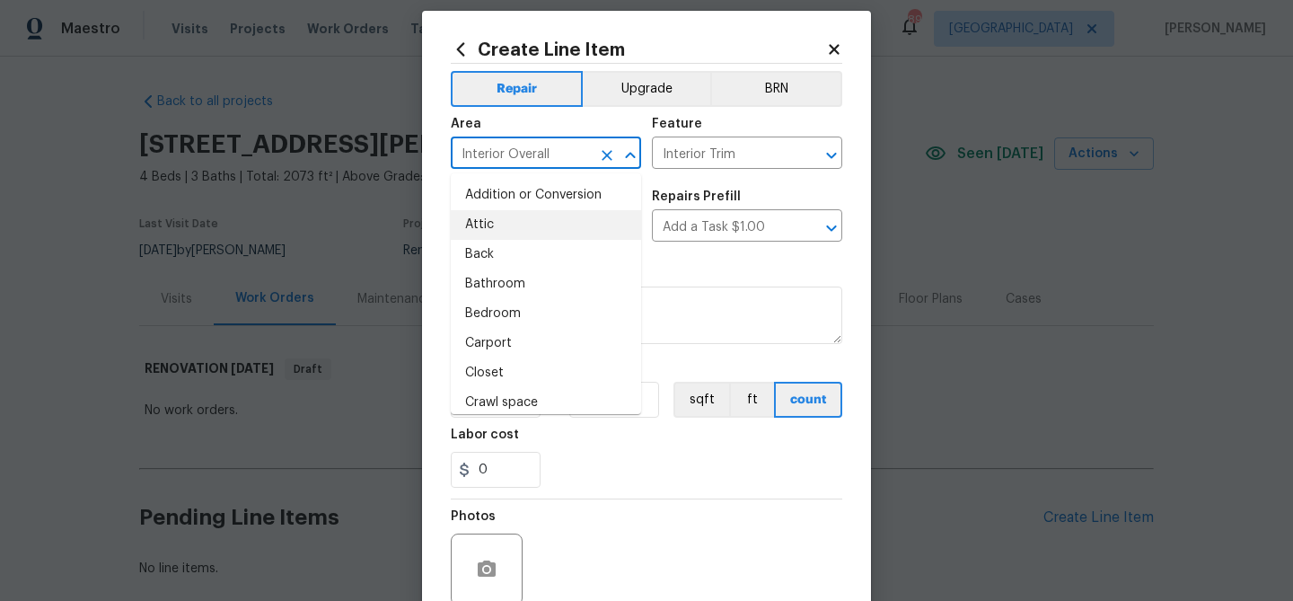
click at [560, 148] on input "Interior Overall" at bounding box center [521, 155] width 140 height 28
click at [560, 147] on input "Interior Overall" at bounding box center [521, 155] width 140 height 28
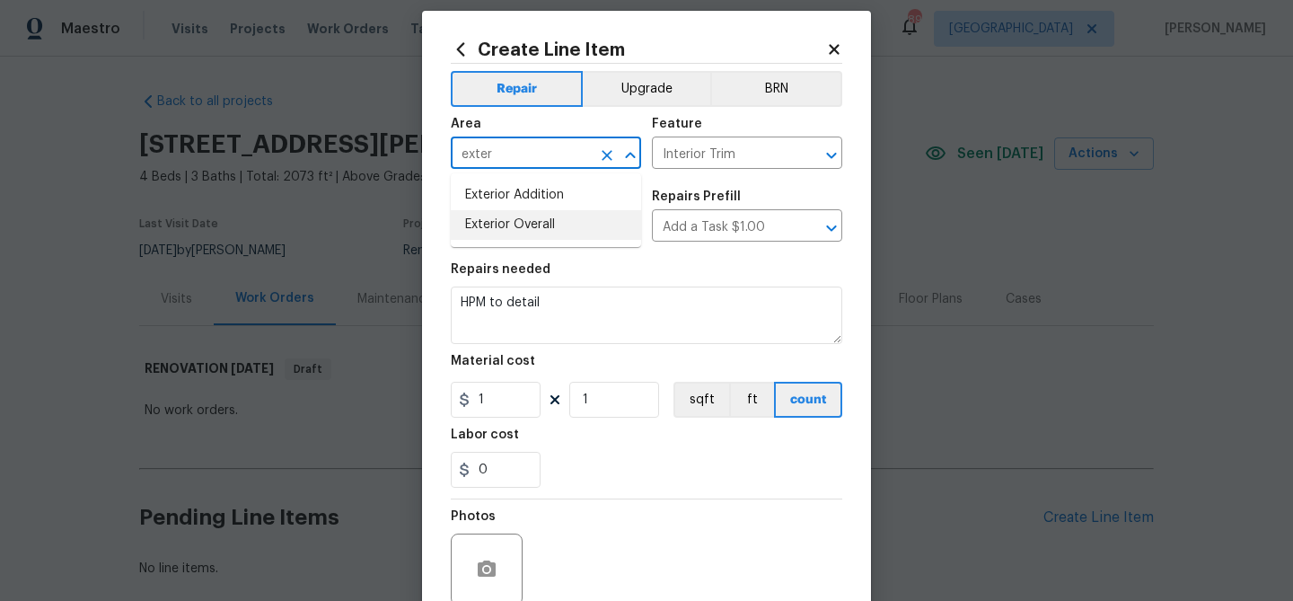
drag, startPoint x: 583, startPoint y: 218, endPoint x: 637, endPoint y: 181, distance: 65.3
click at [594, 213] on li "Exterior Overall" at bounding box center [546, 225] width 190 height 30
type input "Exterior Overall"
click at [679, 163] on input "Interior Trim" at bounding box center [722, 155] width 140 height 28
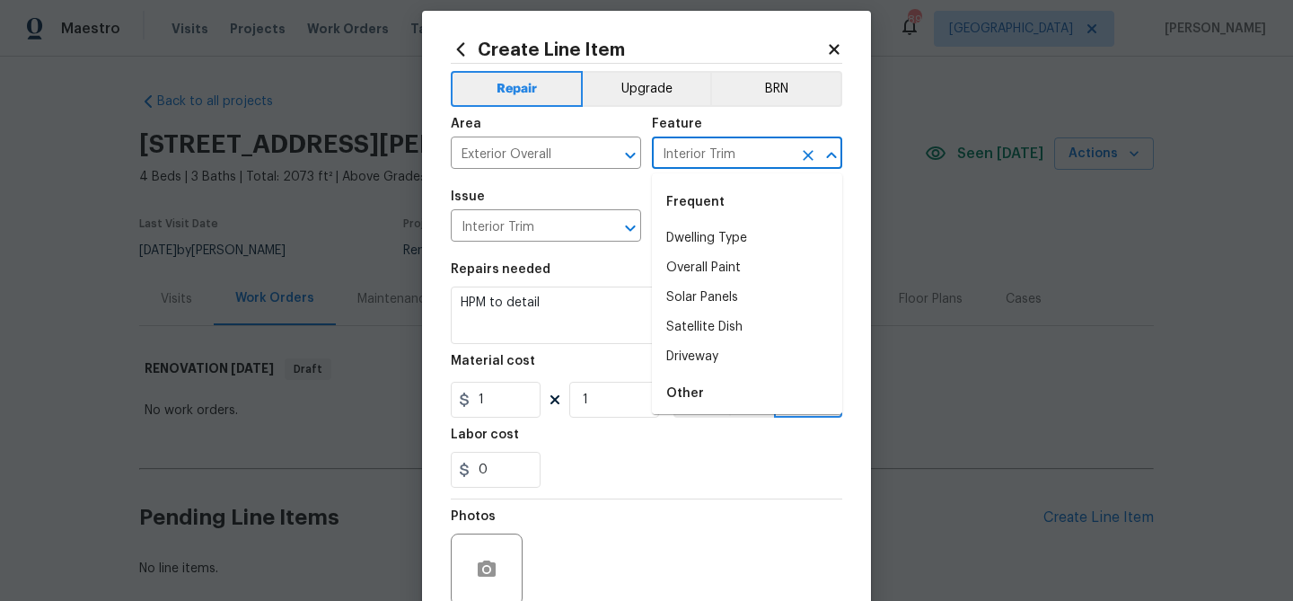
click at [679, 163] on input "Interior Trim" at bounding box center [722, 155] width 140 height 28
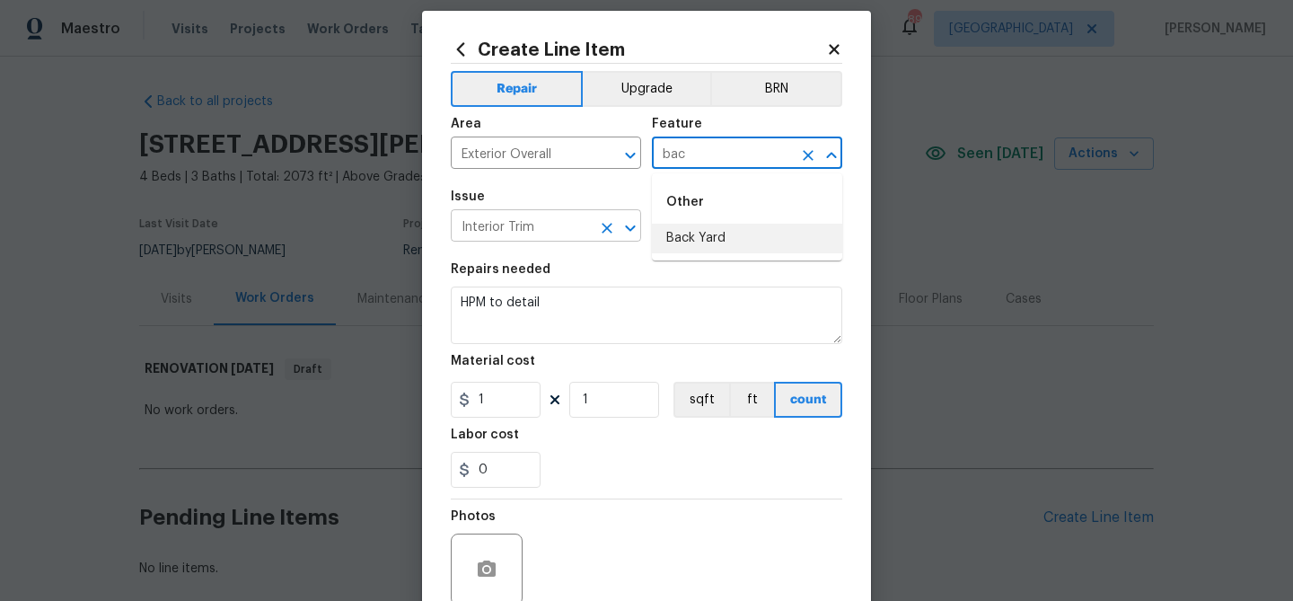
drag, startPoint x: 697, startPoint y: 235, endPoint x: 554, endPoint y: 216, distance: 144.0
click at [694, 235] on li "Back Yard" at bounding box center [747, 239] width 190 height 30
type input "Back Yard"
click at [550, 218] on input "Interior Trim" at bounding box center [521, 228] width 140 height 28
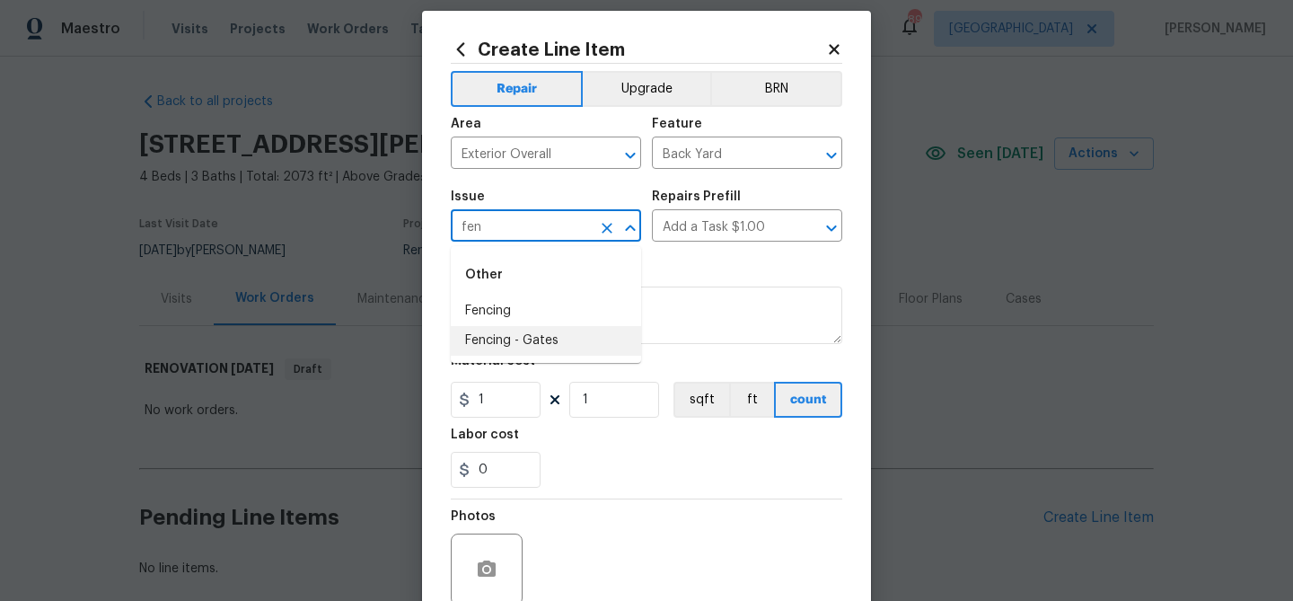
drag, startPoint x: 529, startPoint y: 341, endPoint x: 546, endPoint y: 329, distance: 21.2
click at [530, 341] on li "Fencing - Gates" at bounding box center [546, 341] width 190 height 30
type input "Fencing - Gates"
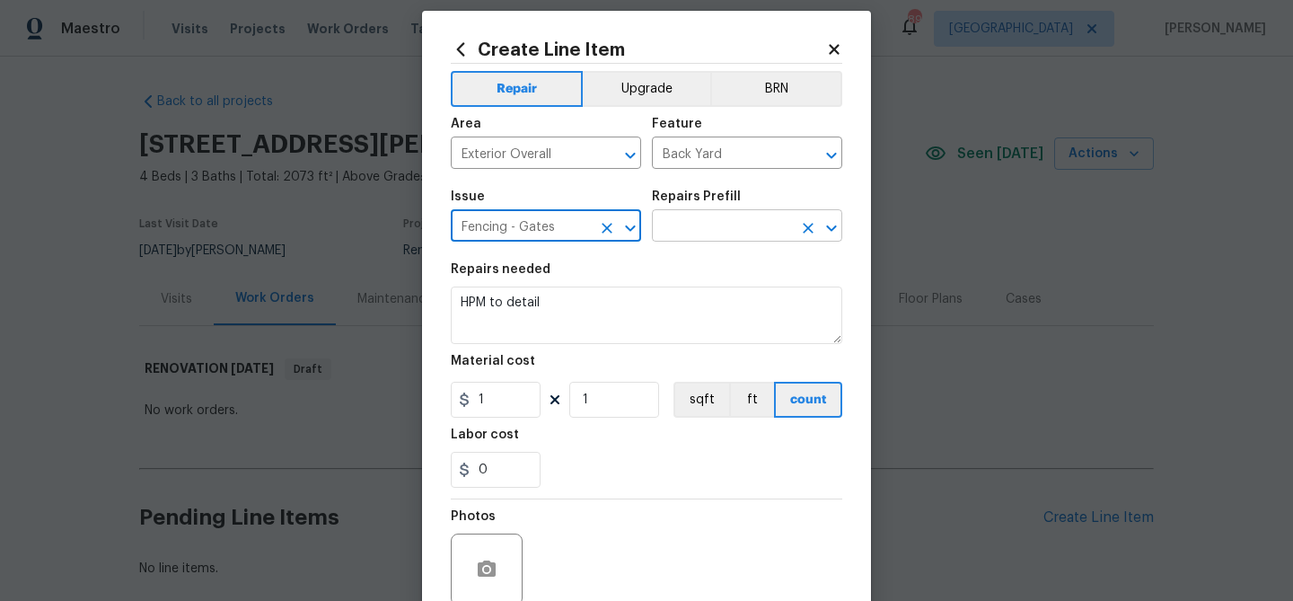
type input "Fencing - Gates"
click at [722, 223] on input "text" at bounding box center [722, 228] width 140 height 28
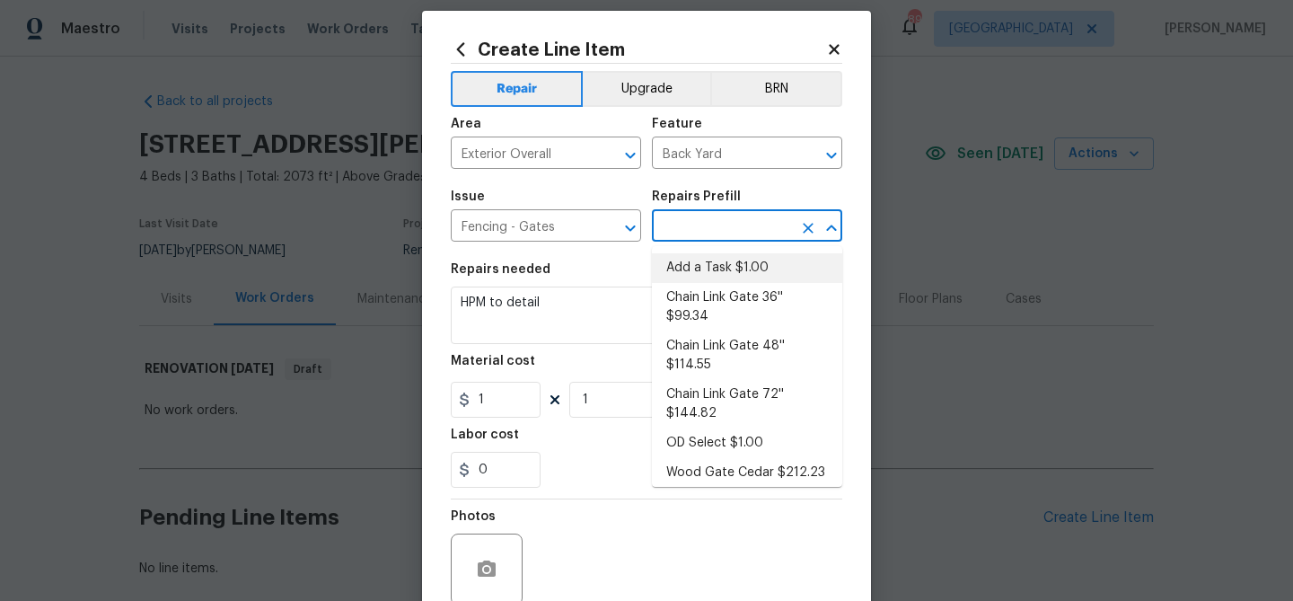
click at [704, 265] on li "Add a Task $1.00" at bounding box center [747, 268] width 190 height 30
type input "Add a Task $1.00"
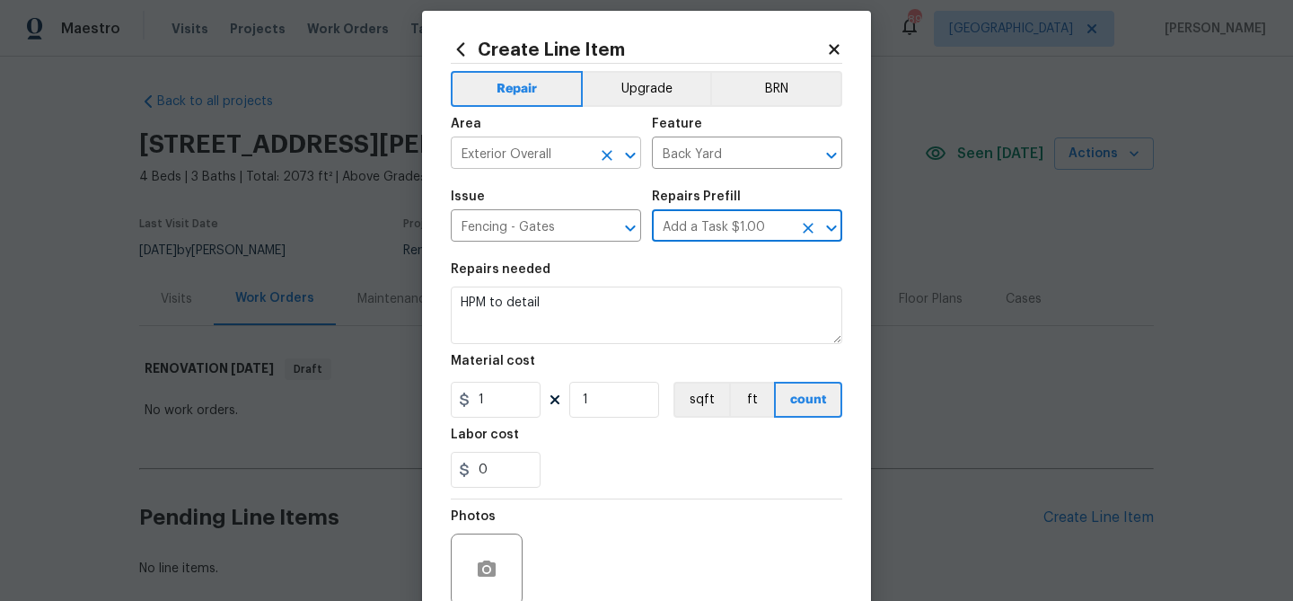
click at [521, 155] on input "Exterior Overall" at bounding box center [521, 155] width 140 height 28
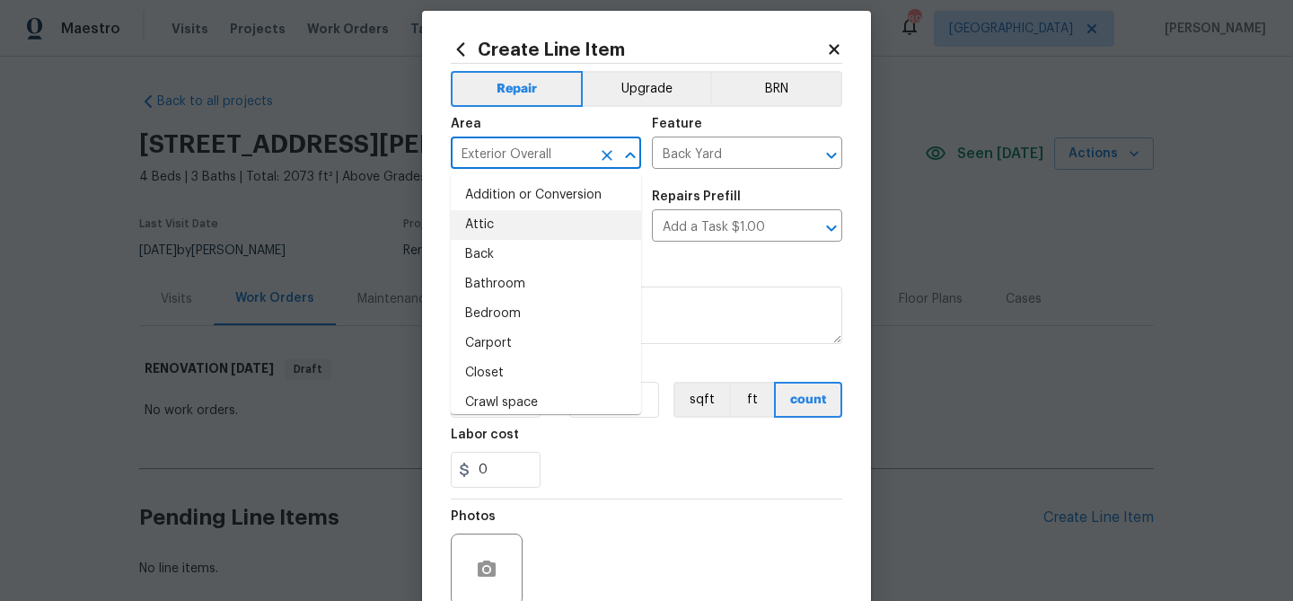
click at [521, 155] on input "Exterior Overall" at bounding box center [521, 155] width 140 height 28
click at [684, 154] on input "Back Yard" at bounding box center [722, 155] width 140 height 28
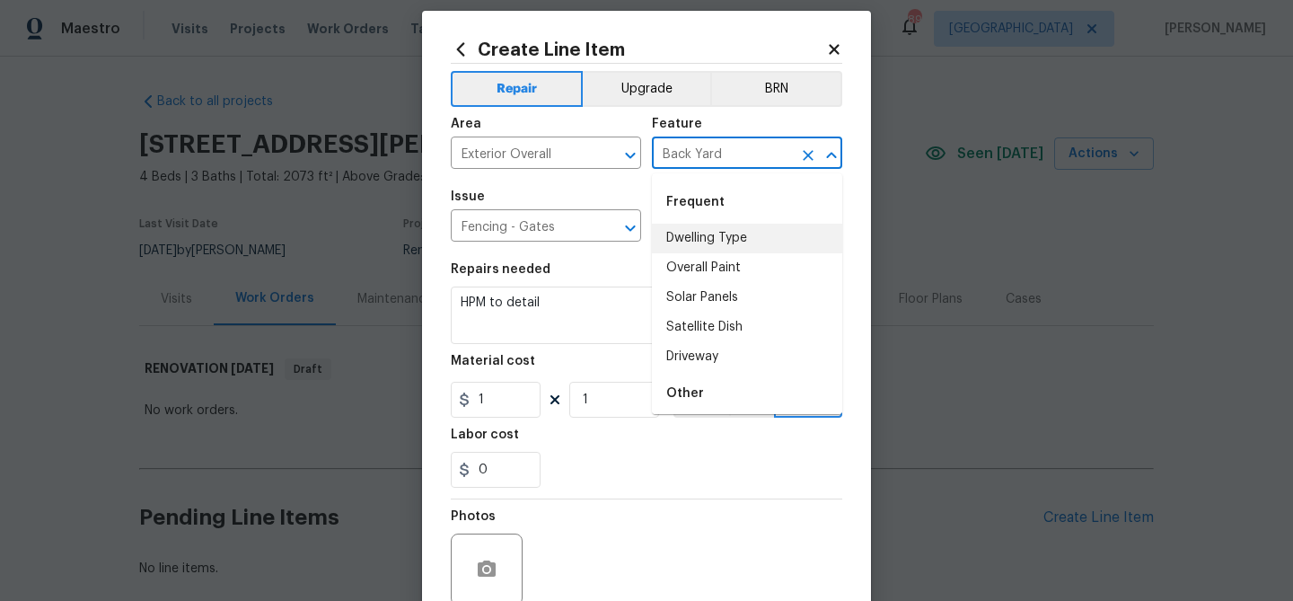
click at [684, 154] on input "Back Yard" at bounding box center [722, 155] width 140 height 28
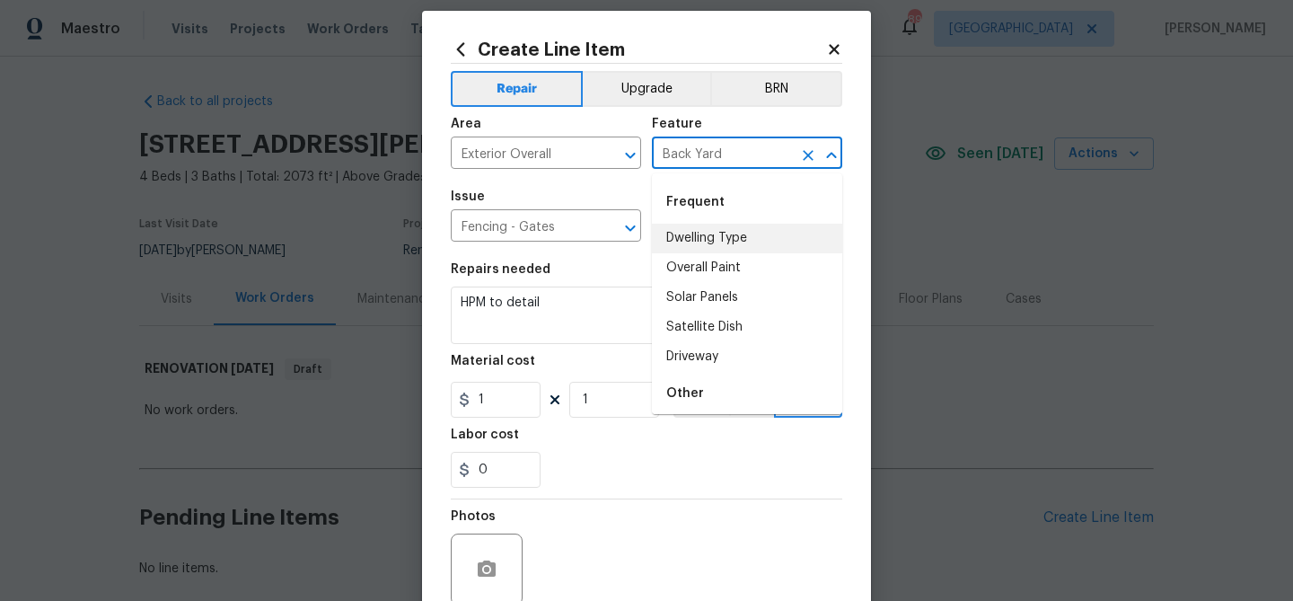
click at [684, 154] on input "Back Yard" at bounding box center [722, 155] width 140 height 28
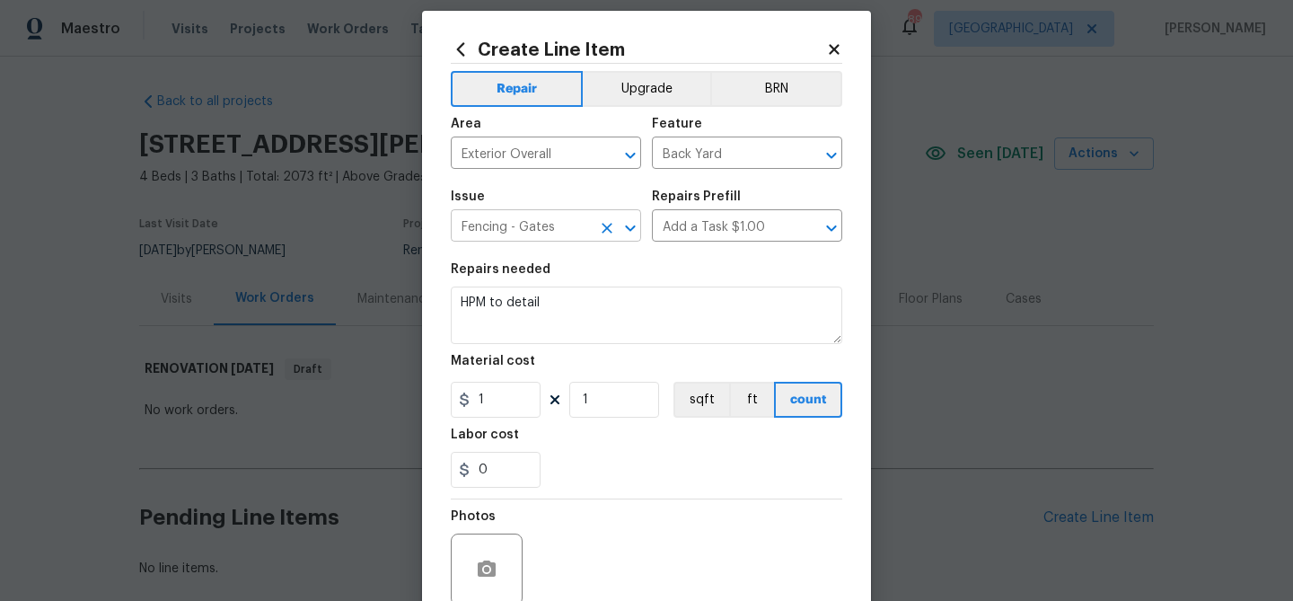
click at [519, 231] on input "Fencing - Gates" at bounding box center [521, 228] width 140 height 28
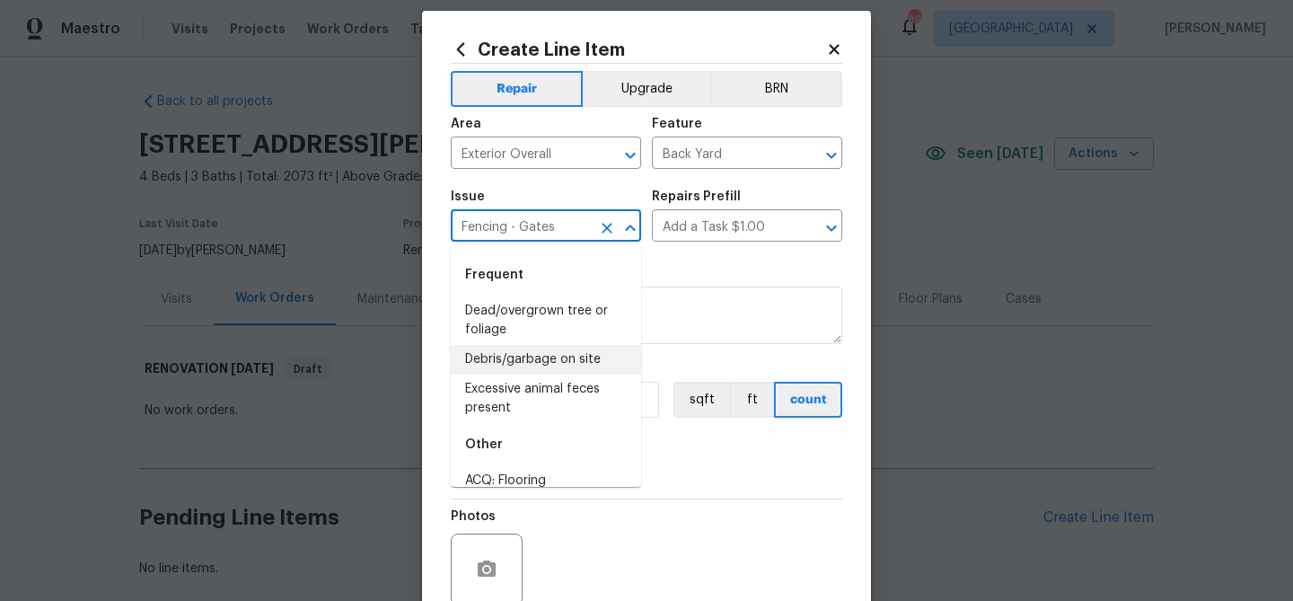
click at [519, 231] on input "Fencing - Gates" at bounding box center [521, 228] width 140 height 28
click at [696, 230] on input "Add a Task $1.00" at bounding box center [722, 228] width 140 height 28
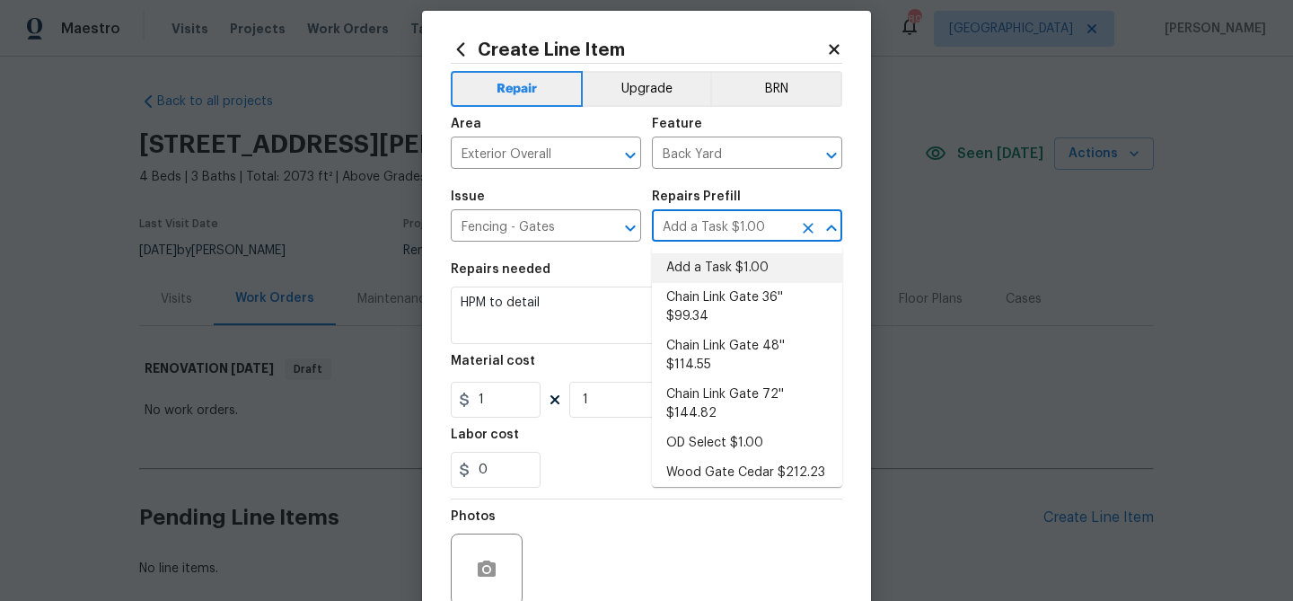
click at [696, 230] on input "Add a Task $1.00" at bounding box center [722, 228] width 140 height 28
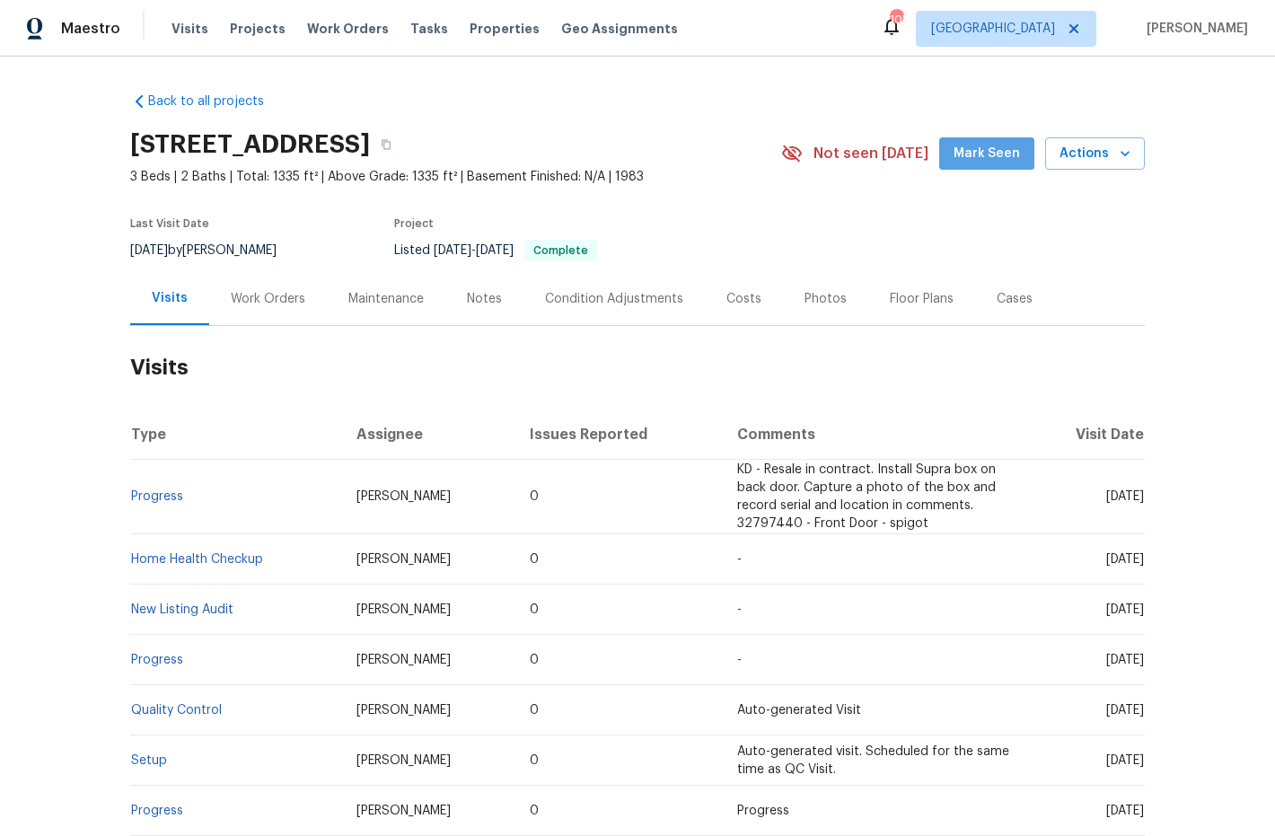
click at [995, 158] on span "Mark Seen" at bounding box center [987, 154] width 66 height 22
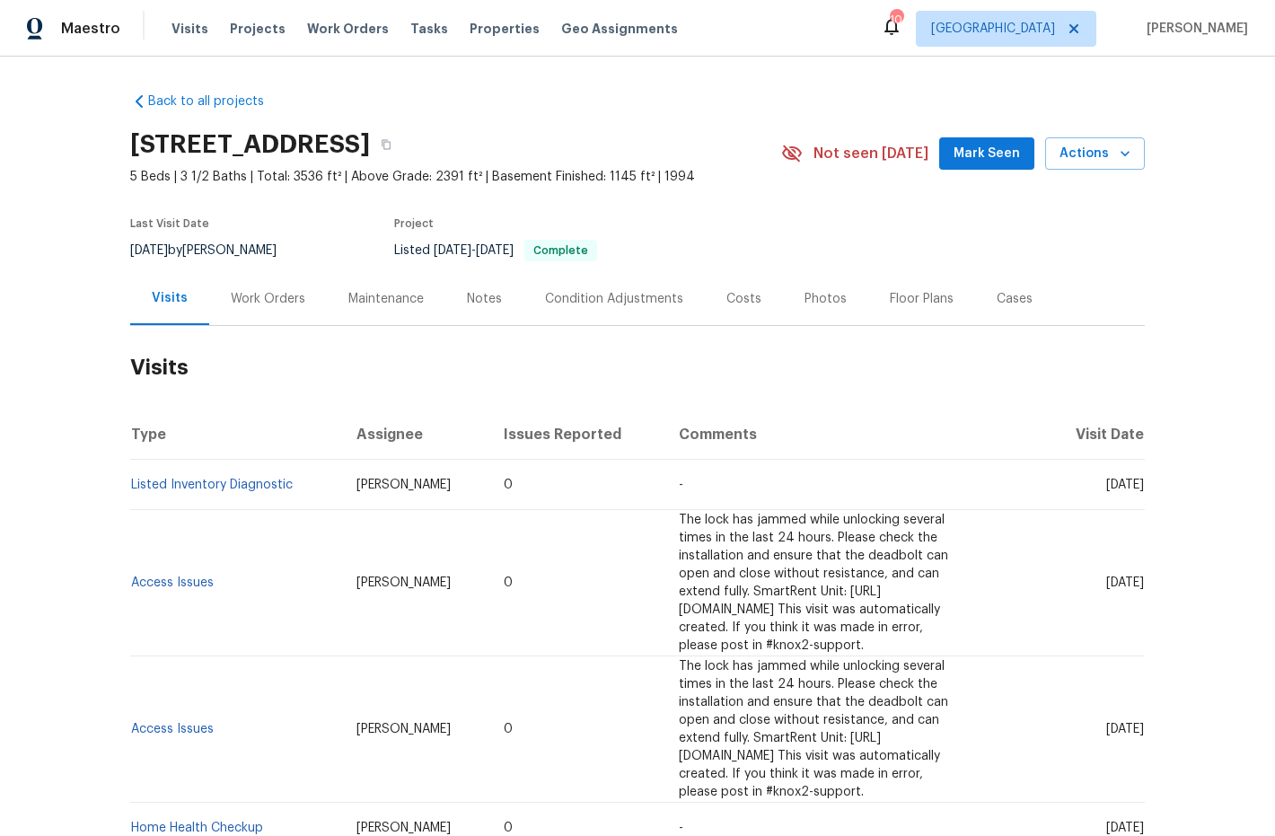
click at [1001, 159] on span "Mark Seen" at bounding box center [987, 154] width 66 height 22
click at [467, 295] on div "Notes" at bounding box center [484, 299] width 35 height 18
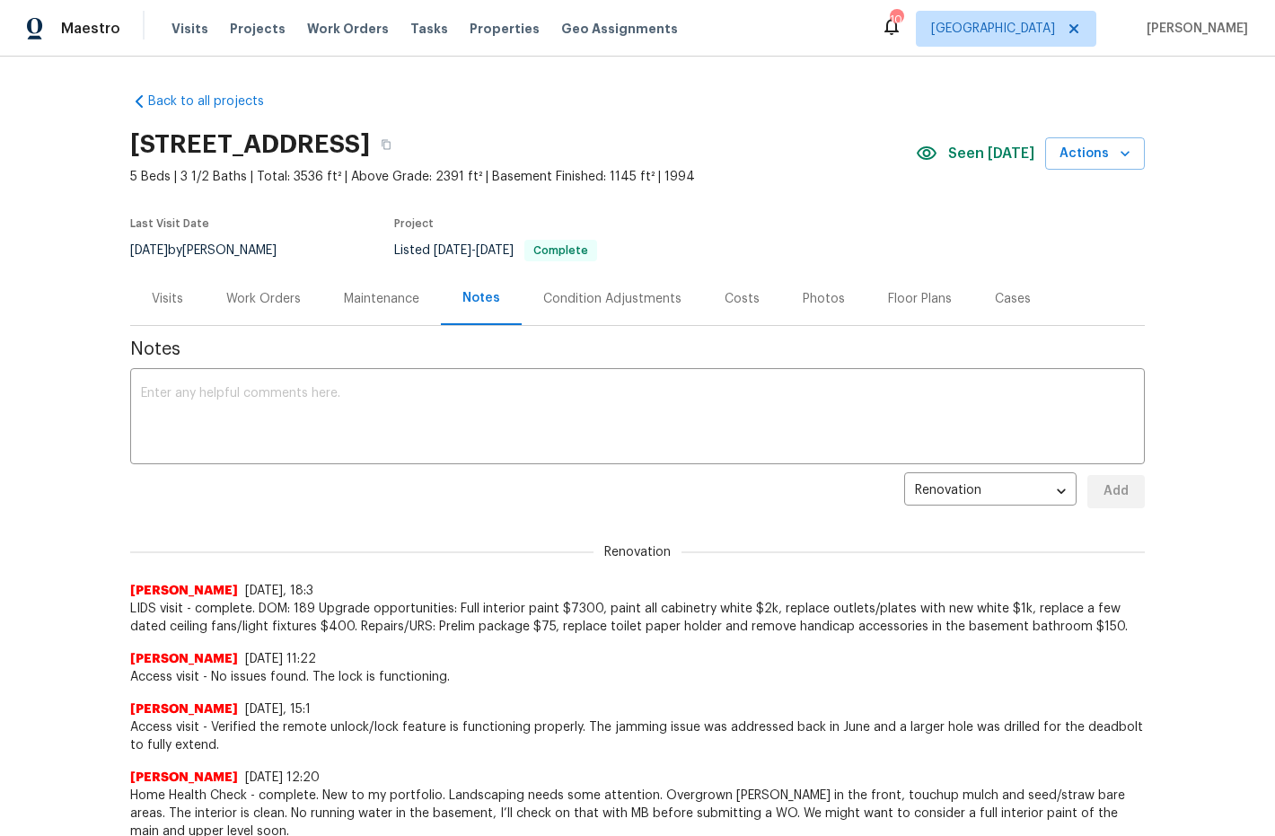
click at [154, 290] on div "Visits" at bounding box center [167, 299] width 31 height 18
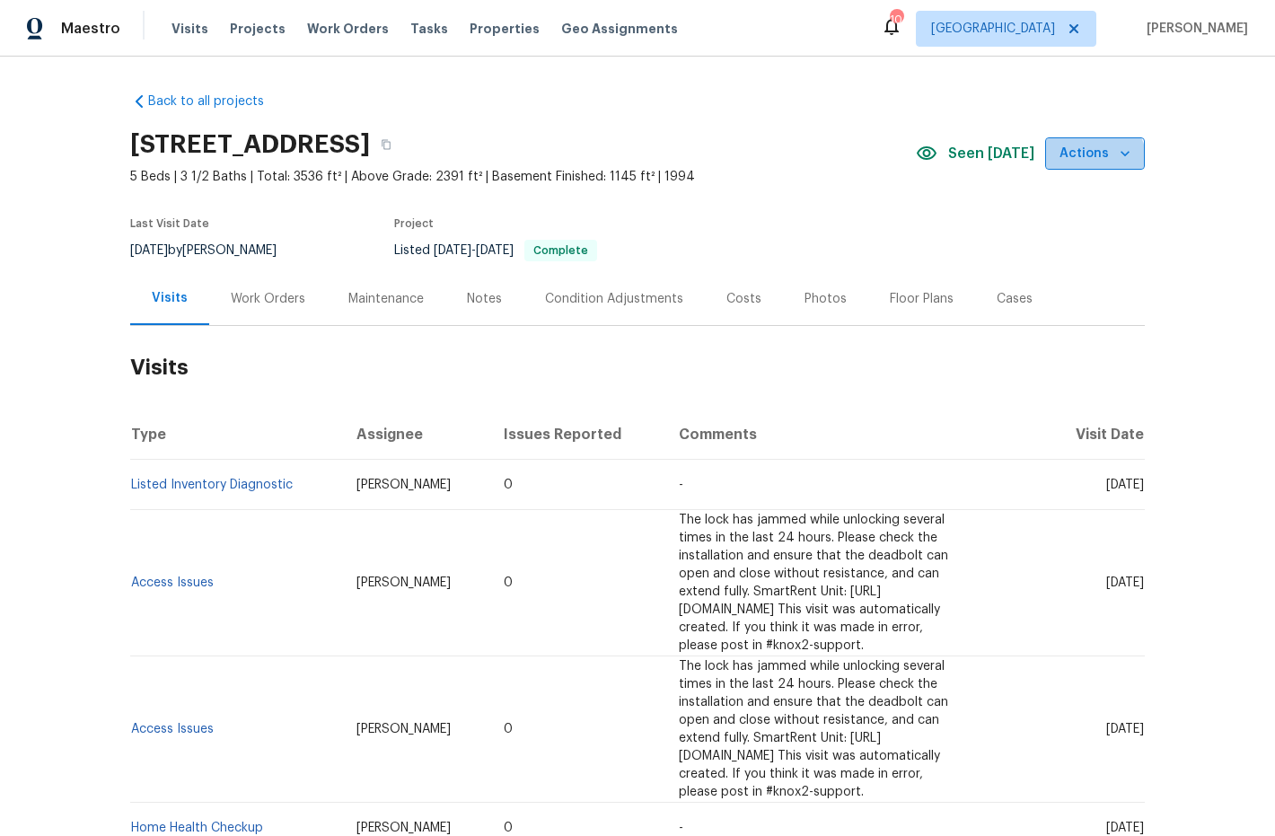
click at [1088, 163] on span "Actions" at bounding box center [1095, 154] width 71 height 22
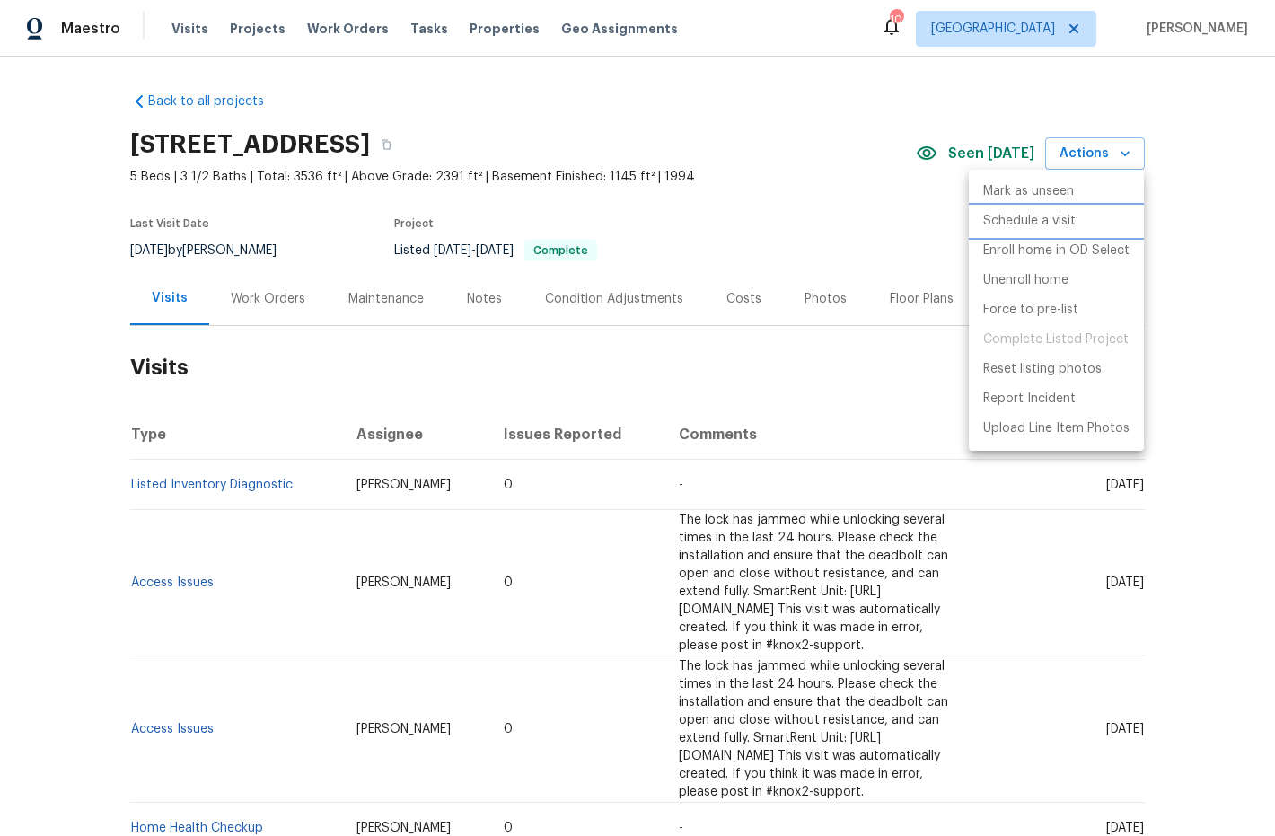
click at [1000, 225] on p "Schedule a visit" at bounding box center [1029, 221] width 92 height 19
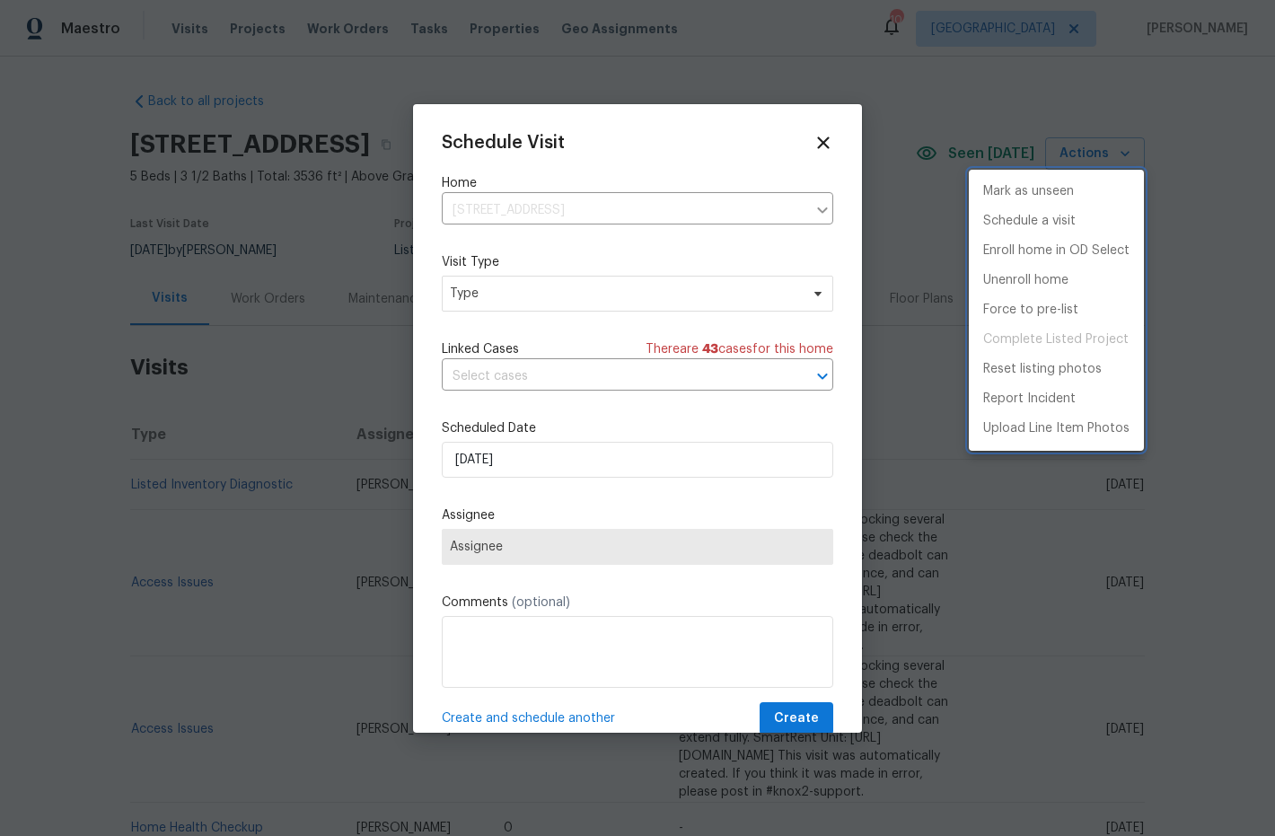
click at [501, 290] on div at bounding box center [637, 418] width 1275 height 836
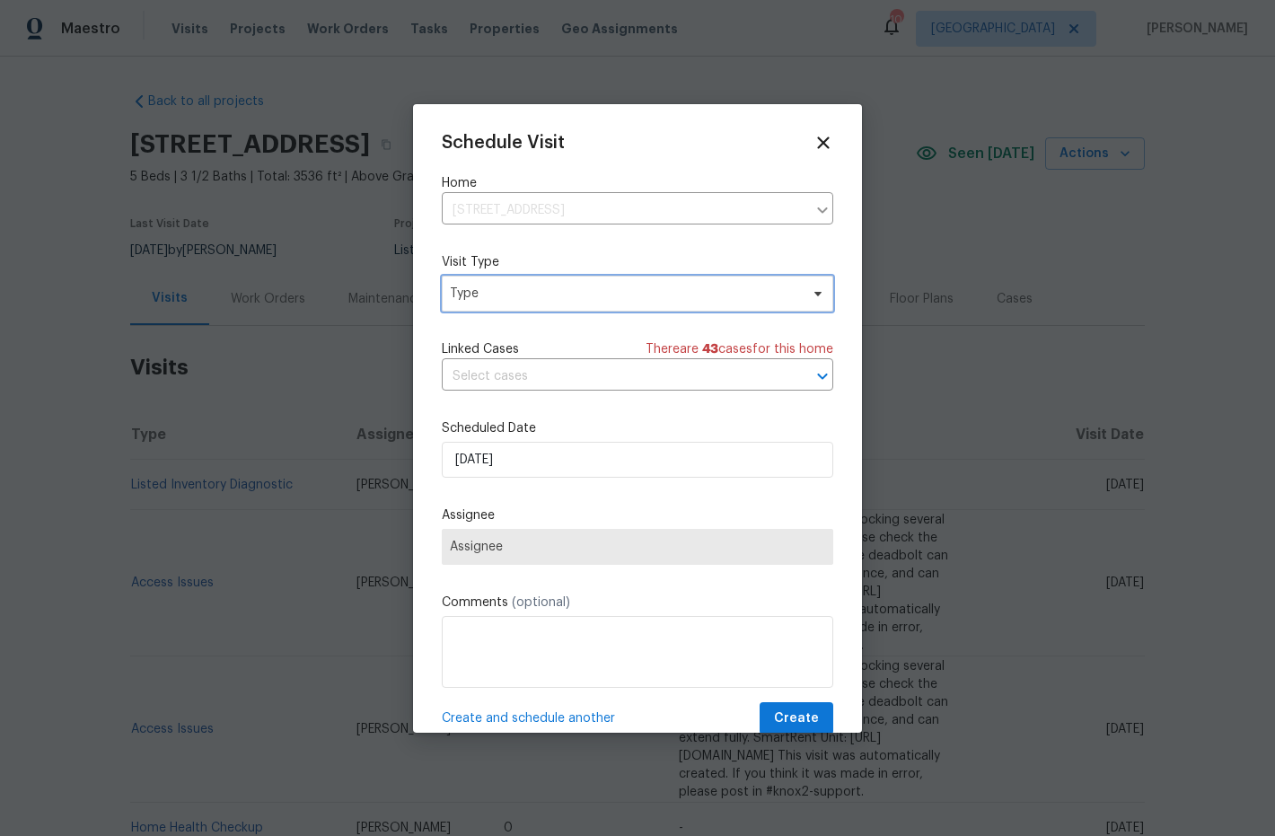
click at [507, 293] on span "Type" at bounding box center [624, 294] width 349 height 18
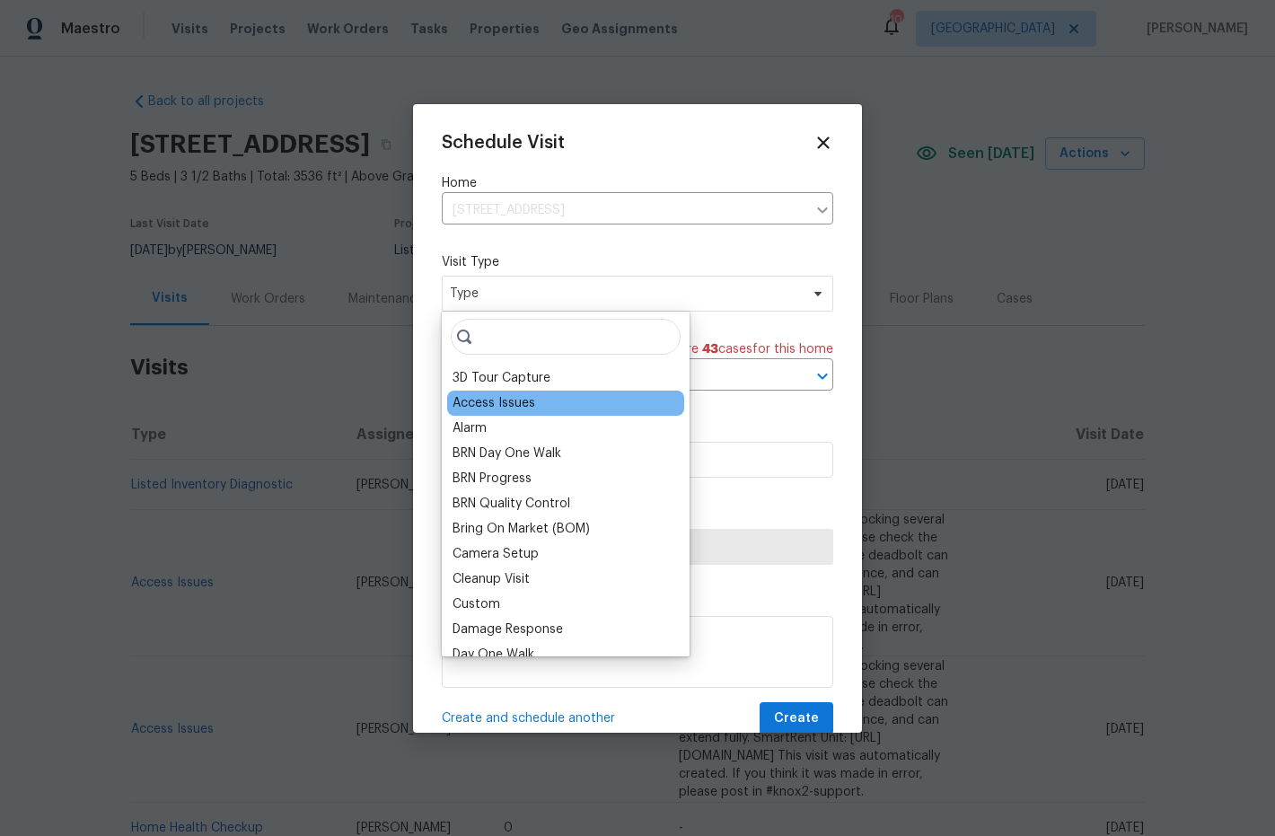
click at [494, 400] on div "Access Issues" at bounding box center [494, 403] width 83 height 18
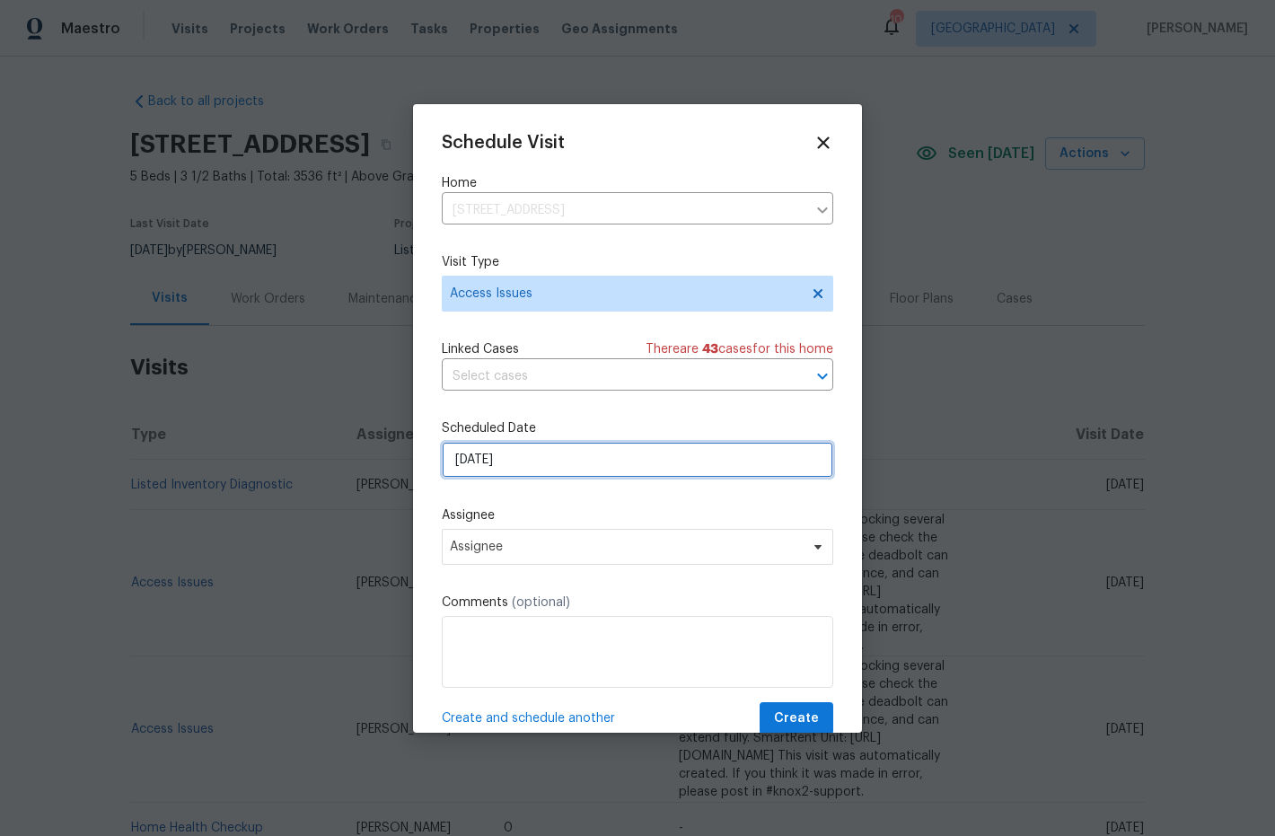
click at [497, 454] on input "[DATE]" at bounding box center [638, 460] width 392 height 36
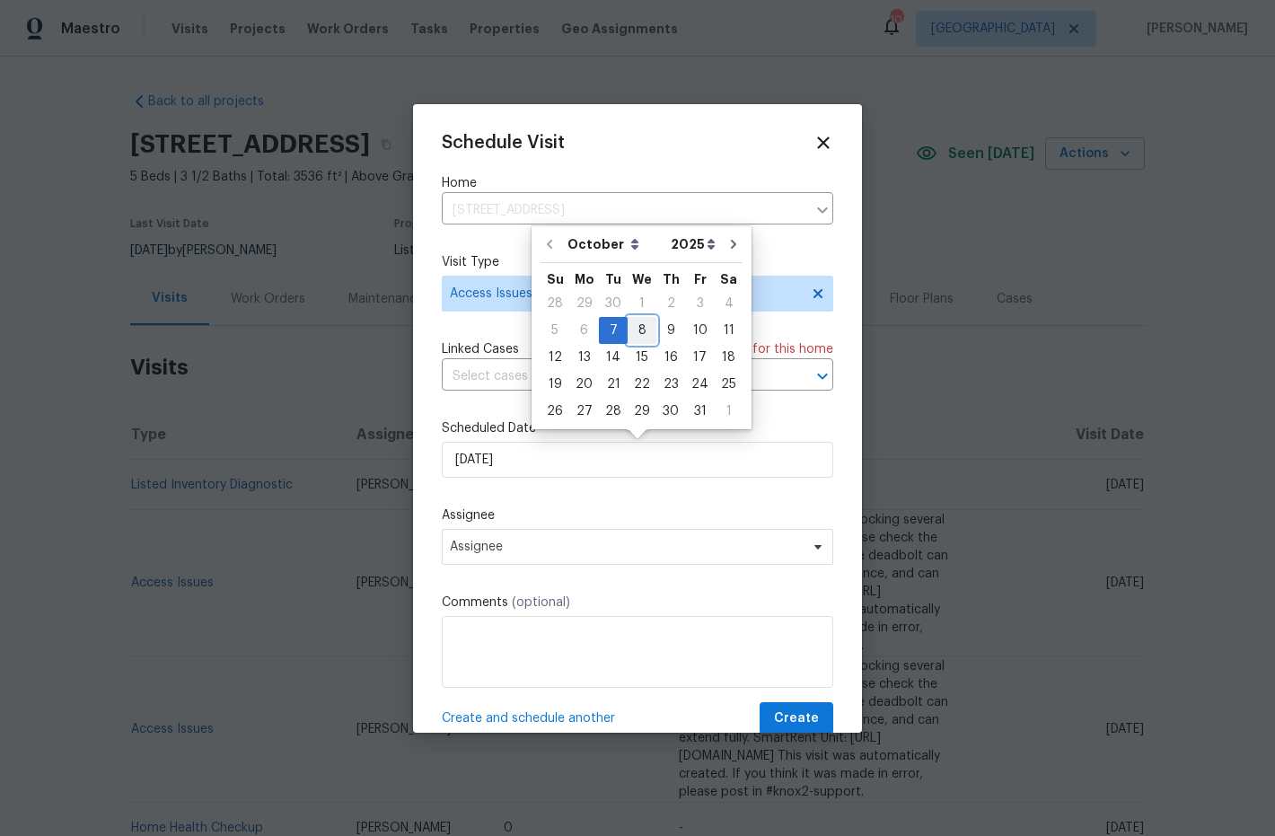
click at [637, 330] on div "8" at bounding box center [642, 330] width 29 height 25
type input "10/8/2025"
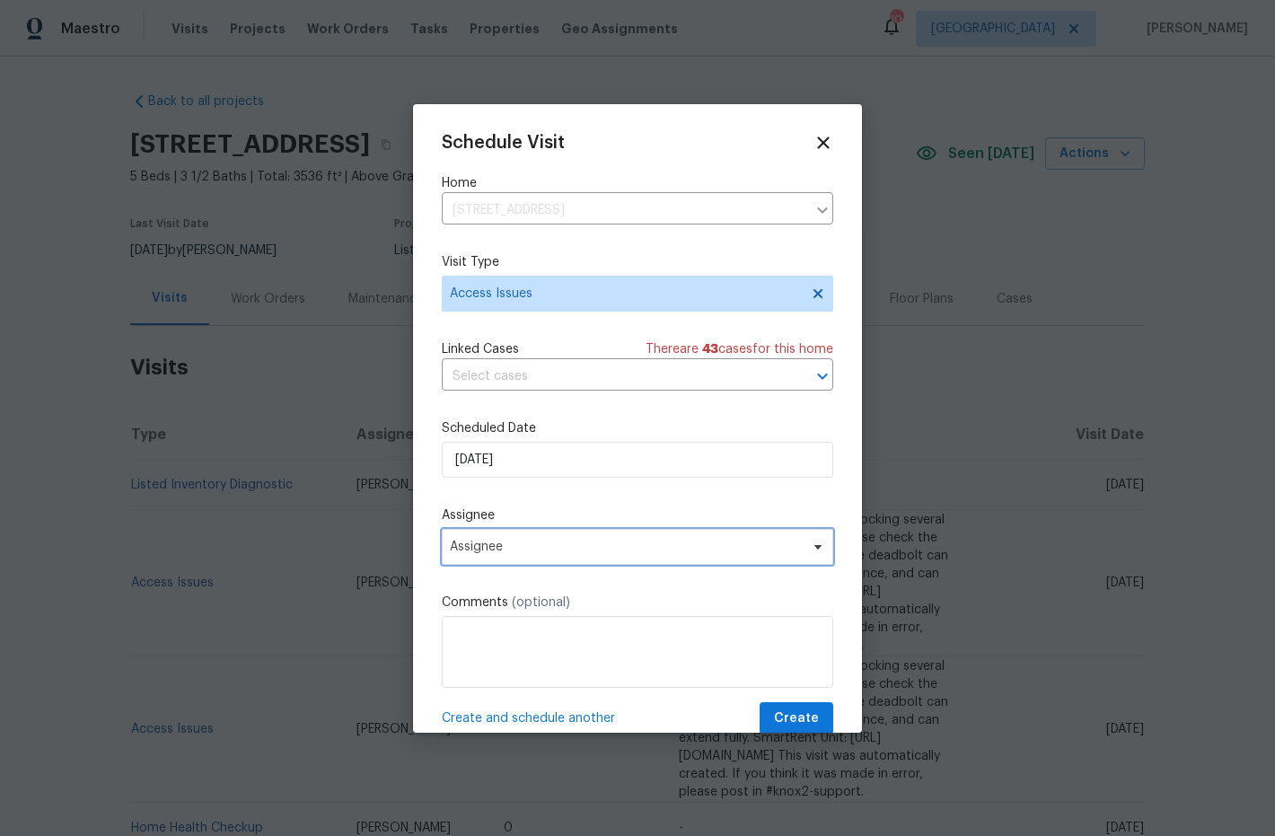
click at [532, 548] on span "Assignee" at bounding box center [626, 547] width 352 height 14
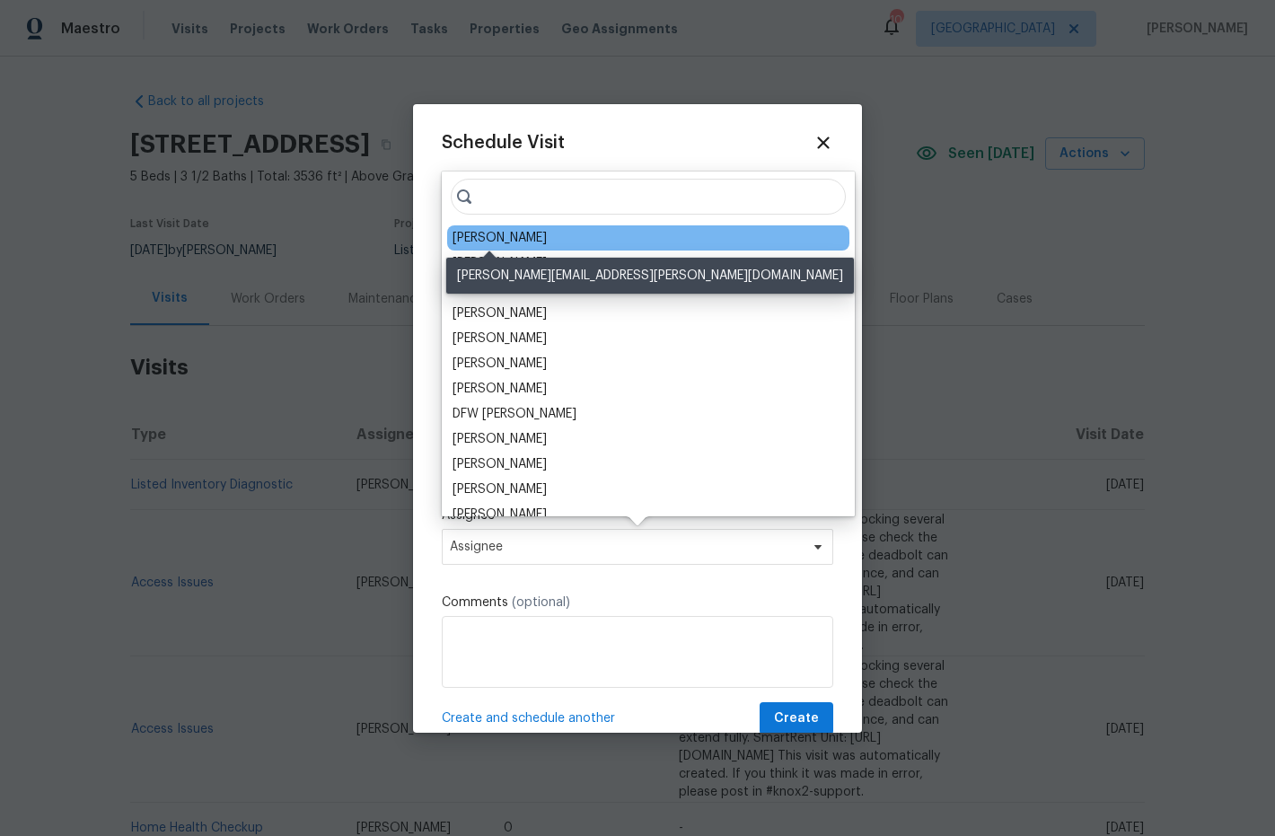
click at [489, 241] on div "Ryan Craven" at bounding box center [500, 238] width 94 height 18
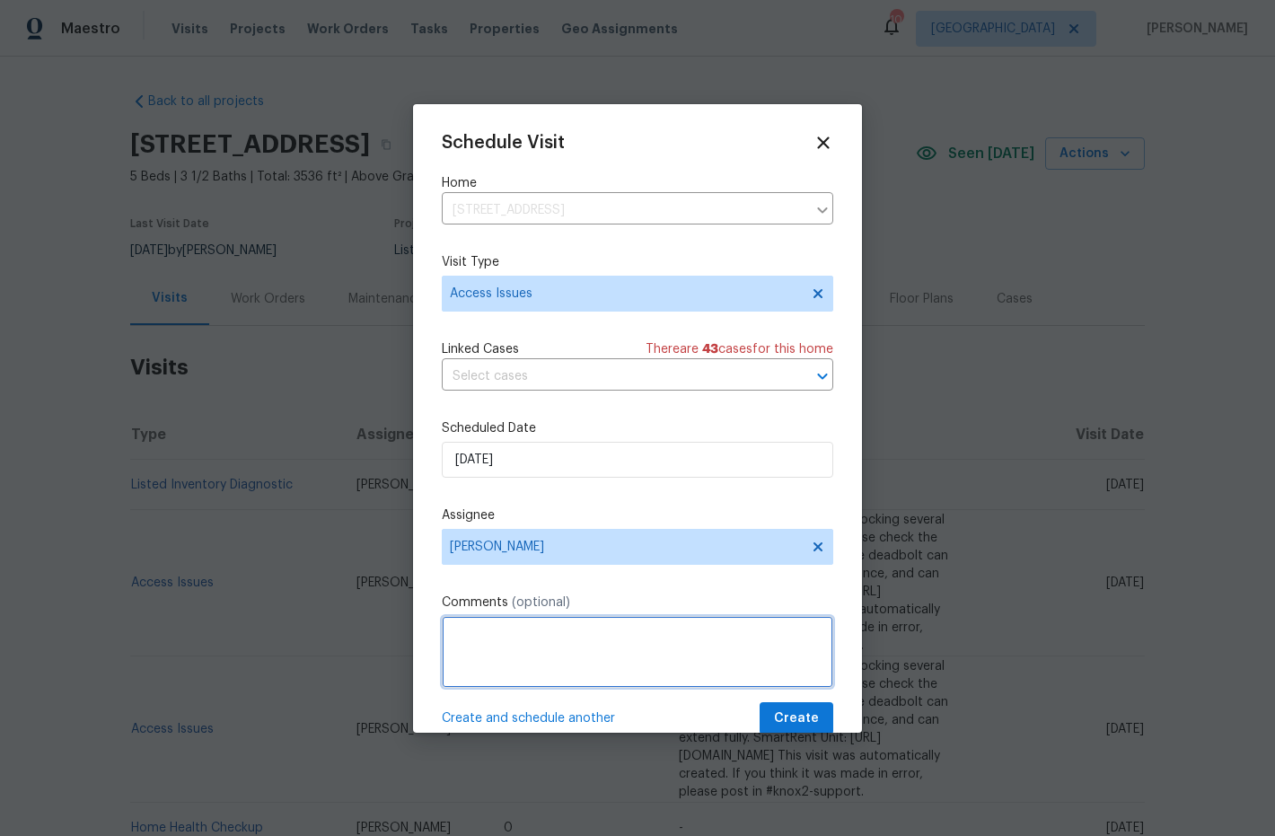
click at [497, 627] on textarea at bounding box center [638, 652] width 392 height 72
paste textarea "Upon checking the smart rent no issue was found but we gave clear feedback that…"
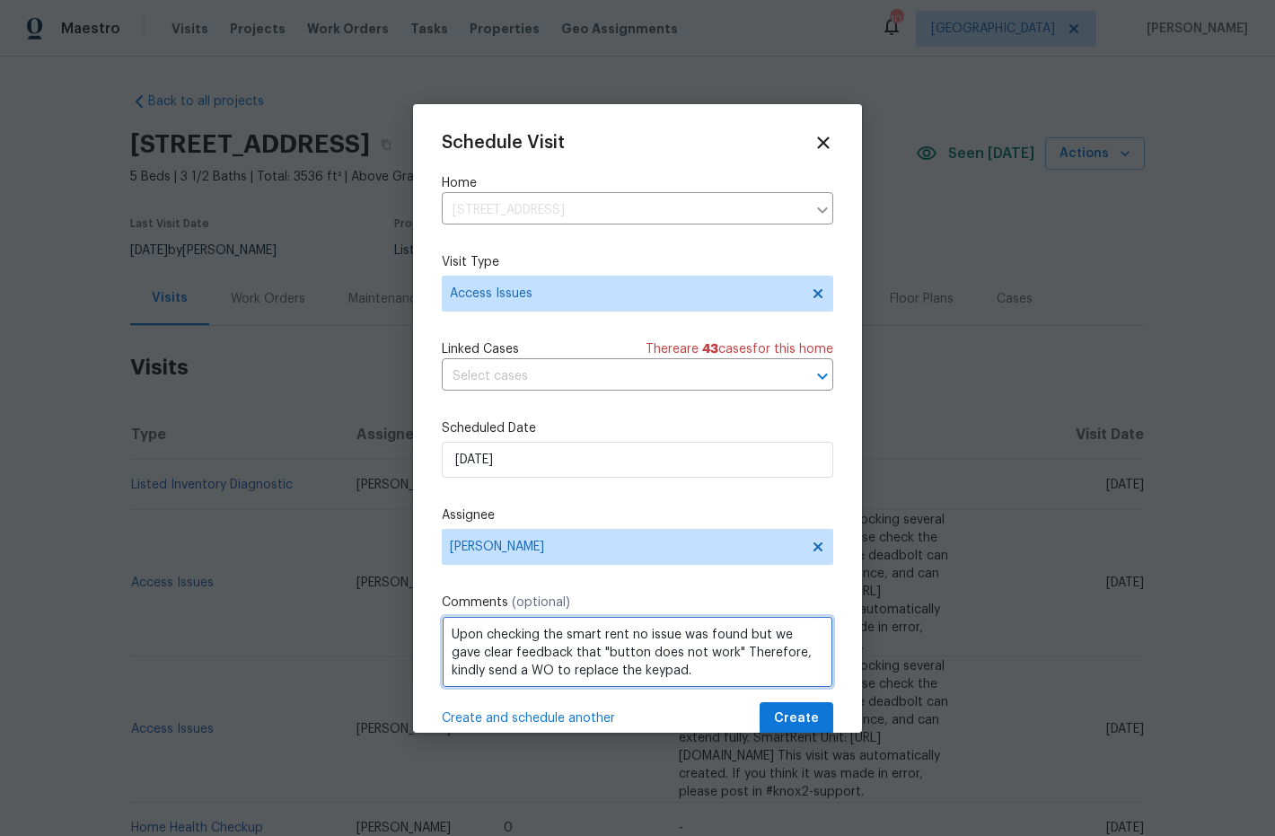
drag, startPoint x: 570, startPoint y: 649, endPoint x: 700, endPoint y: 652, distance: 130.2
click at [702, 652] on textarea "Upon checking the smart rent no issue was found but we gave clear feedback that…" at bounding box center [638, 652] width 392 height 72
type textarea "Upon checking the smart rent no issue was found but we gave clear feedback that…"
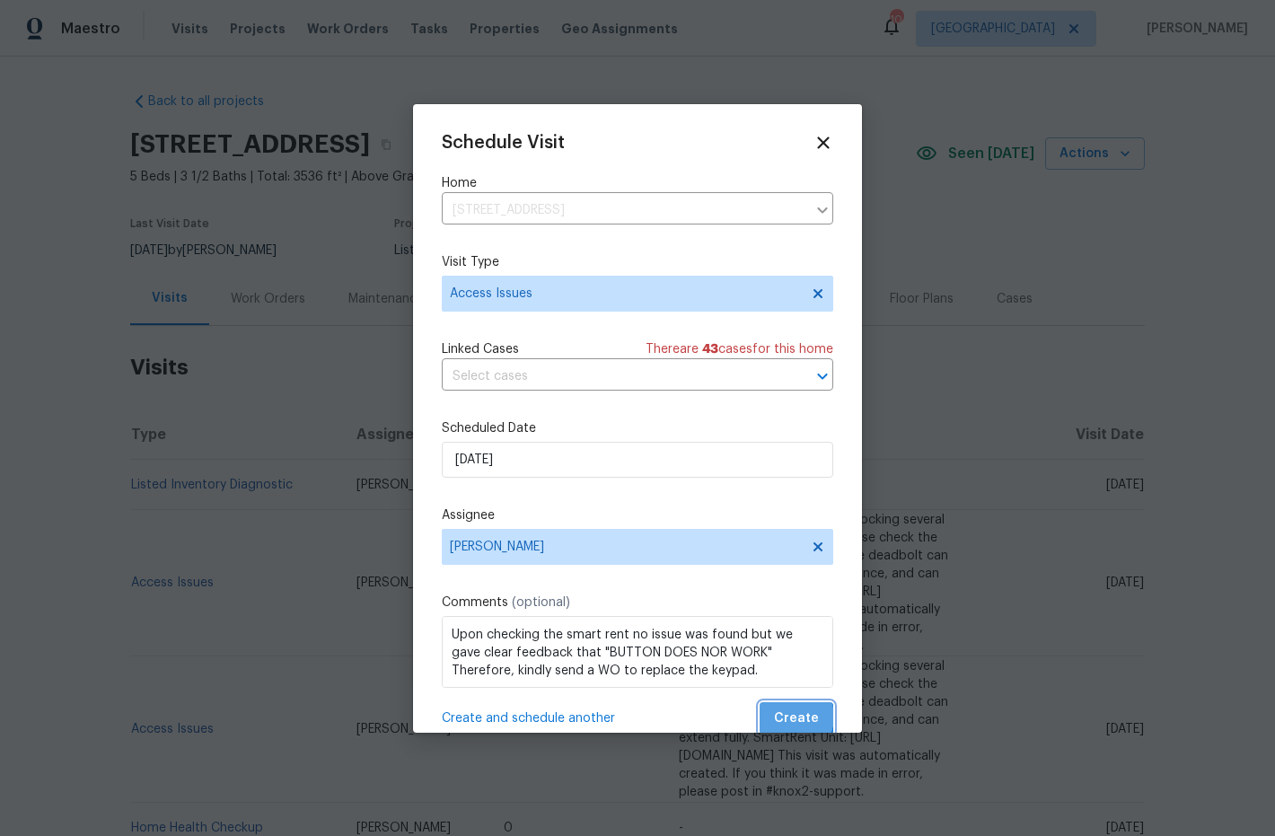
click at [797, 718] on span "Create" at bounding box center [796, 719] width 45 height 22
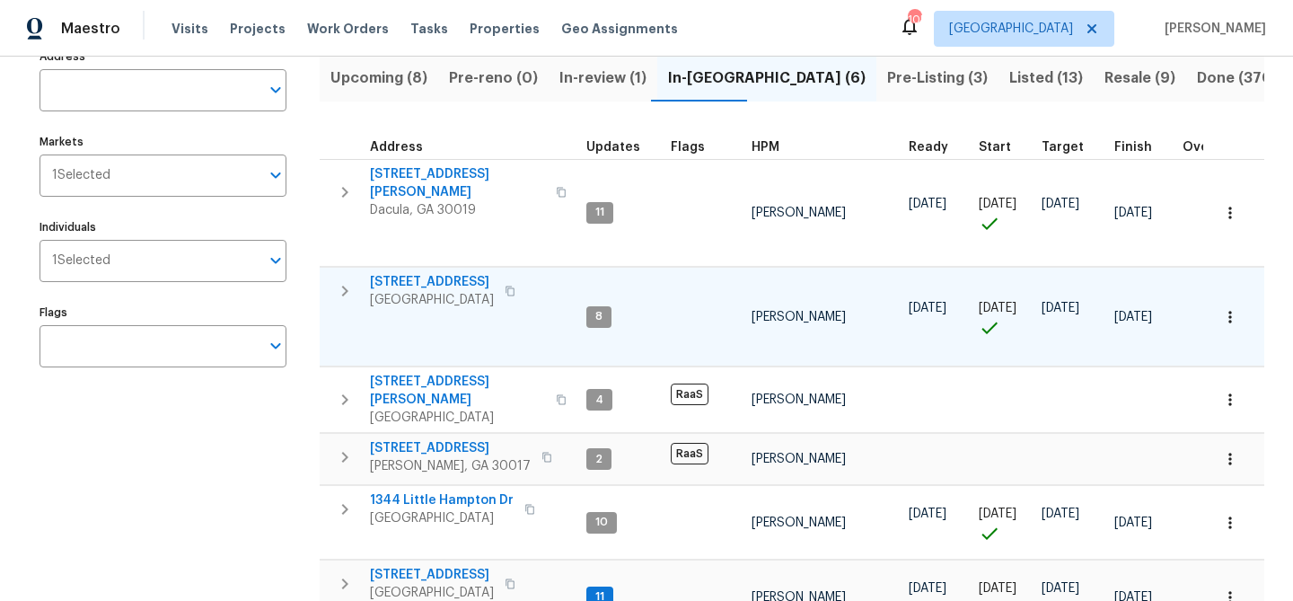
scroll to position [215, 0]
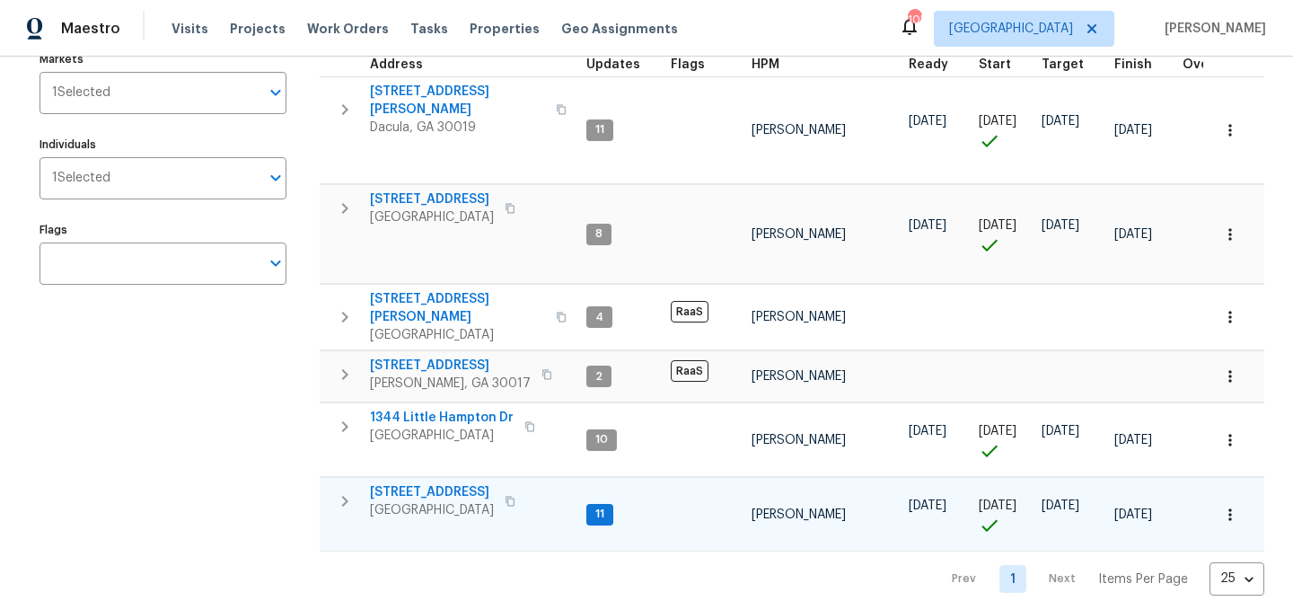
click at [447, 483] on span "[STREET_ADDRESS]" at bounding box center [432, 492] width 124 height 18
click at [424, 483] on span "[STREET_ADDRESS]" at bounding box center [432, 492] width 124 height 18
click at [438, 483] on span "[STREET_ADDRESS]" at bounding box center [432, 492] width 124 height 18
click at [459, 483] on span "[STREET_ADDRESS]" at bounding box center [432, 492] width 124 height 18
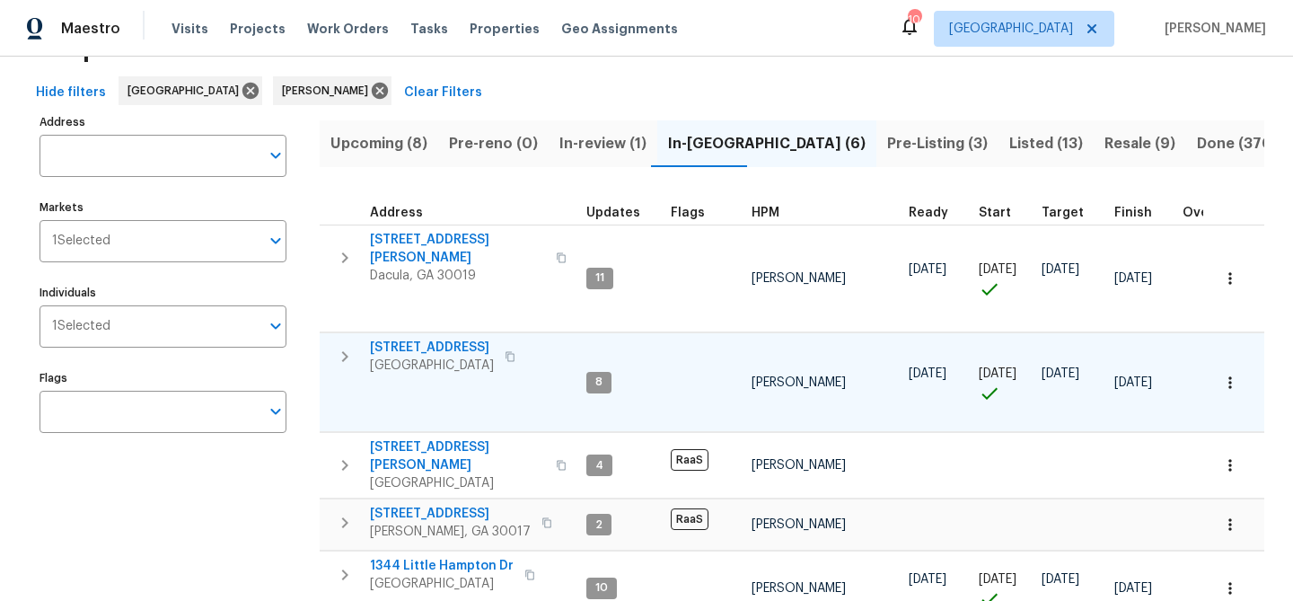
scroll to position [65, 0]
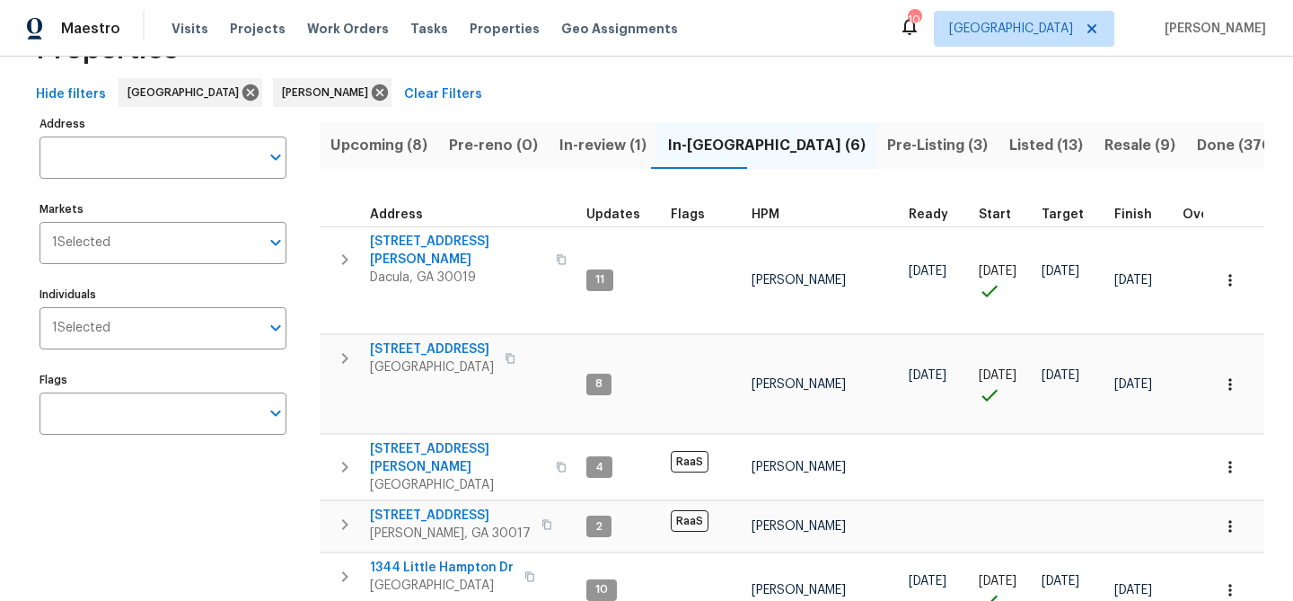
click at [381, 151] on span "Upcoming (8)" at bounding box center [378, 145] width 97 height 25
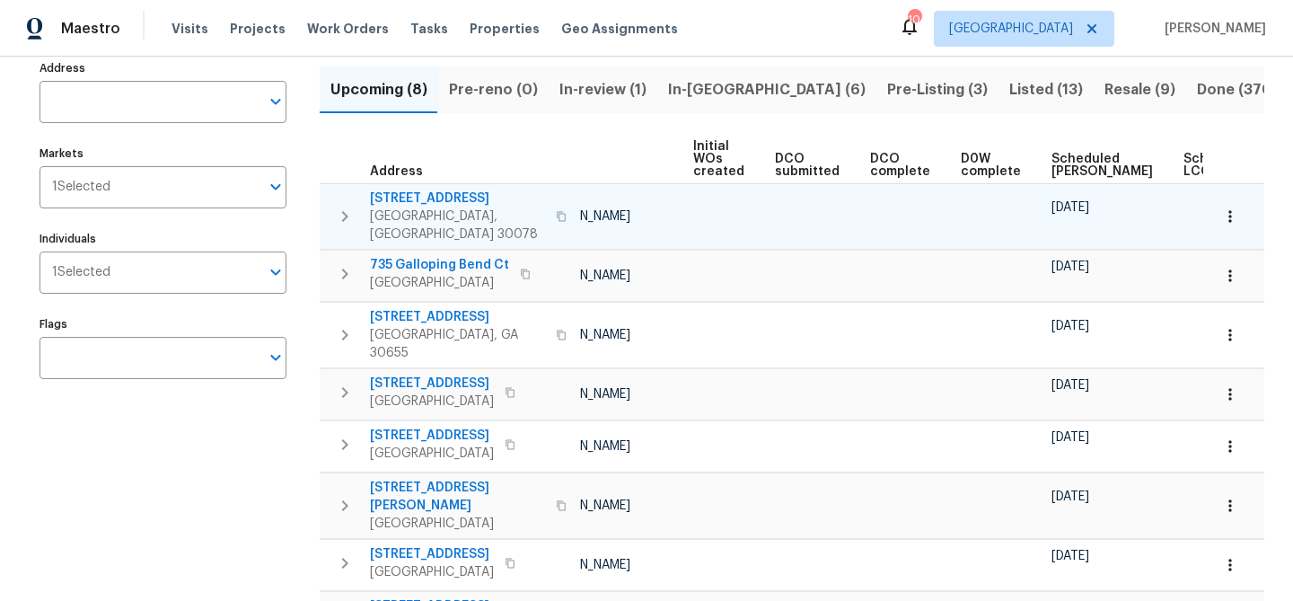
scroll to position [0, 197]
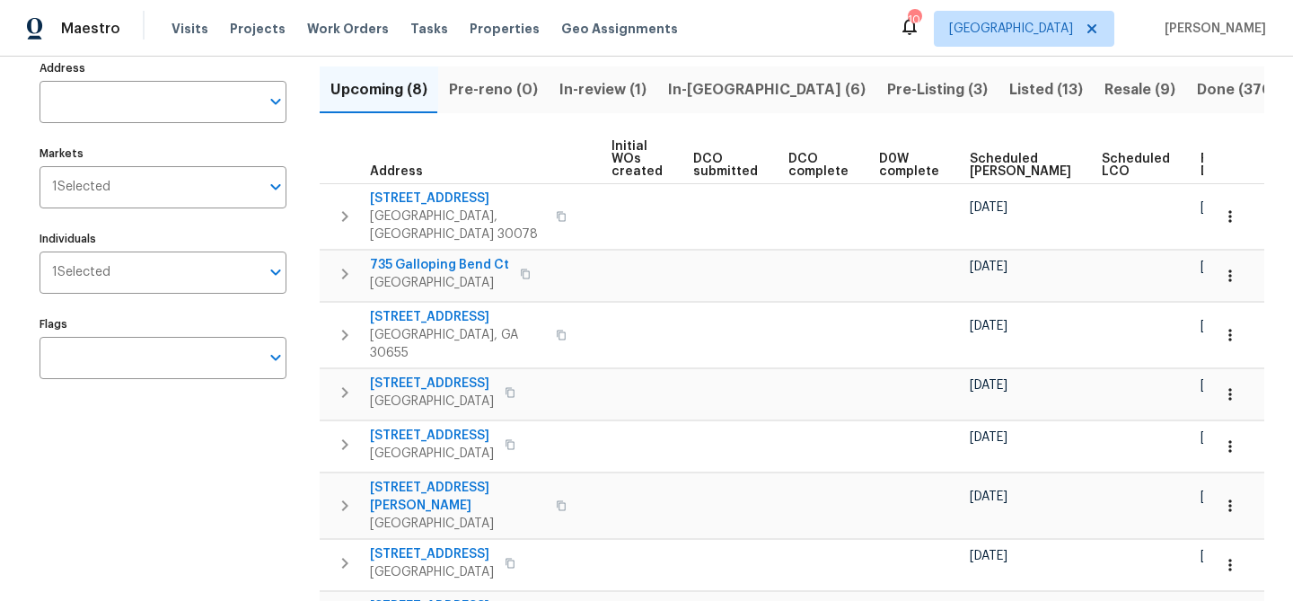
click at [1201, 166] on span "Ready Date" at bounding box center [1221, 165] width 40 height 25
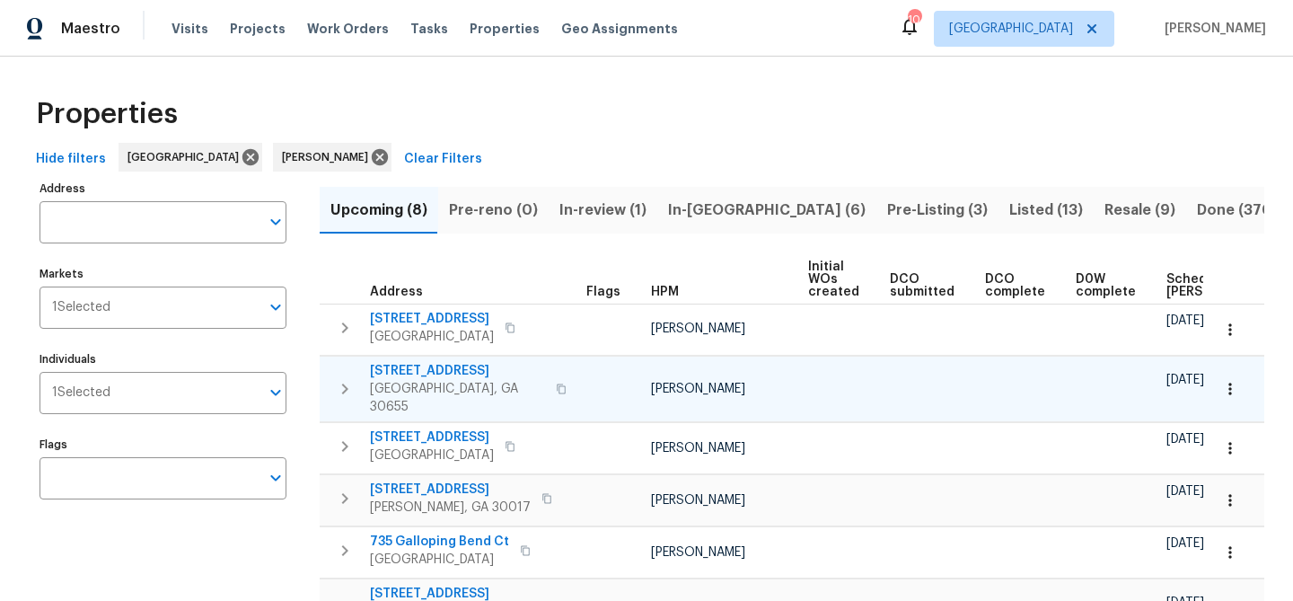
scroll to position [0, 218]
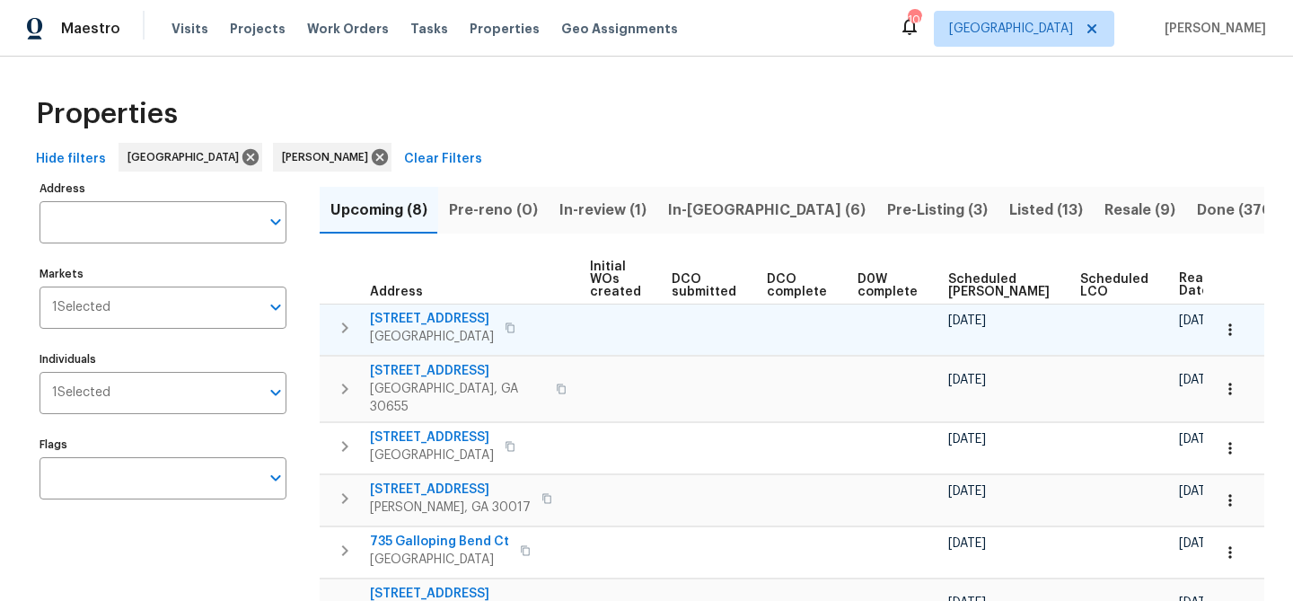
click at [381, 316] on span "1822 Lakeview Dr" at bounding box center [432, 319] width 124 height 18
click at [505, 325] on icon "button" at bounding box center [510, 327] width 11 height 11
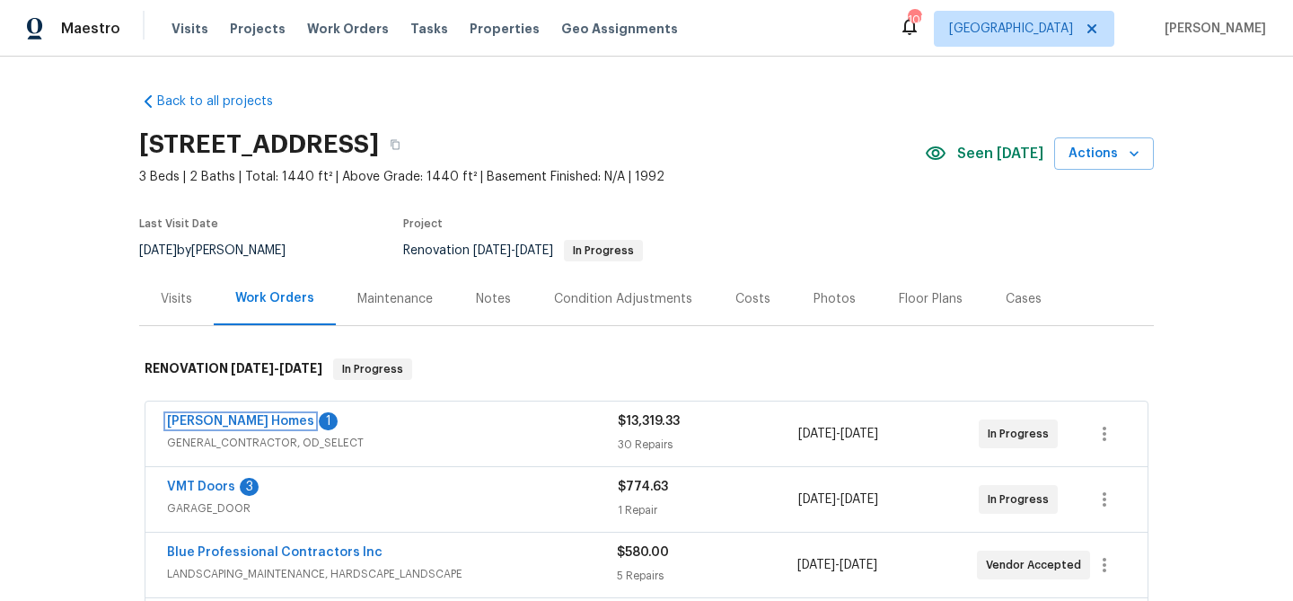
click at [214, 417] on link "[PERSON_NAME] Homes" at bounding box center [240, 421] width 147 height 13
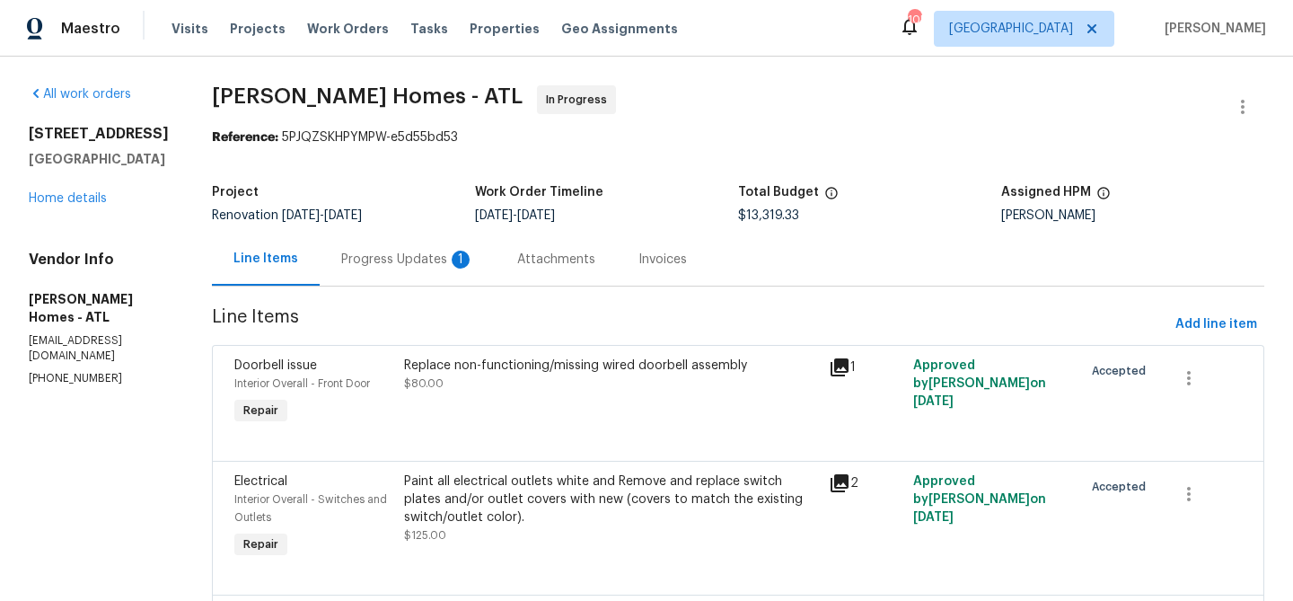
click at [386, 262] on div "Progress Updates 1" at bounding box center [407, 260] width 133 height 18
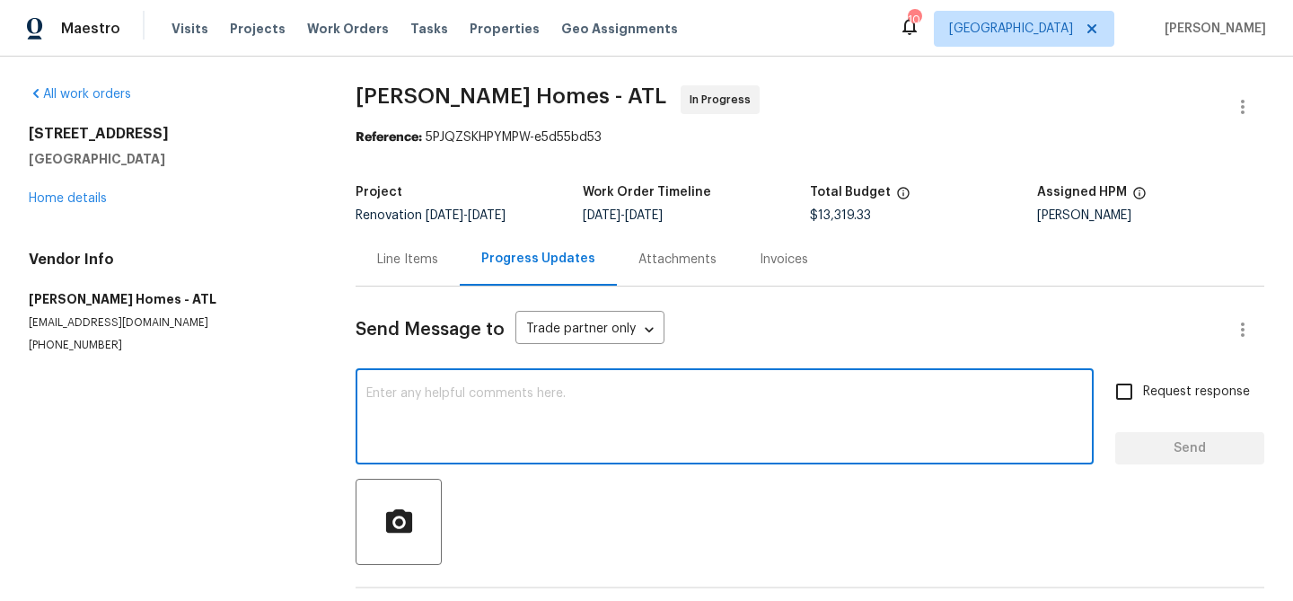
click at [418, 395] on textarea at bounding box center [724, 418] width 717 height 63
paste textarea "[PERSON_NAME] Homes GENERAL_CONTRACTOR, OD_SELECT $13,319.33 30 Repairs [DATE] …"
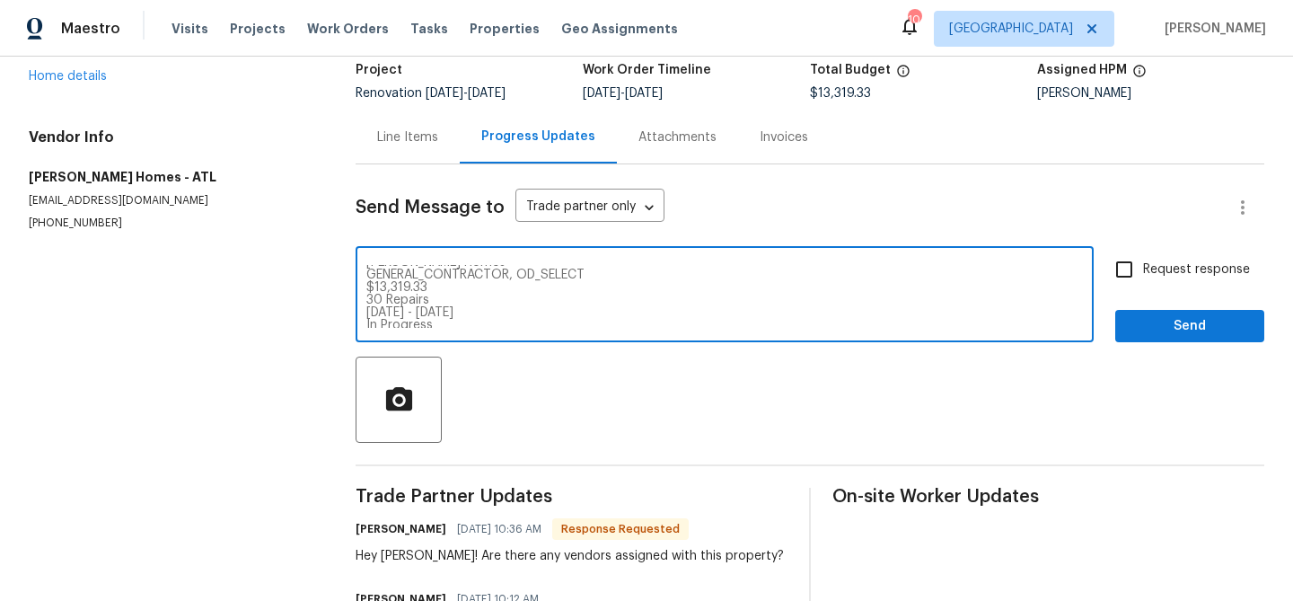
drag, startPoint x: 515, startPoint y: 282, endPoint x: 585, endPoint y: 319, distance: 79.1
click at [585, 319] on textarea "[PERSON_NAME] Homes GENERAL_CONTRACTOR, OD_SELECT $13,319.33 30 Repairs [DATE] …" at bounding box center [724, 296] width 717 height 63
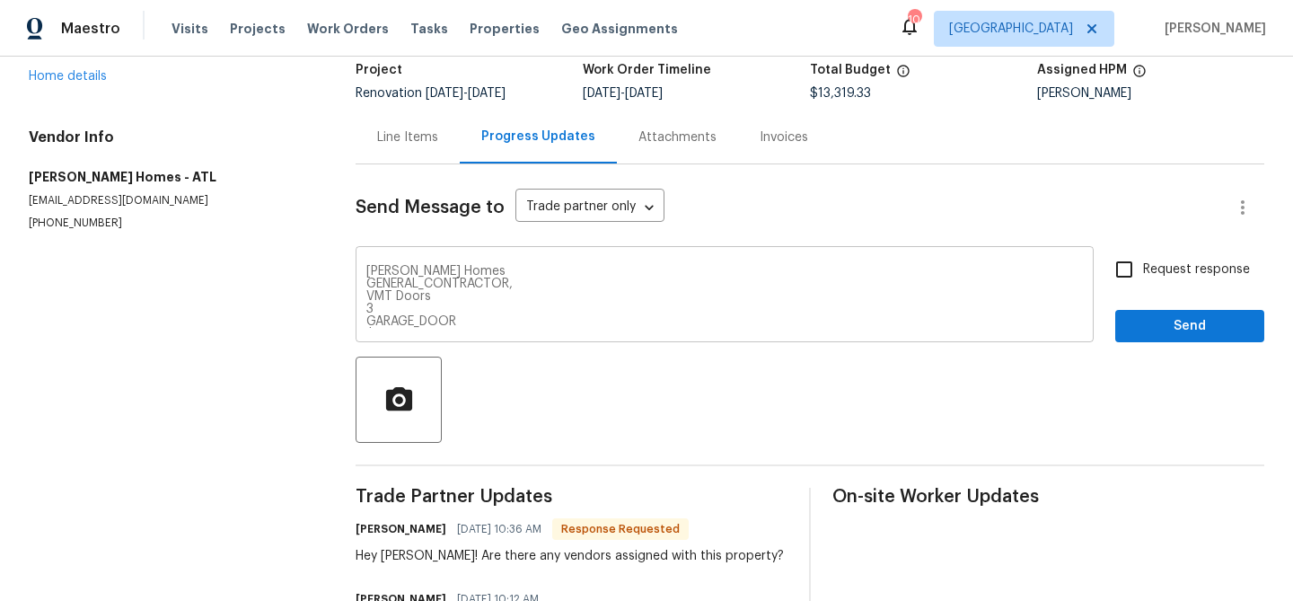
drag, startPoint x: 365, startPoint y: 303, endPoint x: 442, endPoint y: 318, distance: 77.8
click at [444, 318] on div "[PERSON_NAME] Homes GENERAL_CONTRACTOR, VMT Doors 3 GARAGE_DOOR $774.63 1 Repai…" at bounding box center [725, 297] width 738 height 92
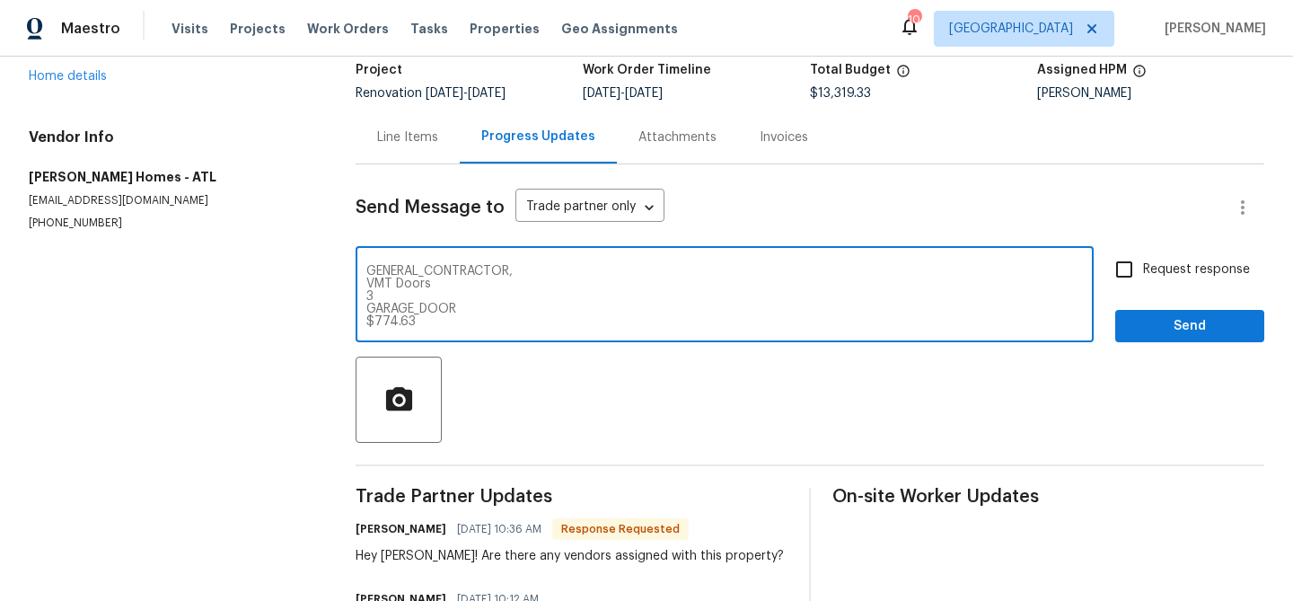
scroll to position [13, 0]
drag, startPoint x: 467, startPoint y: 320, endPoint x: 368, endPoint y: 297, distance: 101.3
click at [368, 297] on textarea "[PERSON_NAME] Homes GENERAL_CONTRACTOR, VMT Doors 3 GARAGE_DOOR $774.63 1 Repai…" at bounding box center [724, 296] width 717 height 63
drag, startPoint x: 366, startPoint y: 286, endPoint x: 440, endPoint y: 285, distance: 73.6
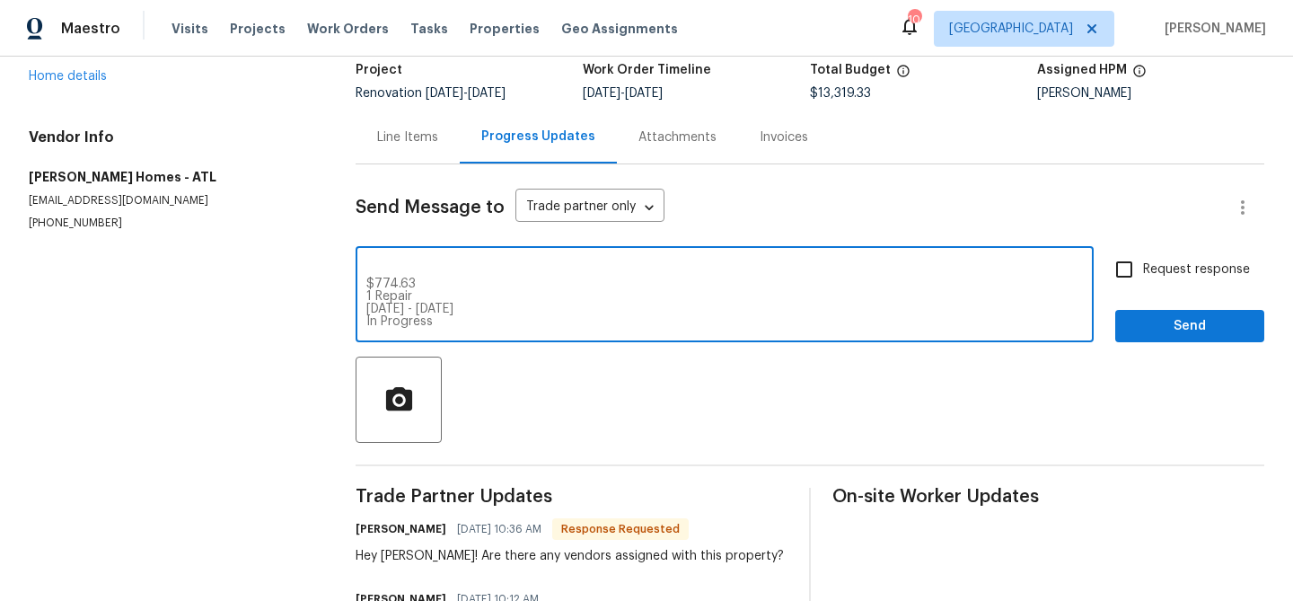
click at [434, 284] on textarea "[PERSON_NAME] Homes GENERAL_CONTRACTOR, VMT Doors $774.63 1 Repair [DATE] - [DA…" at bounding box center [724, 296] width 717 height 63
click at [460, 306] on textarea "[PERSON_NAME] Homes GENERAL_CONTRACTOR, VMT Doors $774.63 1 Repair [DATE] - [DA…" at bounding box center [724, 296] width 717 height 63
click at [462, 296] on textarea "[PERSON_NAME] Homes GENERAL_CONTRACTOR, VMT Doors $774.63 1 Repair [DATE] - [DA…" at bounding box center [724, 296] width 717 height 63
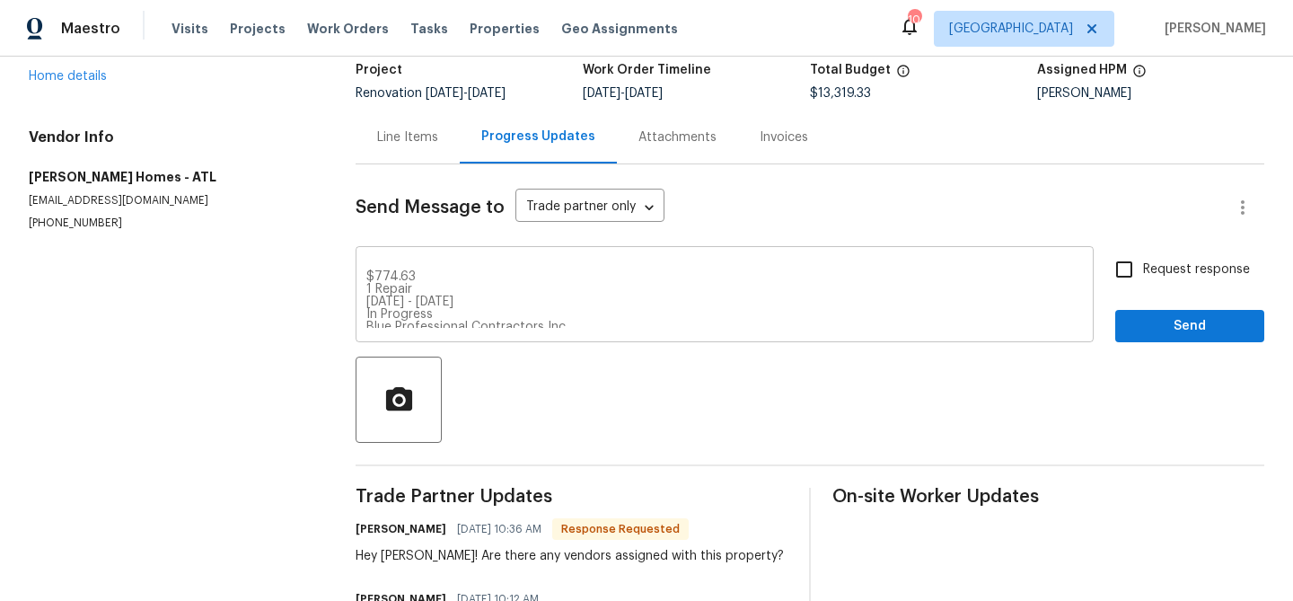
drag, startPoint x: 365, startPoint y: 275, endPoint x: 437, endPoint y: 305, distance: 78.1
click at [443, 309] on div "[PERSON_NAME] Homes GENERAL_CONTRACTOR, VMT Doors $774.63 1 Repair [DATE] - [DA…" at bounding box center [725, 297] width 738 height 92
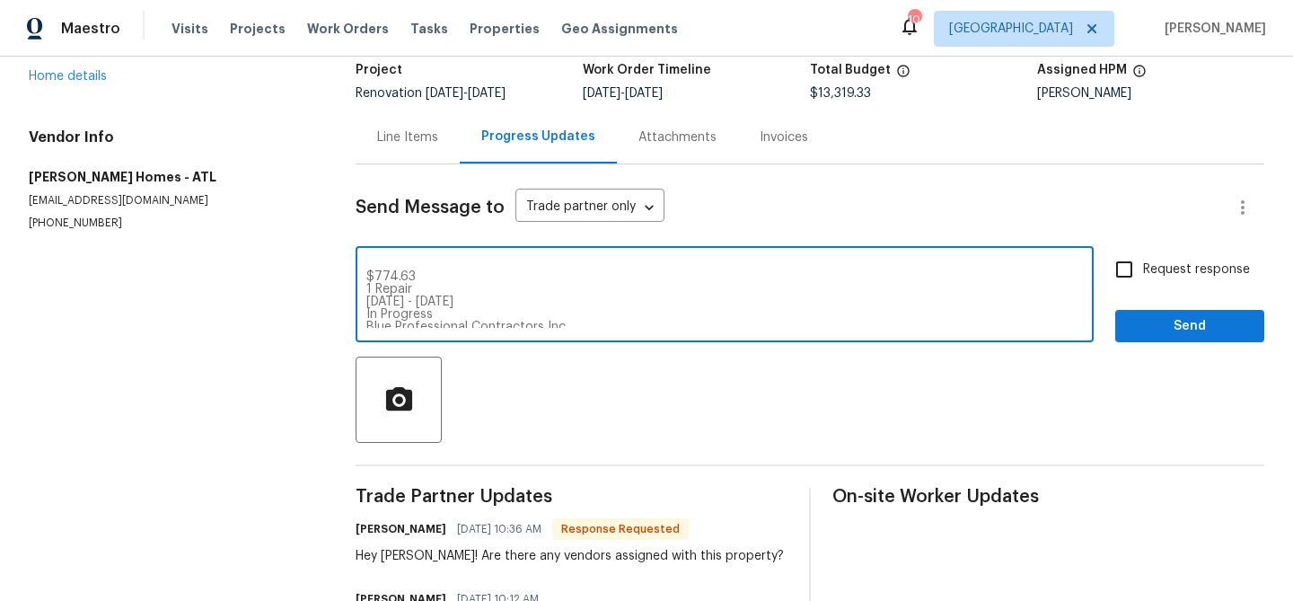
click at [421, 286] on textarea "[PERSON_NAME] Homes GENERAL_CONTRACTOR, VMT Doors $774.63 1 Repair [DATE] - [DA…" at bounding box center [724, 296] width 717 height 63
drag, startPoint x: 365, startPoint y: 272, endPoint x: 449, endPoint y: 316, distance: 94.4
click at [449, 316] on textarea "[PERSON_NAME] Homes GENERAL_CONTRACTOR, VMT Doors $774.63 1 Repair [DATE] - [DA…" at bounding box center [724, 296] width 717 height 63
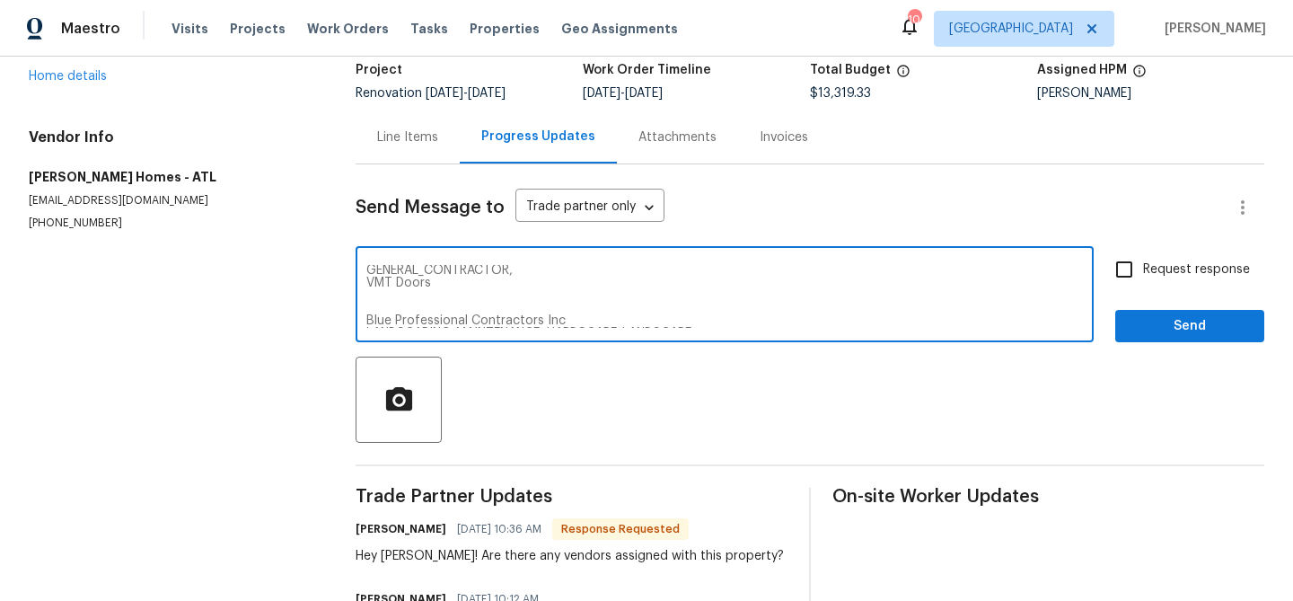
drag, startPoint x: 366, startPoint y: 315, endPoint x: 397, endPoint y: 301, distance: 33.7
click at [367, 314] on textarea "[PERSON_NAME] Homes GENERAL_CONTRACTOR, VMT Doors Blue Professional Contractors…" at bounding box center [724, 296] width 717 height 63
drag, startPoint x: 367, startPoint y: 308, endPoint x: 434, endPoint y: 323, distance: 68.2
click at [435, 327] on textarea "[PERSON_NAME] Homes GENERAL_CONTRACTOR, VMT Doors Blue Professional Contractors…" at bounding box center [724, 296] width 717 height 63
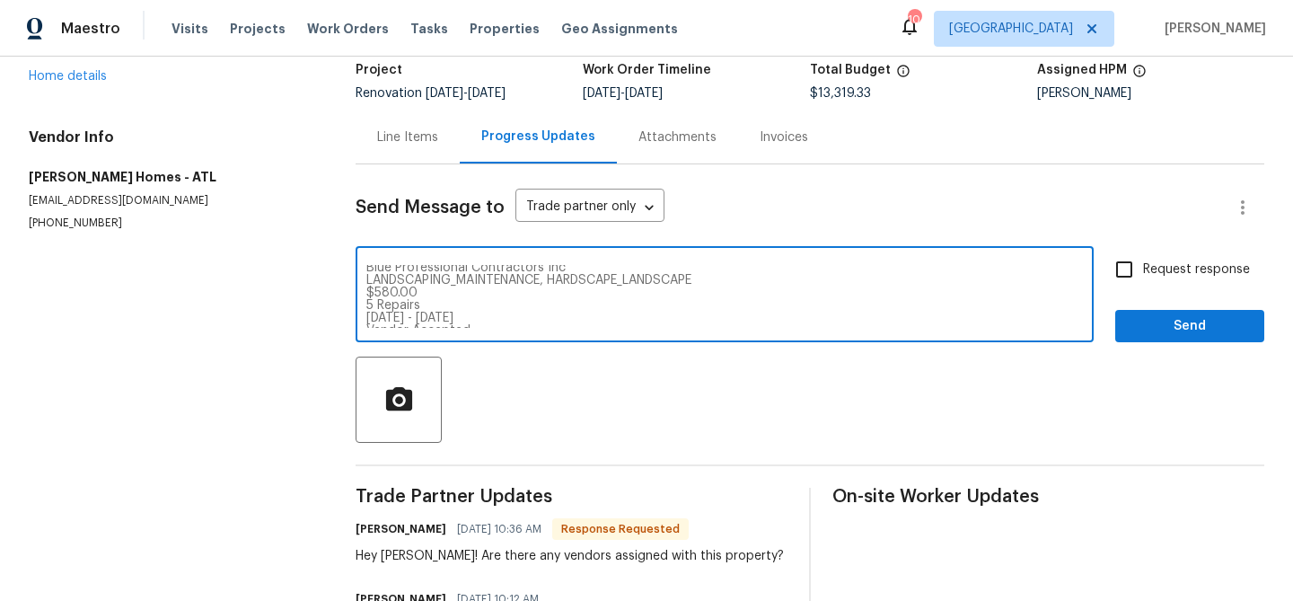
drag, startPoint x: 495, startPoint y: 287, endPoint x: 366, endPoint y: 320, distance: 132.4
click at [366, 320] on textarea "Therrien Homes GENERAL_CONTRACTOR, VMT Doors Blue Professional Contractors Inc …" at bounding box center [724, 296] width 717 height 63
drag, startPoint x: 366, startPoint y: 296, endPoint x: 462, endPoint y: 281, distance: 96.4
click at [462, 281] on textarea "Therrien Homes GENERAL_CONTRACTOR, VMT Doors Blue Professional Contractors Inc …" at bounding box center [724, 296] width 717 height 63
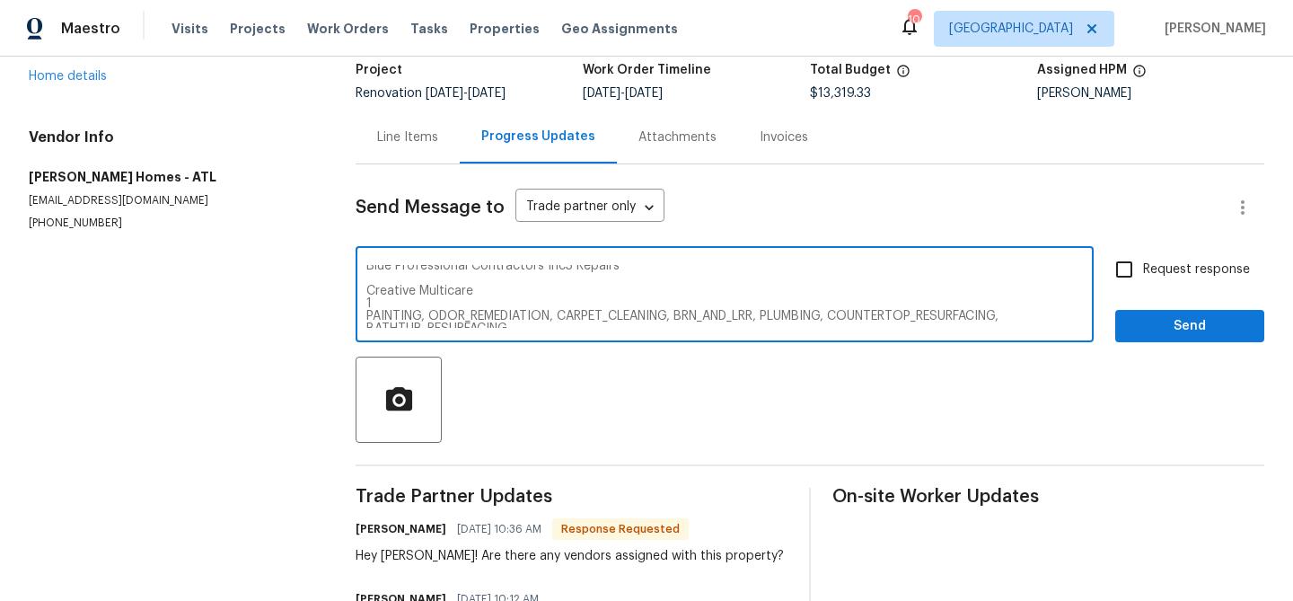
scroll to position [31, 0]
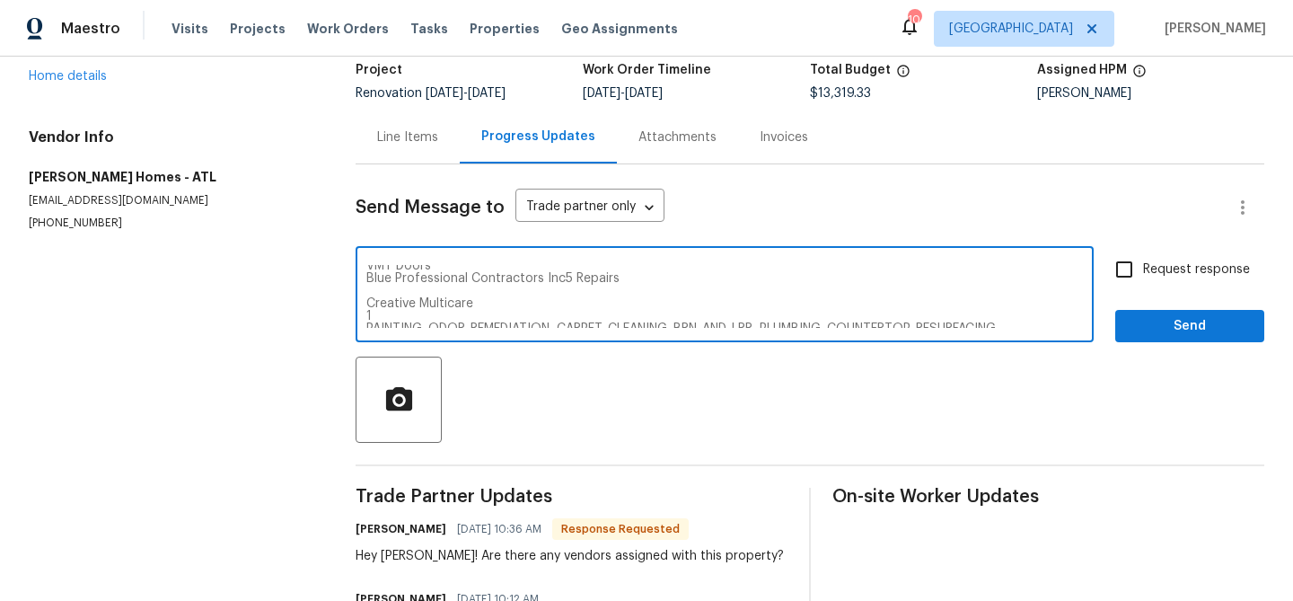
click at [629, 279] on textarea "Therrien Homes GENERAL_CONTRACTOR, VMT Doors Blue Professional Contractors Inc5…" at bounding box center [724, 296] width 717 height 63
click at [366, 298] on textarea "Therrien Homes GENERAL_CONTRACTOR, VMT Doors Blue Professional Contractors Crea…" at bounding box center [724, 296] width 717 height 63
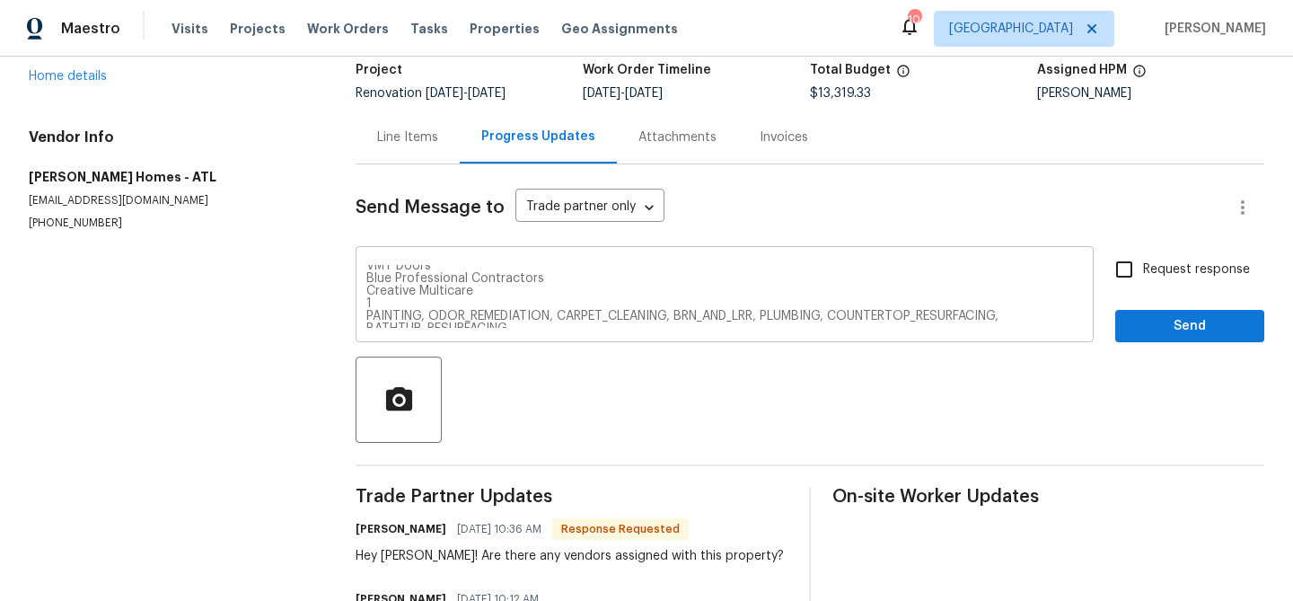
drag, startPoint x: 365, startPoint y: 301, endPoint x: 480, endPoint y: 313, distance: 114.7
click at [478, 313] on div "Therrien Homes GENERAL_CONTRACTOR, VMT Doors Blue Professional Contractors Crea…" at bounding box center [725, 297] width 738 height 92
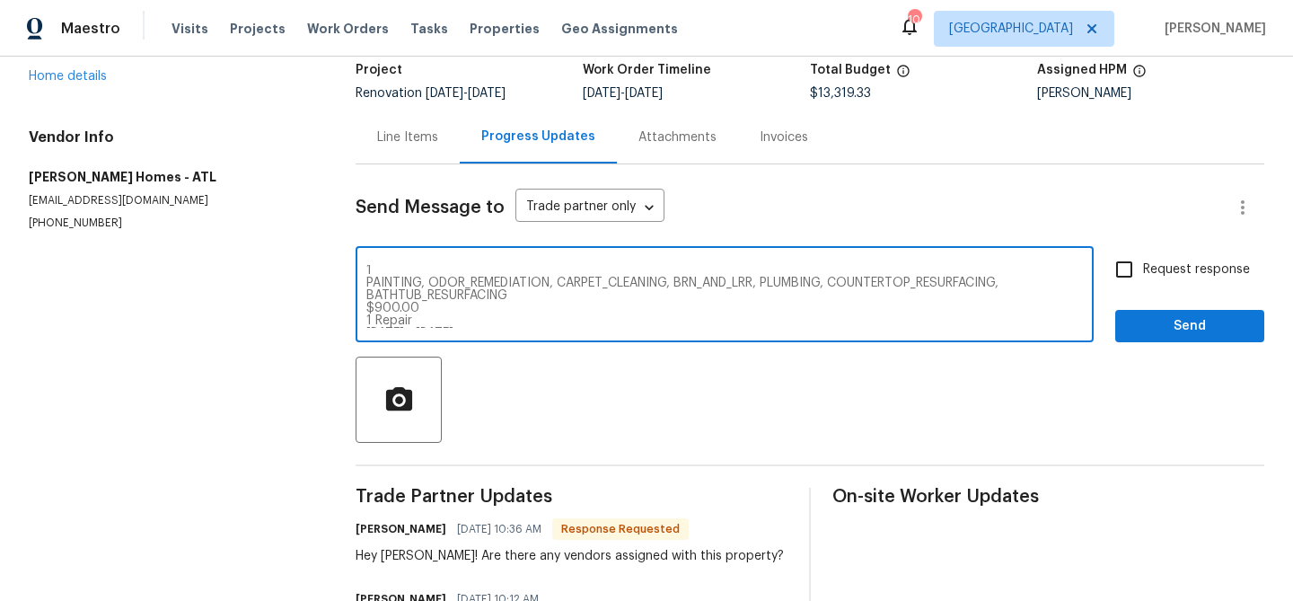
scroll to position [54, 0]
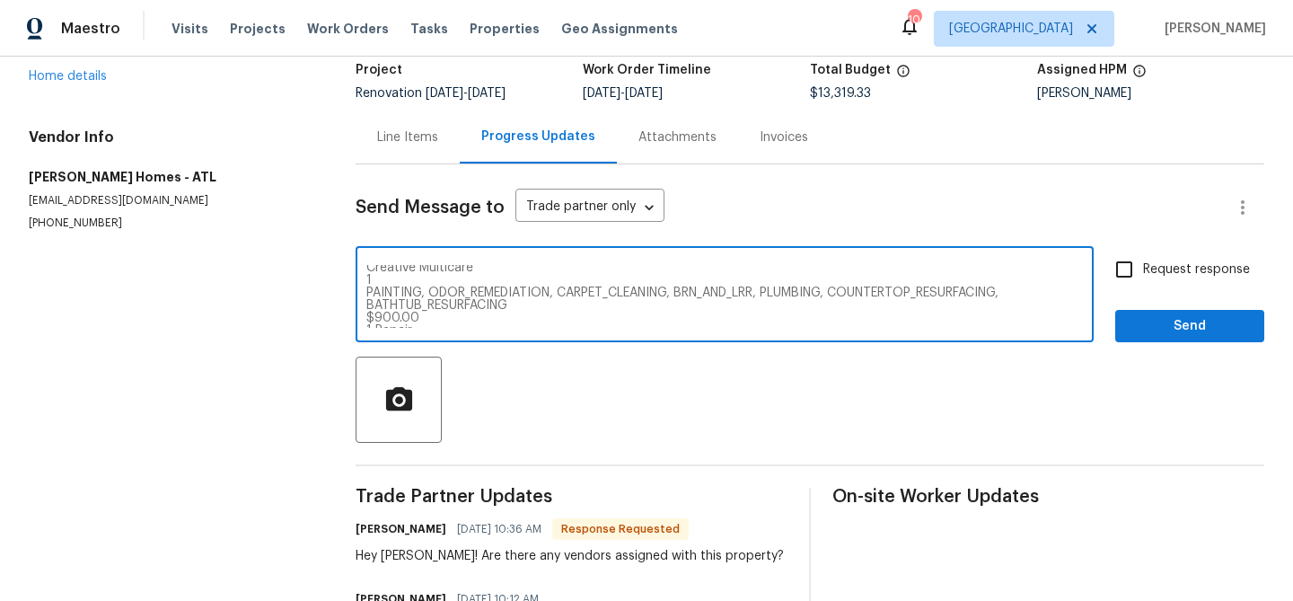
drag, startPoint x: 401, startPoint y: 273, endPoint x: 441, endPoint y: 317, distance: 59.7
click at [441, 317] on textarea "Therrien Homes GENERAL_CONTRACTOR, VMT Doors Blue Professional Contractors Crea…" at bounding box center [724, 296] width 717 height 63
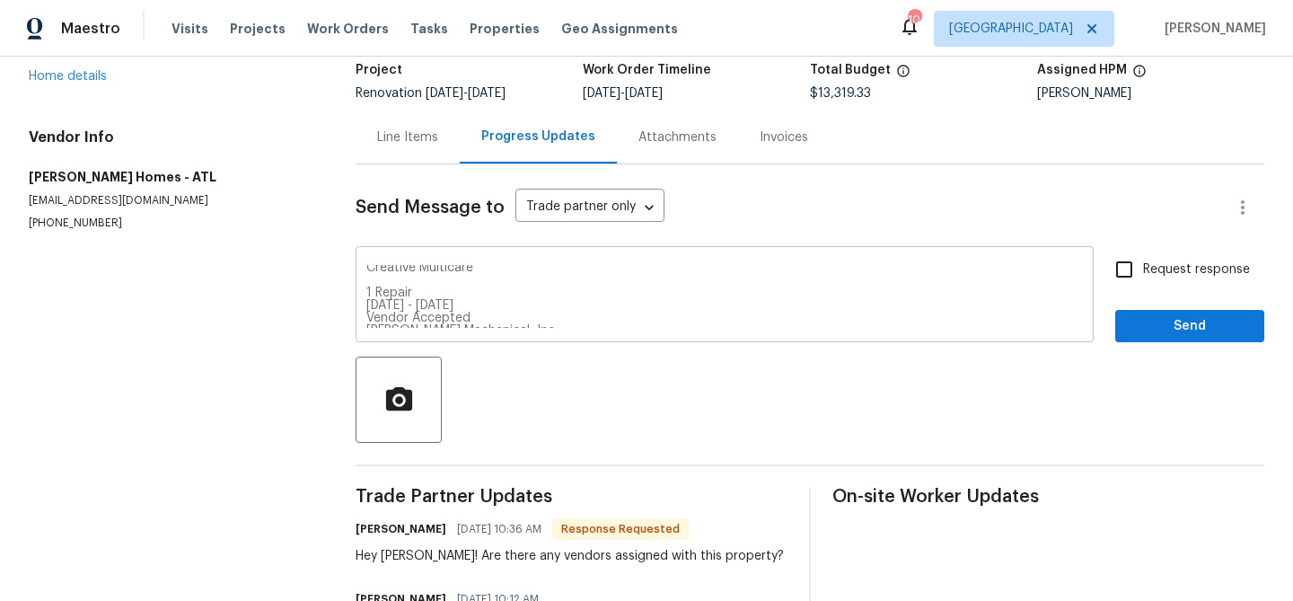
drag, startPoint x: 364, startPoint y: 291, endPoint x: 478, endPoint y: 321, distance: 117.8
click at [478, 321] on div "Therrien Homes GENERAL_CONTRACTOR, VMT Doors Blue Professional Contractors Crea…" at bounding box center [725, 297] width 738 height 92
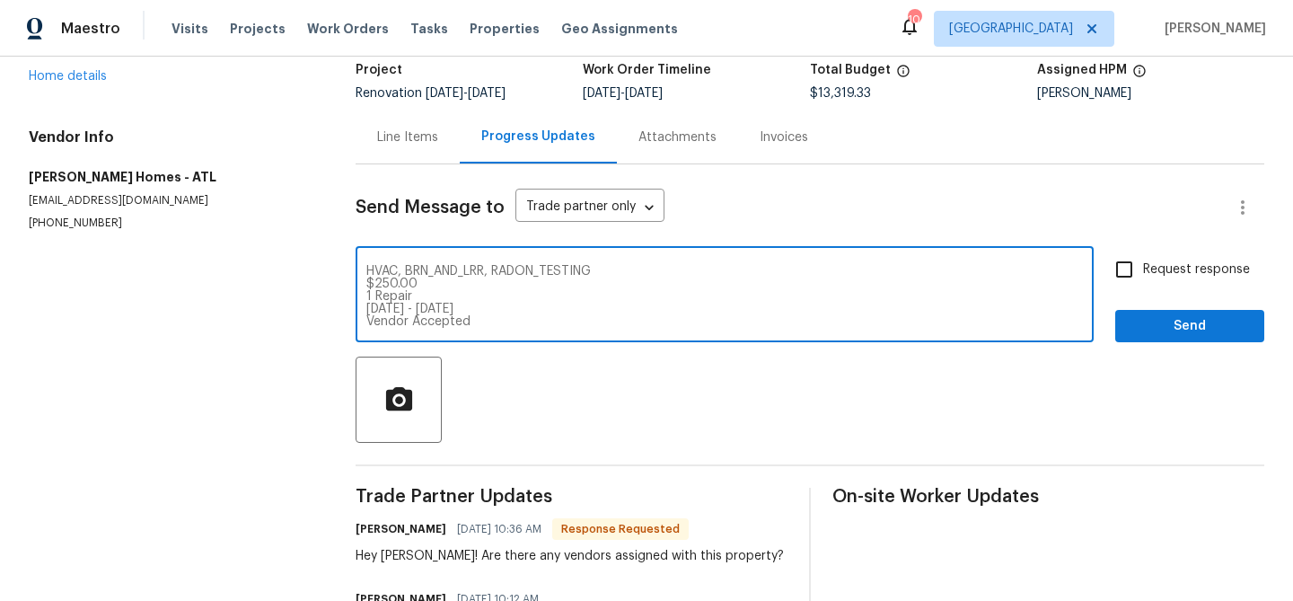
scroll to position [151, 0]
drag, startPoint x: 367, startPoint y: 290, endPoint x: 511, endPoint y: 321, distance: 147.1
click at [495, 330] on div "Therrien Homes GENERAL_CONTRACTOR, VMT Doors Blue Professional Contractors Crea…" at bounding box center [725, 297] width 738 height 92
click at [552, 309] on textarea "Therrien Homes GENERAL_CONTRACTOR, VMT Doors Blue Professional Contractors Crea…" at bounding box center [724, 296] width 717 height 63
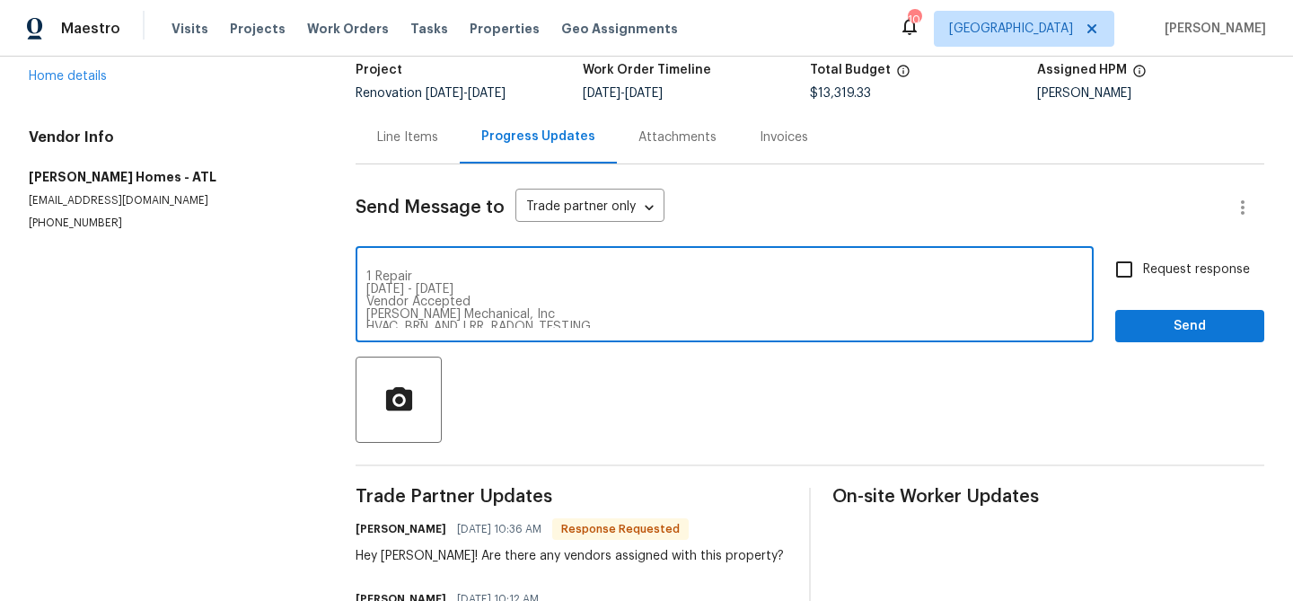
drag, startPoint x: 366, startPoint y: 276, endPoint x: 470, endPoint y: 301, distance: 106.3
click at [470, 301] on textarea "Therrien Homes GENERAL_CONTRACTOR, VMT Doors Blue Professional Contractors Crea…" at bounding box center [724, 296] width 717 height 63
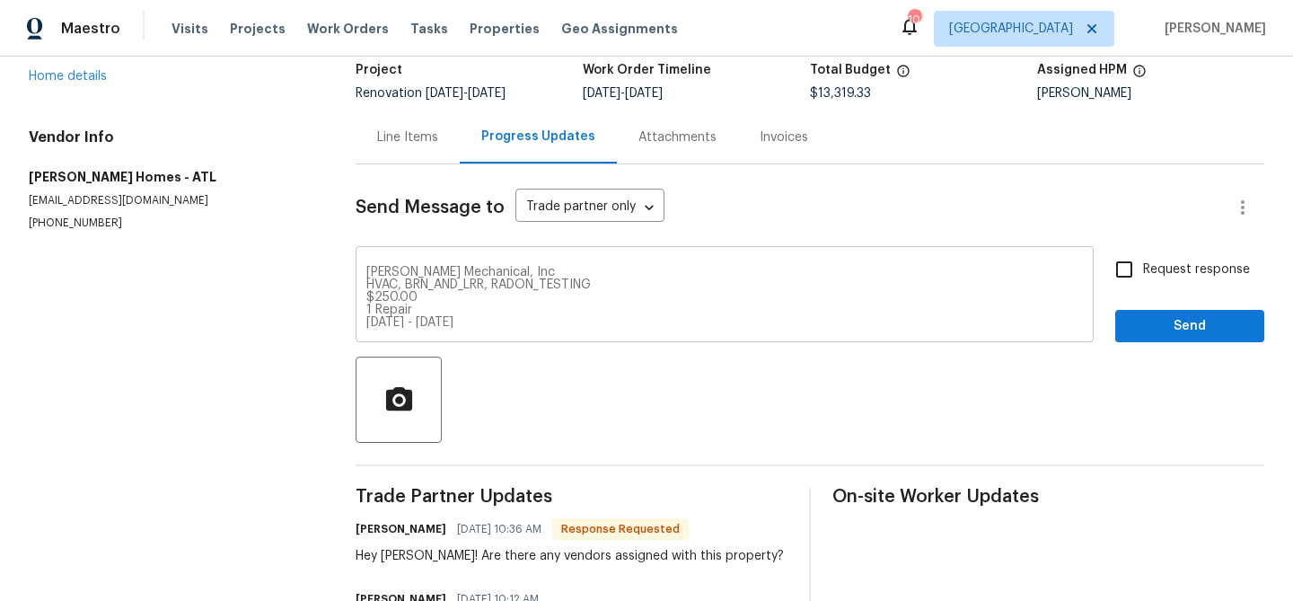
drag, startPoint x: 374, startPoint y: 283, endPoint x: 433, endPoint y: 301, distance: 61.9
click at [489, 321] on div "Therrien Homes GENERAL_CONTRACTOR, VMT Doors Blue Professional Contractors Crea…" at bounding box center [725, 297] width 738 height 92
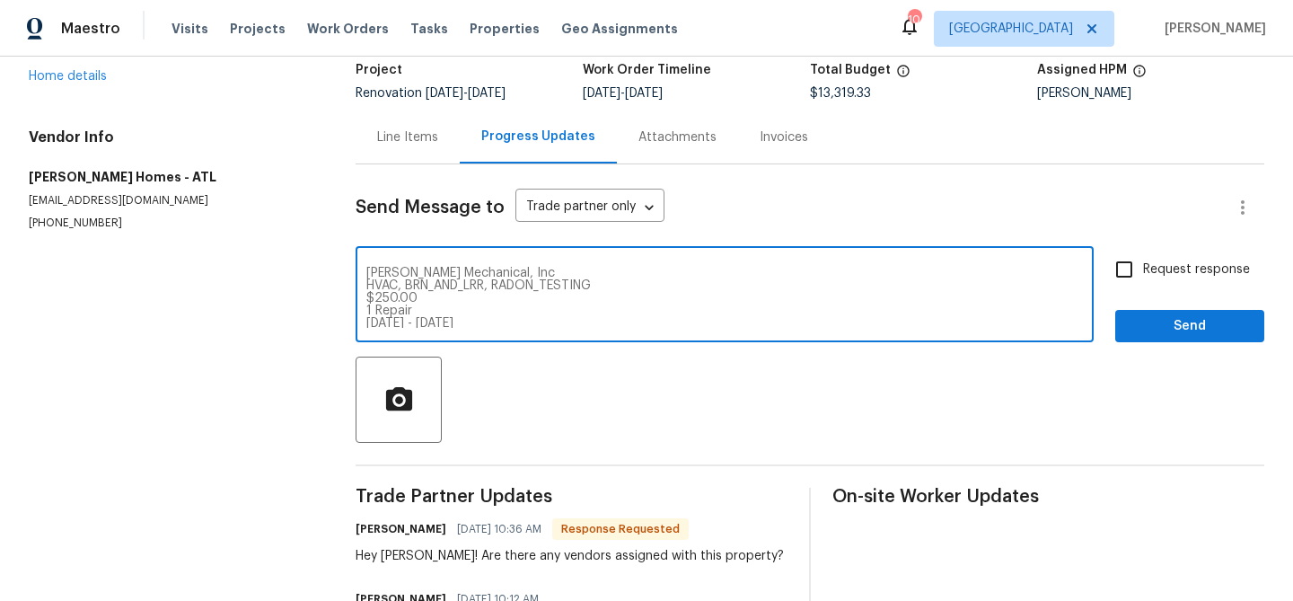
scroll to position [101, 0]
drag, startPoint x: 368, startPoint y: 305, endPoint x: 483, endPoint y: 298, distance: 115.2
click at [483, 297] on textarea "Therrien Homes GENERAL_CONTRACTOR, VMT Doors Blue Professional Contractors Crea…" at bounding box center [724, 296] width 717 height 63
drag, startPoint x: 366, startPoint y: 305, endPoint x: 390, endPoint y: 295, distance: 25.7
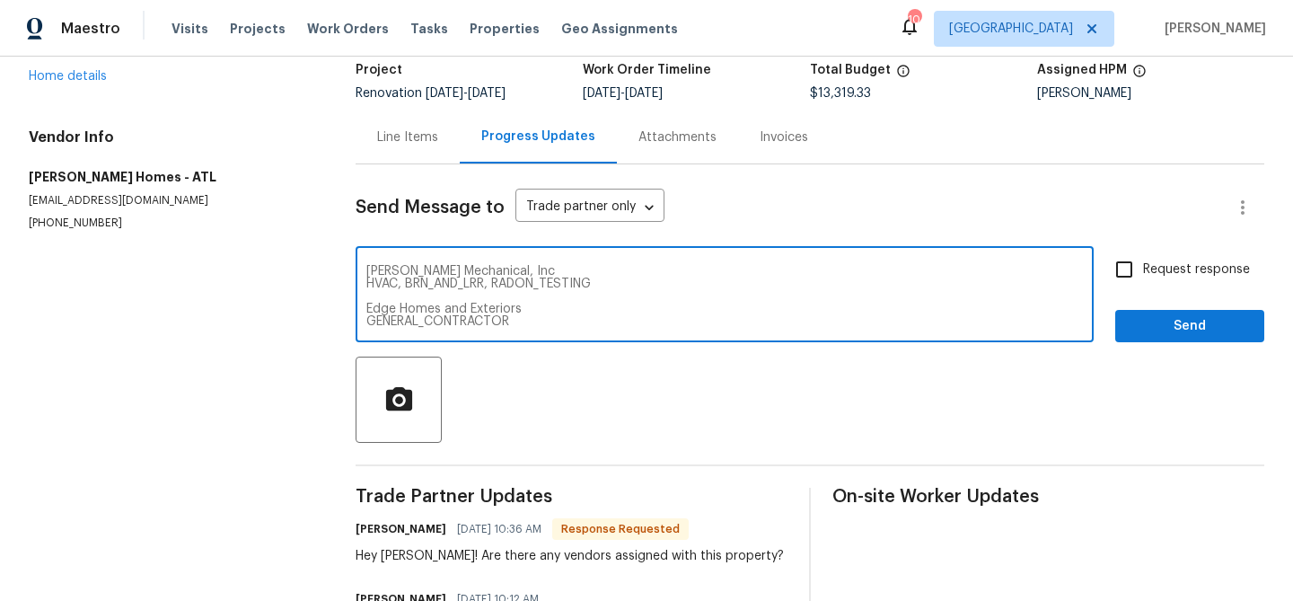
click at [367, 305] on textarea "Therrien Homes GENERAL_CONTRACTOR, VMT Doors Blue Professional Contractors Crea…" at bounding box center [724, 296] width 717 height 63
drag, startPoint x: 366, startPoint y: 319, endPoint x: 509, endPoint y: 329, distance: 143.1
click at [509, 329] on div "Therrien Homes GENERAL_CONTRACTOR, VMT Doors Blue Professional Contractors Crea…" at bounding box center [725, 297] width 738 height 92
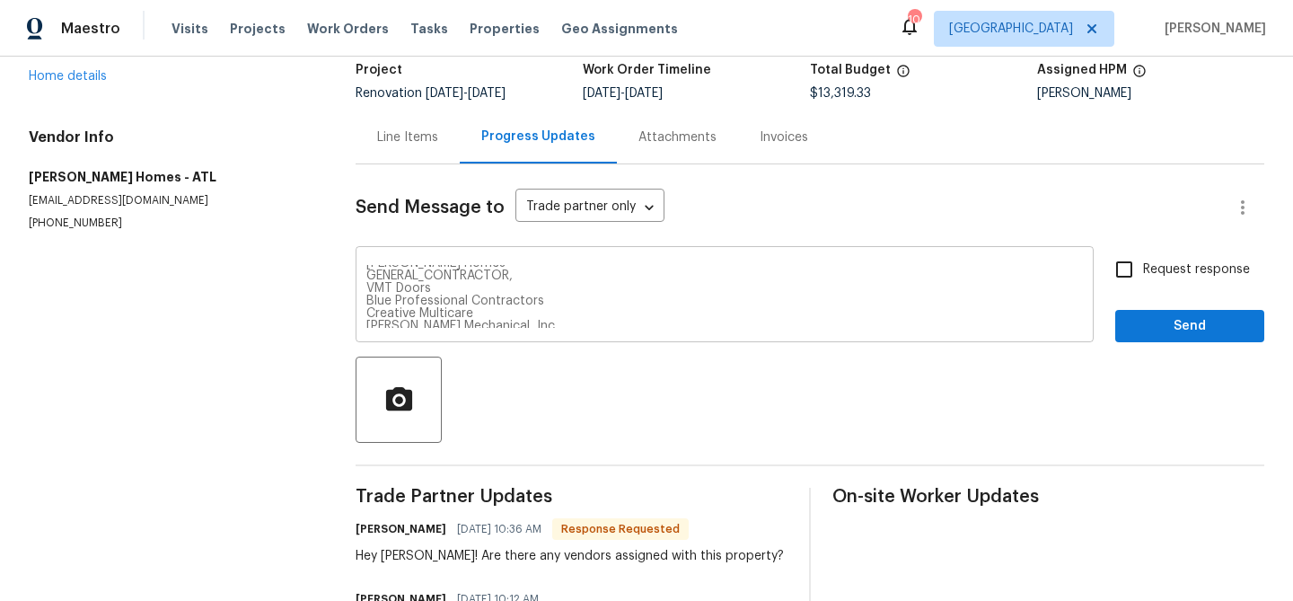
drag, startPoint x: 1087, startPoint y: 339, endPoint x: 968, endPoint y: 316, distance: 121.7
click at [1087, 339] on div "Therrien Homes GENERAL_CONTRACTOR, VMT Doors Blue Professional Contractors Crea…" at bounding box center [725, 297] width 738 height 92
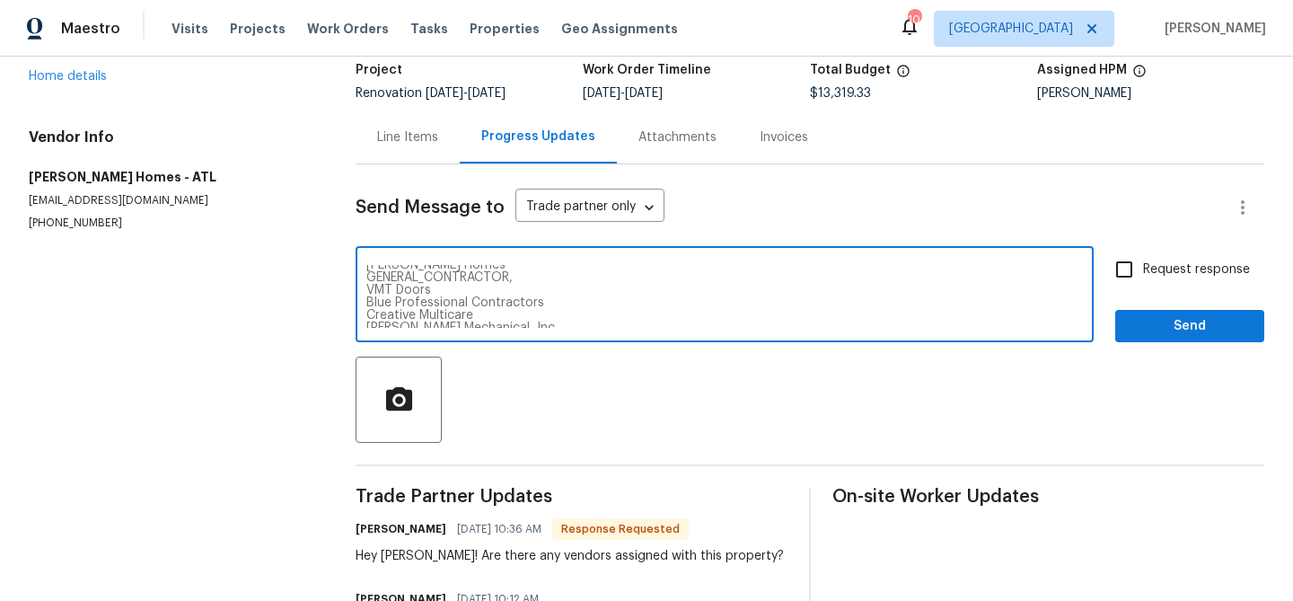
scroll to position [0, 0]
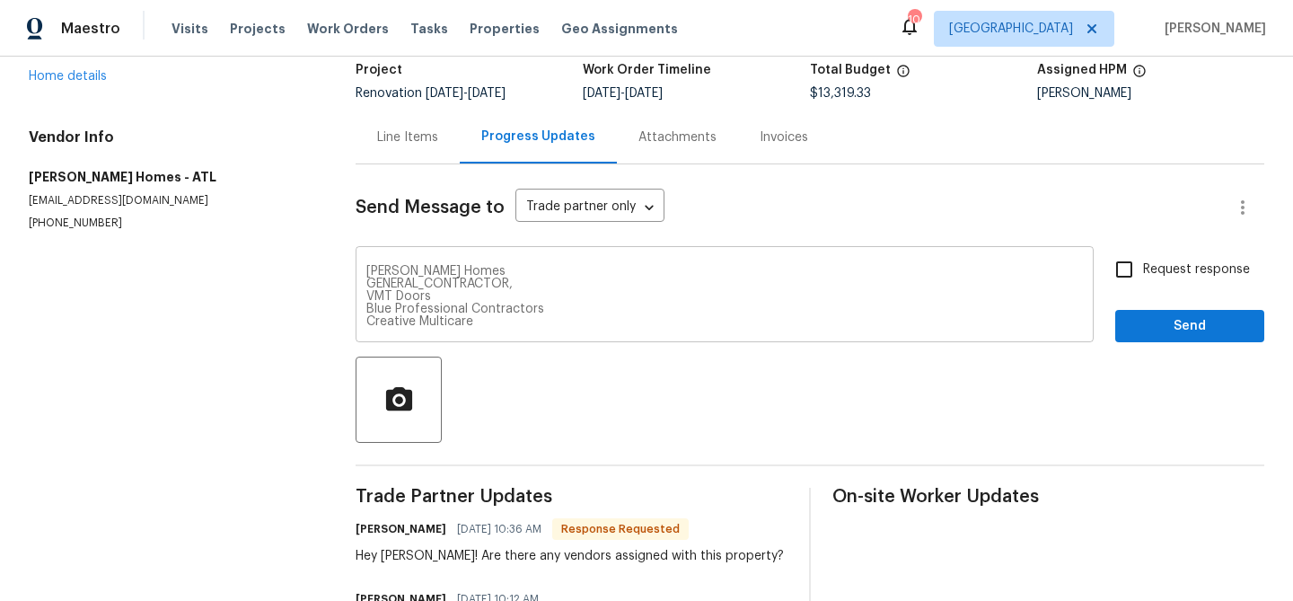
drag, startPoint x: 363, startPoint y: 278, endPoint x: 463, endPoint y: 279, distance: 100.6
click at [463, 279] on div "Therrien Homes GENERAL_CONTRACTOR, VMT Doors Blue Professional Contractors Crea…" at bounding box center [725, 297] width 738 height 92
drag, startPoint x: 365, startPoint y: 270, endPoint x: 476, endPoint y: 285, distance: 112.3
click at [476, 285] on div "Therrien Homes GENERAL_CONTRACTOR, VMT Doors Blue Professional Contractors Crea…" at bounding box center [725, 297] width 738 height 92
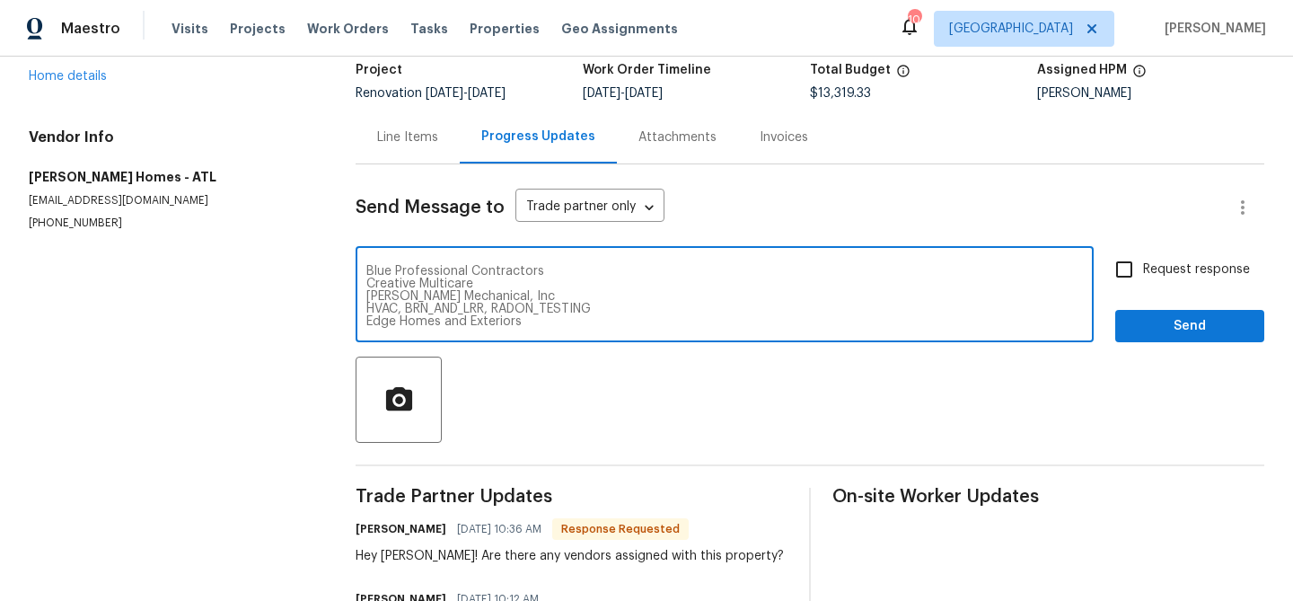
click at [479, 282] on textarea "Therrien Homes GENERAL_CONTRACTOR, VMT Doors Blue Professional Contractors Crea…" at bounding box center [724, 296] width 717 height 63
drag, startPoint x: 370, startPoint y: 267, endPoint x: 445, endPoint y: 273, distance: 75.7
click at [445, 273] on textarea "Therrien Homes GENERAL_CONTRACTOR, VMT Doors Blue Professional Contractors Crea…" at bounding box center [724, 296] width 717 height 63
click at [544, 288] on textarea "Therrien Homes GENERAL_CONTRACTOR, VMT Doors Blue Professional Contractors Crea…" at bounding box center [724, 296] width 717 height 63
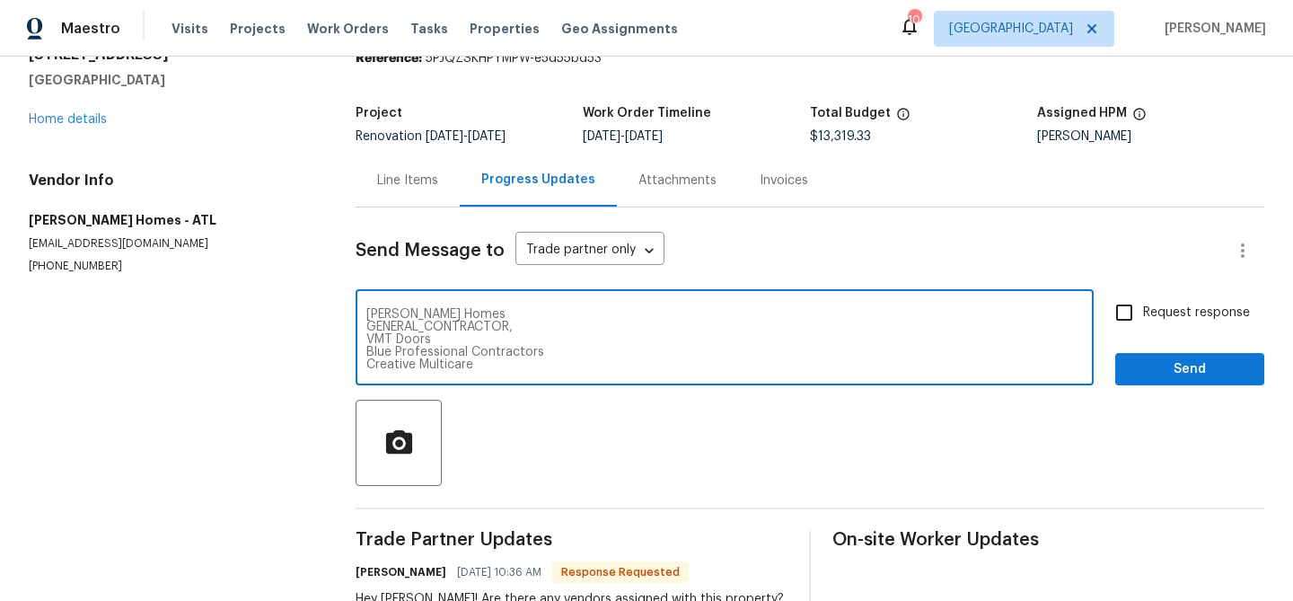
scroll to position [73, 0]
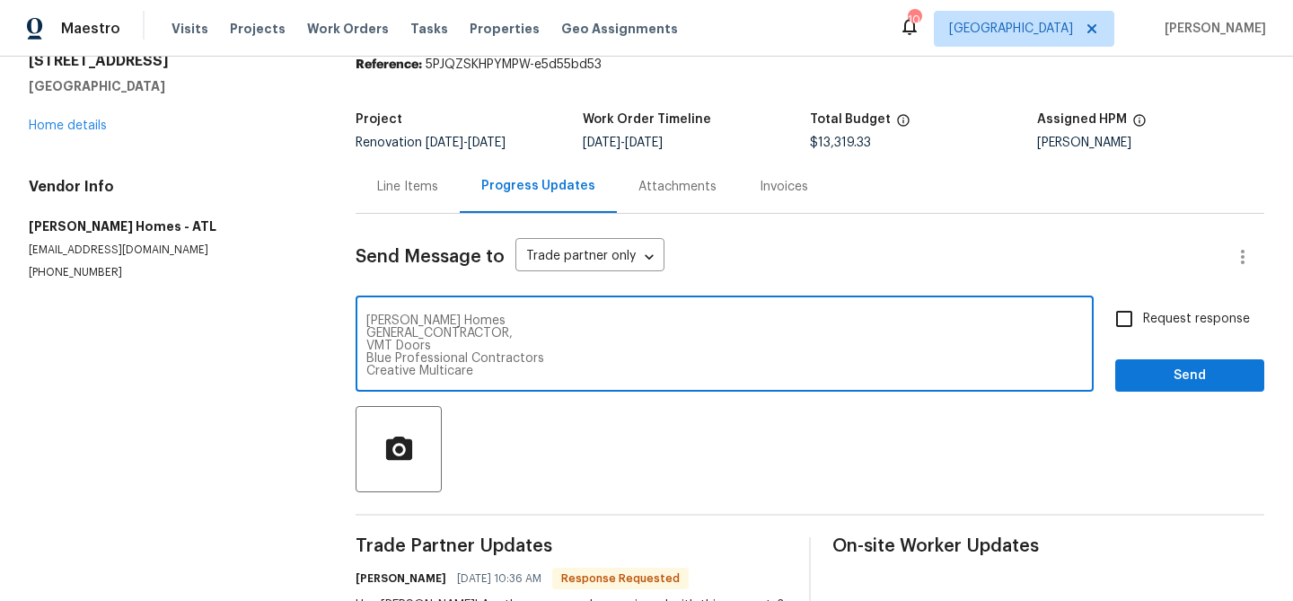
drag, startPoint x: 519, startPoint y: 334, endPoint x: 368, endPoint y: 317, distance: 151.8
click at [368, 318] on textarea "Therrien Homes GENERAL_CONTRACTOR, VMT Doors Blue Professional Contractors Crea…" at bounding box center [724, 345] width 717 height 63
drag, startPoint x: 367, startPoint y: 330, endPoint x: 400, endPoint y: 318, distance: 34.7
click at [367, 330] on textarea "VMT Doors Blue Professional Contractors Creative Multicare JH Martin Mechanical…" at bounding box center [724, 345] width 717 height 63
click at [449, 316] on textarea "VMT Doors Blue Professional Contractors Creative Multicare JH Martin Mechanical…" at bounding box center [724, 345] width 717 height 63
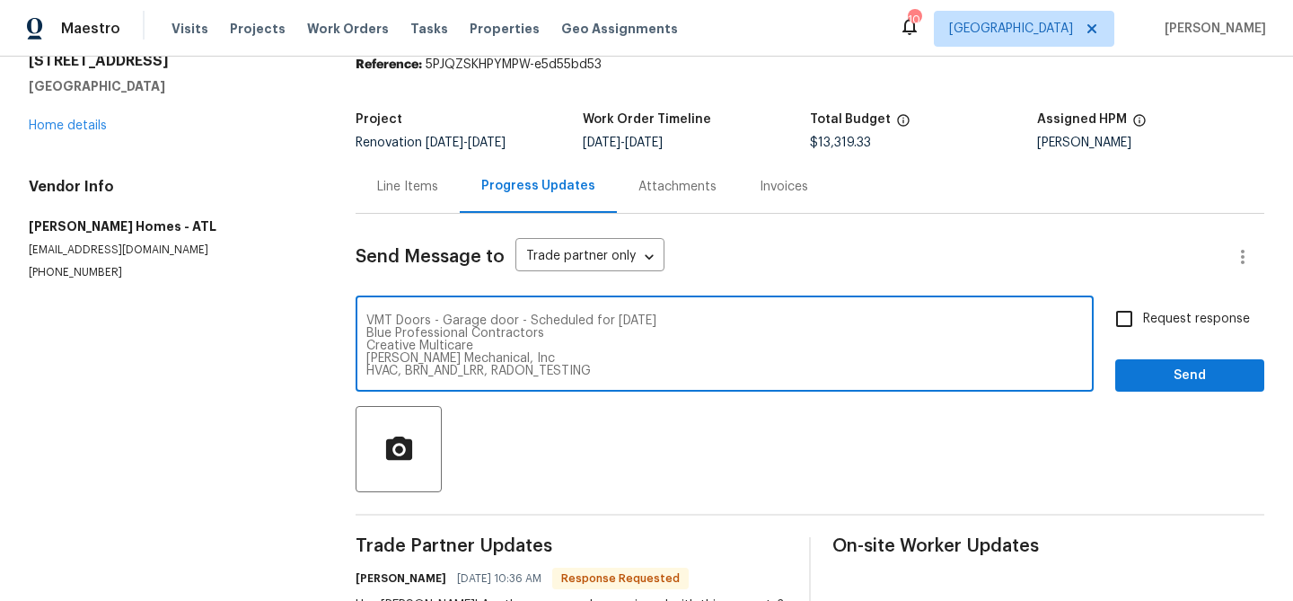
click at [550, 333] on textarea "VMT Doors - Garage door - Scheduled for today Blue Professional Contractors Cre…" at bounding box center [724, 345] width 717 height 63
click at [525, 342] on textarea "VMT Doors - Garage door - Scheduled for today Blue Professional Contractors - L…" at bounding box center [724, 345] width 717 height 63
click at [541, 353] on textarea "VMT Doors - Garage door - Scheduled for today Blue Professional Contractors - L…" at bounding box center [724, 345] width 717 height 63
click at [637, 375] on textarea "VMT Doors - Garage door - Scheduled for today Blue Professional Contractors - L…" at bounding box center [724, 345] width 717 height 63
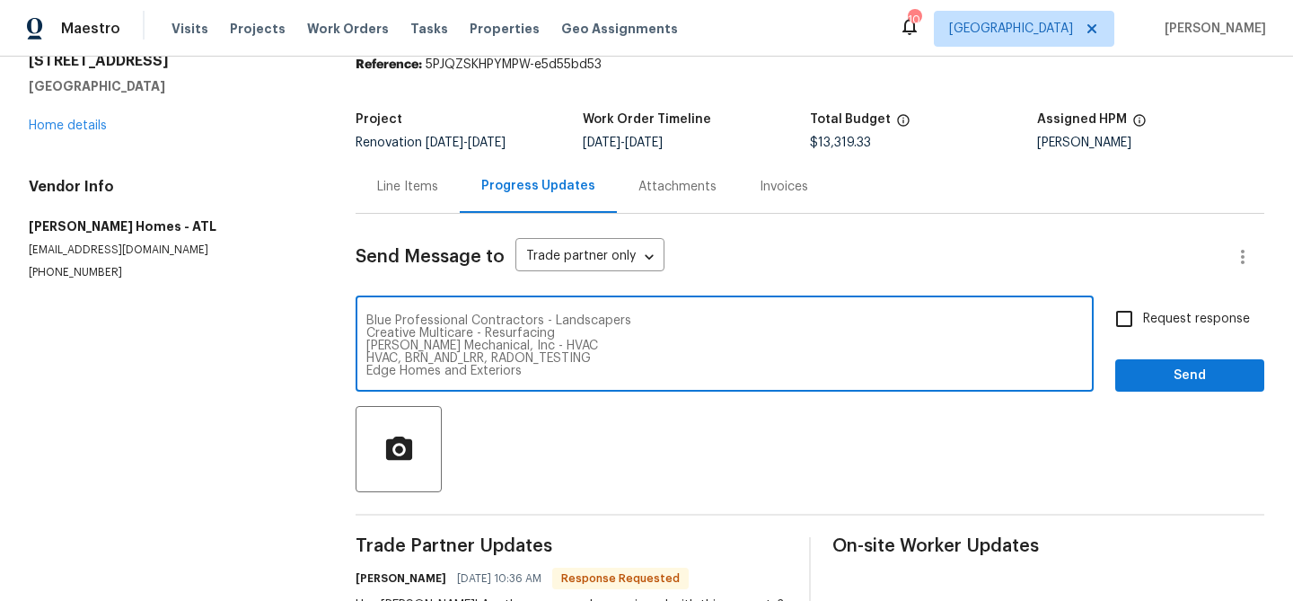
drag, startPoint x: 367, startPoint y: 340, endPoint x: 598, endPoint y: 348, distance: 230.9
click at [598, 348] on textarea "VMT Doors - Garage door - Scheduled for today Blue Professional Contractors - L…" at bounding box center [724, 345] width 717 height 63
click at [586, 361] on textarea "VMT Doors - Garage door - Scheduled for today Blue Professional Contractors - L…" at bounding box center [724, 345] width 717 height 63
type textarea "VMT Doors - Garage door - Scheduled for today Blue Professional Contractors - L…"
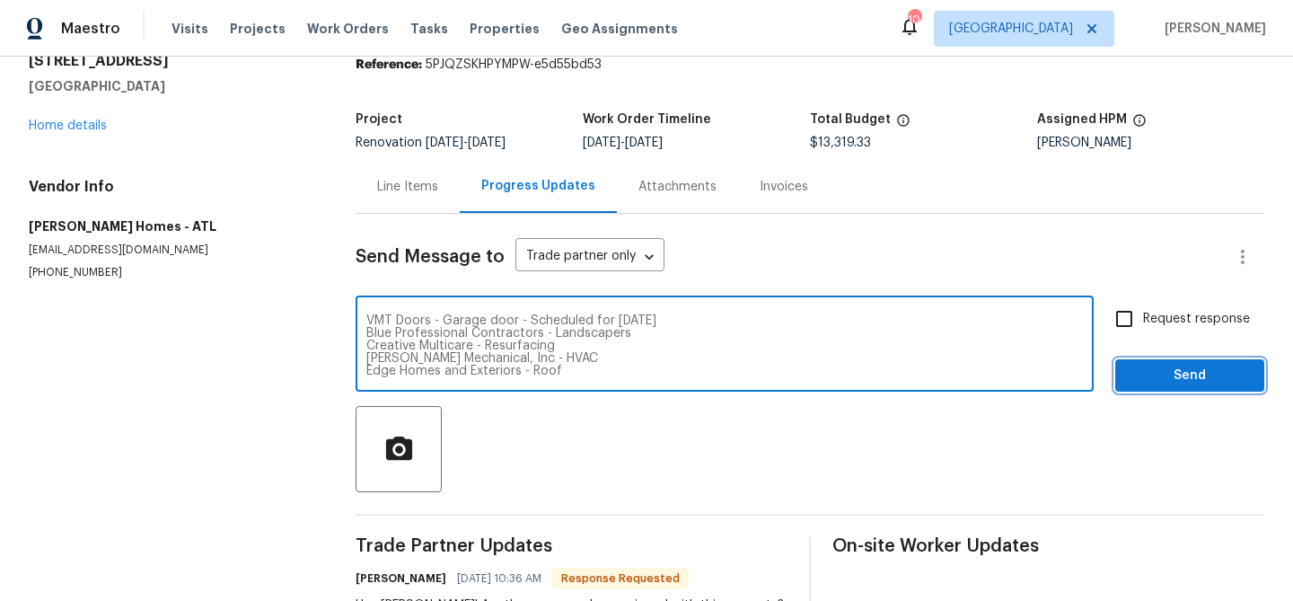
click at [1140, 375] on span "Send" at bounding box center [1190, 376] width 120 height 22
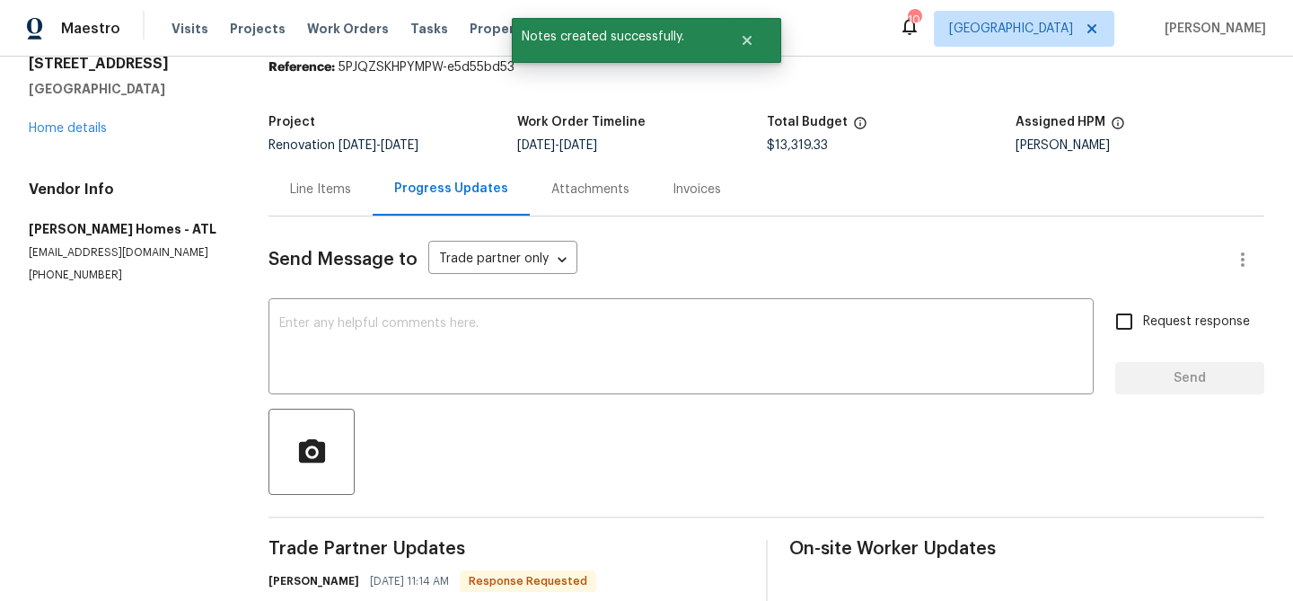
scroll to position [73, 0]
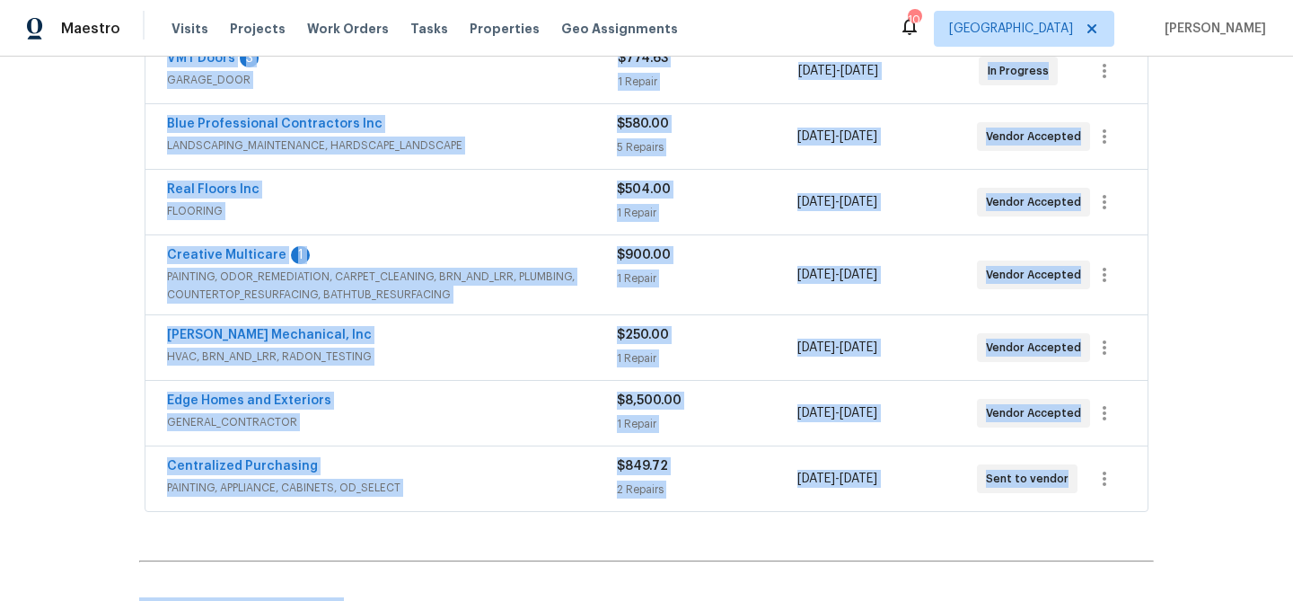
scroll to position [620, 0]
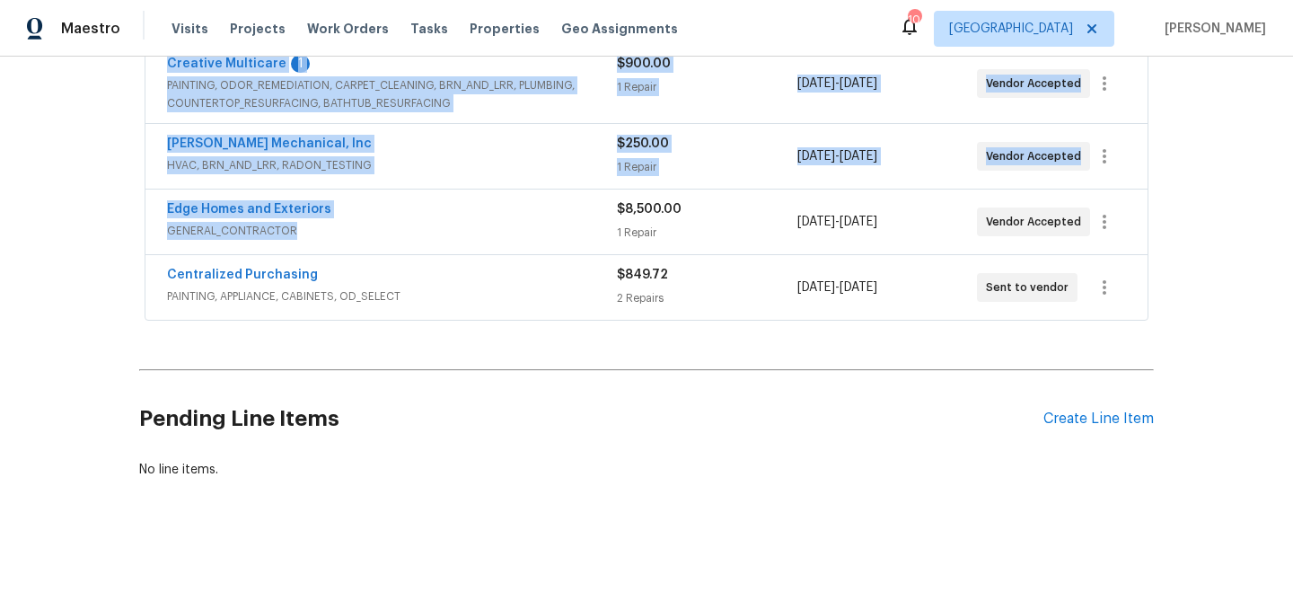
drag, startPoint x: 135, startPoint y: 136, endPoint x: 419, endPoint y: 251, distance: 306.7
click at [419, 250] on div "Back to all projects [STREET_ADDRESS] 3 Beds | 2 Baths | Total: 1440 ft² | Abov…" at bounding box center [646, 329] width 1293 height 544
copy div "[PERSON_NAME] Homes GENERAL_CONTRACTOR, OD_SELECT $13,319.33 30 Repairs [DATE] …"
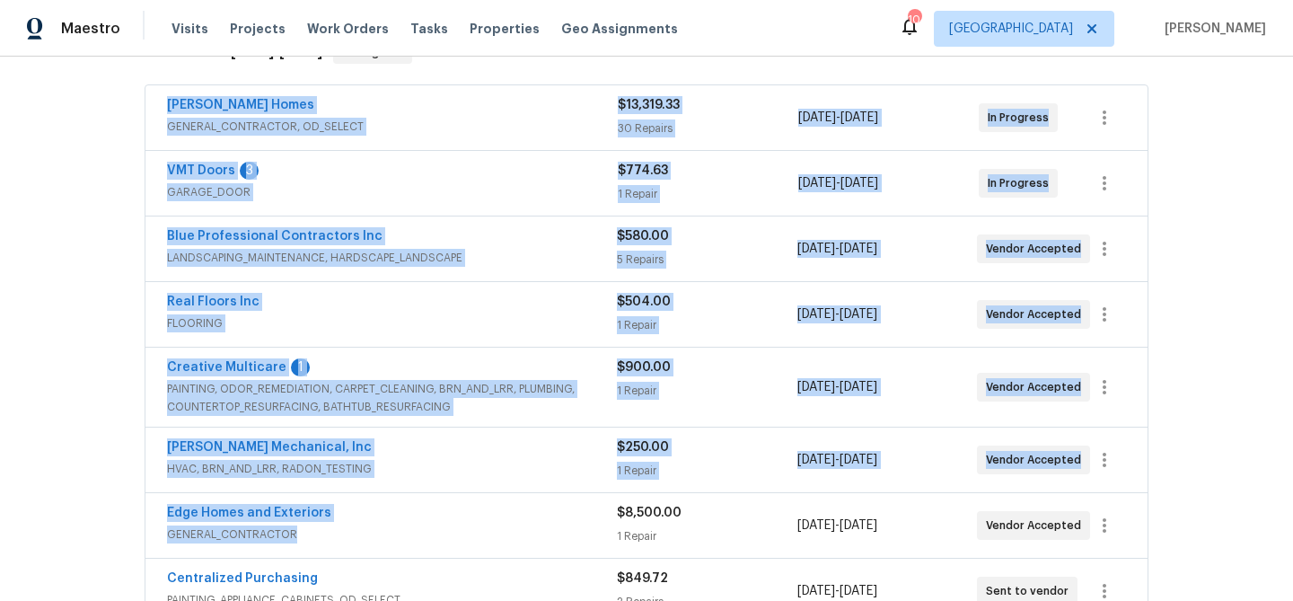
scroll to position [0, 0]
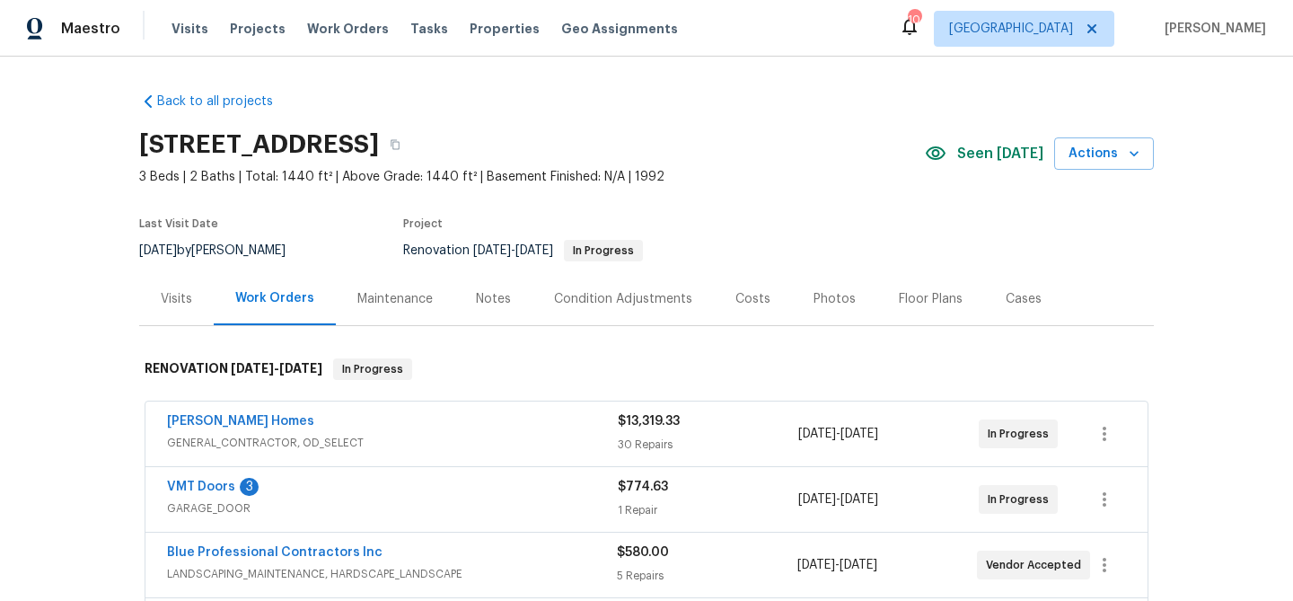
click at [490, 298] on div "Notes" at bounding box center [493, 299] width 35 height 18
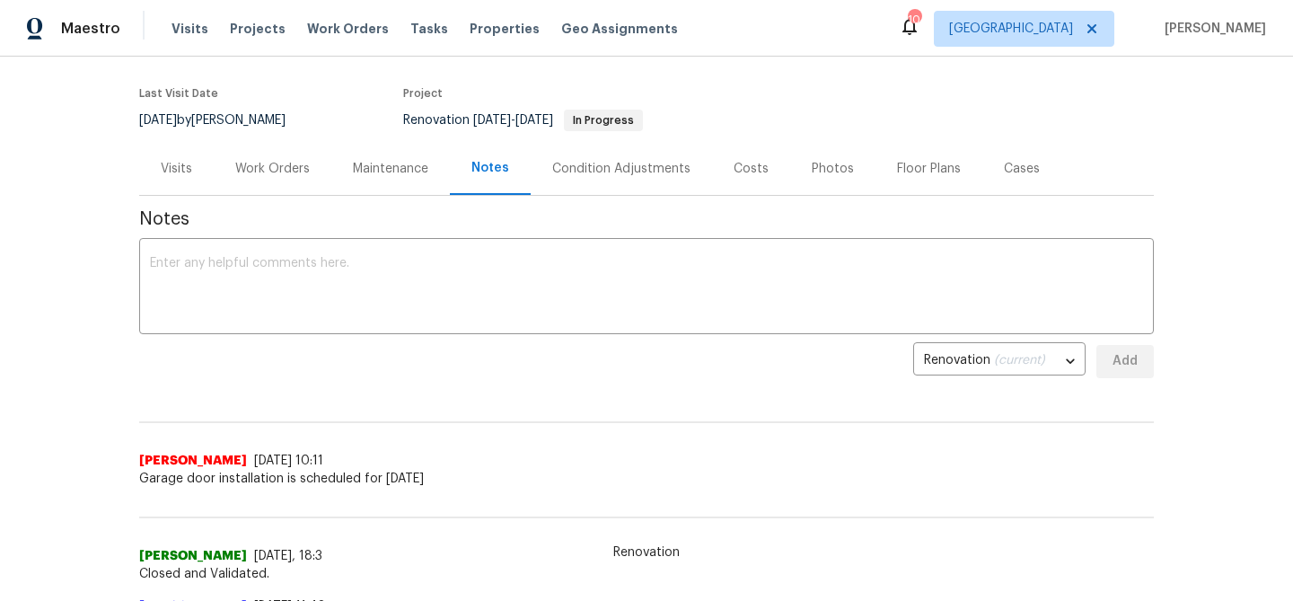
scroll to position [132, 0]
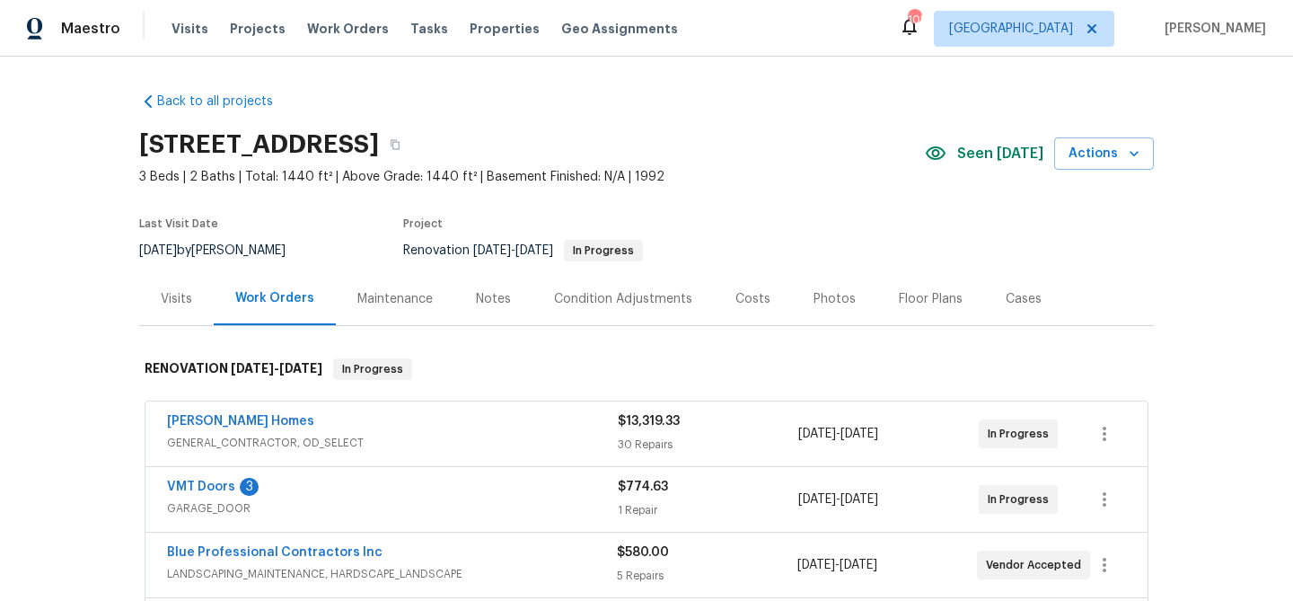
scroll to position [85, 0]
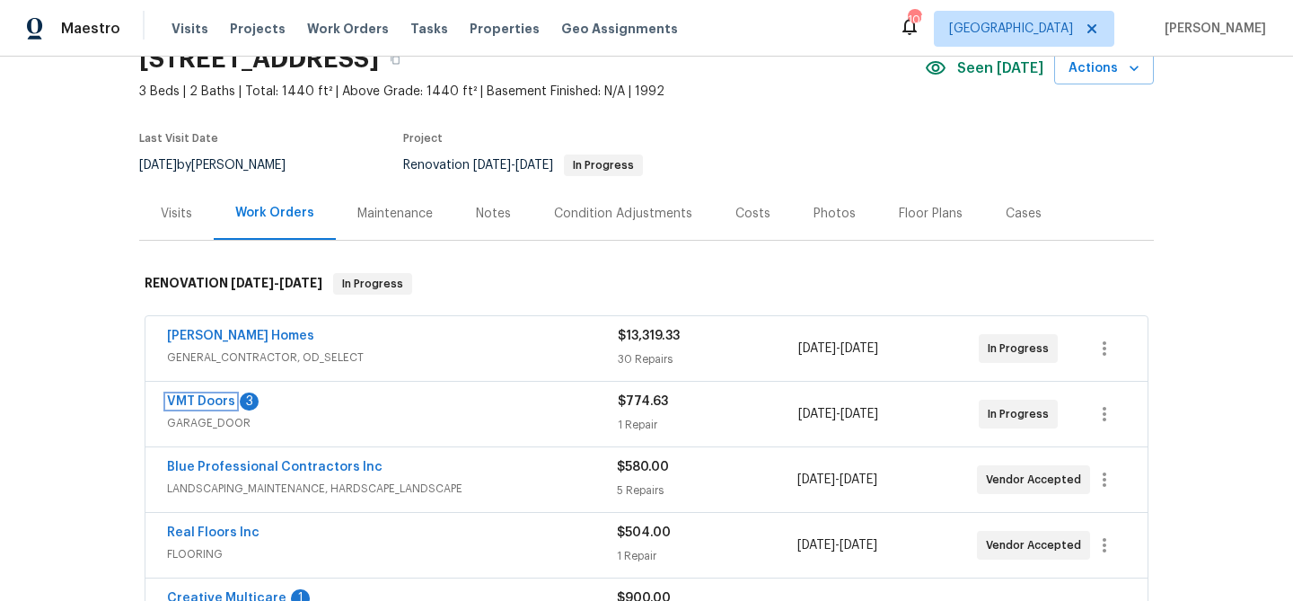
click at [192, 399] on link "VMT Doors" at bounding box center [201, 401] width 68 height 13
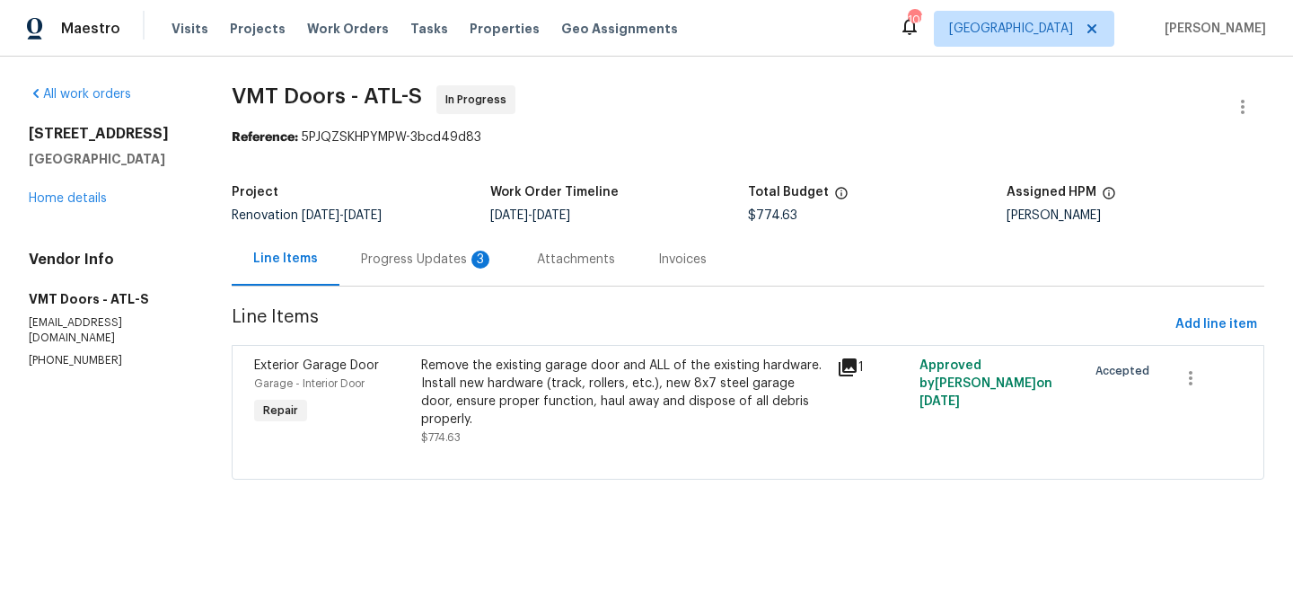
click at [388, 260] on div "Progress Updates 3" at bounding box center [427, 260] width 133 height 18
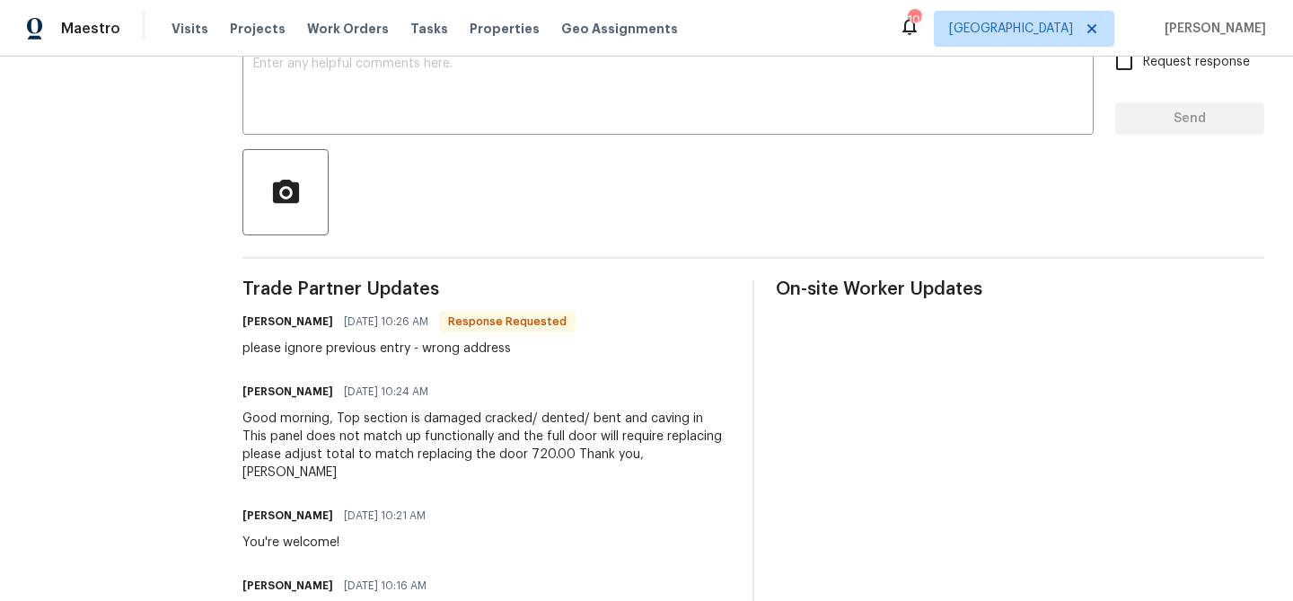
scroll to position [309, 0]
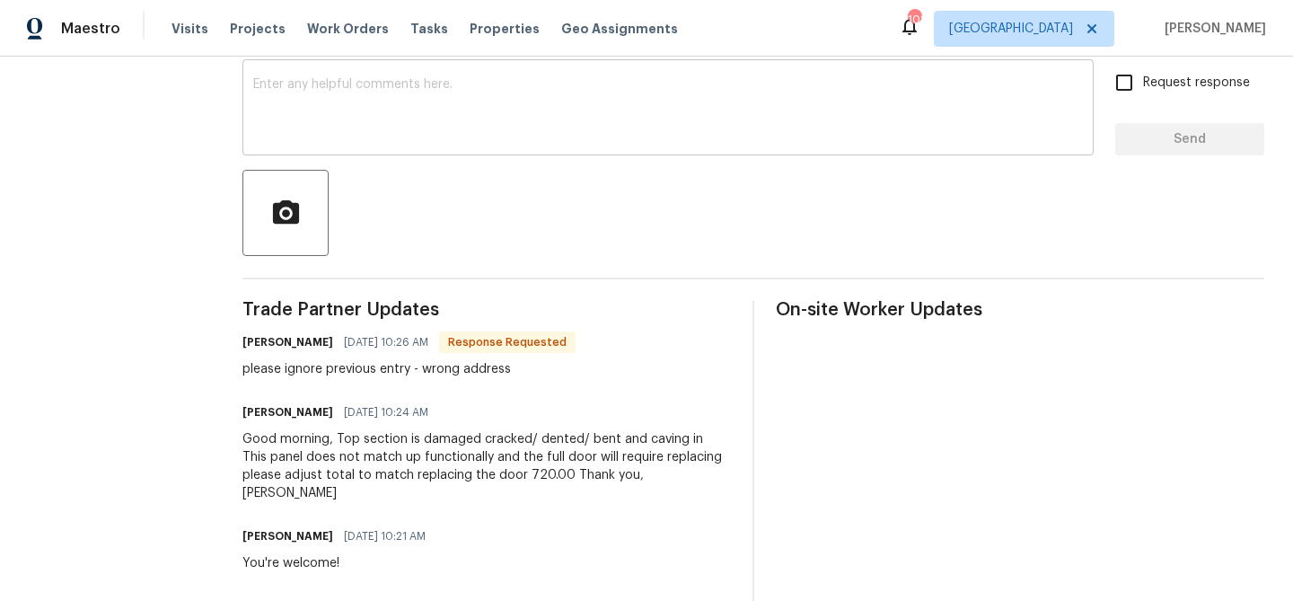
click at [363, 138] on textarea at bounding box center [668, 109] width 830 height 63
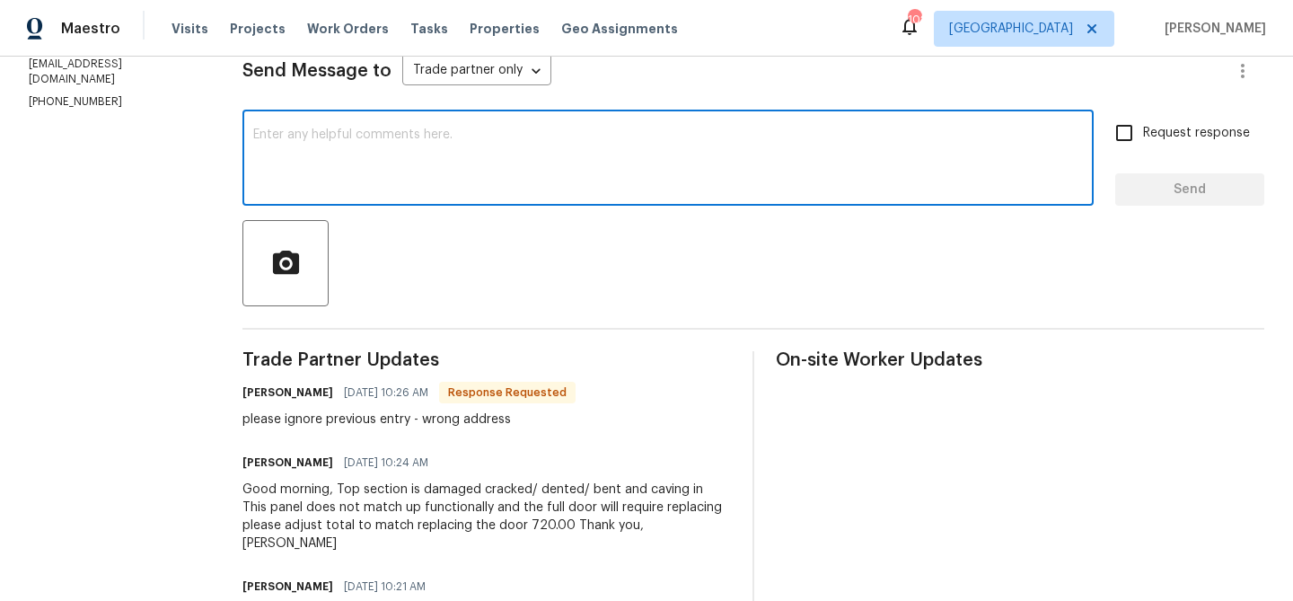
scroll to position [258, 0]
click at [363, 138] on textarea at bounding box center [668, 160] width 830 height 63
type textarea "got it"
click at [1217, 177] on button "Send" at bounding box center [1189, 190] width 149 height 33
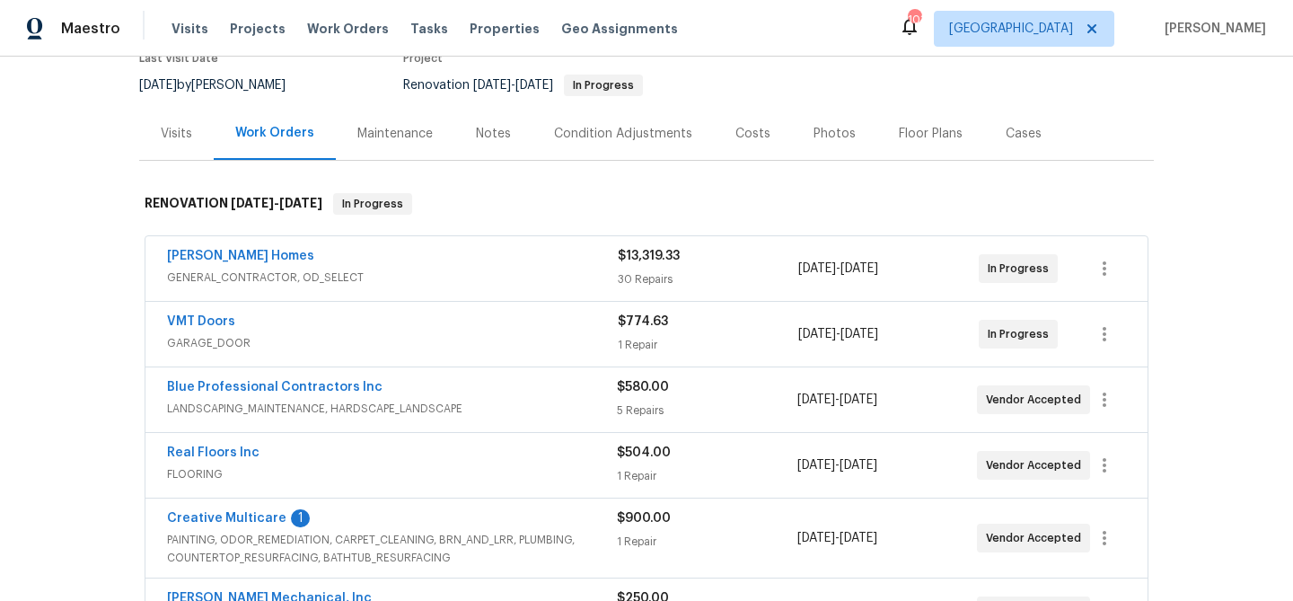
scroll to position [297, 0]
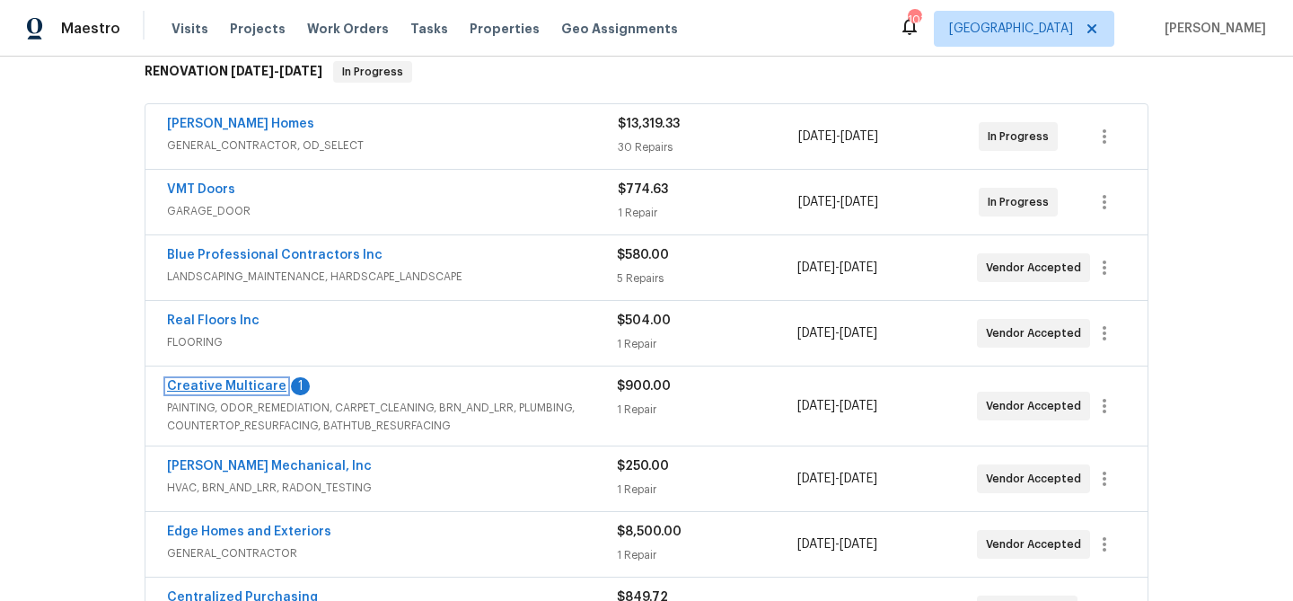
click at [193, 382] on link "Creative Multicare" at bounding box center [226, 386] width 119 height 13
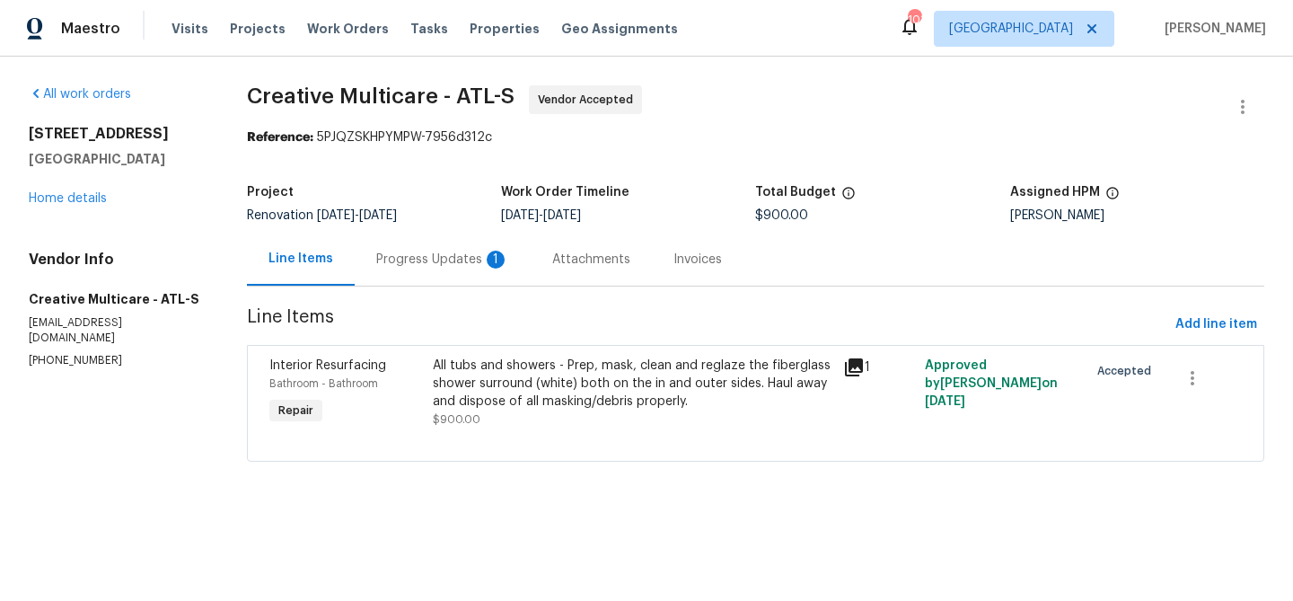
click at [423, 259] on div "Progress Updates 1" at bounding box center [442, 260] width 133 height 18
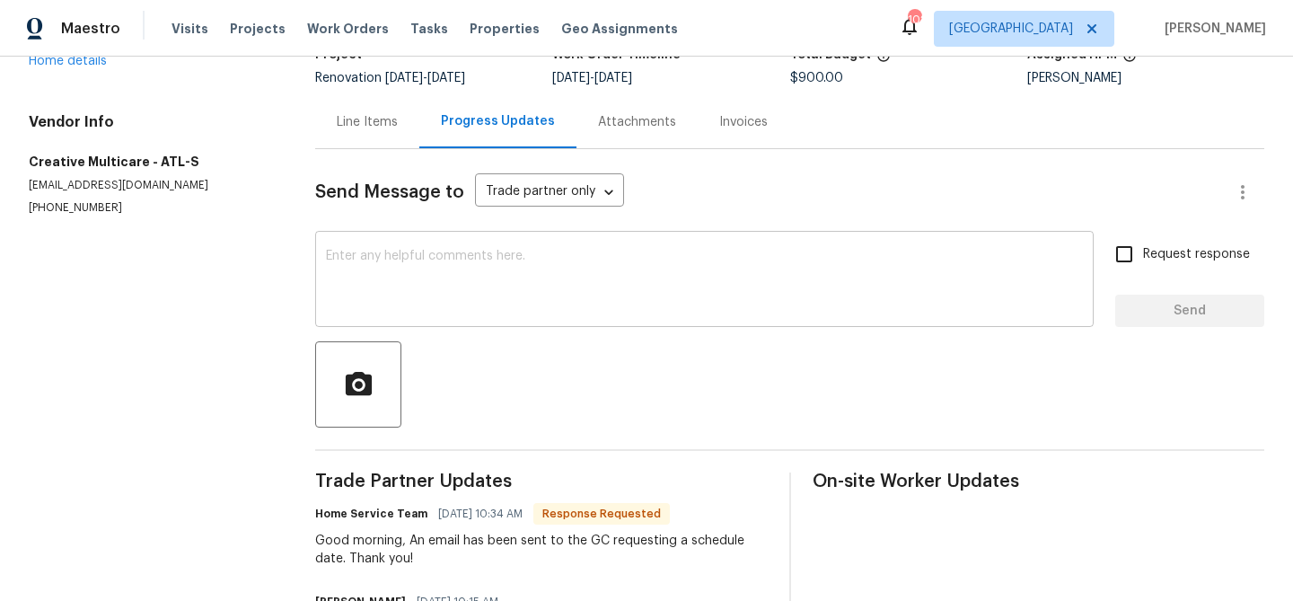
scroll to position [145, 0]
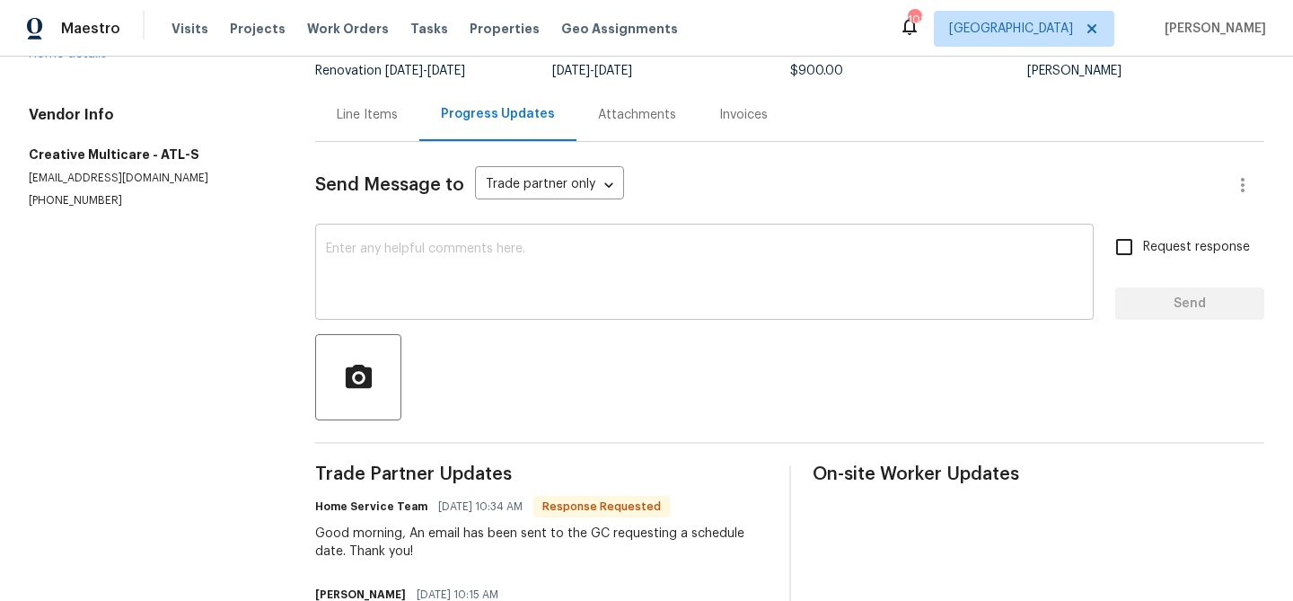
click at [403, 273] on textarea at bounding box center [704, 273] width 757 height 63
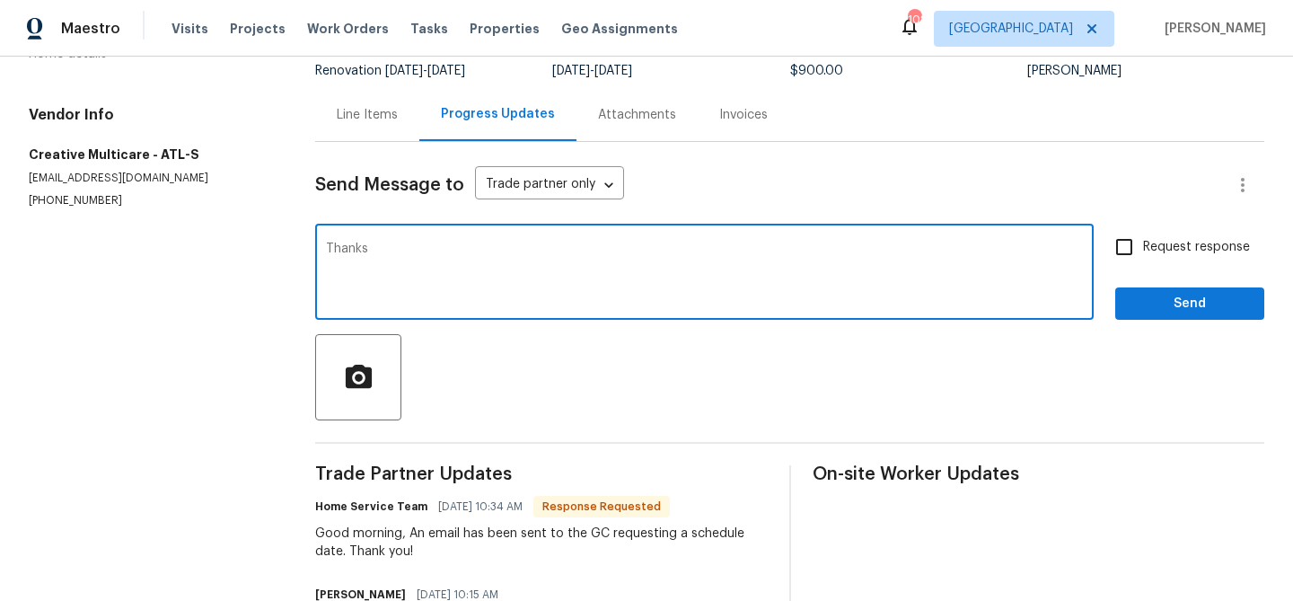
type textarea "Thanks"
click at [1239, 321] on div "Send Message to Trade partner only Trade partner only ​ Thanks x ​ Request resp…" at bounding box center [789, 450] width 949 height 616
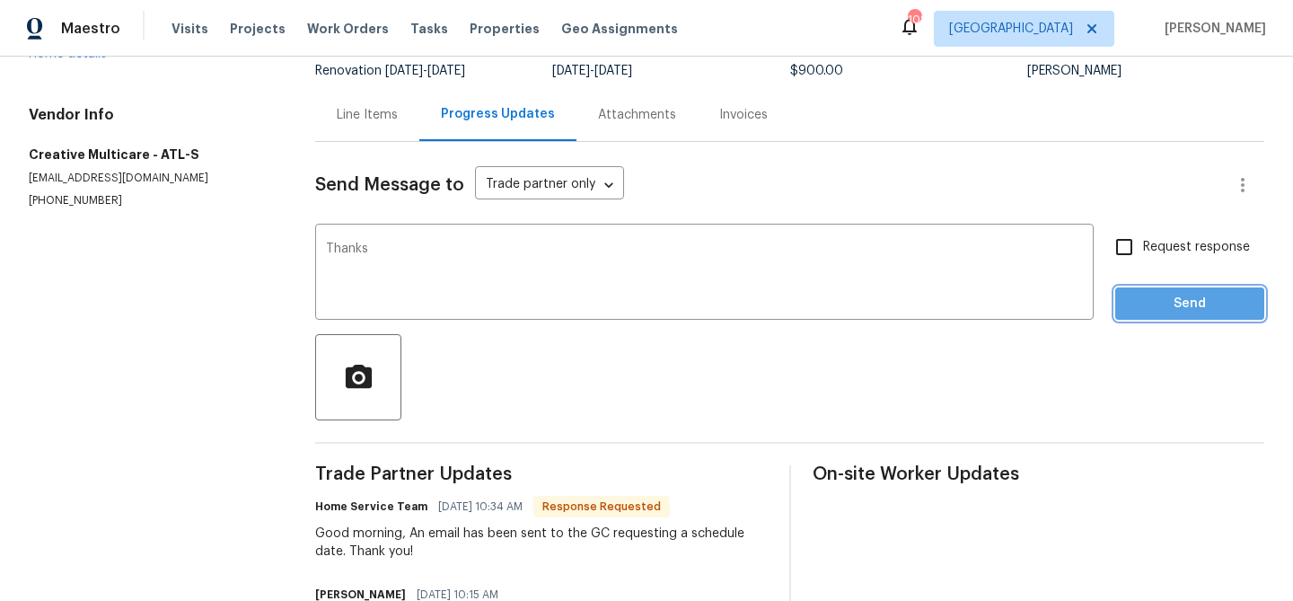
click at [1219, 312] on span "Send" at bounding box center [1190, 304] width 120 height 22
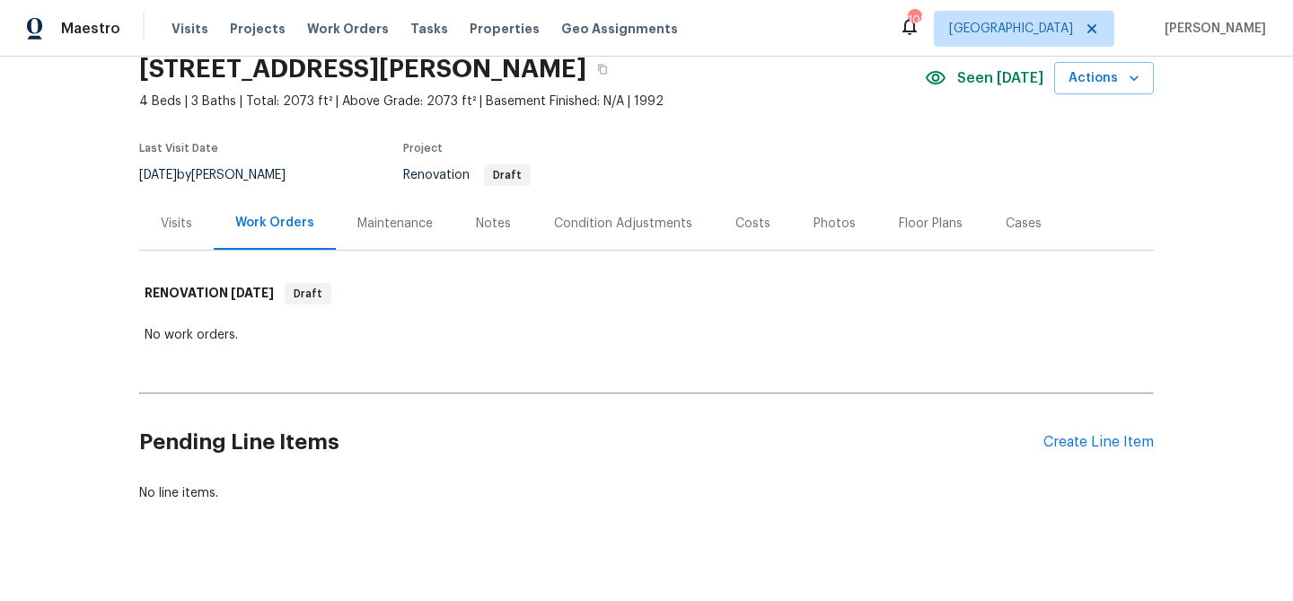
scroll to position [99, 0]
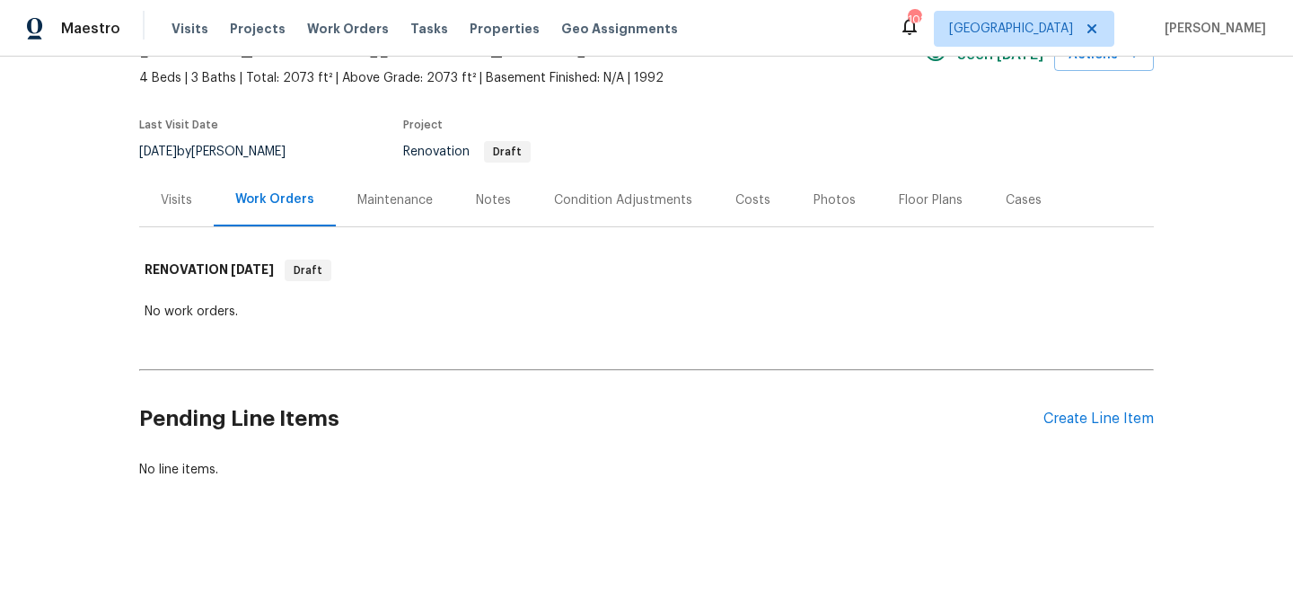
click at [612, 202] on div "Condition Adjustments" at bounding box center [623, 200] width 138 height 18
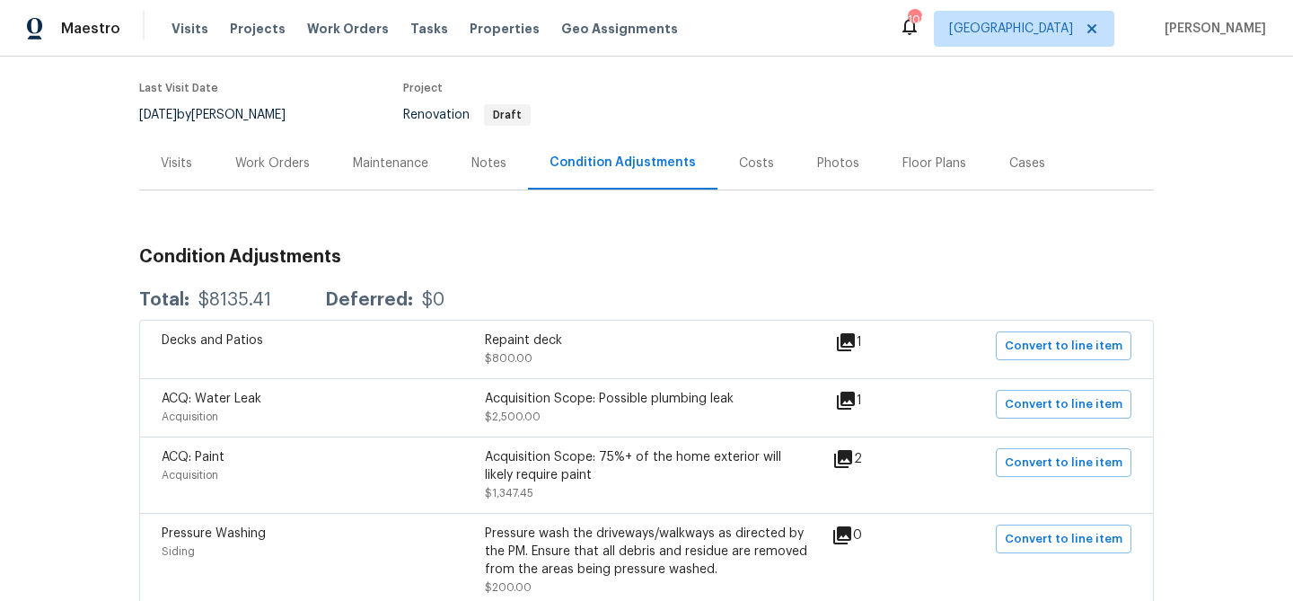
scroll to position [233, 0]
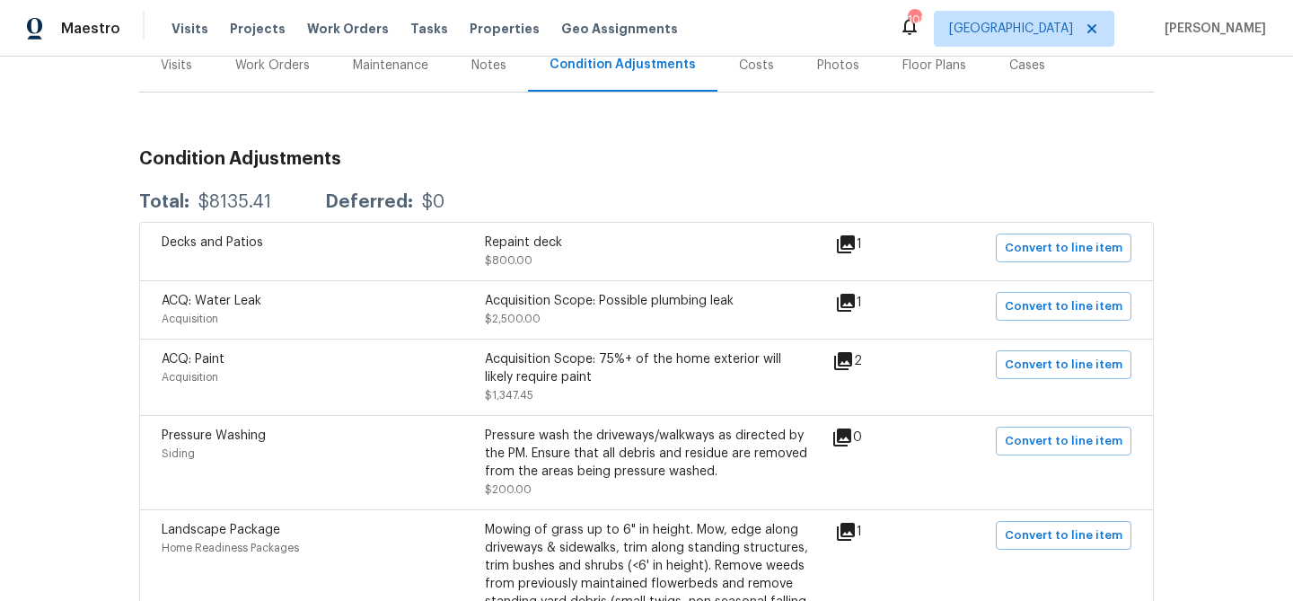
click at [855, 242] on icon at bounding box center [846, 244] width 18 height 18
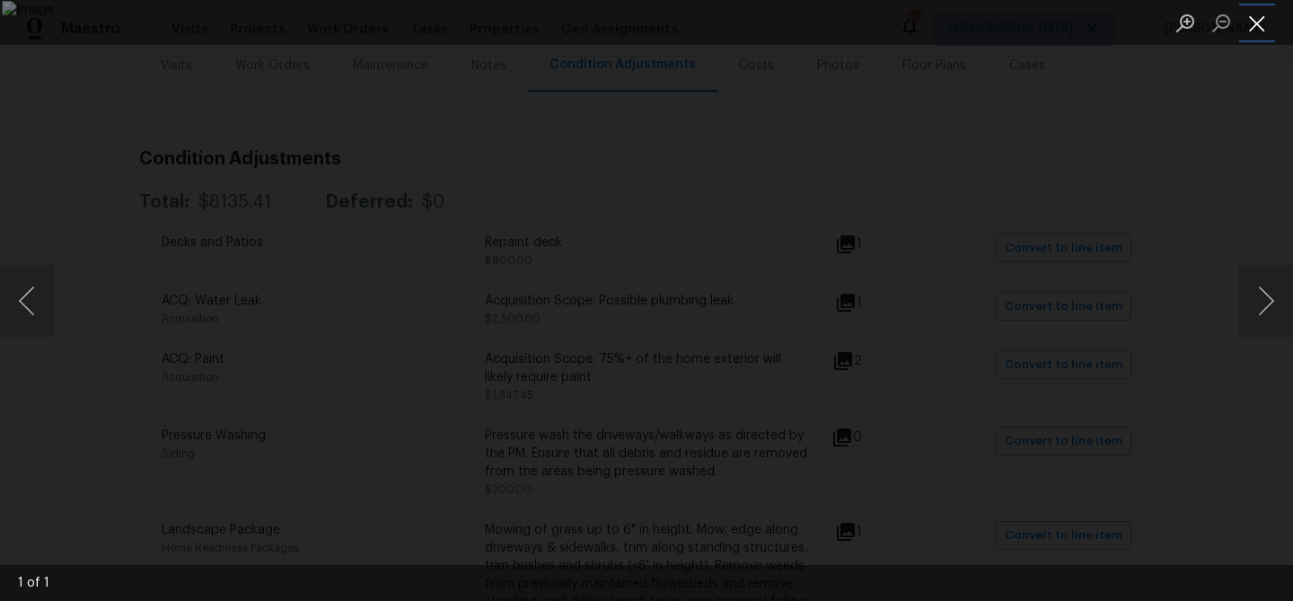
click at [1250, 28] on button "Close lightbox" at bounding box center [1257, 22] width 36 height 31
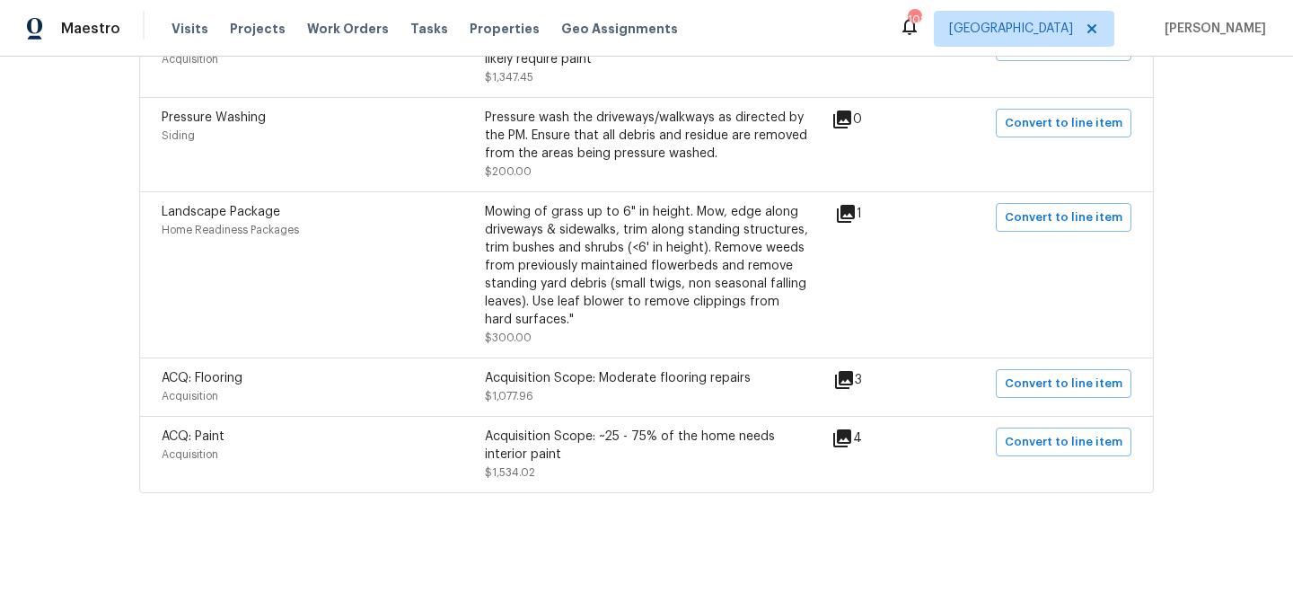
scroll to position [554, 0]
click at [851, 441] on icon at bounding box center [842, 438] width 18 height 18
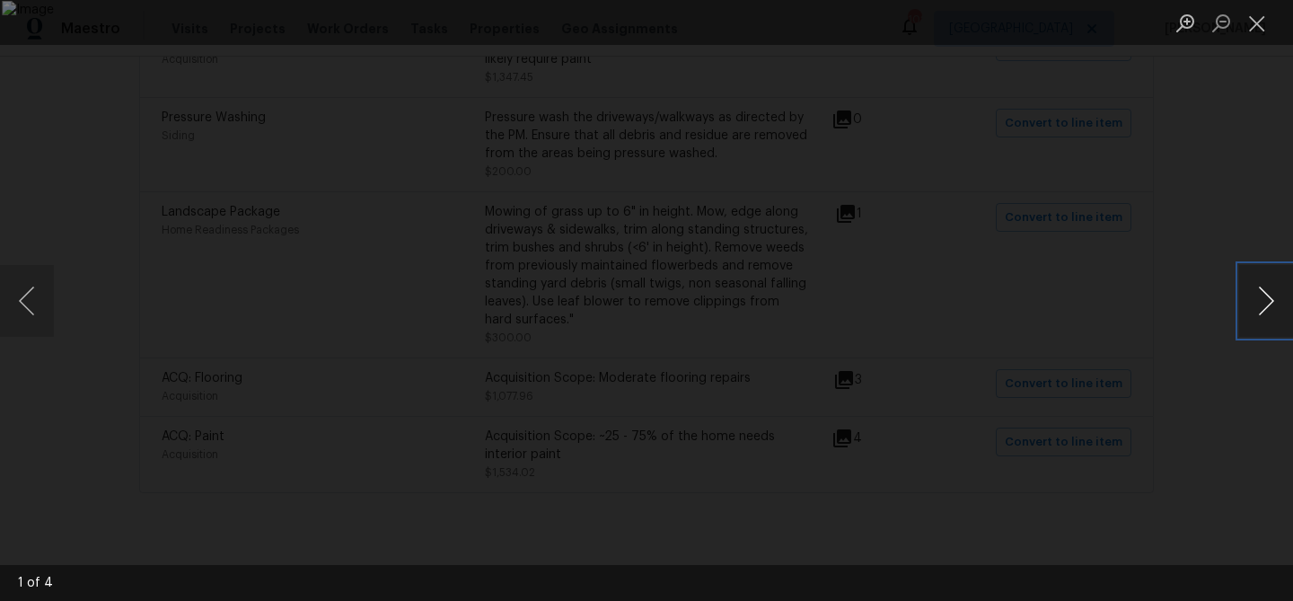
click at [1272, 308] on button "Next image" at bounding box center [1266, 301] width 54 height 72
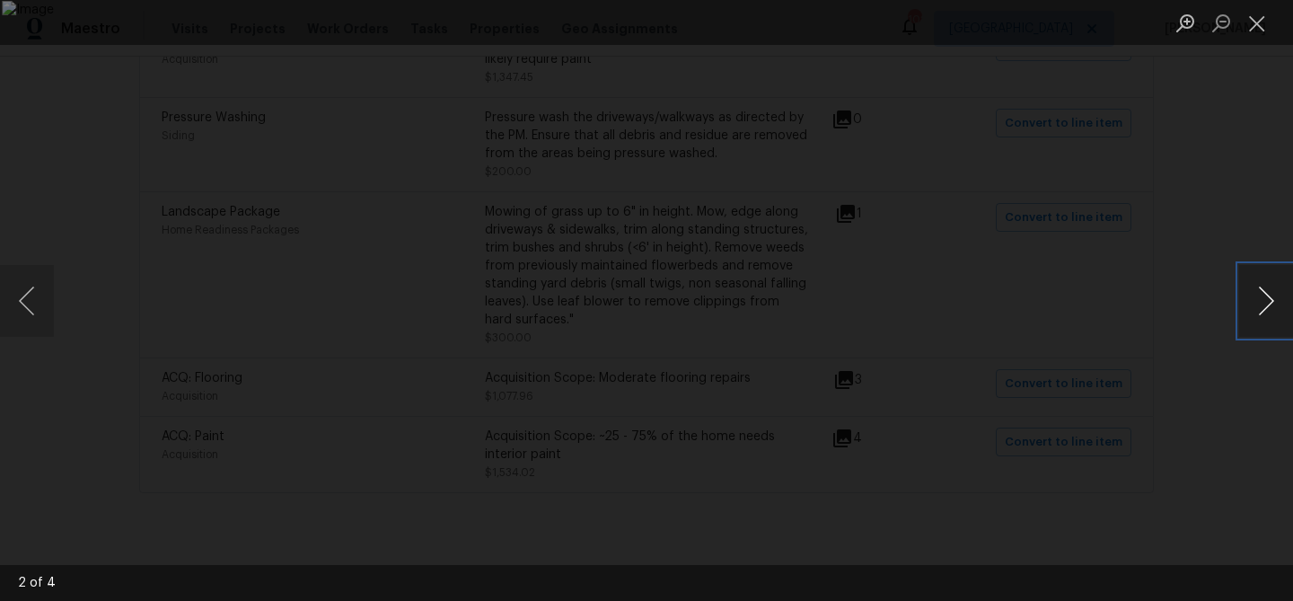
click at [1272, 308] on button "Next image" at bounding box center [1266, 301] width 54 height 72
click at [1256, 26] on button "Close lightbox" at bounding box center [1257, 22] width 36 height 31
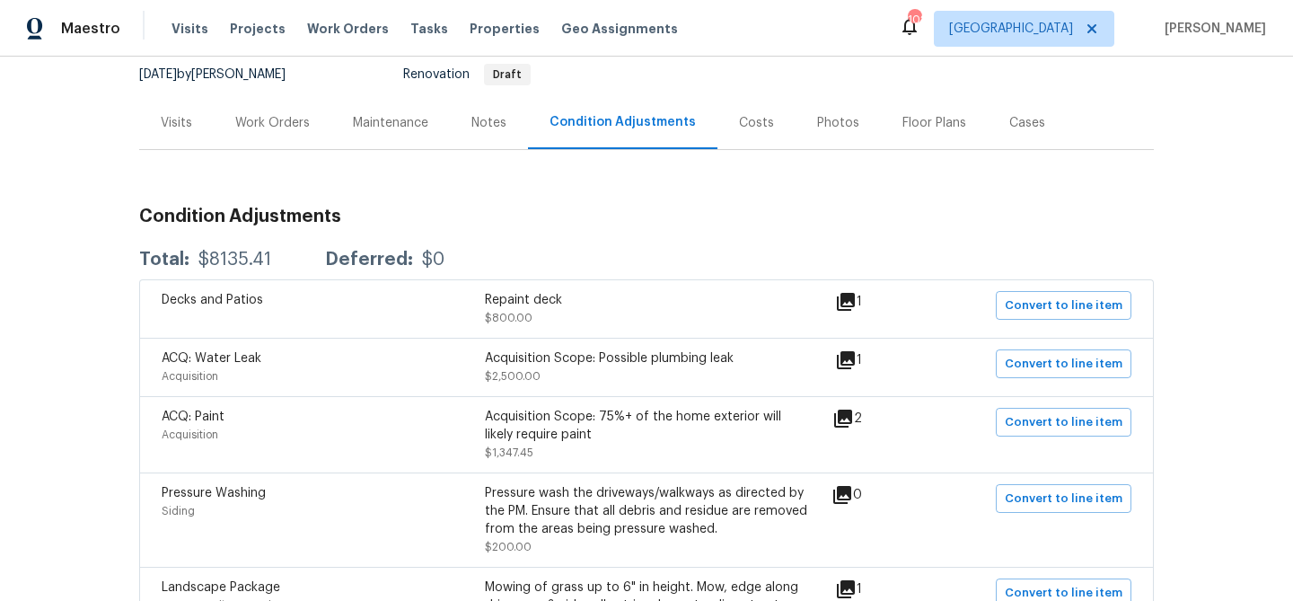
scroll to position [174, 0]
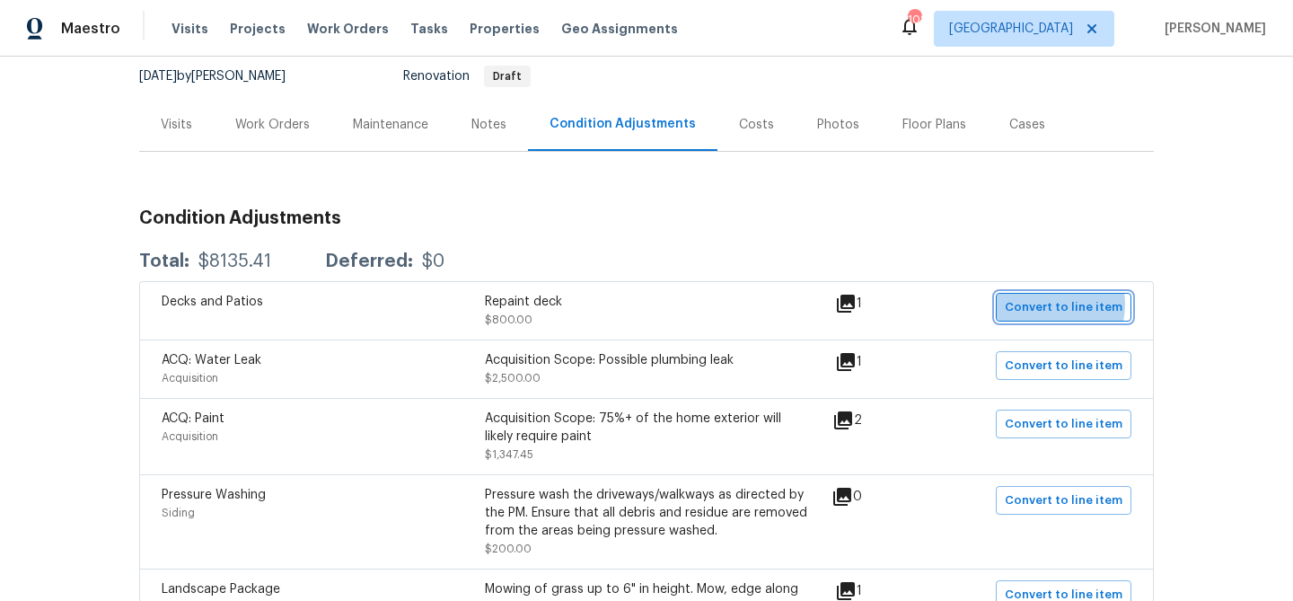
click at [1054, 304] on span "Convert to line item" at bounding box center [1064, 307] width 118 height 21
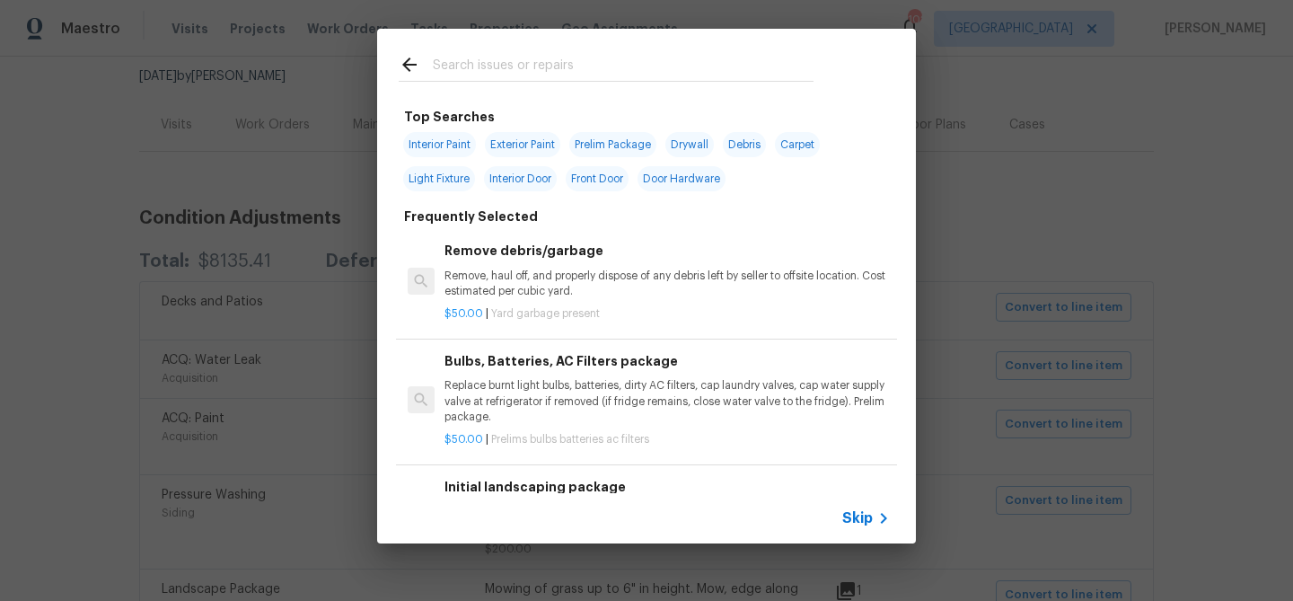
click at [873, 512] on icon at bounding box center [884, 518] width 22 height 22
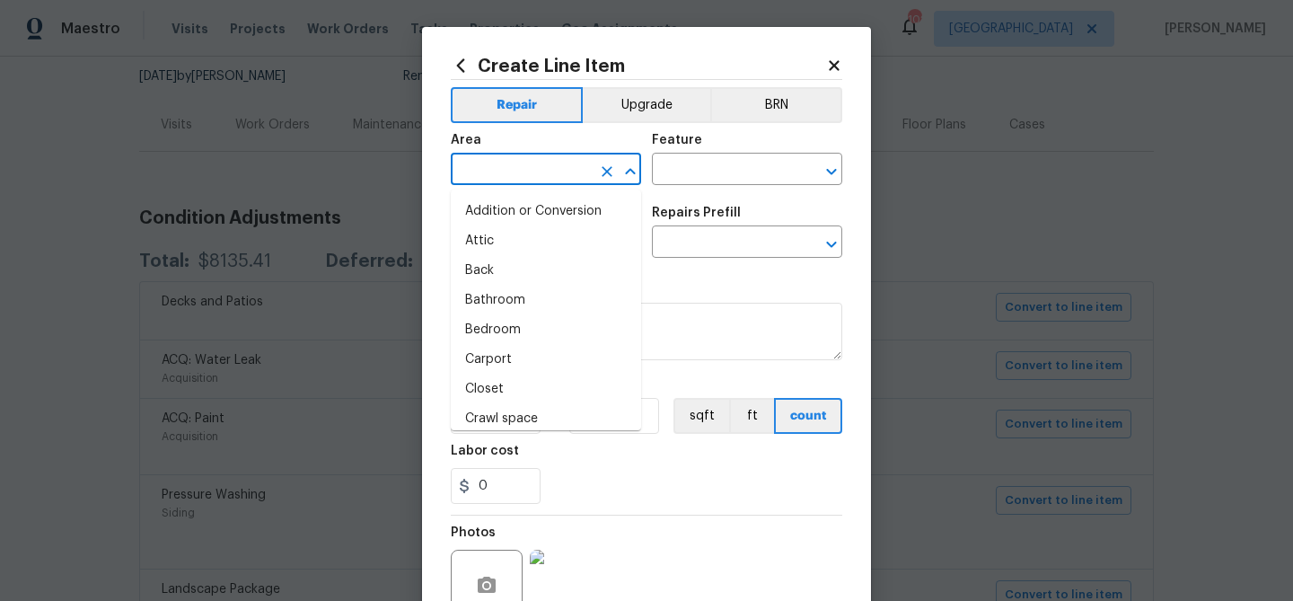
click at [513, 172] on input "text" at bounding box center [521, 171] width 140 height 28
drag, startPoint x: 520, startPoint y: 262, endPoint x: 611, endPoint y: 189, distance: 116.3
click at [522, 260] on li "Back" at bounding box center [546, 271] width 190 height 30
type input "Back"
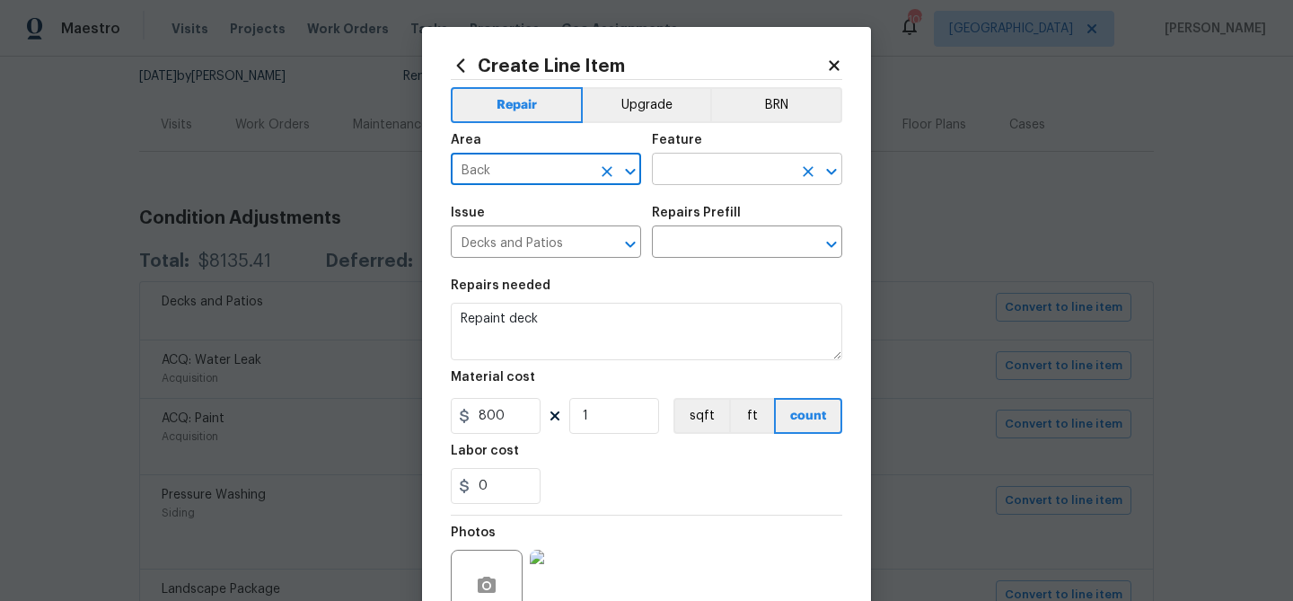
click at [679, 169] on input "text" at bounding box center [722, 171] width 140 height 28
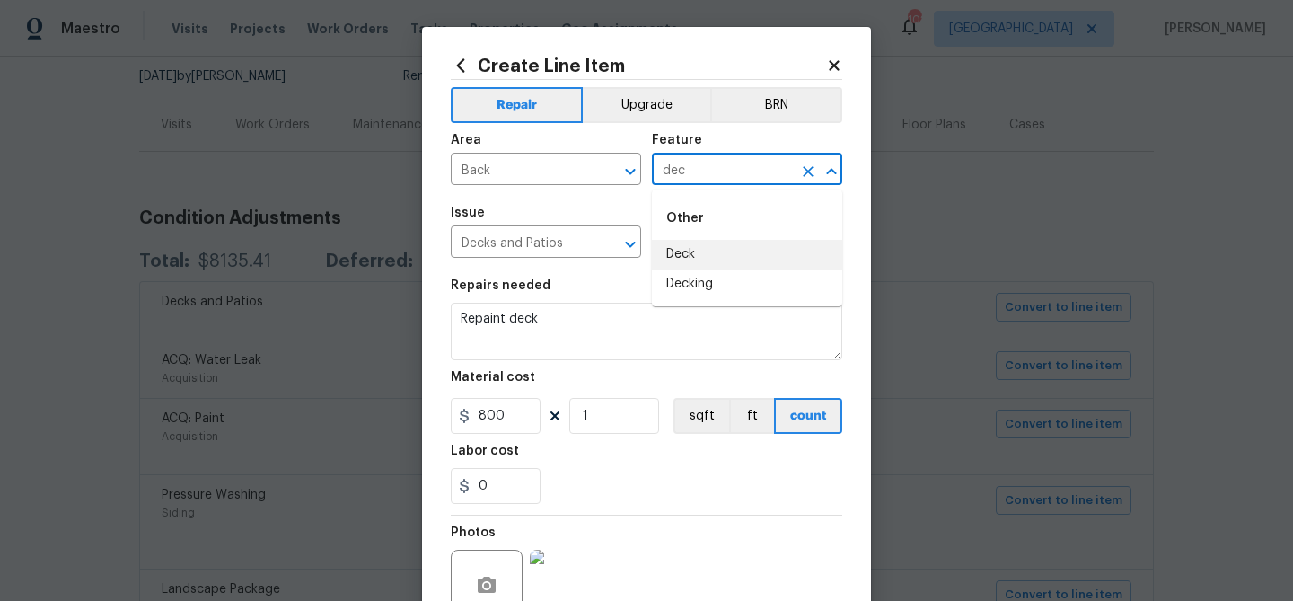
click at [714, 254] on li "Deck" at bounding box center [747, 255] width 190 height 30
type input "Deck"
click at [709, 250] on input "text" at bounding box center [722, 244] width 140 height 28
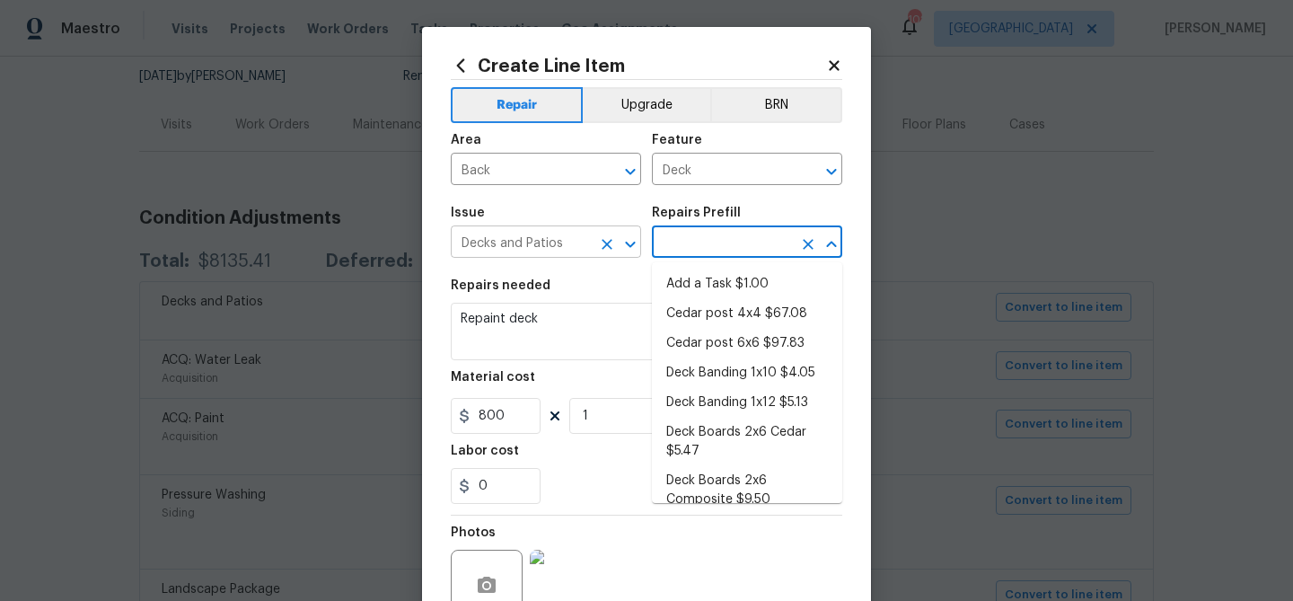
click at [560, 239] on input "Decks and Patios" at bounding box center [521, 244] width 140 height 28
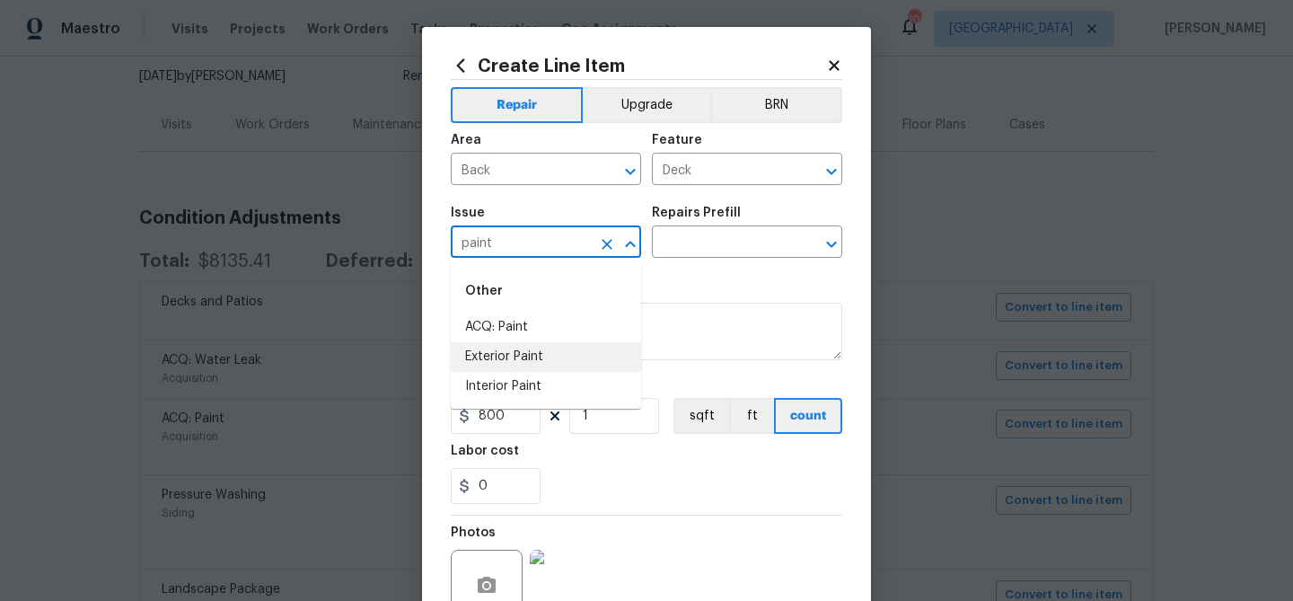
drag, startPoint x: 550, startPoint y: 353, endPoint x: 568, endPoint y: 335, distance: 26.0
click at [550, 353] on li "Exterior Paint" at bounding box center [546, 357] width 190 height 30
type input "Exterior Paint"
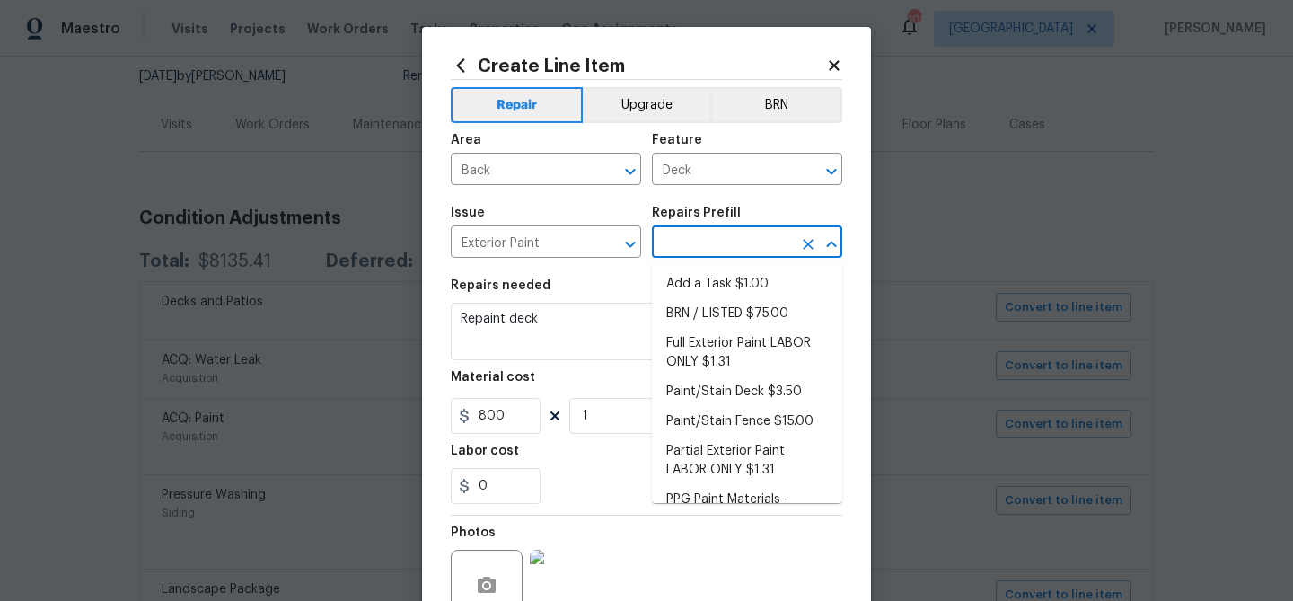
click at [679, 249] on input "text" at bounding box center [722, 244] width 140 height 28
click at [762, 399] on li "Paint/Stain Deck $3.50" at bounding box center [747, 392] width 190 height 30
type input "Overall Paint"
type input "Paint/Stain Deck $3.50"
type textarea "Prep, mask and paint/stain the exterior wood deck (PM to approve of the color).…"
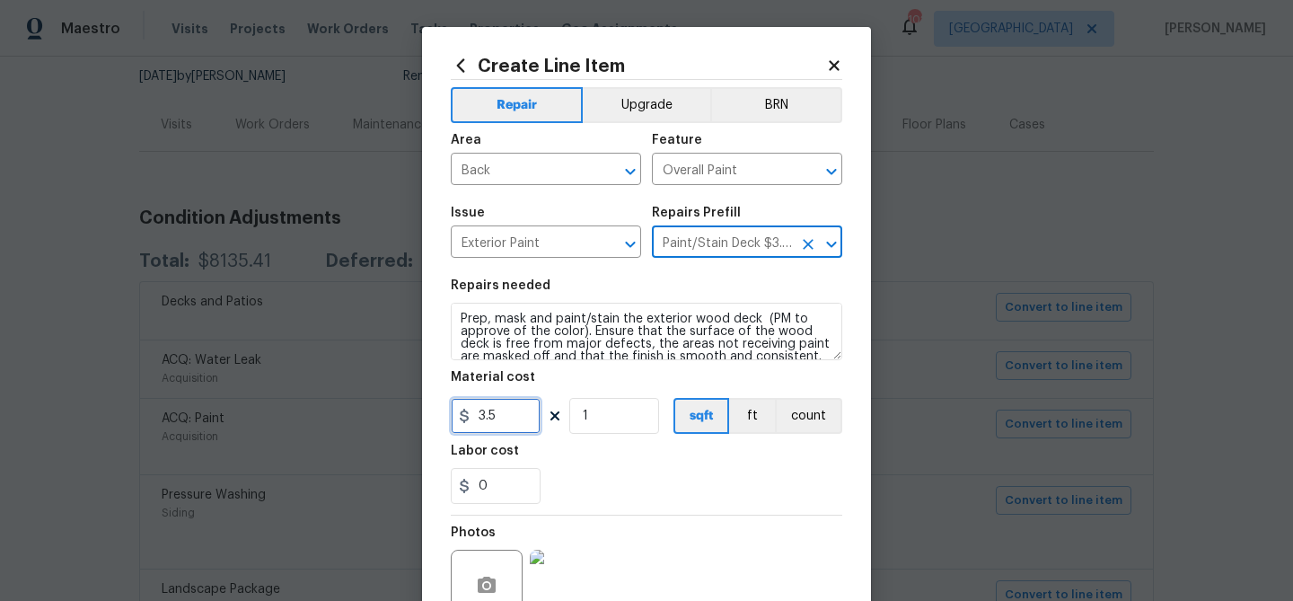
click at [480, 416] on input "3.5" at bounding box center [496, 416] width 90 height 36
type input "800"
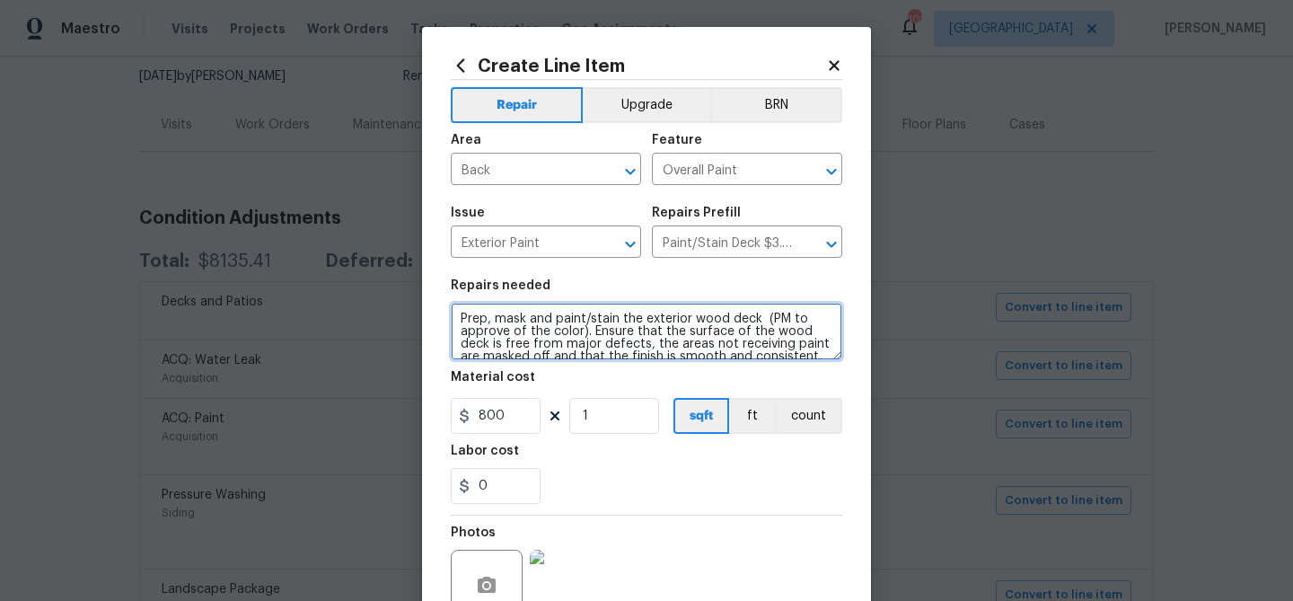
click at [459, 315] on textarea "Prep, mask and paint/stain the exterior wood deck (PM to approve of the color).…" at bounding box center [647, 331] width 392 height 57
type textarea "Repair and Prep, mask and paint/stain the exterior wood deck (PM to approve of …"
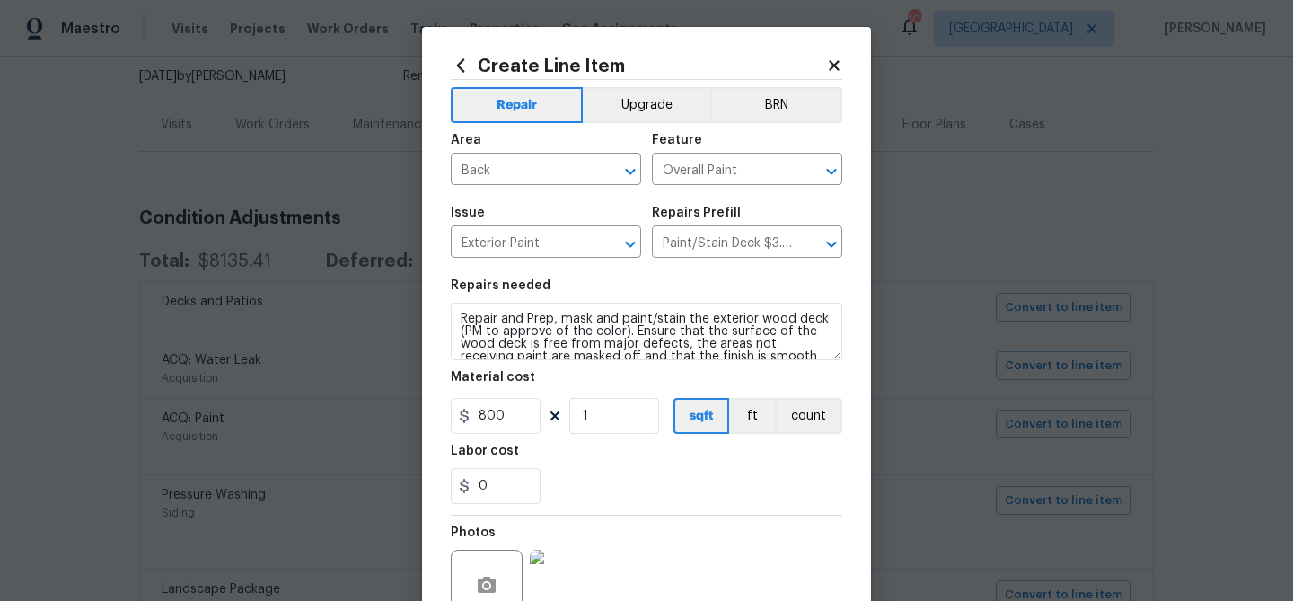
click at [779, 464] on div "Labor cost" at bounding box center [647, 456] width 392 height 23
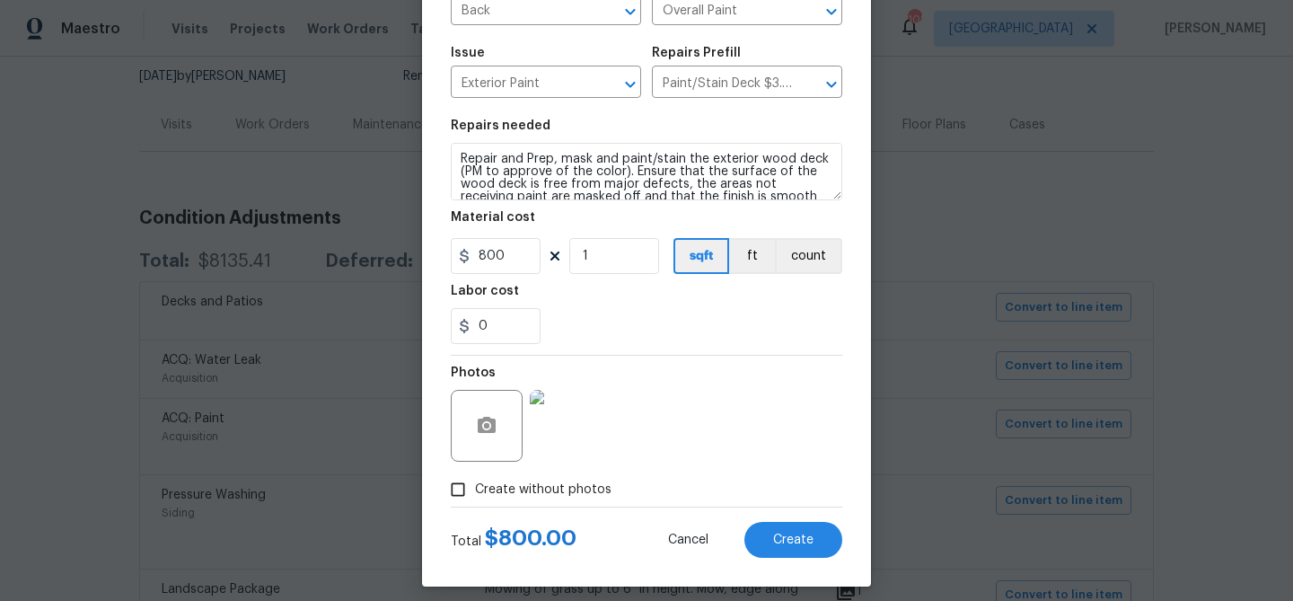
scroll to position [163, 0]
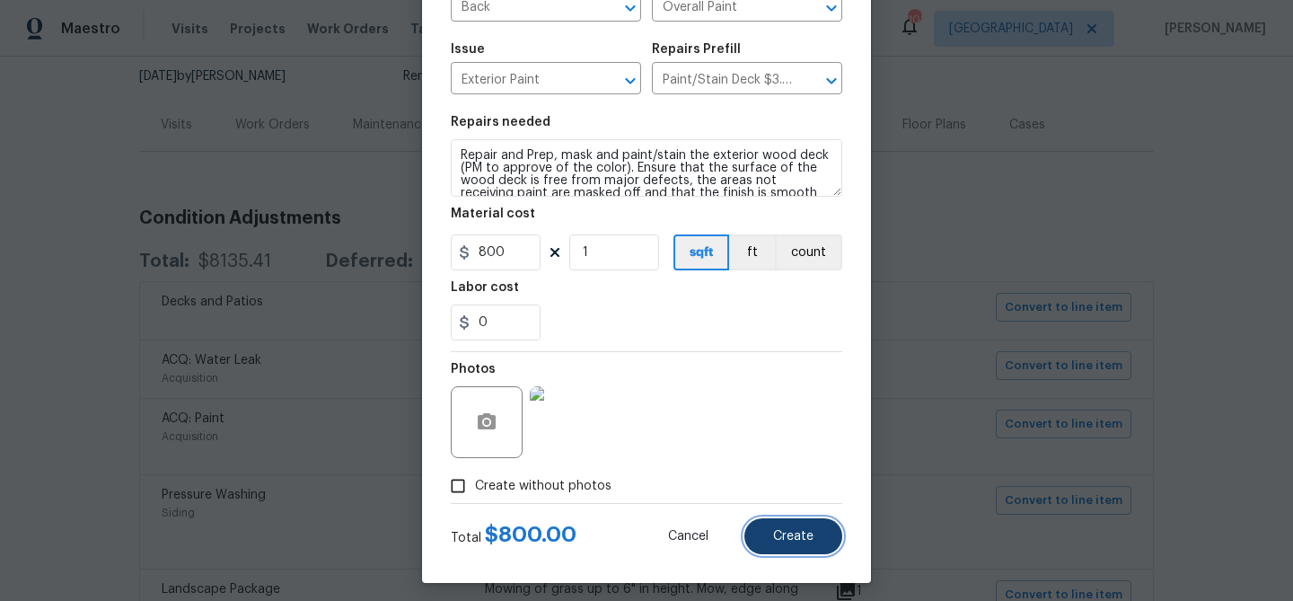
click at [800, 531] on span "Create" at bounding box center [793, 536] width 40 height 13
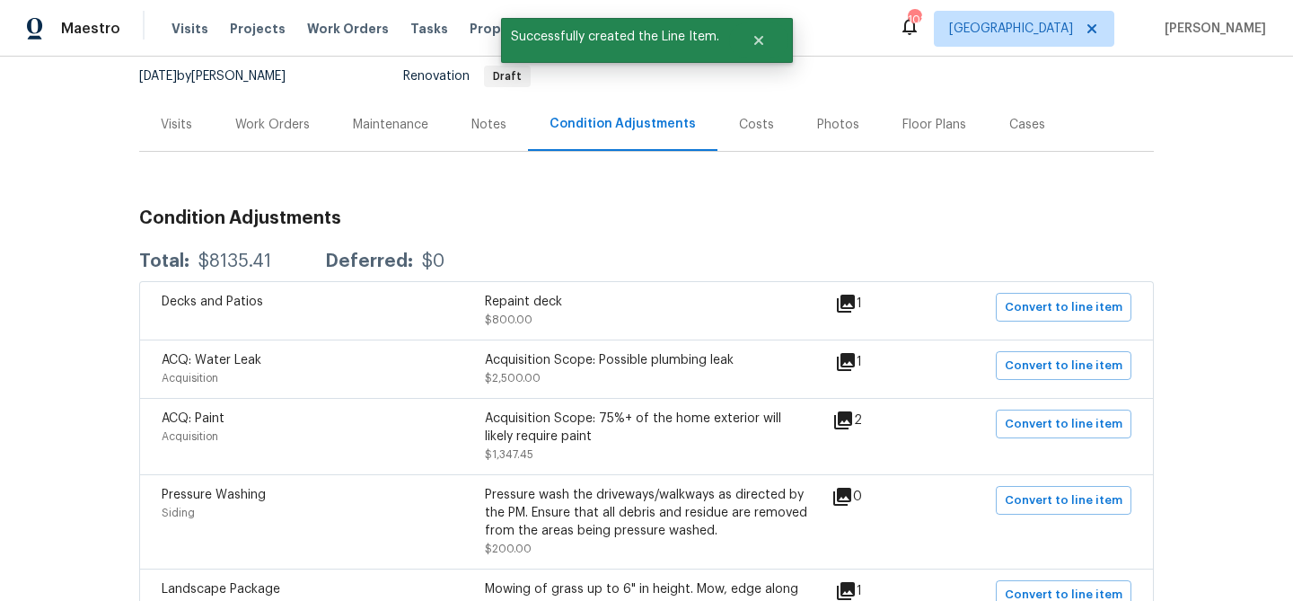
click at [857, 361] on icon at bounding box center [846, 362] width 22 height 22
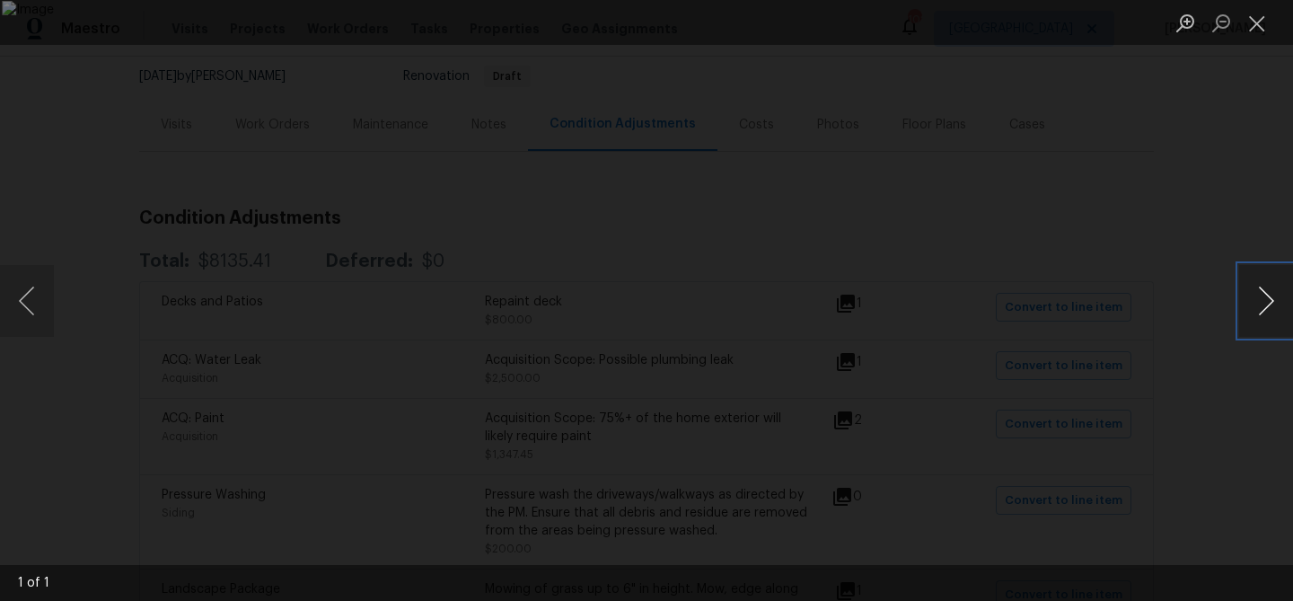
click at [1265, 290] on button "Next image" at bounding box center [1266, 301] width 54 height 72
click at [1260, 296] on button "Next image" at bounding box center [1266, 301] width 54 height 72
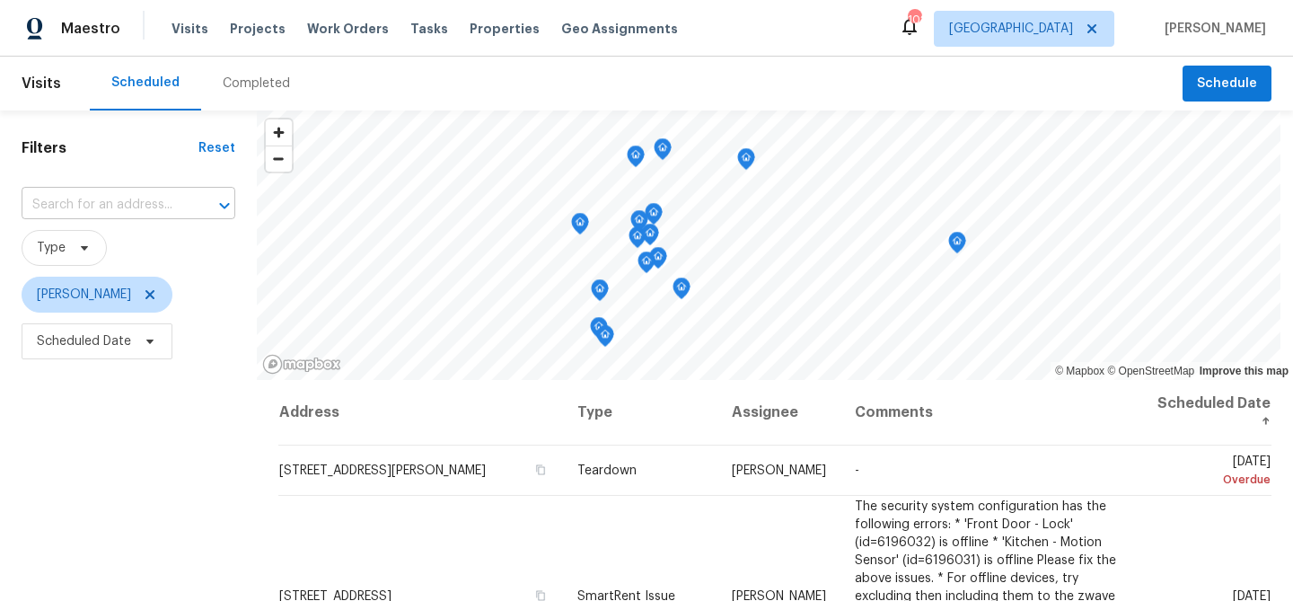
click at [80, 204] on input "text" at bounding box center [103, 205] width 163 height 28
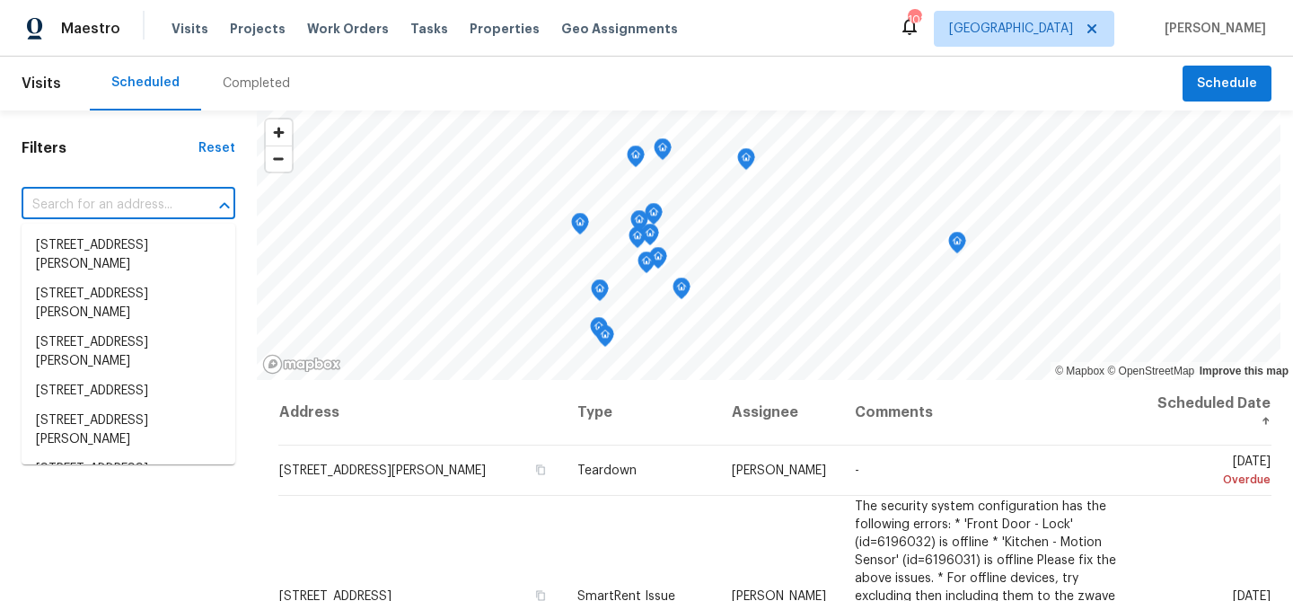
click at [229, 85] on div "Completed" at bounding box center [256, 84] width 67 height 18
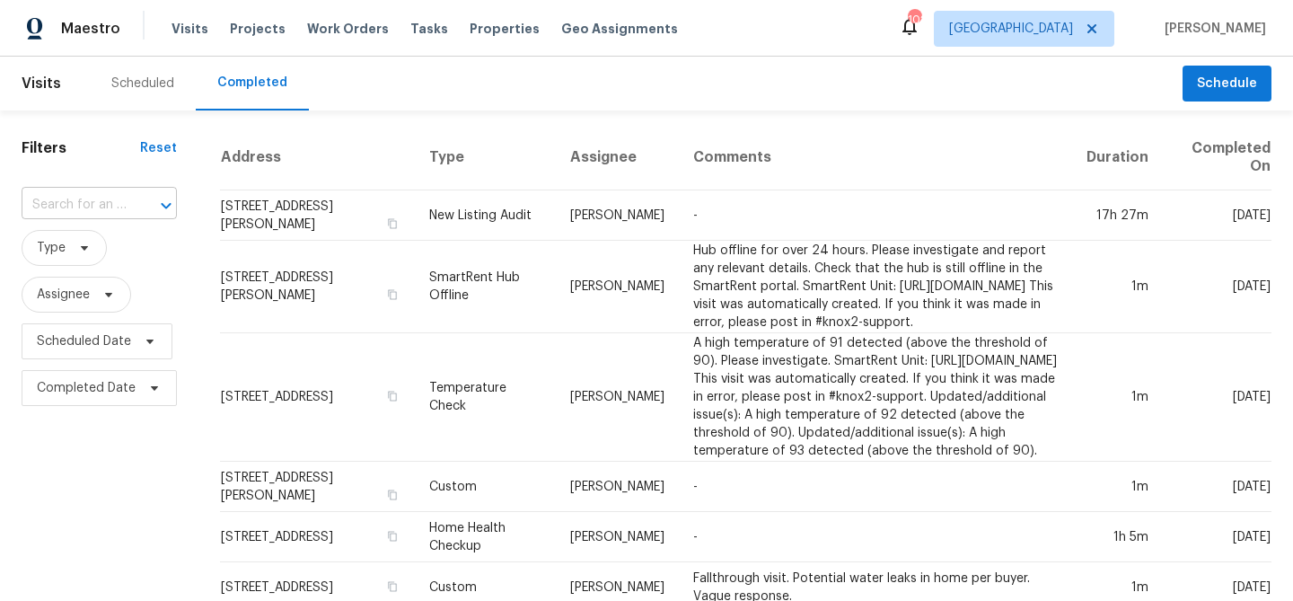
click at [101, 199] on input "text" at bounding box center [74, 205] width 105 height 28
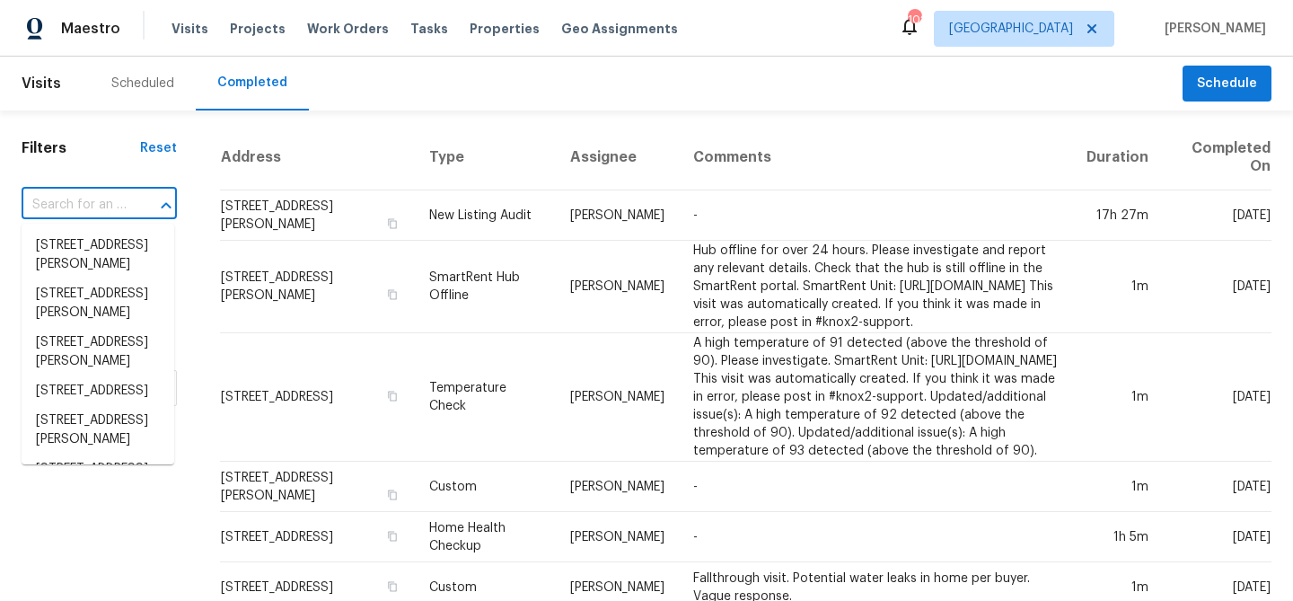
paste input "1822 Lakeview Dr Statham GA 30666"
type input "1822 Lakeview Dr Statham GA 30666"
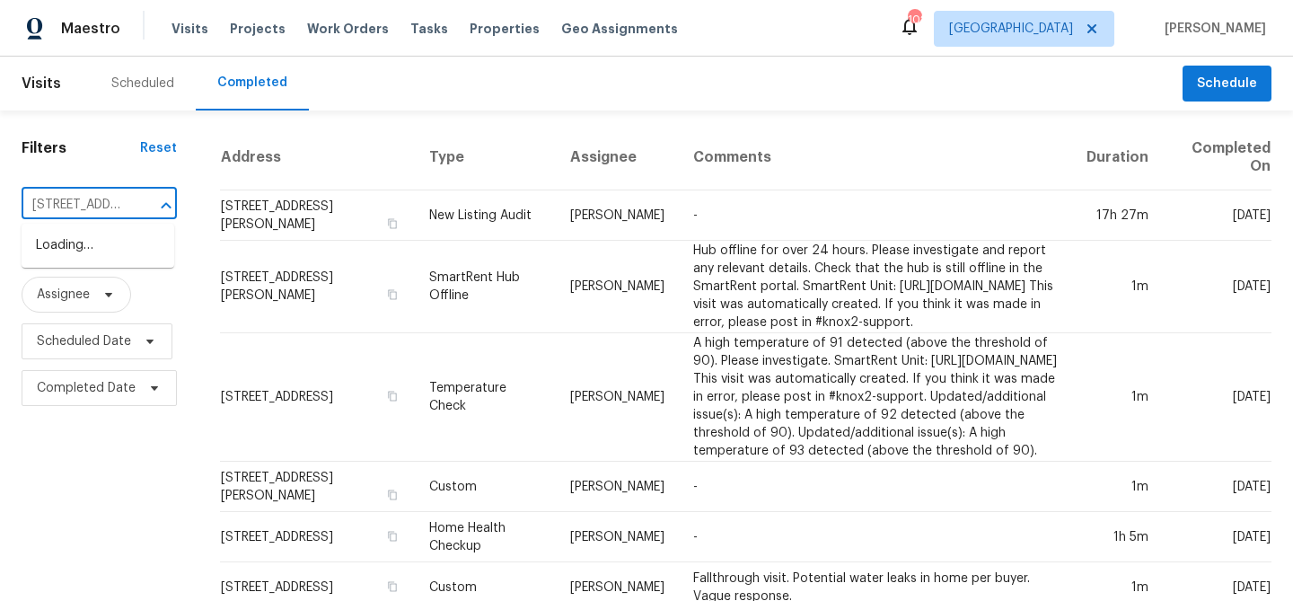
scroll to position [0, 124]
click at [88, 236] on li "[STREET_ADDRESS][PERSON_NAME]" at bounding box center [98, 255] width 153 height 48
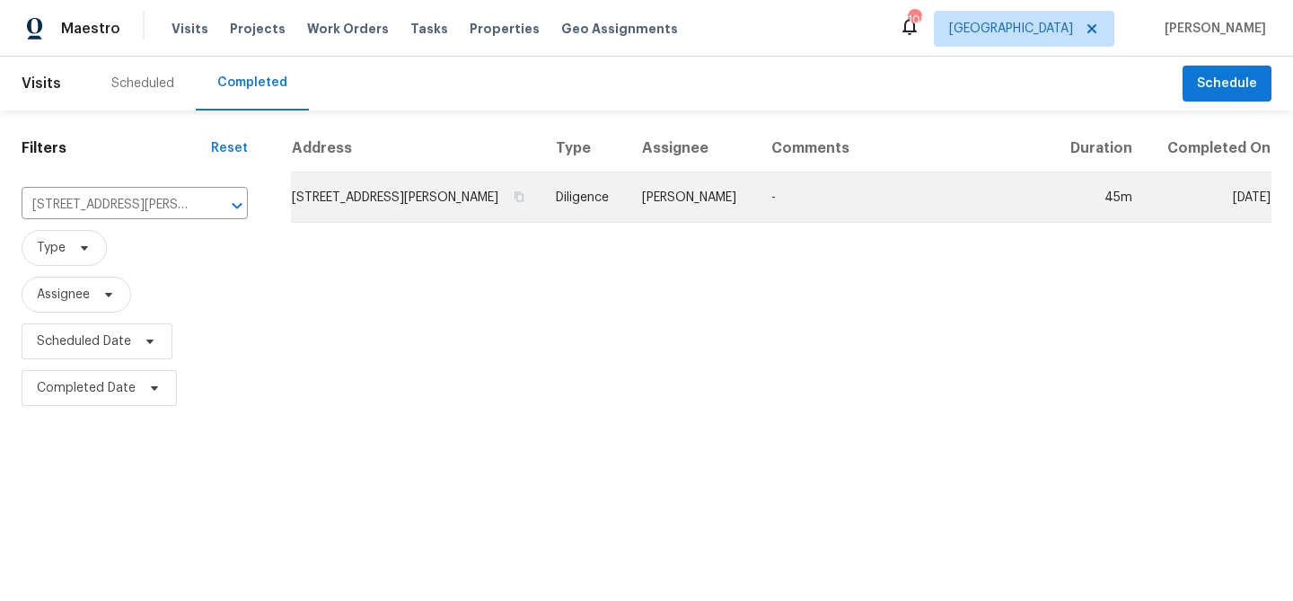
click at [334, 209] on td "[STREET_ADDRESS][PERSON_NAME]" at bounding box center [416, 197] width 251 height 50
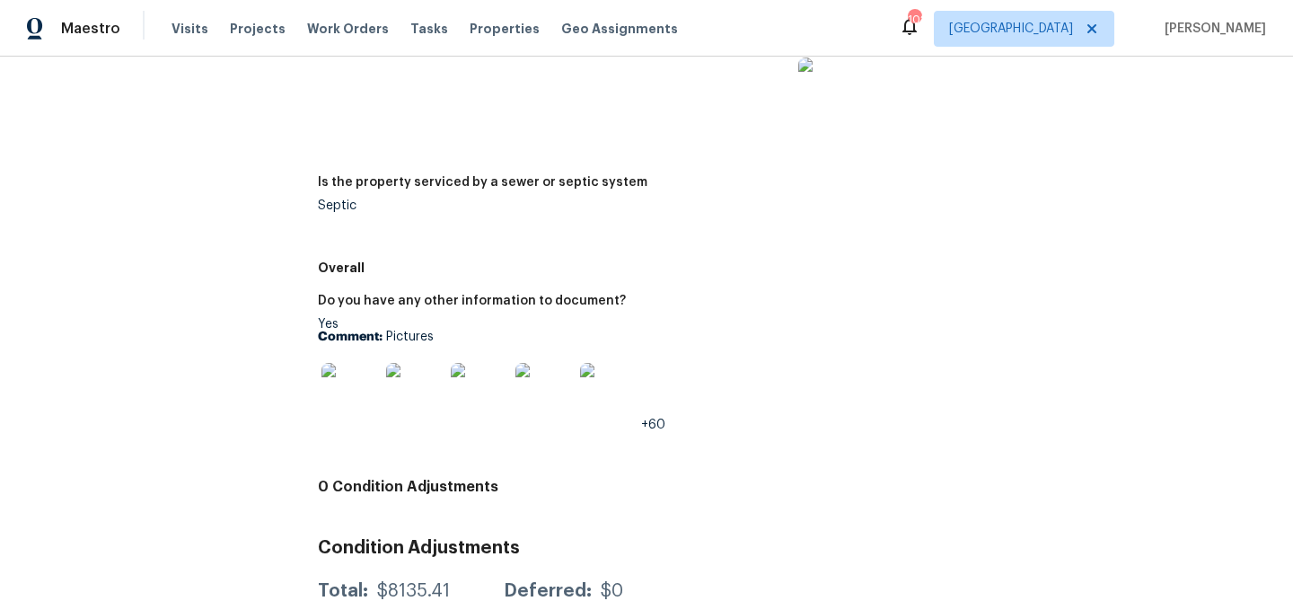
scroll to position [3174, 0]
